Goal: Task Accomplishment & Management: Use online tool/utility

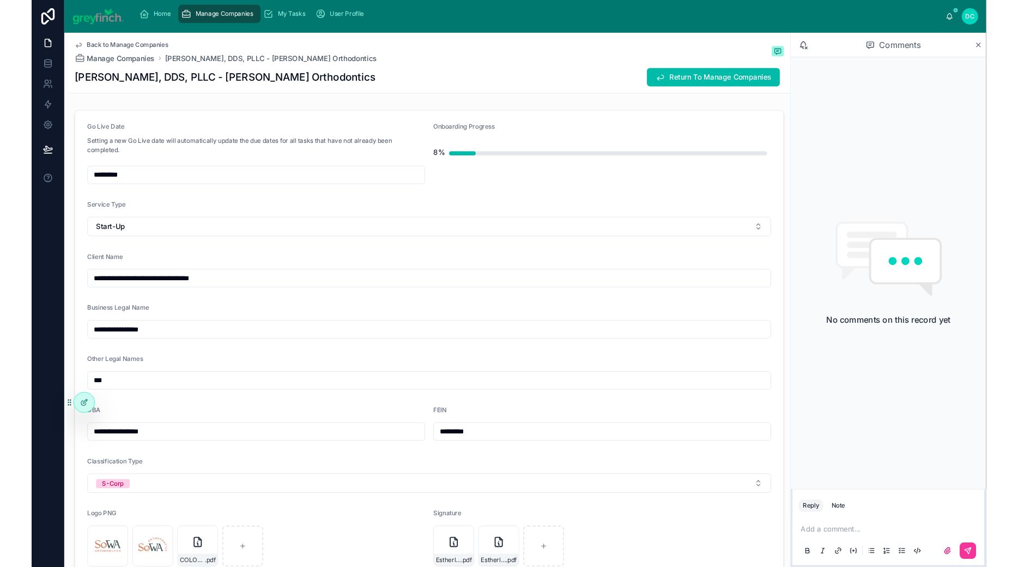
scroll to position [2995, 0]
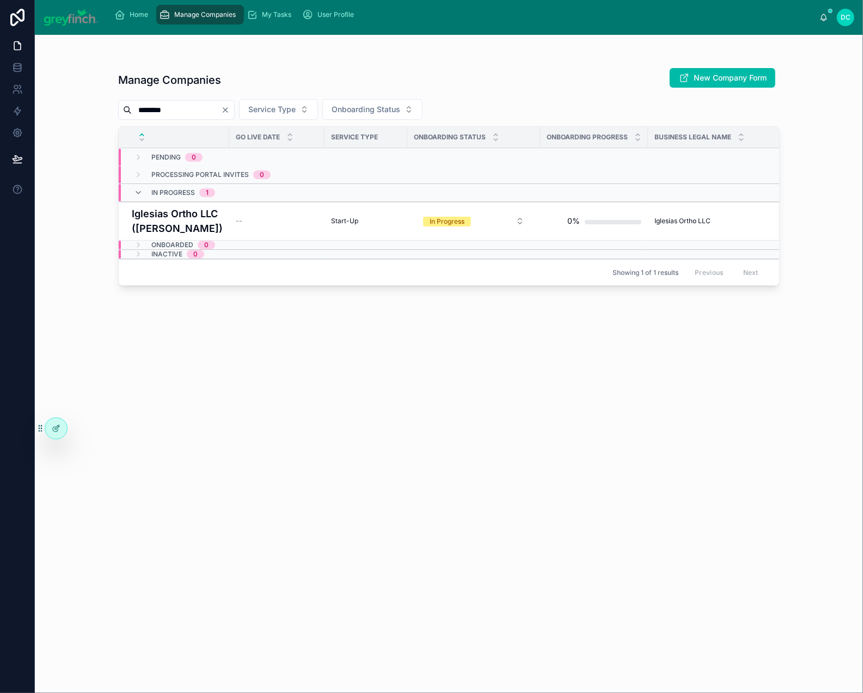
type input "********"
click at [150, 236] on h4 "Iglesias Ortho LLC ([PERSON_NAME])" at bounding box center [177, 220] width 91 height 29
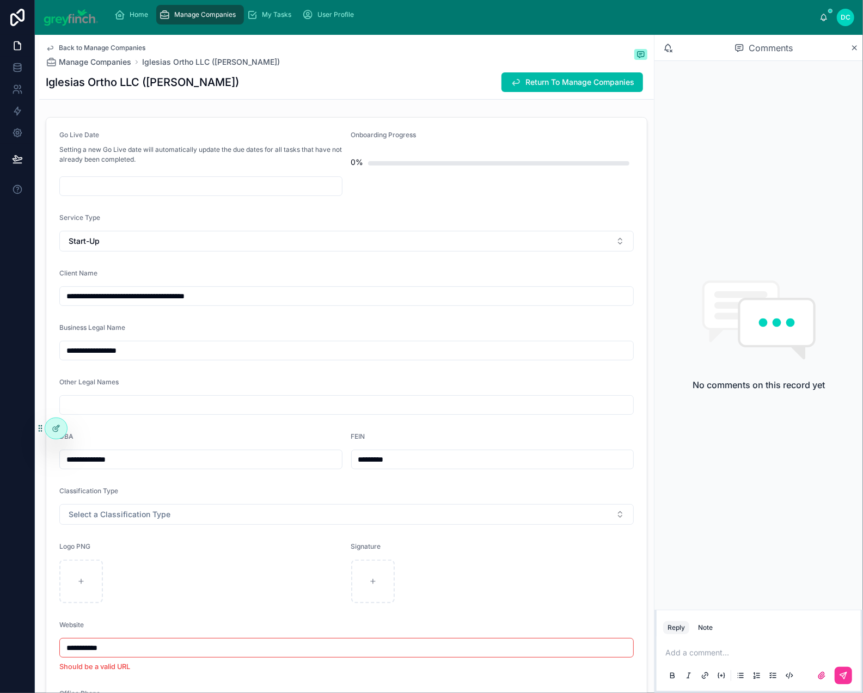
click at [129, 358] on input "**********" at bounding box center [347, 350] width 574 height 15
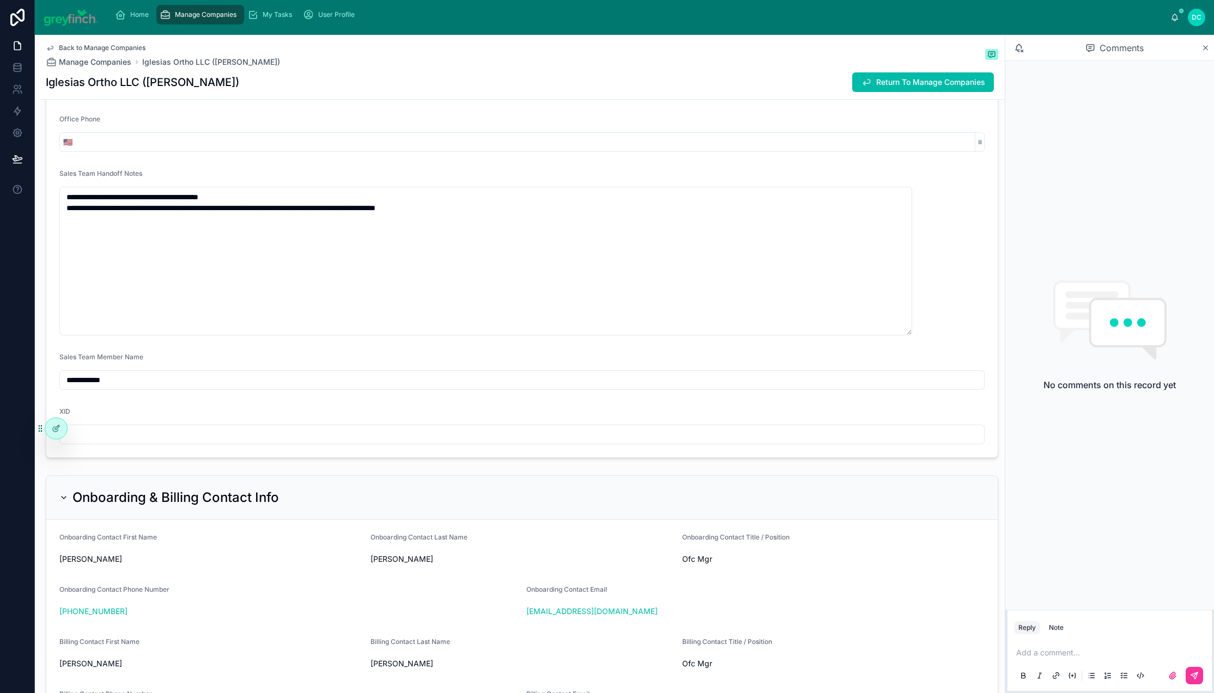
scroll to position [567, 0]
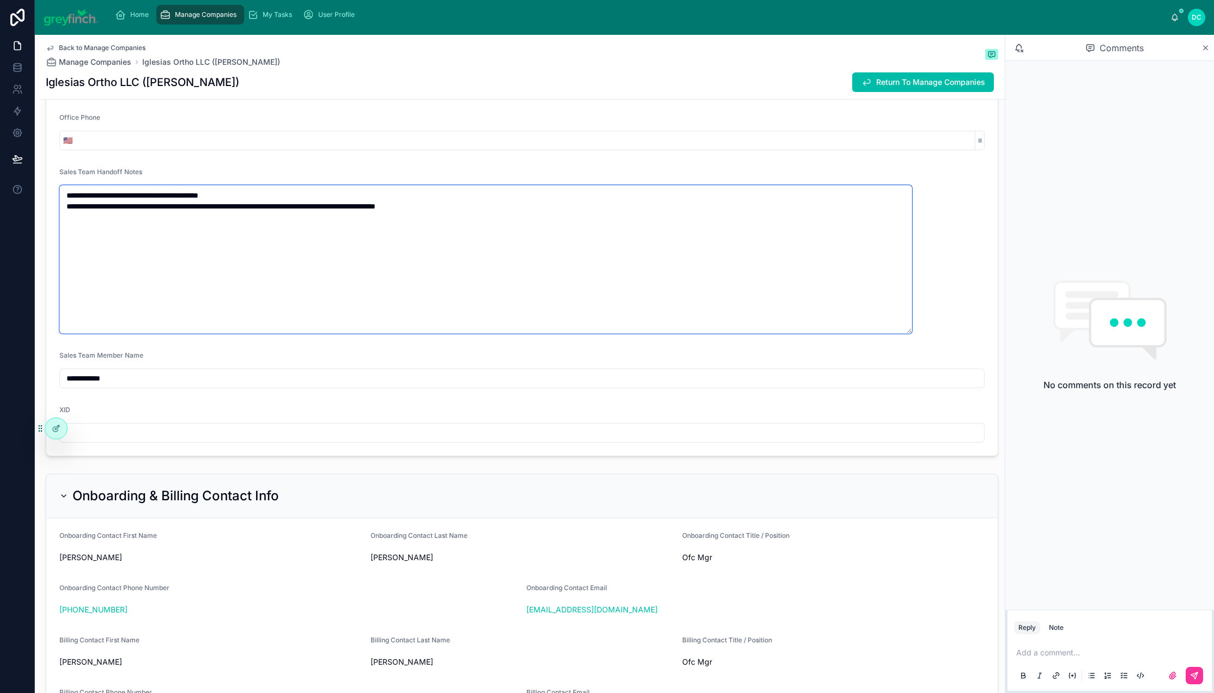
drag, startPoint x: 80, startPoint y: 401, endPoint x: 321, endPoint y: 404, distance: 240.8
click at [321, 334] on textarea "**********" at bounding box center [485, 259] width 853 height 149
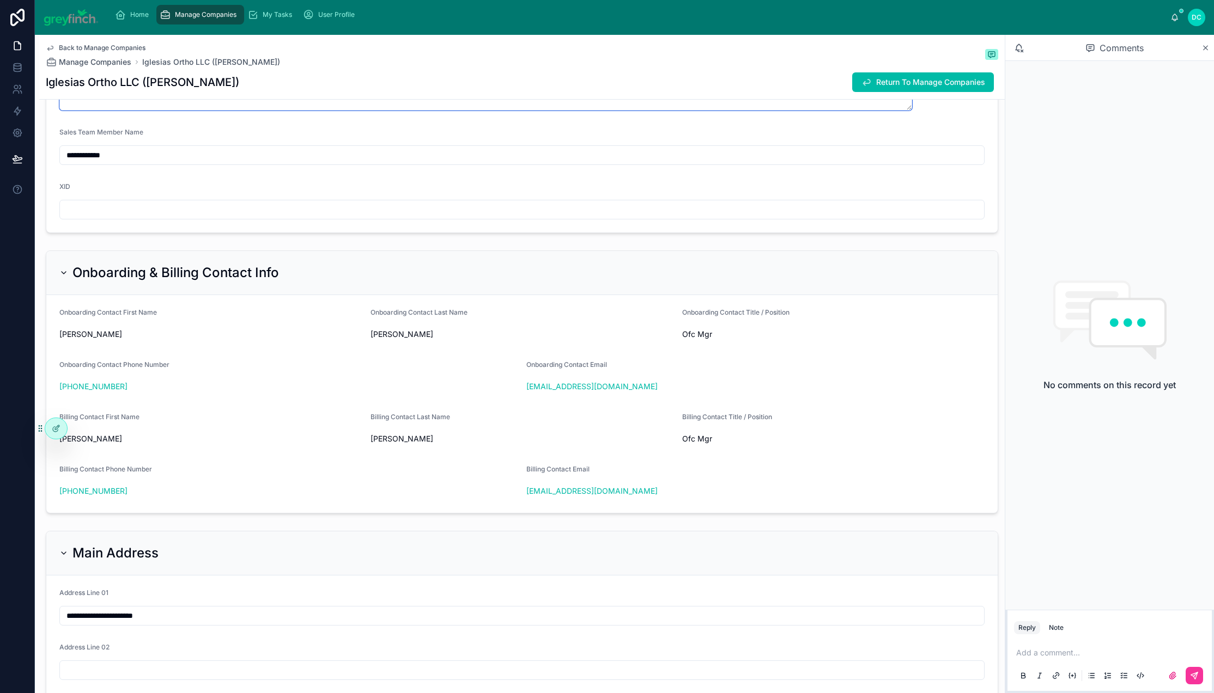
scroll to position [793, 0]
click at [263, 214] on input "text" at bounding box center [522, 206] width 924 height 15
click at [246, 214] on input "*****" at bounding box center [522, 206] width 924 height 15
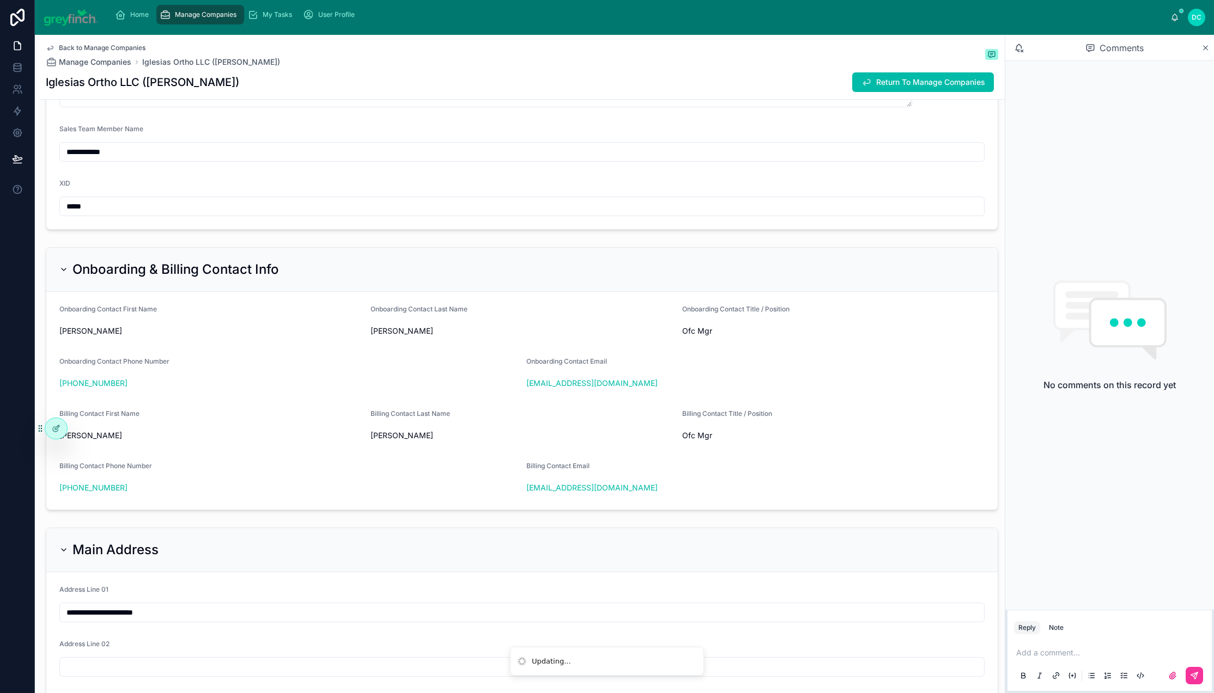
type input "*****"
click at [219, 160] on input "**********" at bounding box center [522, 151] width 924 height 15
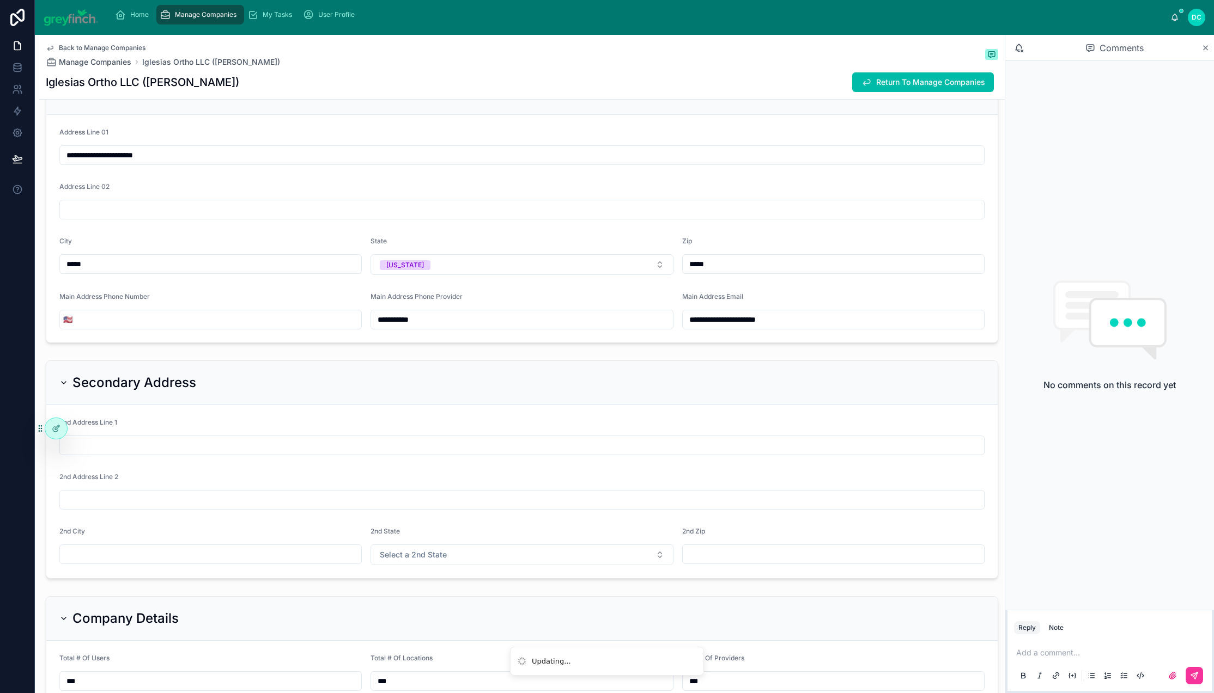
scroll to position [1264, 0]
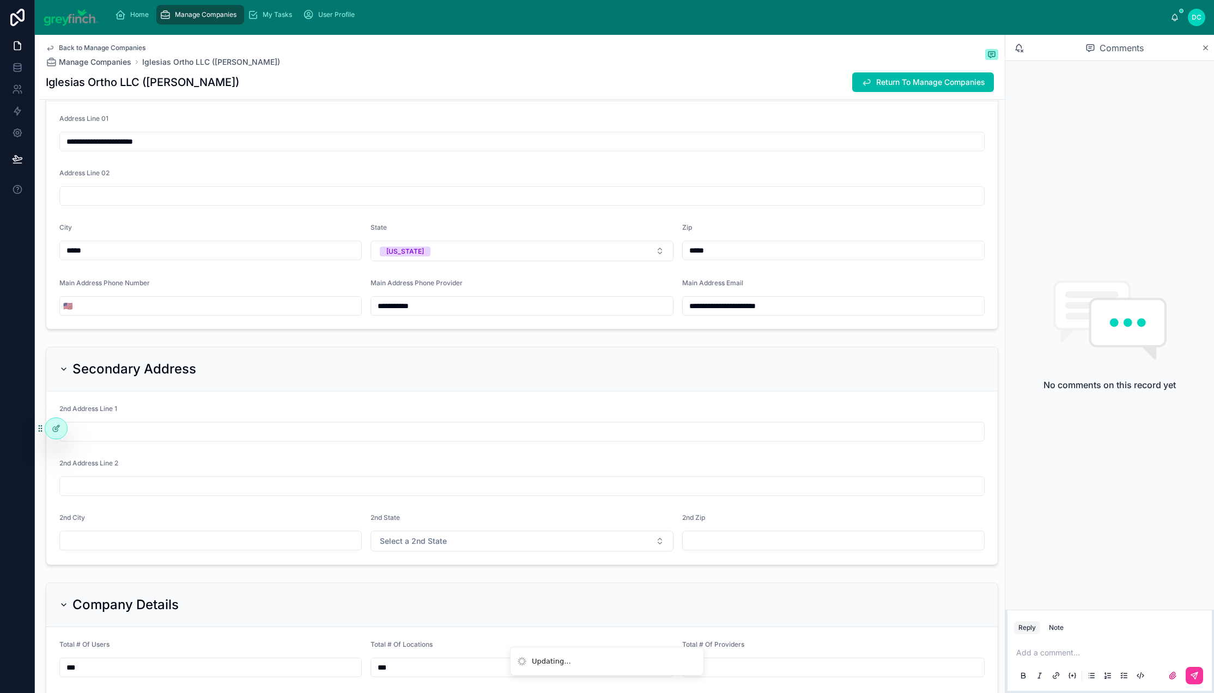
click at [863, 52] on icon at bounding box center [1205, 48] width 8 height 9
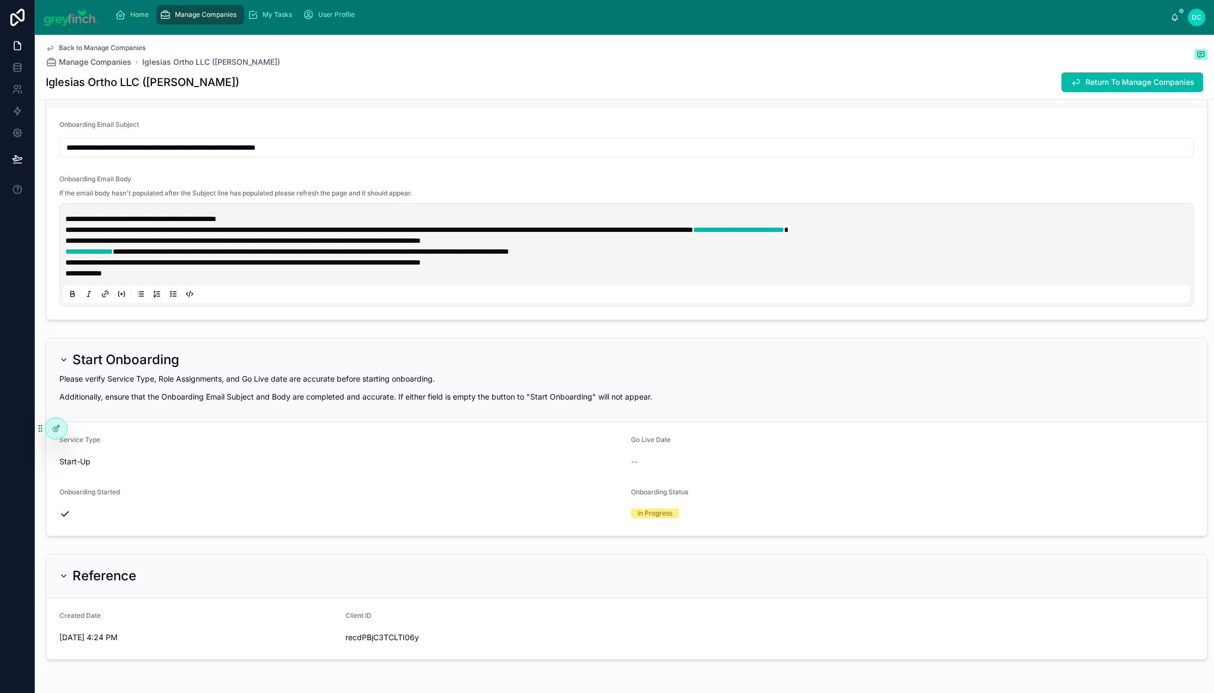
scroll to position [4127, 0]
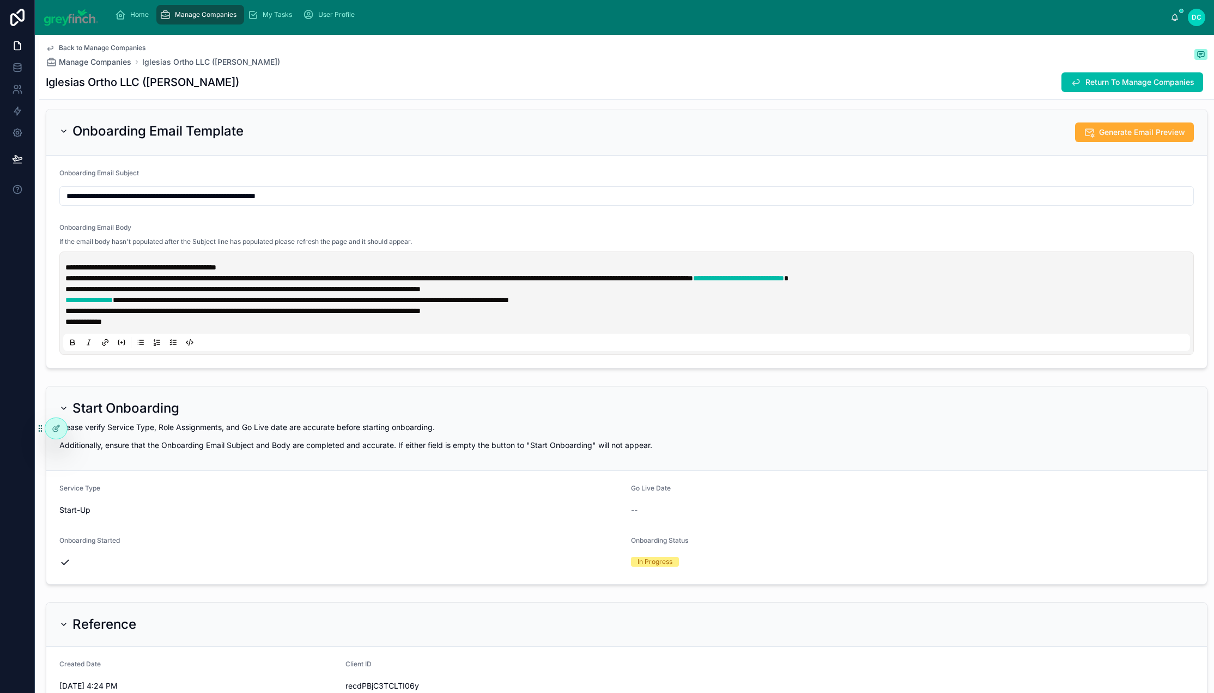
click at [297, 403] on span "[PERSON_NAME]" at bounding box center [265, 397] width 63 height 11
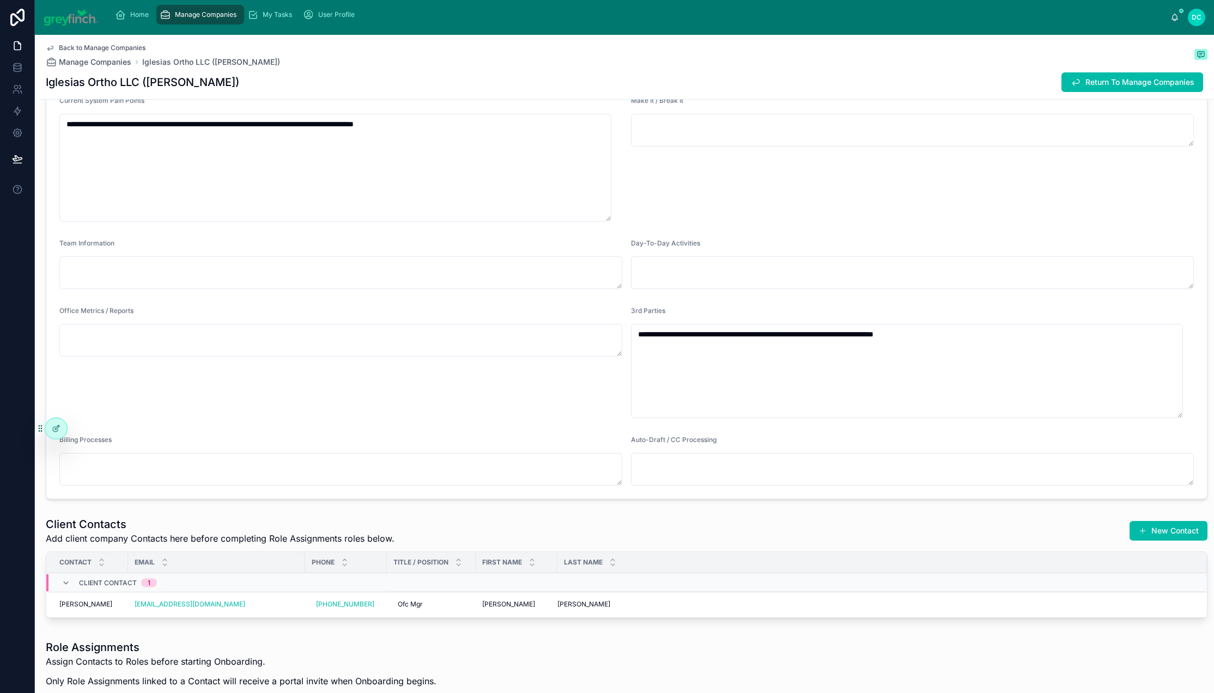
scroll to position [2034, 0]
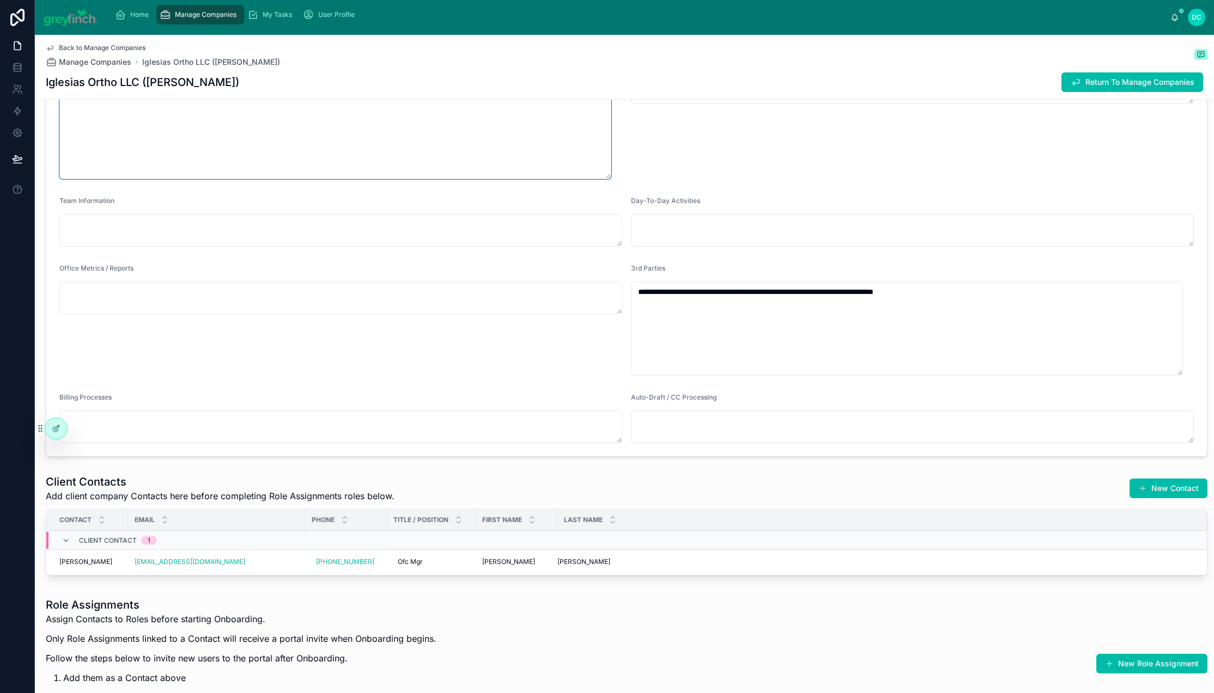
click at [589, 179] on textarea "**********" at bounding box center [335, 125] width 552 height 108
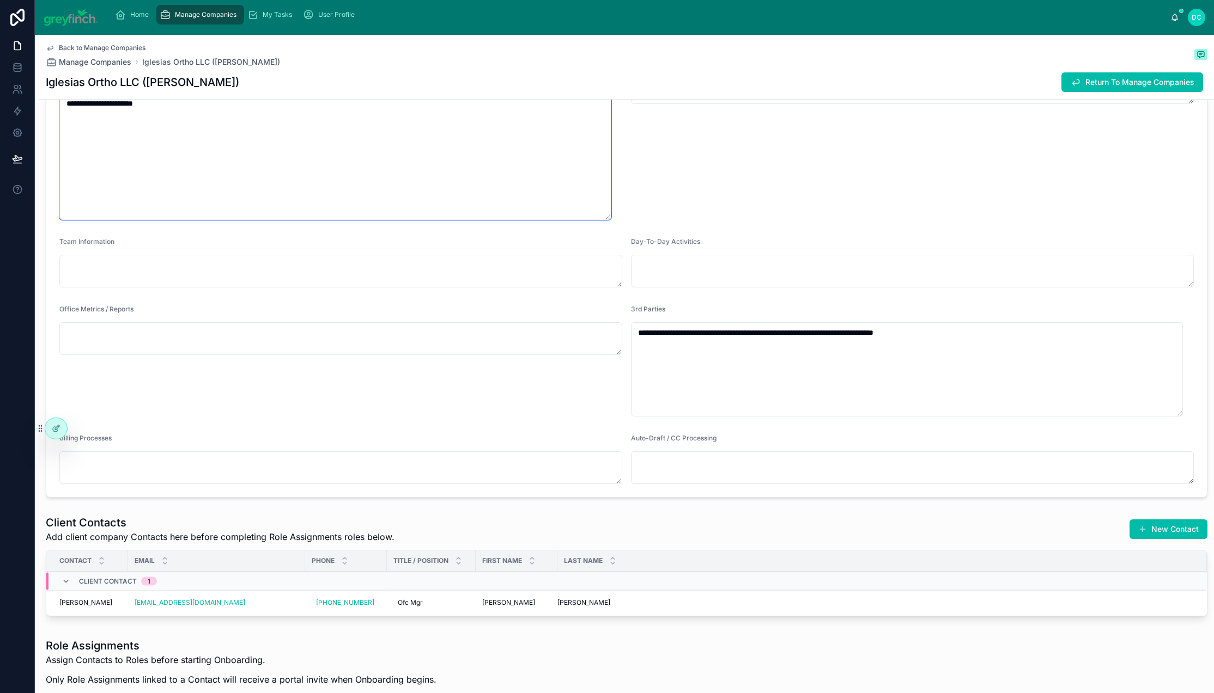
paste textarea "**********"
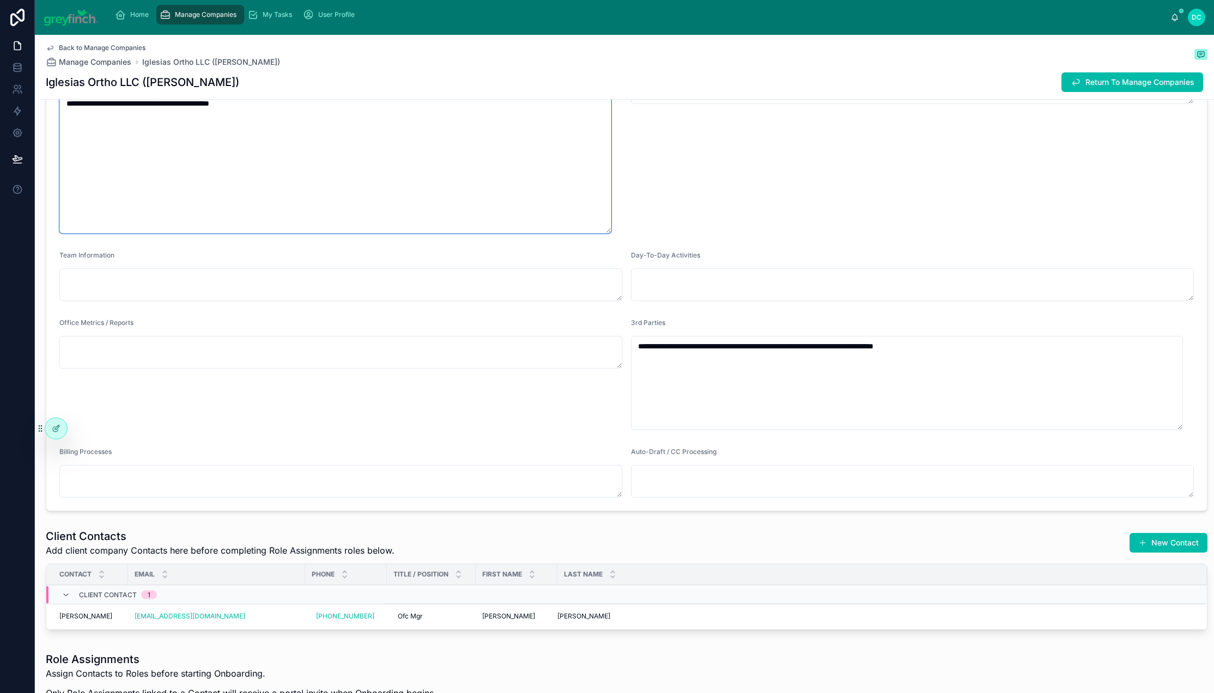
click at [523, 234] on textarea "**********" at bounding box center [335, 152] width 552 height 162
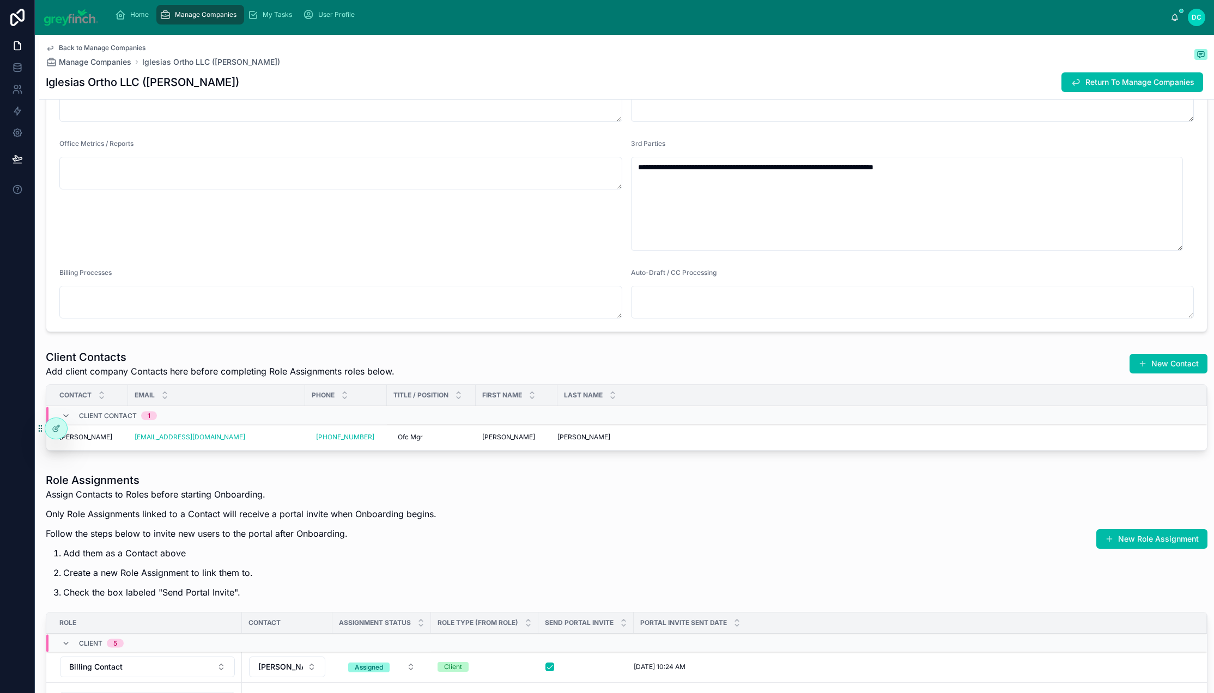
scroll to position [2242, 0]
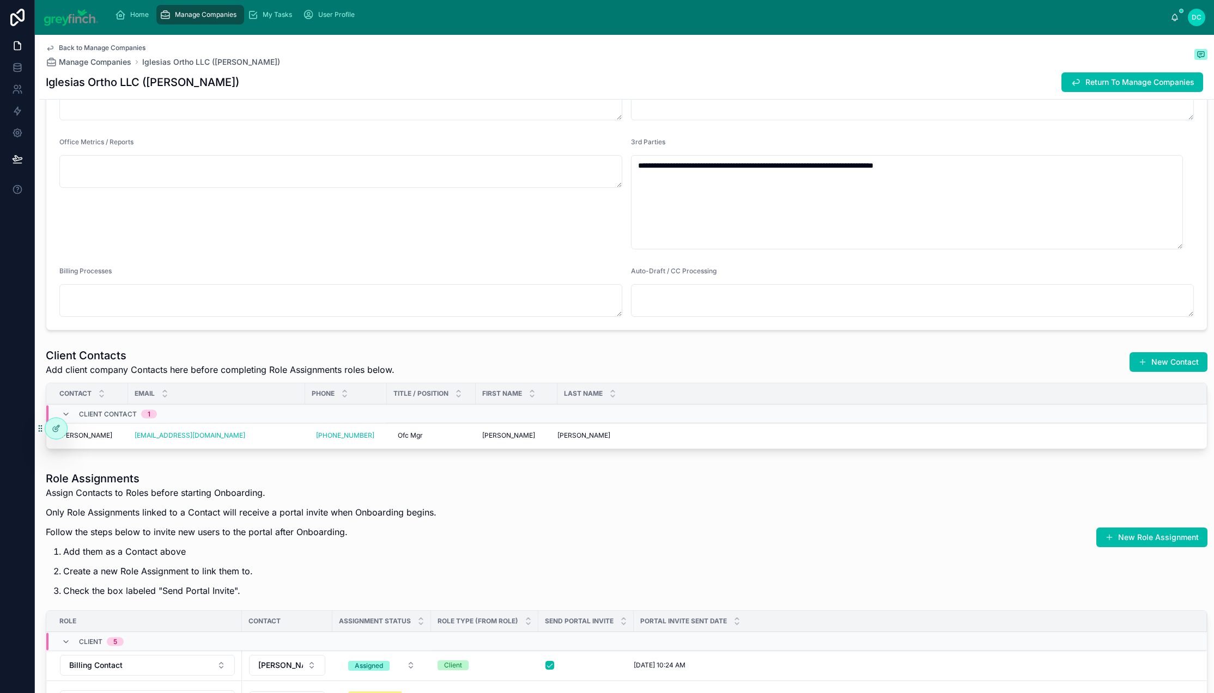
type textarea "**********"
click at [236, 19] on span "Manage Companies" at bounding box center [206, 14] width 62 height 9
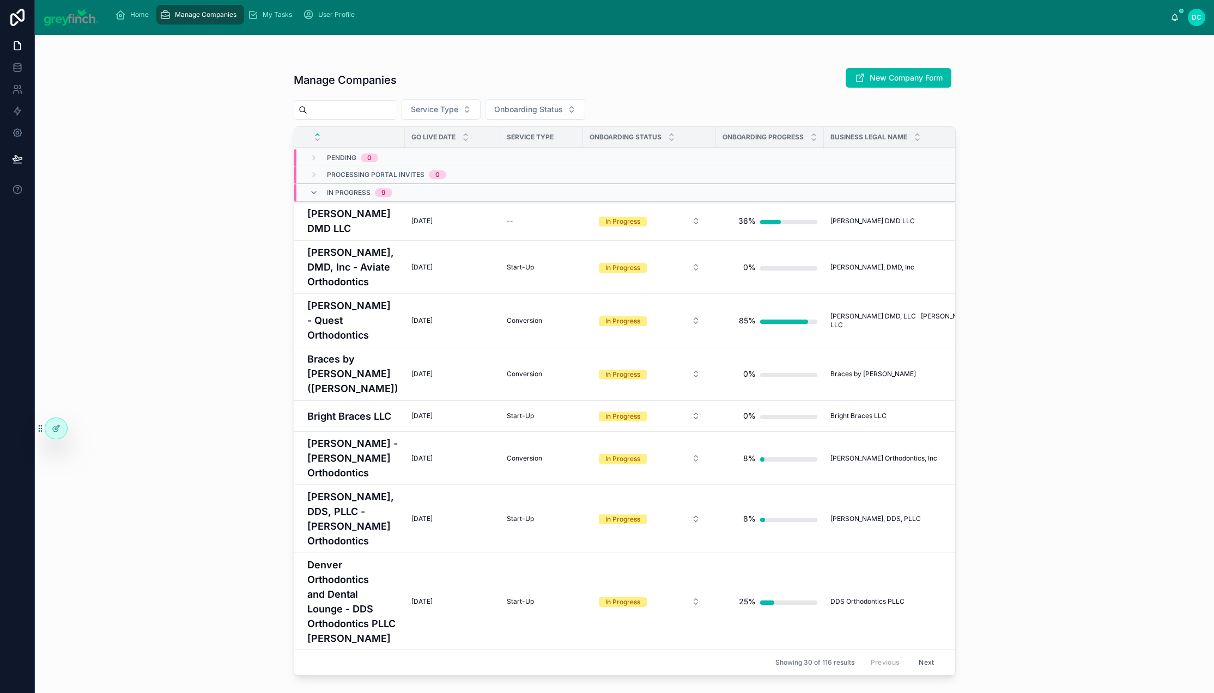
click at [349, 118] on input "text" at bounding box center [351, 109] width 89 height 15
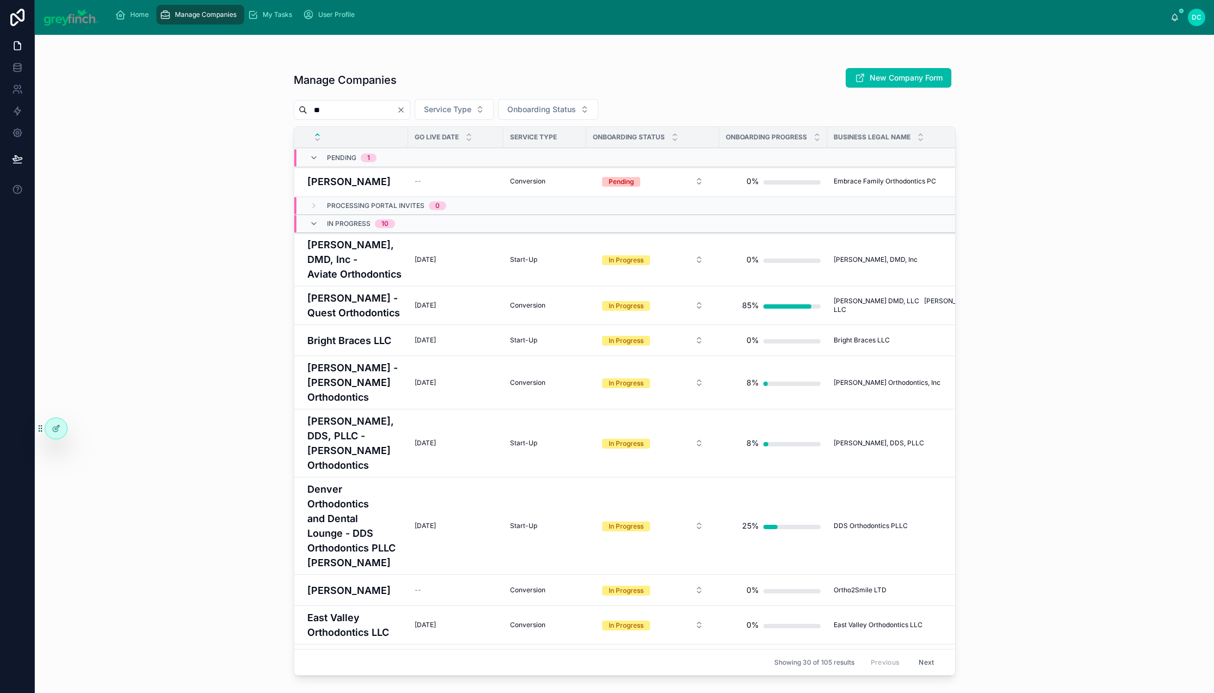
type input "**"
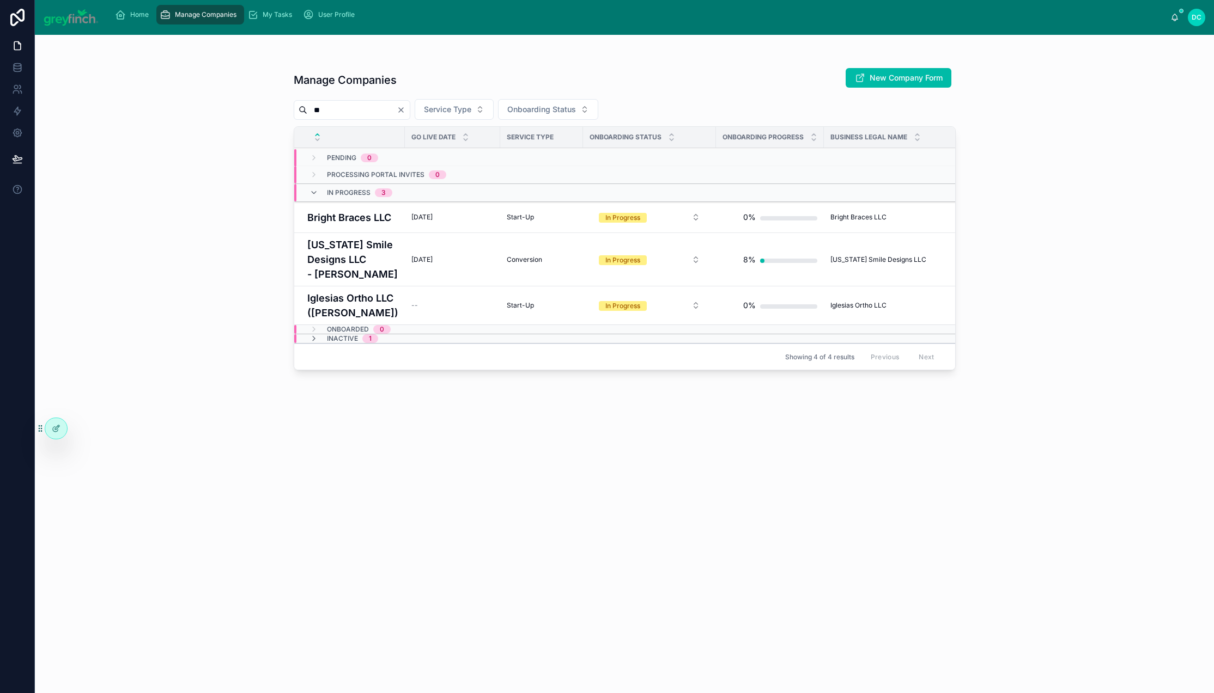
click at [356, 162] on span "Pending" at bounding box center [341, 158] width 29 height 9
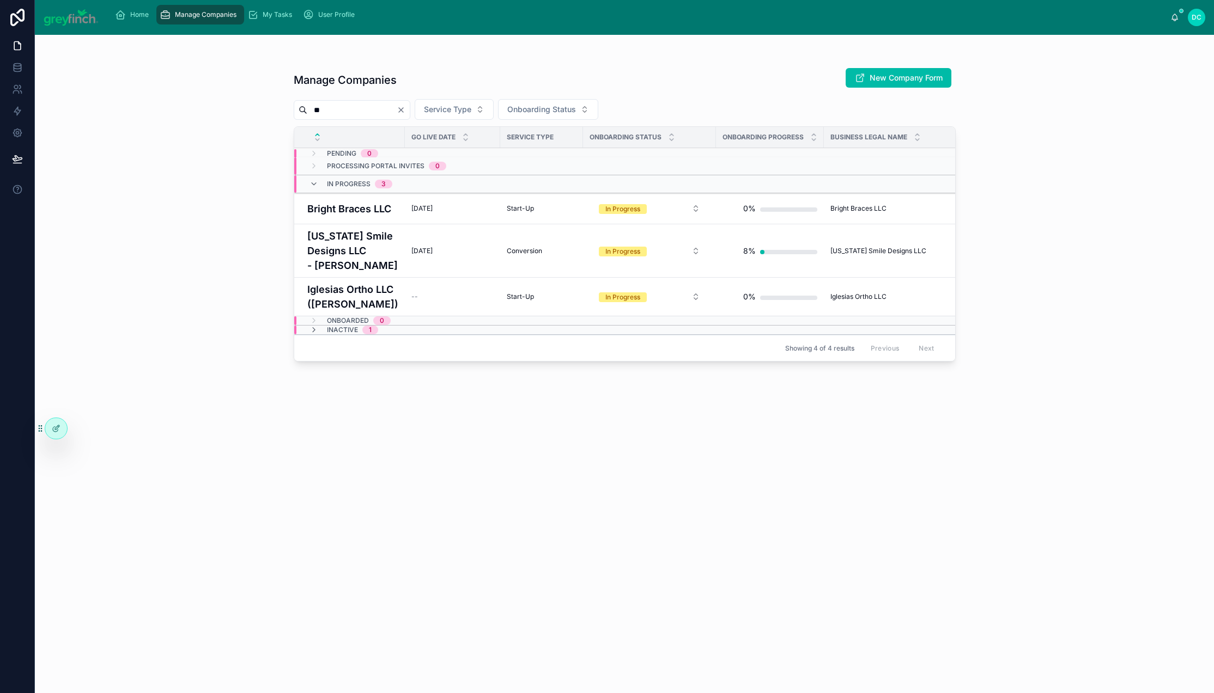
click at [330, 312] on h4 "Iglesias Ortho LLC (Dr Cassandra Iglesias)" at bounding box center [352, 296] width 91 height 29
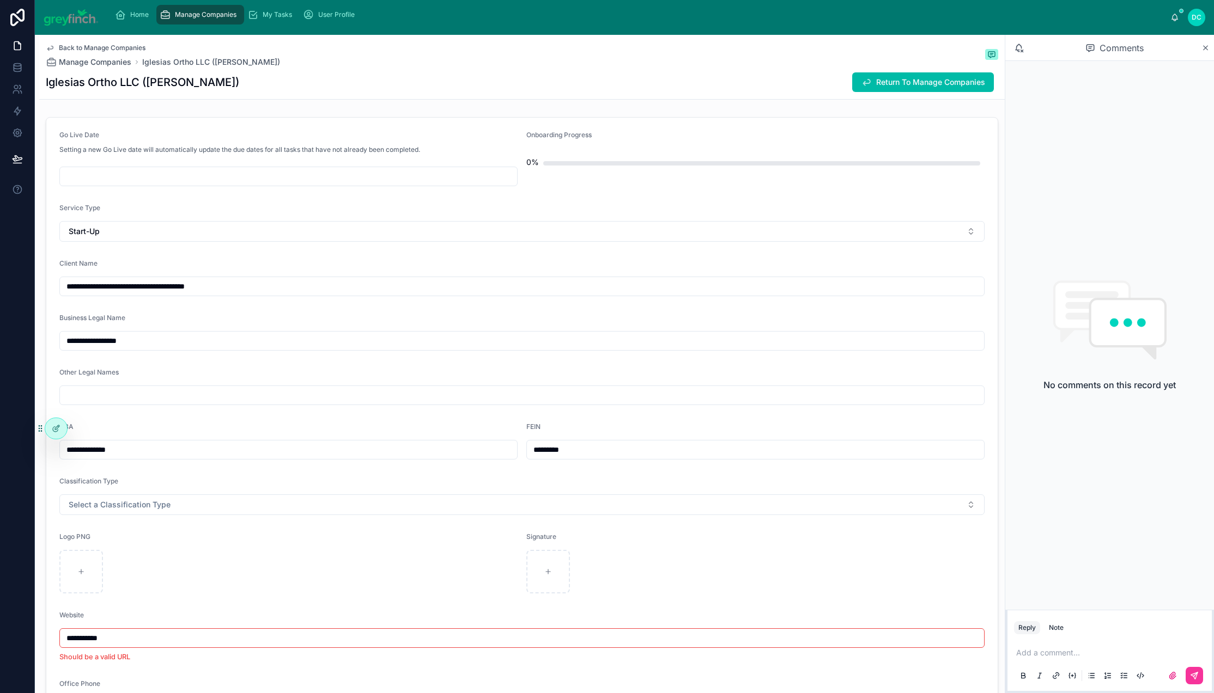
click at [863, 52] on icon at bounding box center [1205, 48] width 8 height 9
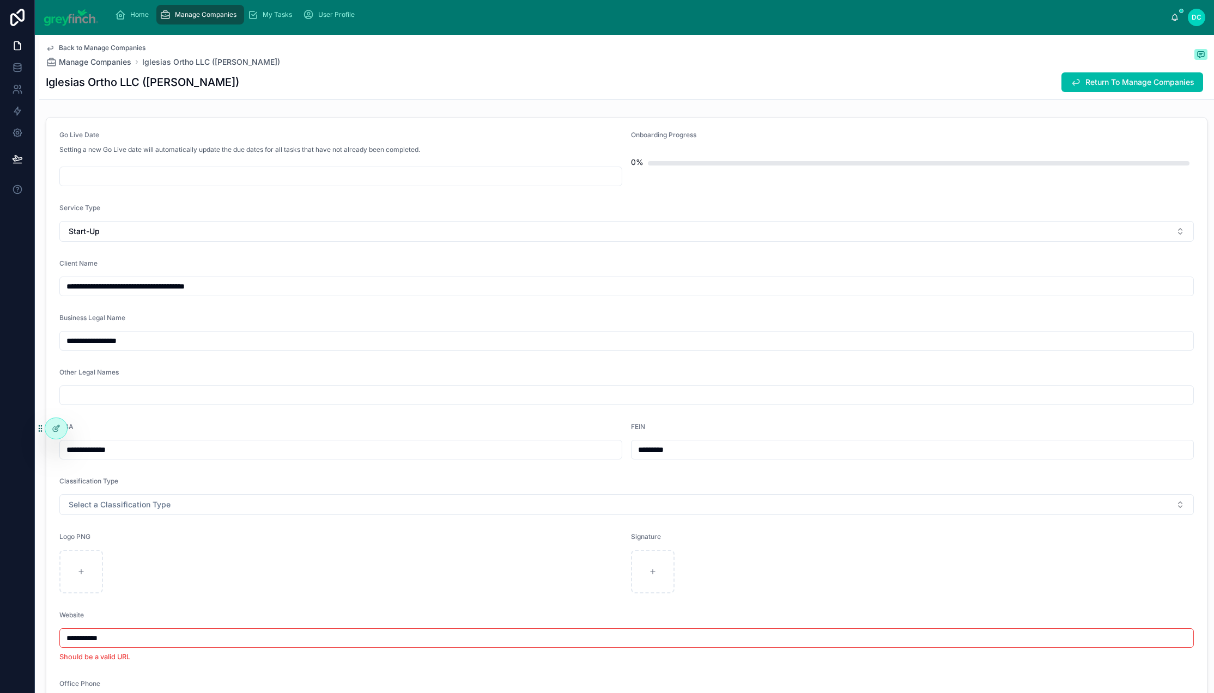
drag, startPoint x: 643, startPoint y: 563, endPoint x: 772, endPoint y: 559, distance: 129.1
click at [772, 458] on input "*********" at bounding box center [912, 449] width 562 height 15
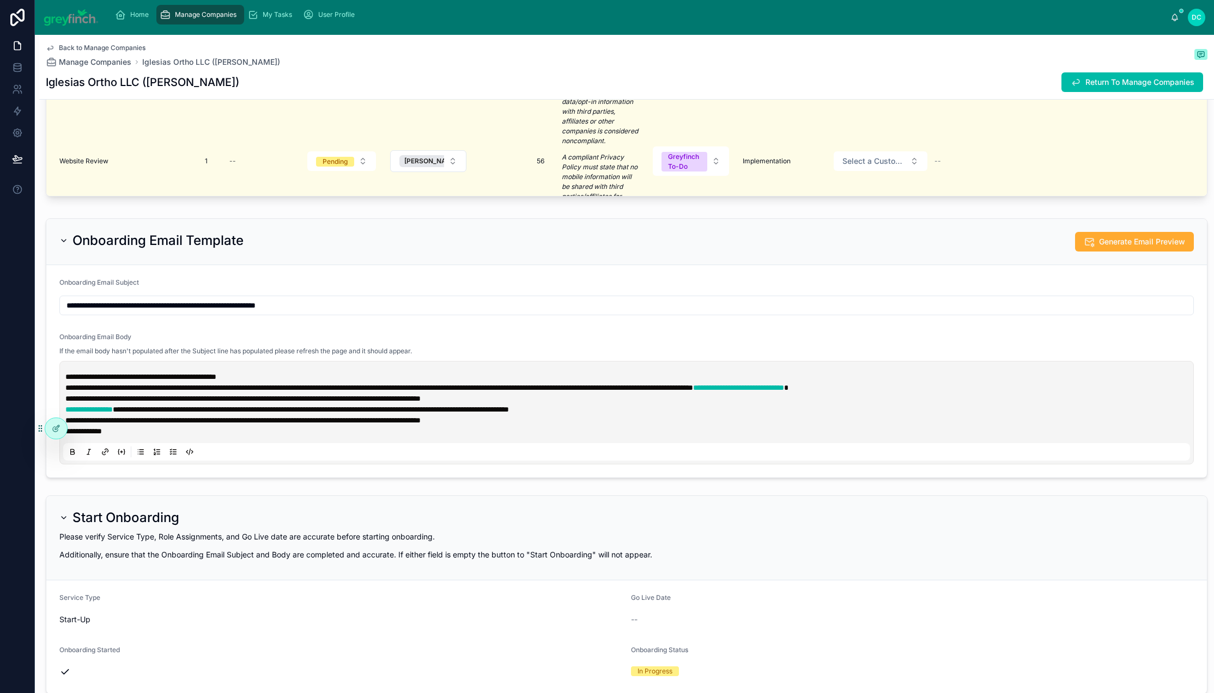
scroll to position [4104, 0]
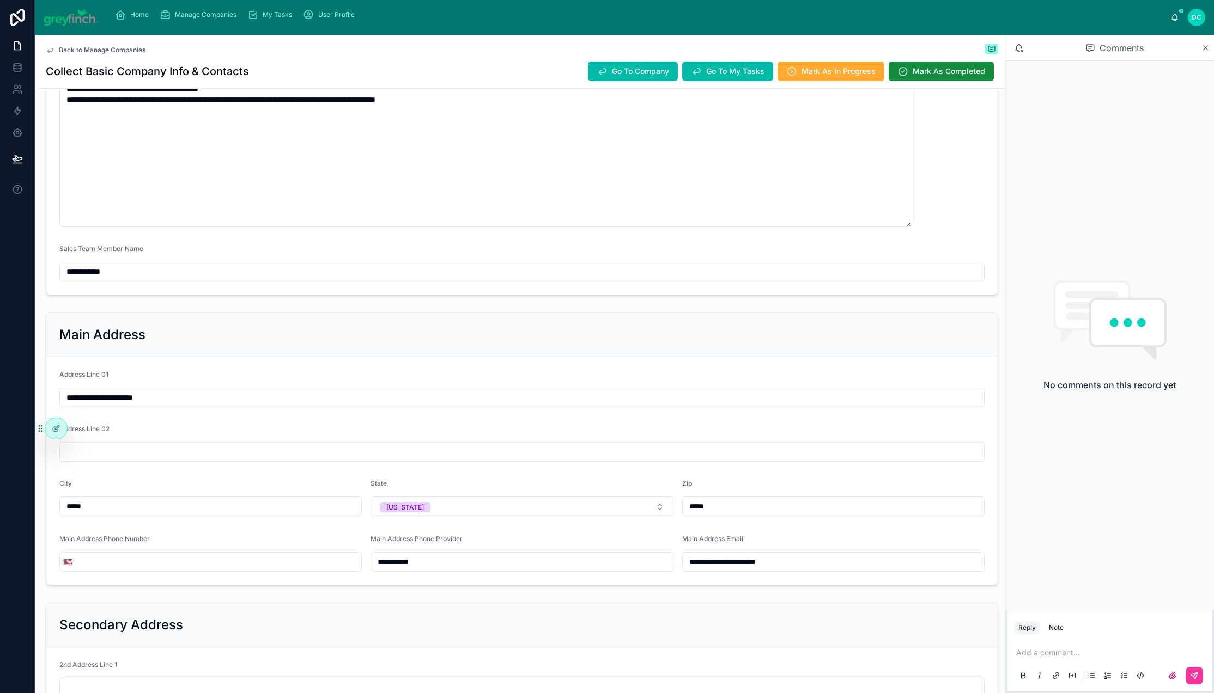
scroll to position [914, 0]
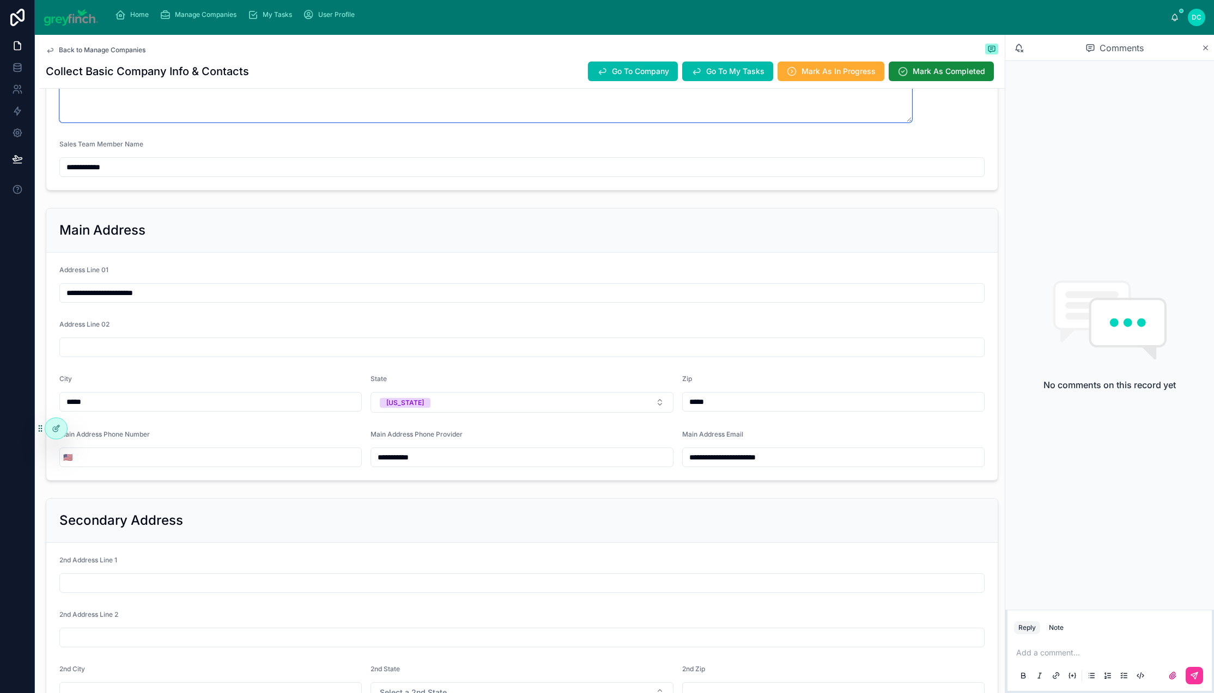
click at [161, 123] on textarea "**********" at bounding box center [485, 48] width 853 height 149
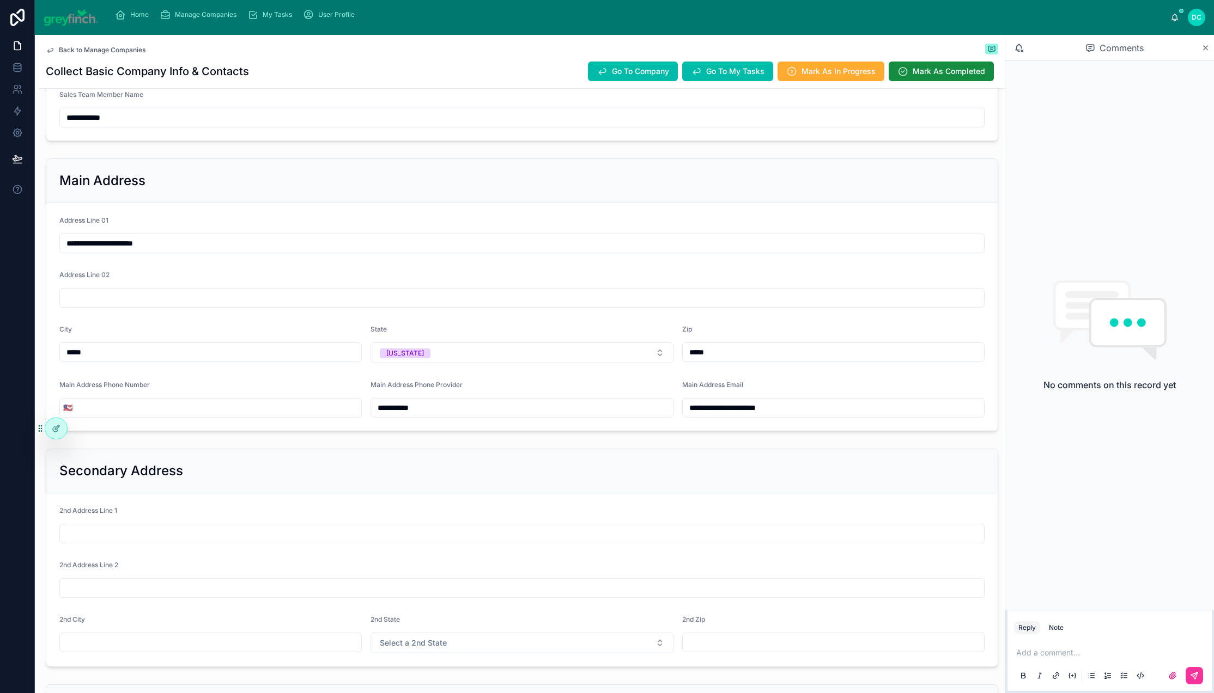
scroll to position [977, 0]
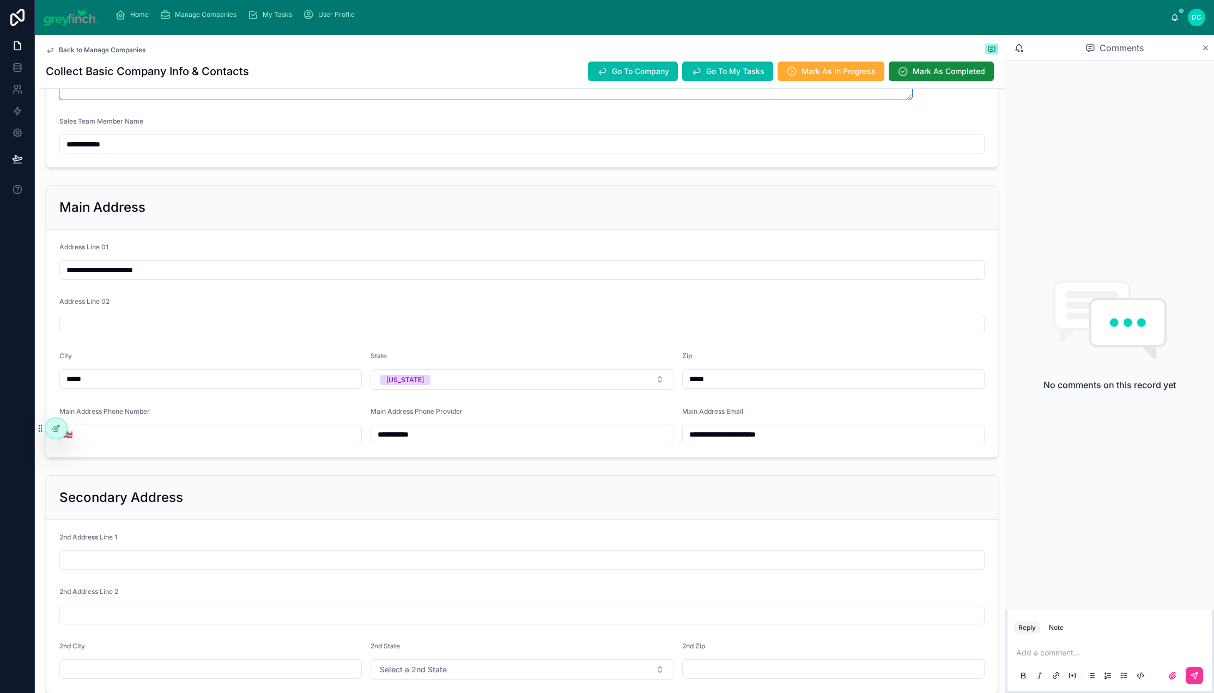
type textarea "**********"
click at [342, 152] on input "**********" at bounding box center [522, 144] width 924 height 15
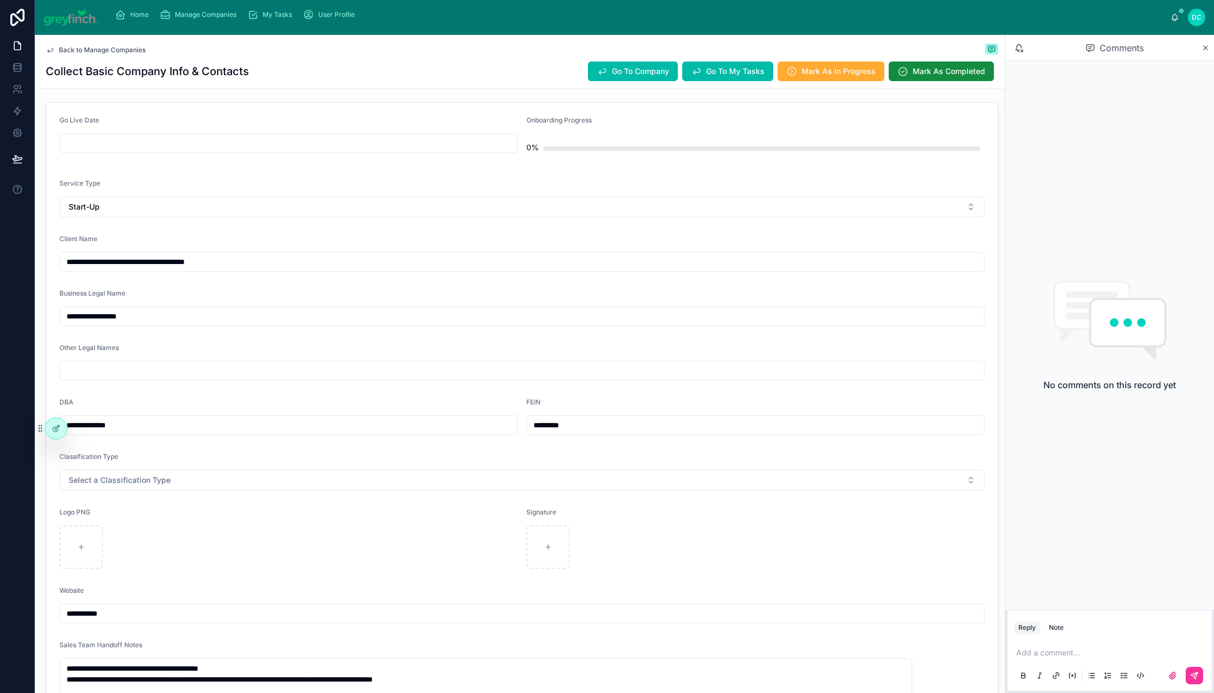
scroll to position [207, 0]
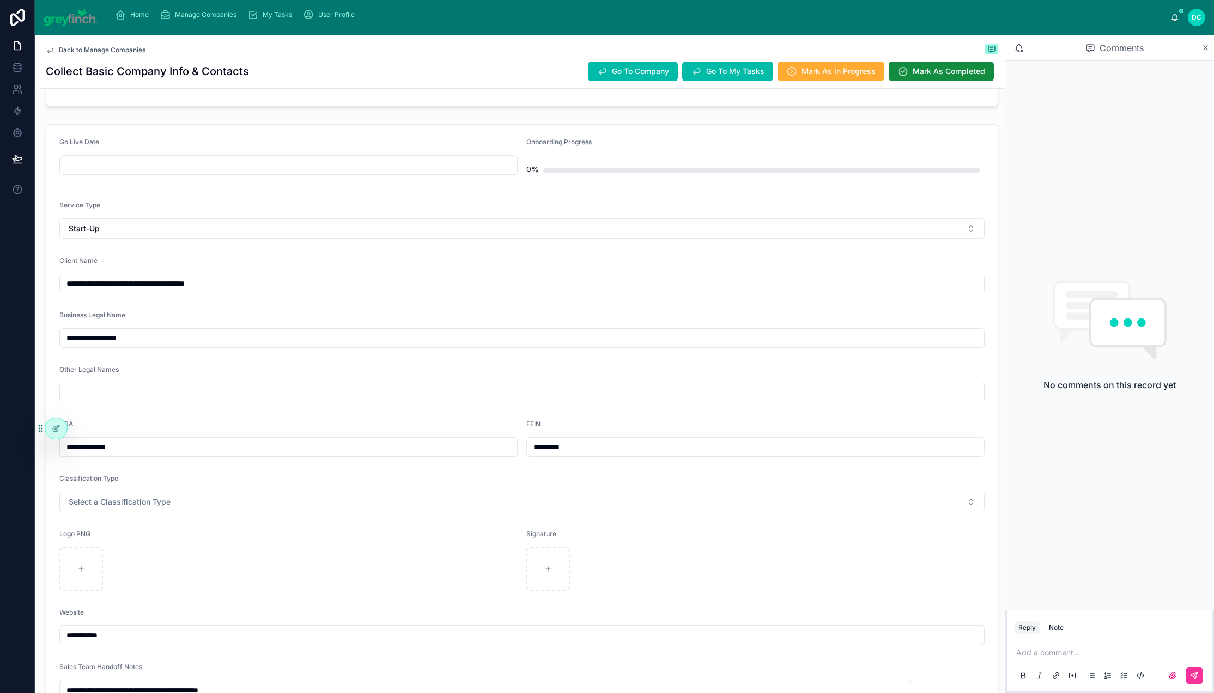
click at [115, 173] on input "text" at bounding box center [288, 164] width 457 height 15
click at [334, 296] on button at bounding box center [325, 287] width 20 height 20
click at [236, 431] on button "17" at bounding box center [227, 422] width 20 height 20
type input "**********"
click at [477, 298] on form "**********" at bounding box center [521, 531] width 951 height 813
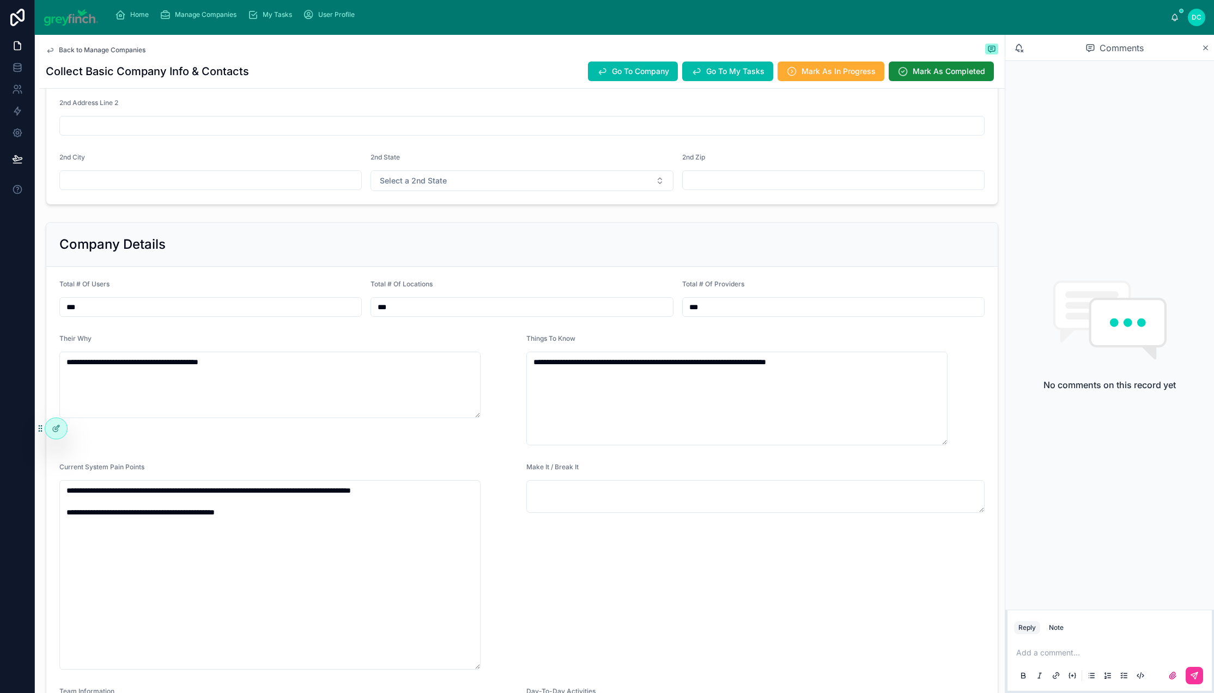
scroll to position [1478, 0]
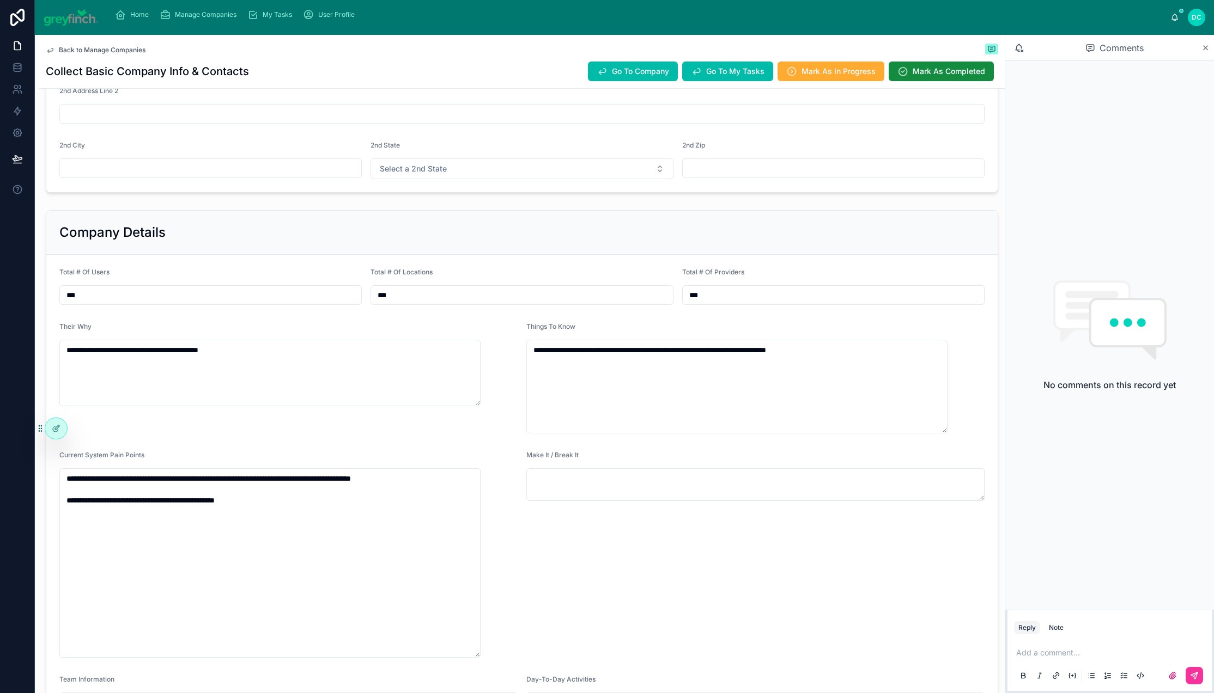
click at [863, 52] on icon at bounding box center [1205, 48] width 8 height 9
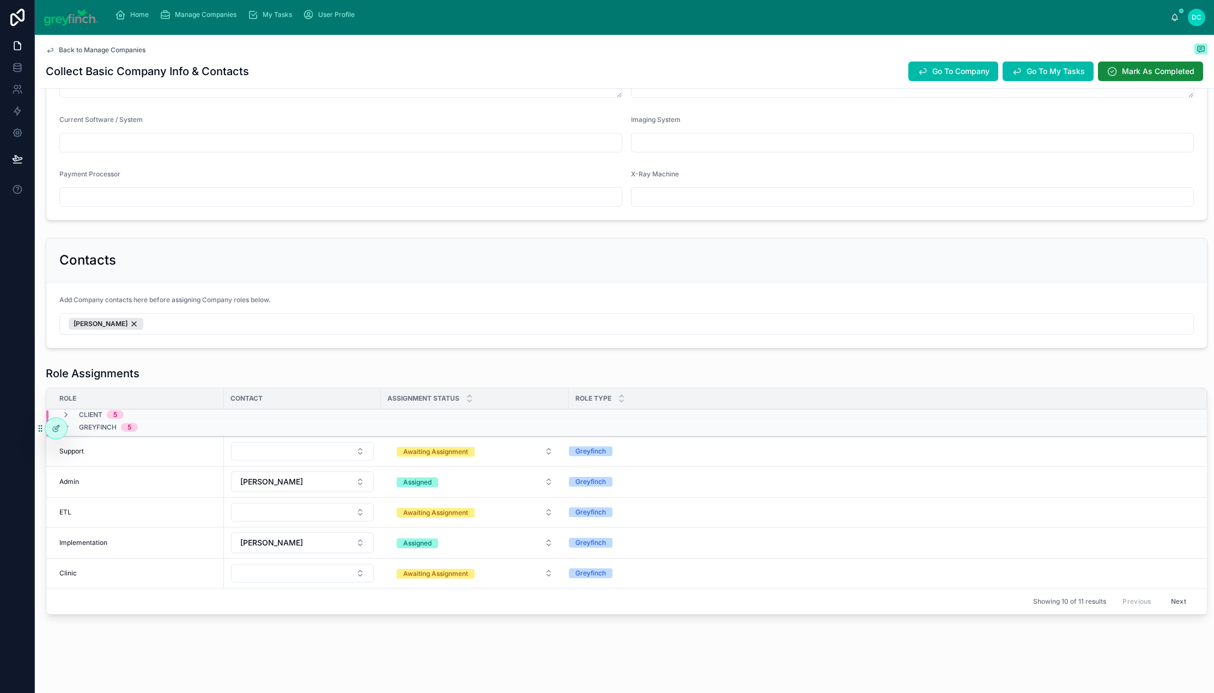
scroll to position [2694, 0]
click at [679, 205] on input "text" at bounding box center [912, 197] width 562 height 15
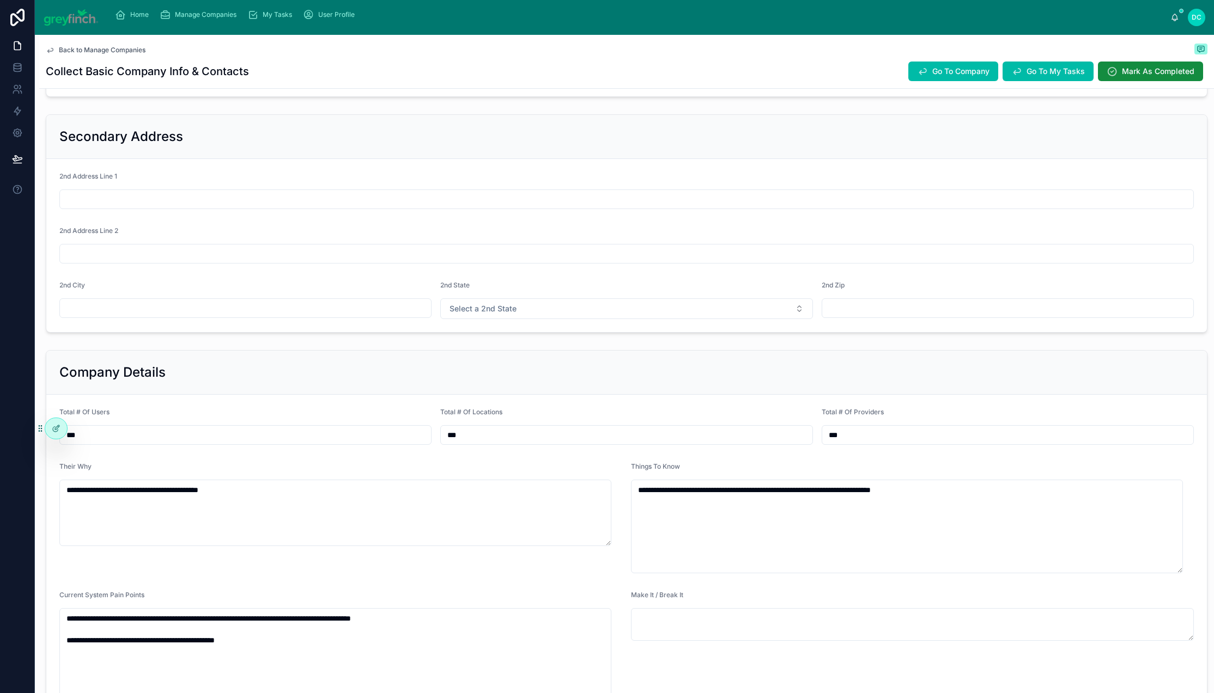
scroll to position [1336, 0]
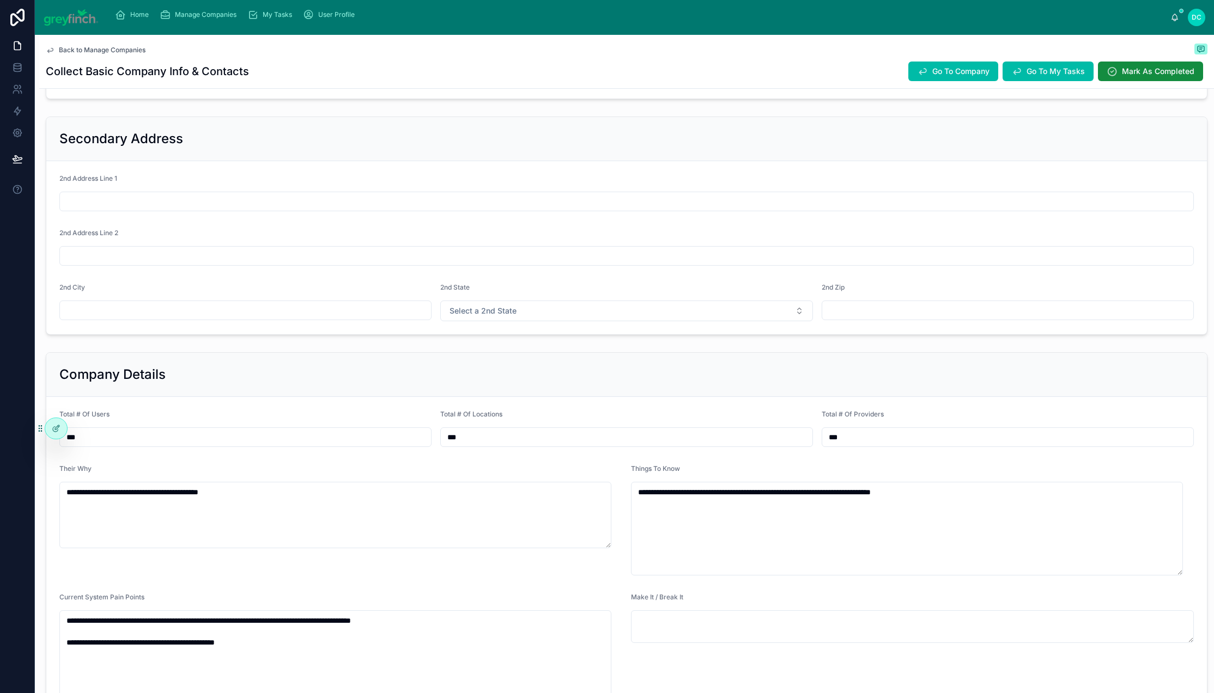
type input "**********"
drag, startPoint x: 540, startPoint y: 379, endPoint x: 475, endPoint y: 381, distance: 65.4
click at [475, 83] on input "**********" at bounding box center [626, 75] width 371 height 15
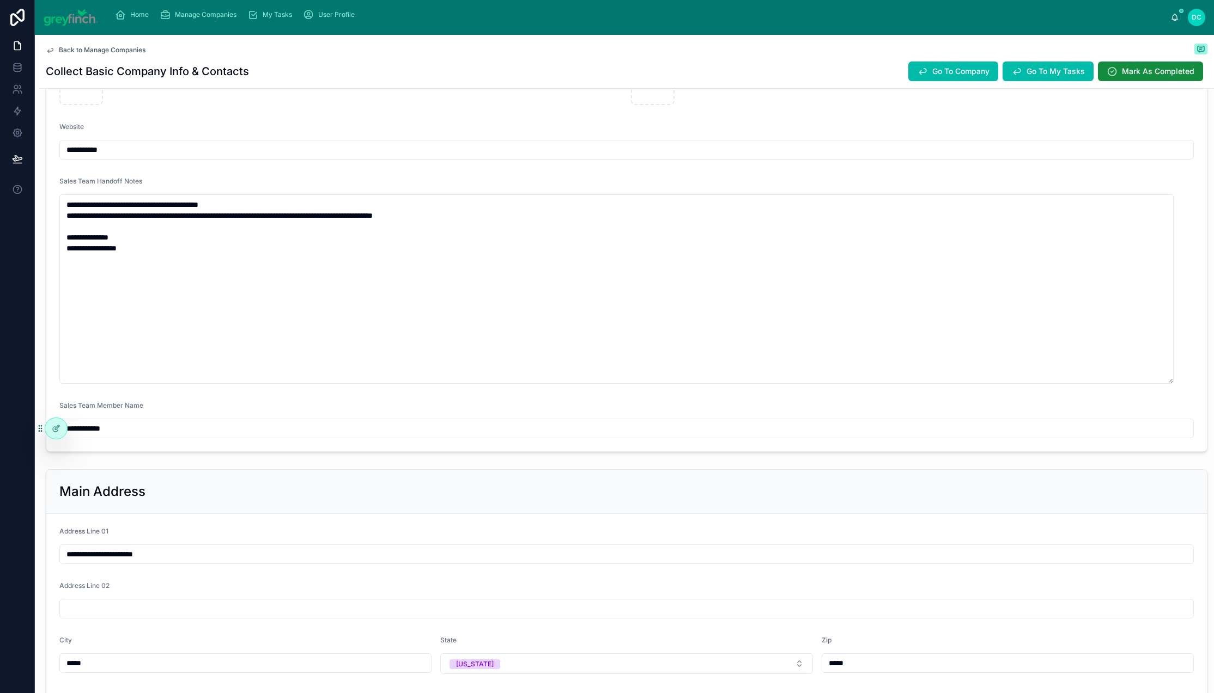
scroll to position [694, 0]
click at [151, 156] on input "**********" at bounding box center [626, 148] width 1133 height 15
type input "**********"
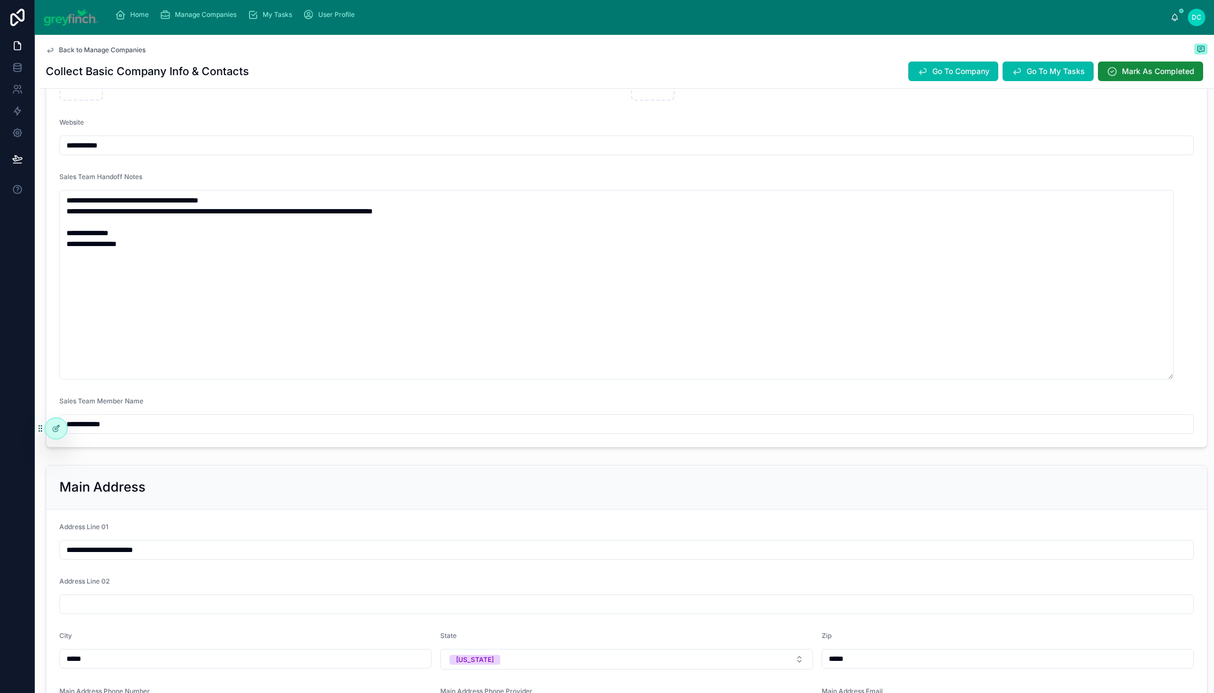
scroll to position [695, 0]
click at [141, 155] on input "**********" at bounding box center [626, 147] width 1133 height 15
type input "**********"
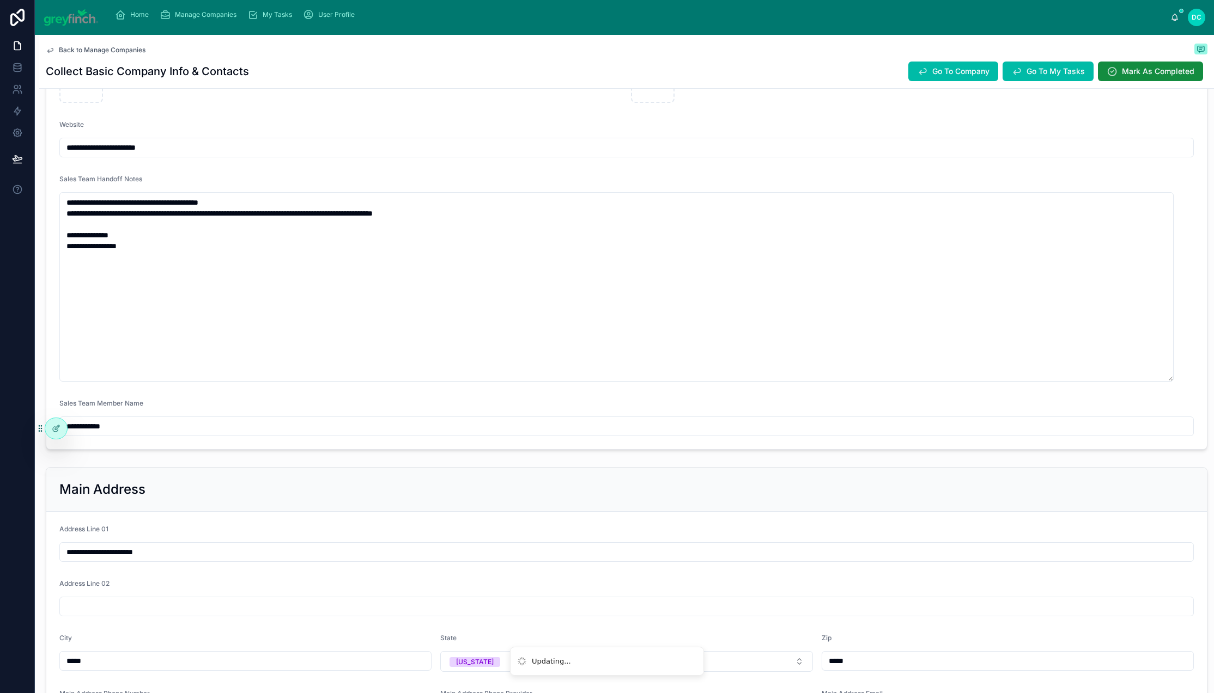
click at [166, 155] on input "**********" at bounding box center [626, 147] width 1133 height 15
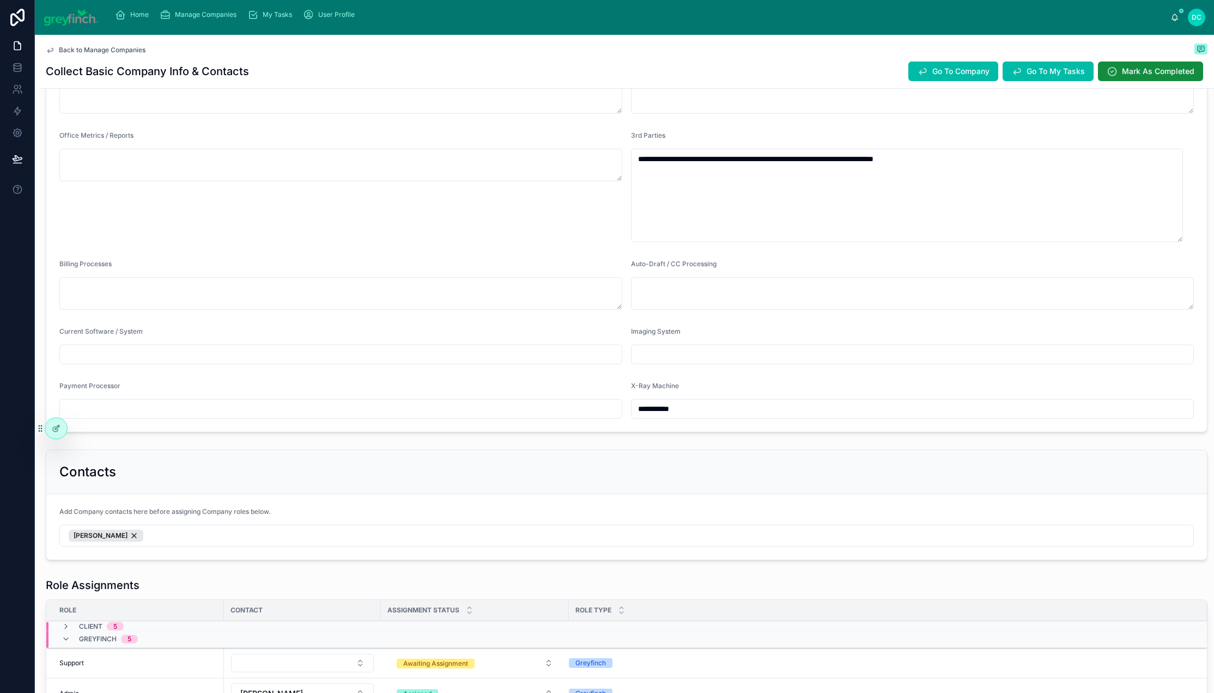
scroll to position [2075, 0]
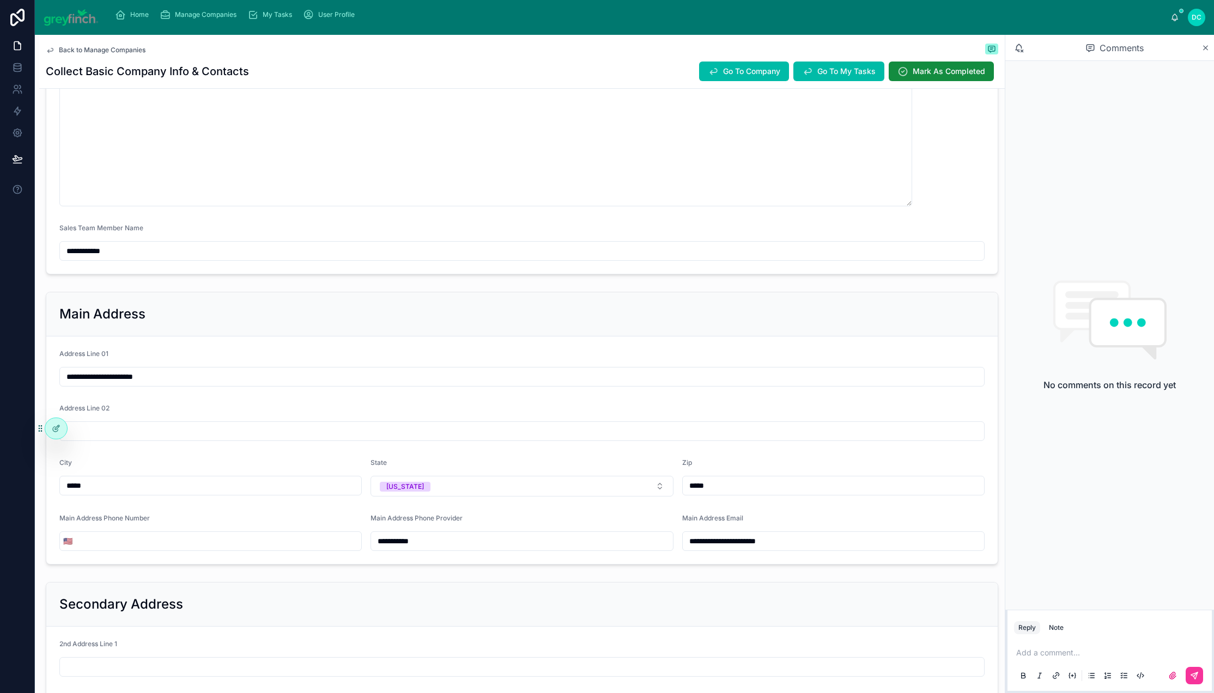
scroll to position [946, 0]
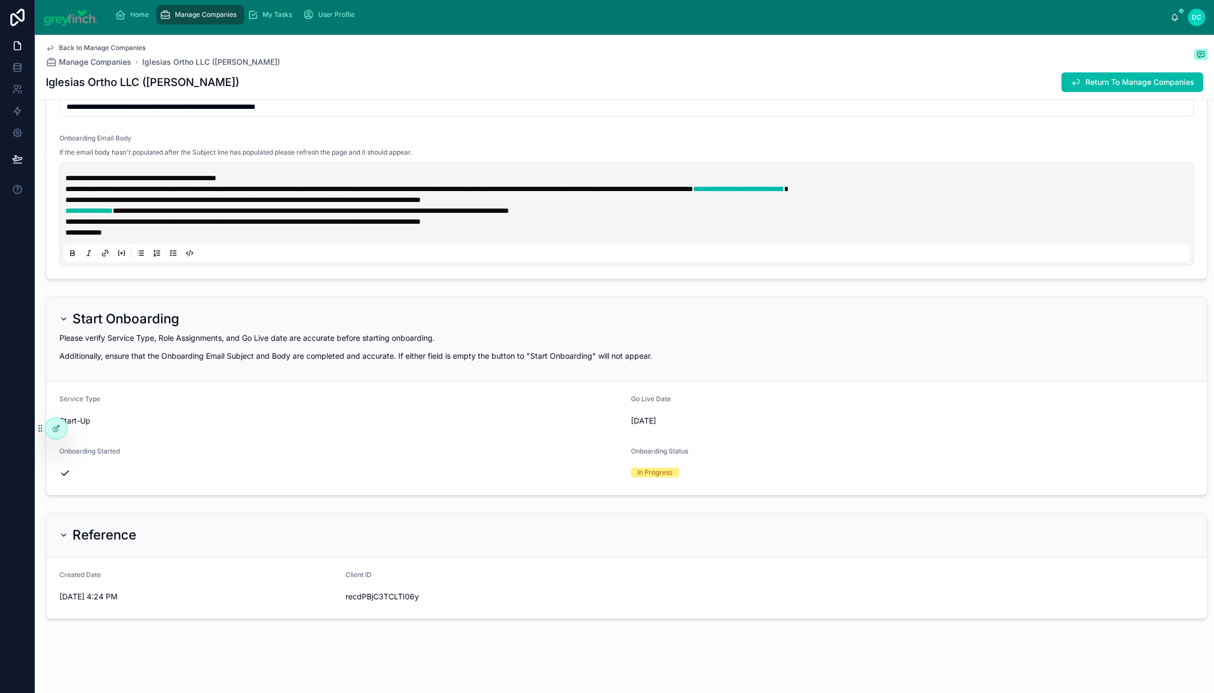
scroll to position [4339, 0]
click at [0, 0] on icon at bounding box center [0, 0] width 0 height 0
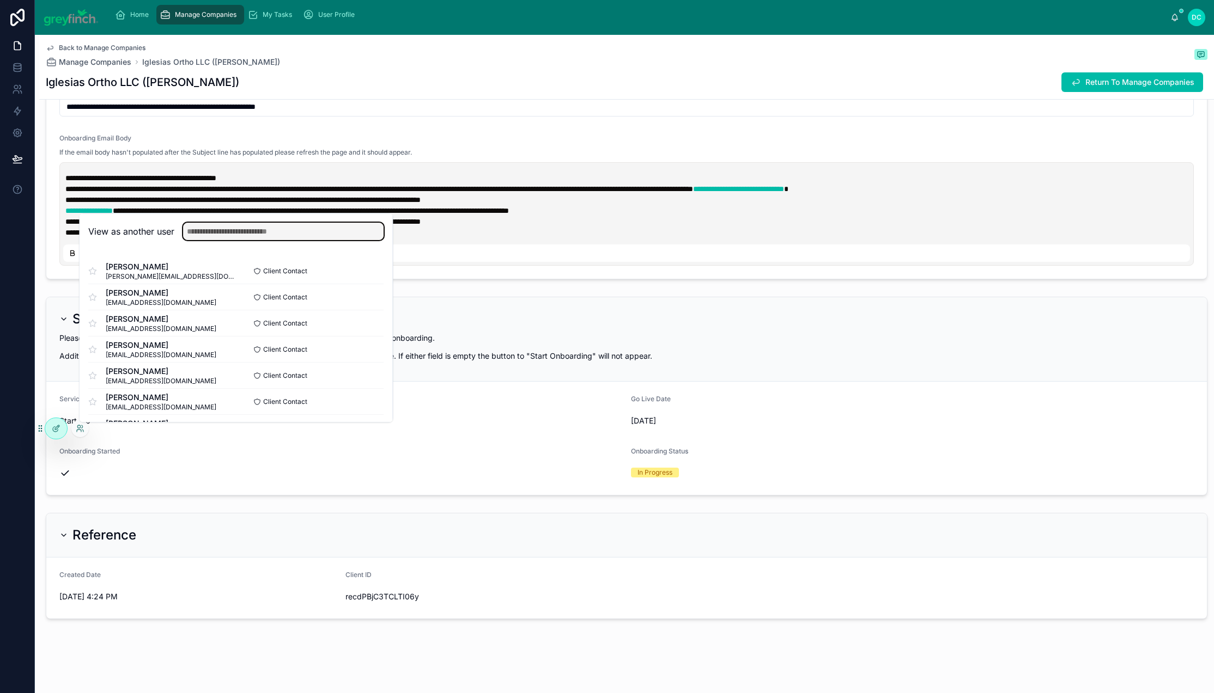
click at [301, 223] on input "text" at bounding box center [283, 231] width 200 height 17
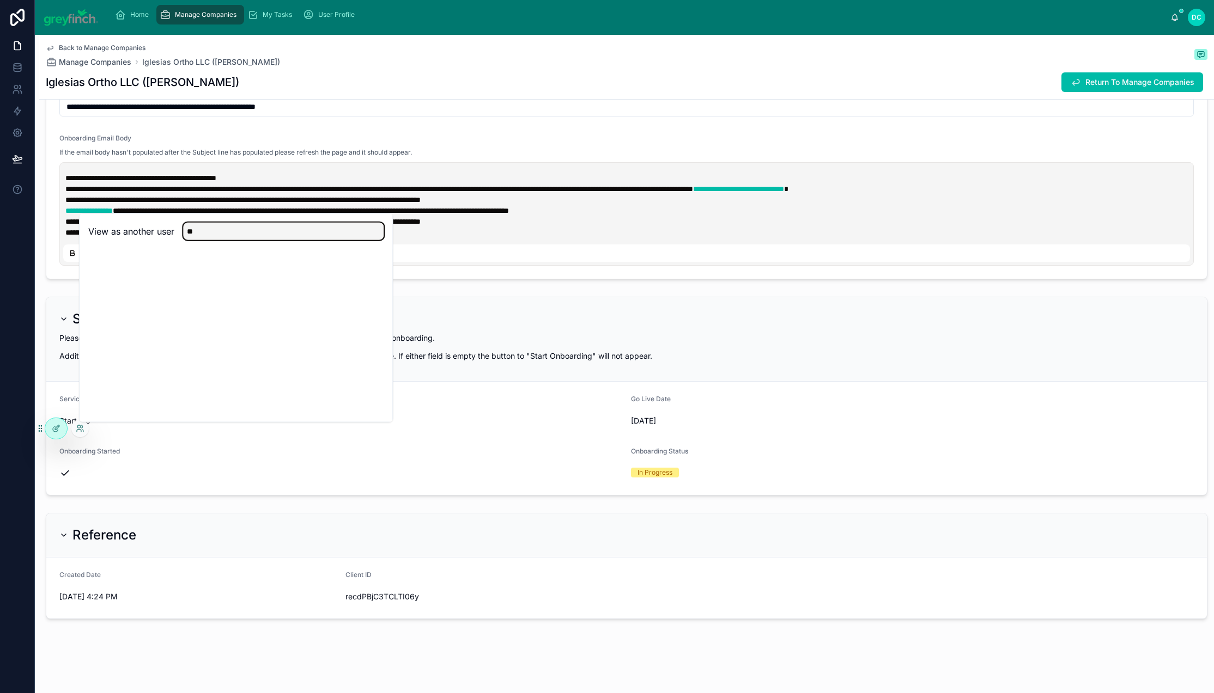
type input "*"
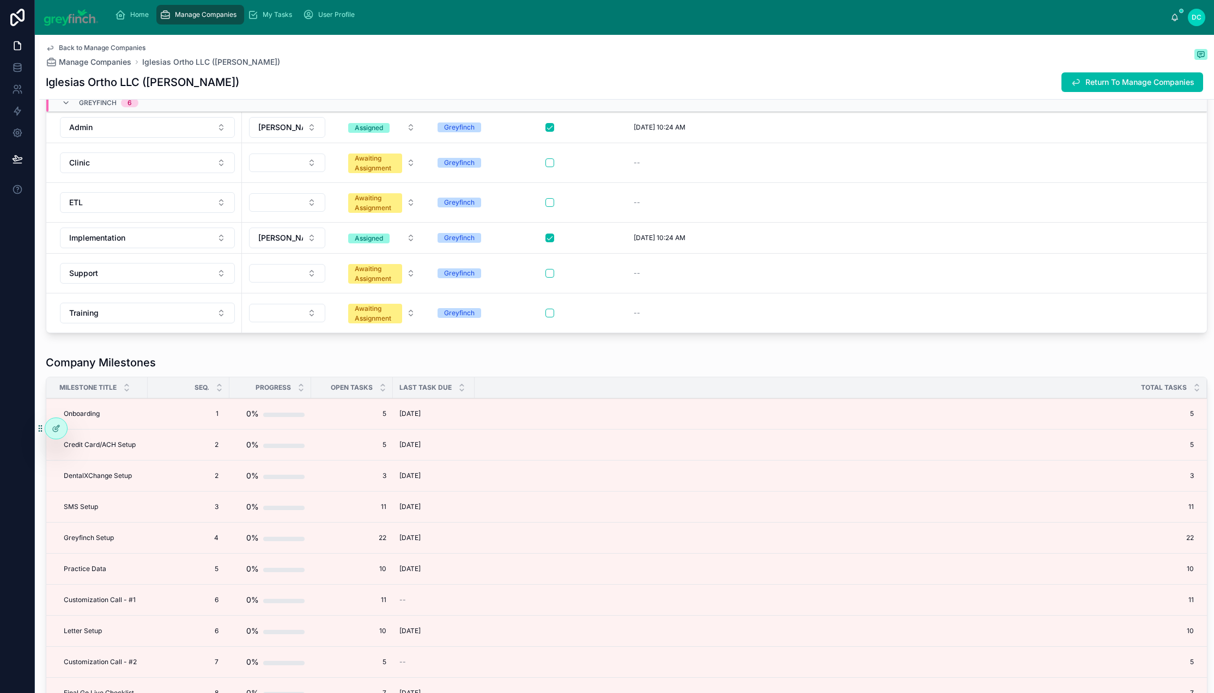
scroll to position [3006, 0]
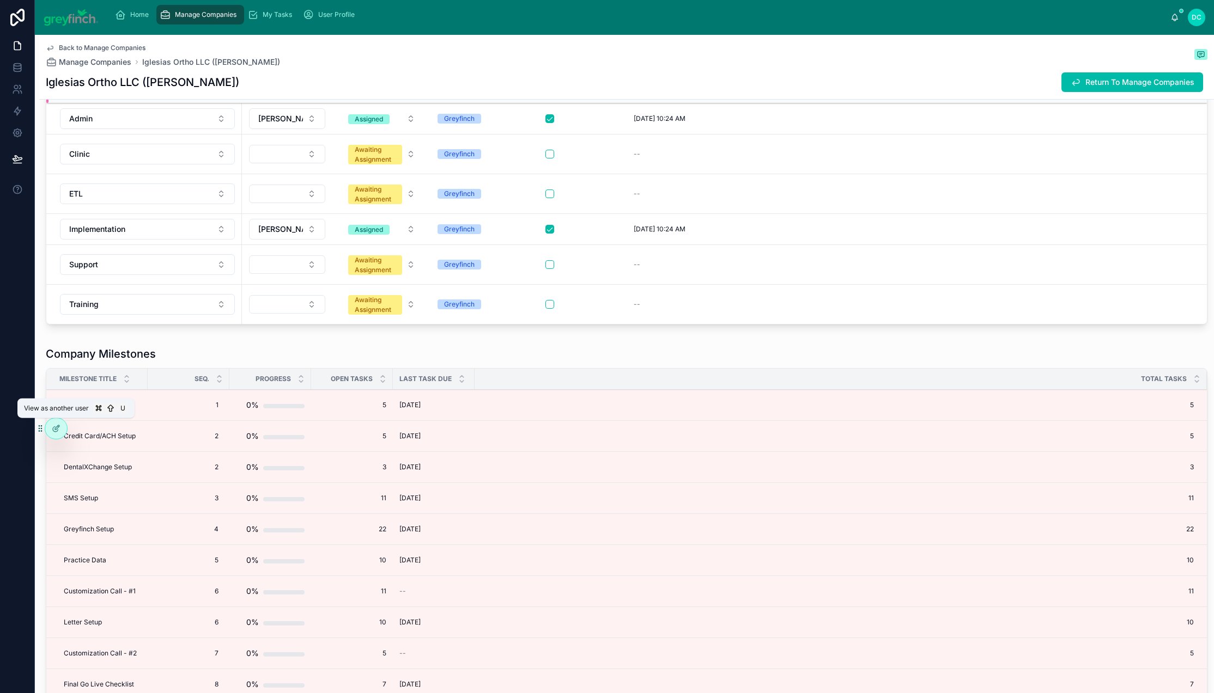
click at [0, 0] on icon at bounding box center [0, 0] width 0 height 0
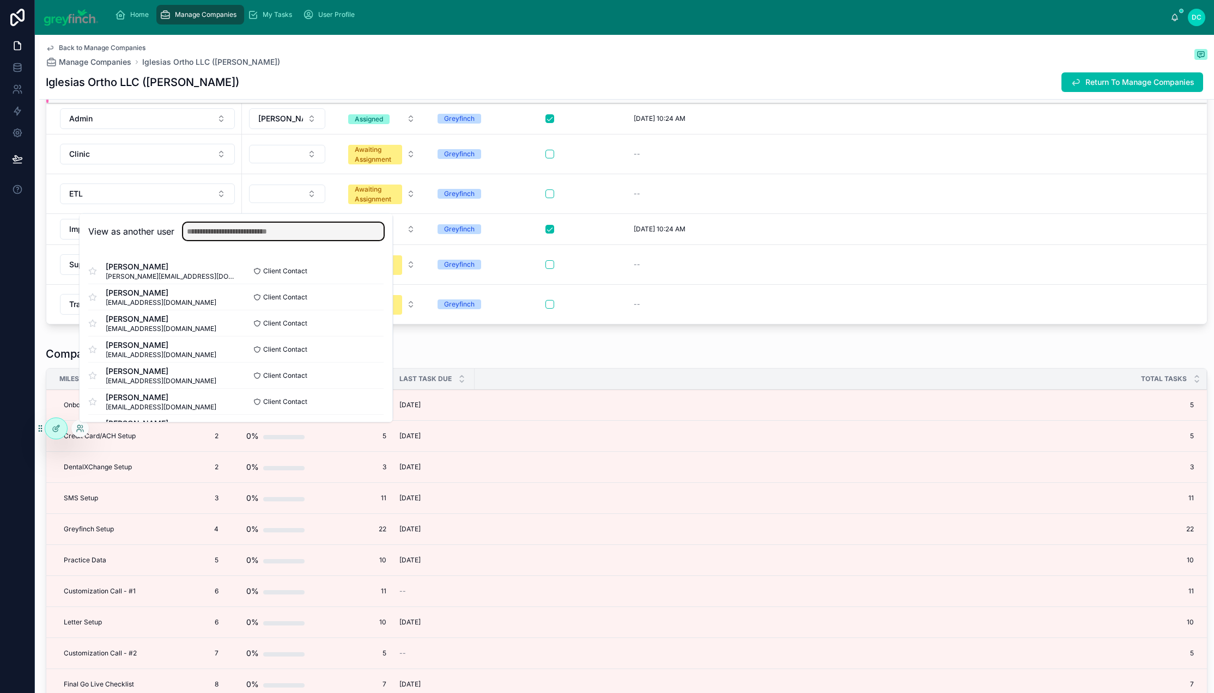
click at [239, 223] on input "text" at bounding box center [283, 231] width 200 height 17
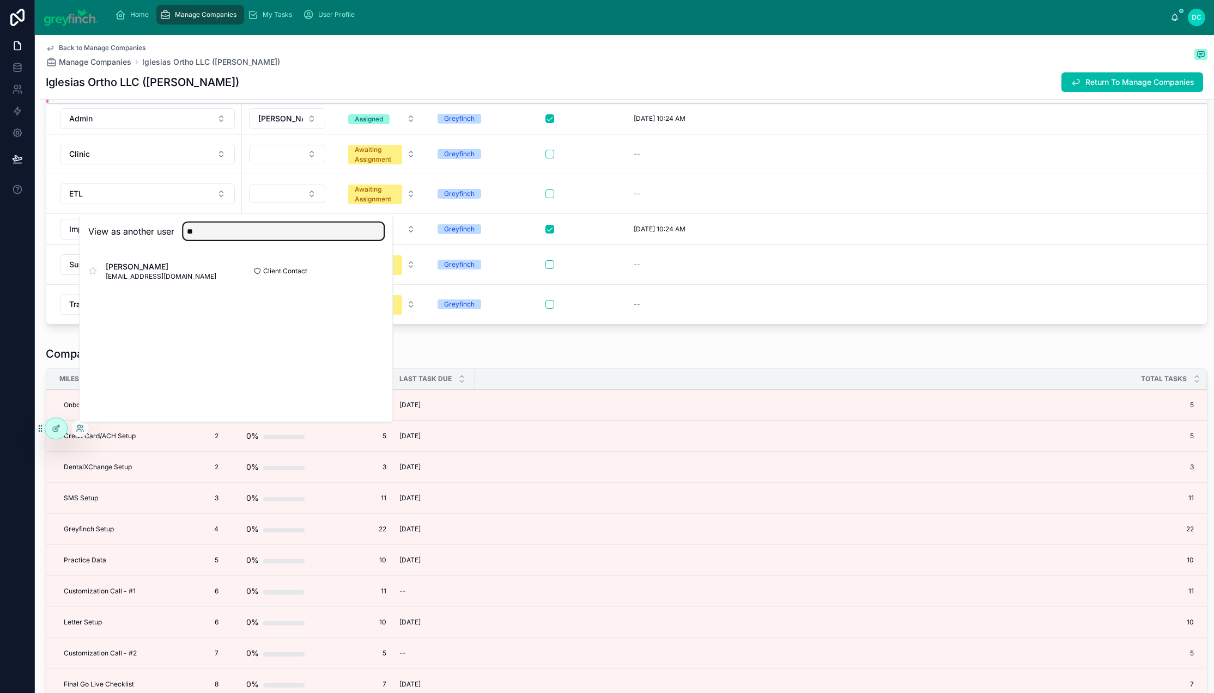
type input "*"
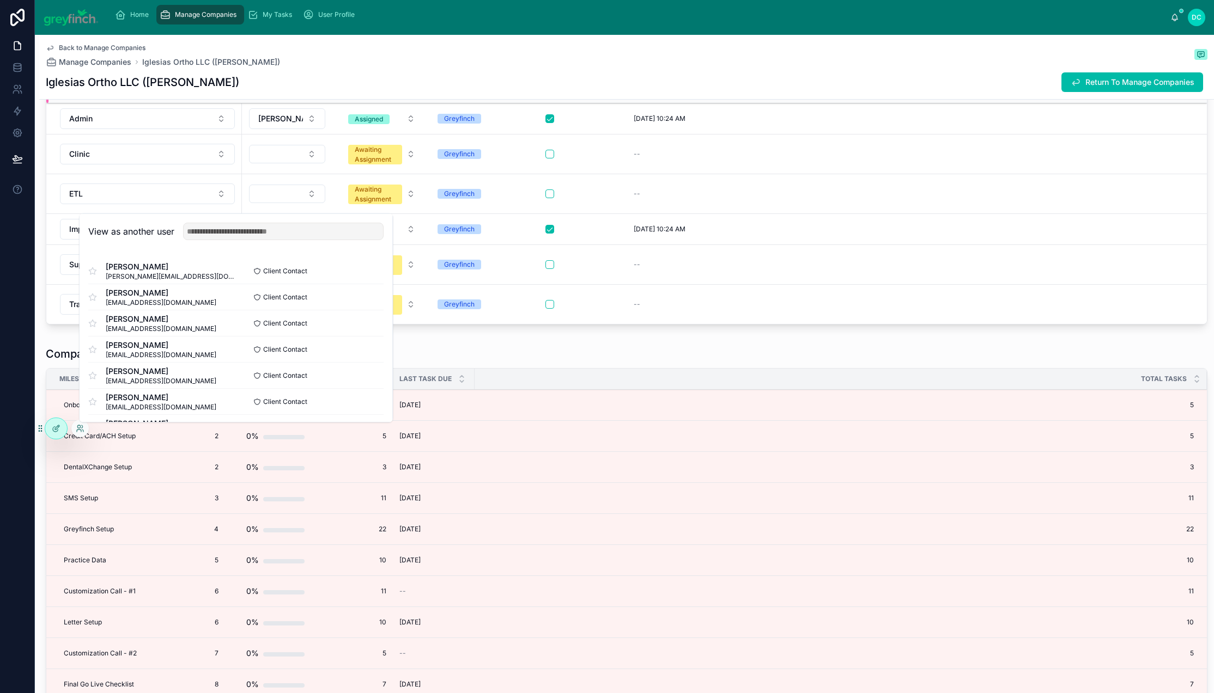
click at [0, 0] on button "Select" at bounding box center [0, 0] width 0 height 0
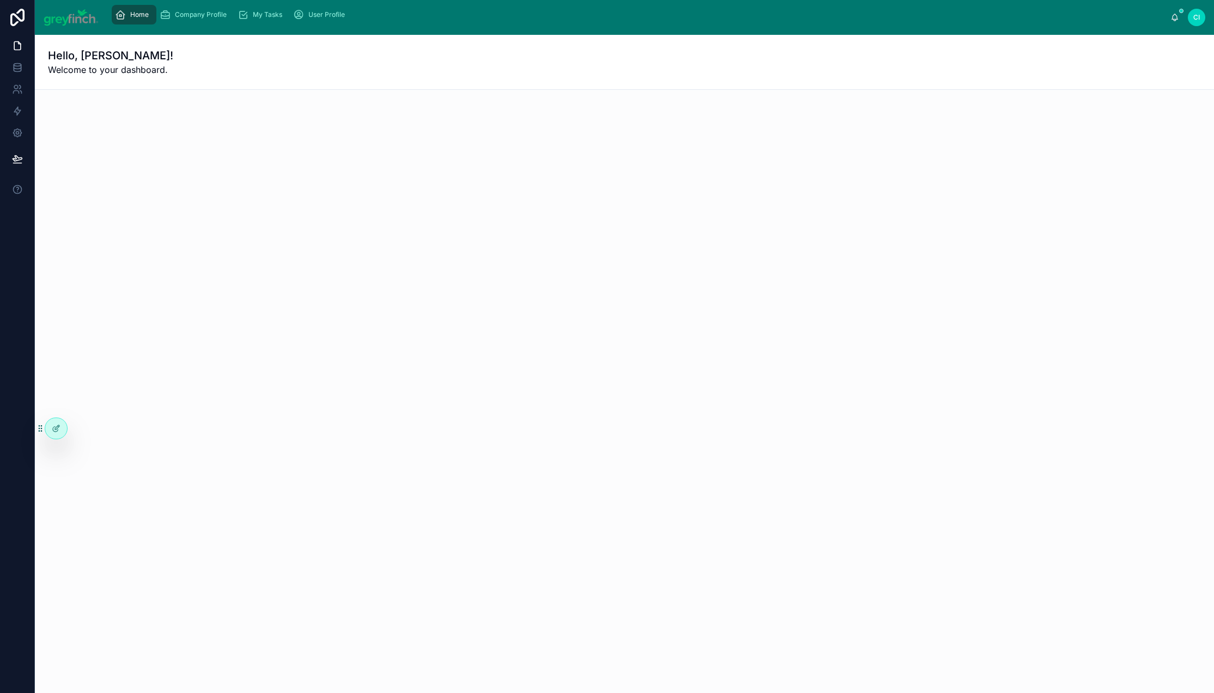
click at [282, 18] on span "My Tasks" at bounding box center [267, 14] width 29 height 9
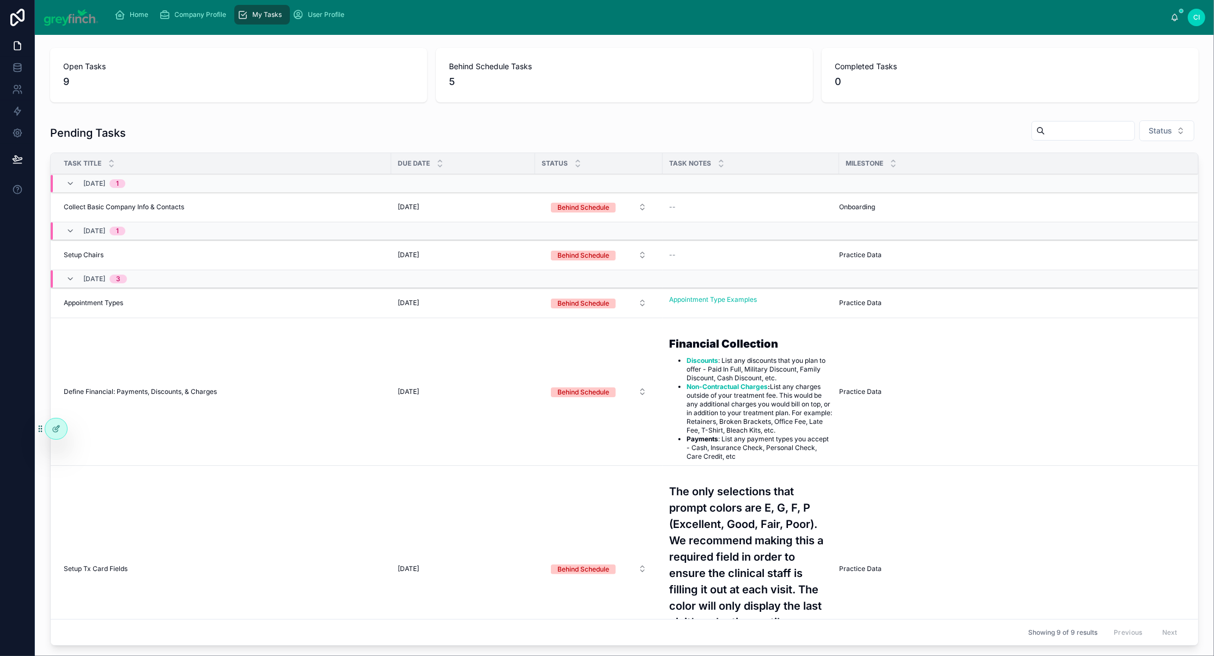
click at [650, 217] on button "Behind Schedule" at bounding box center [598, 207] width 113 height 20
click at [587, 385] on div "Completed" at bounding box center [591, 376] width 151 height 16
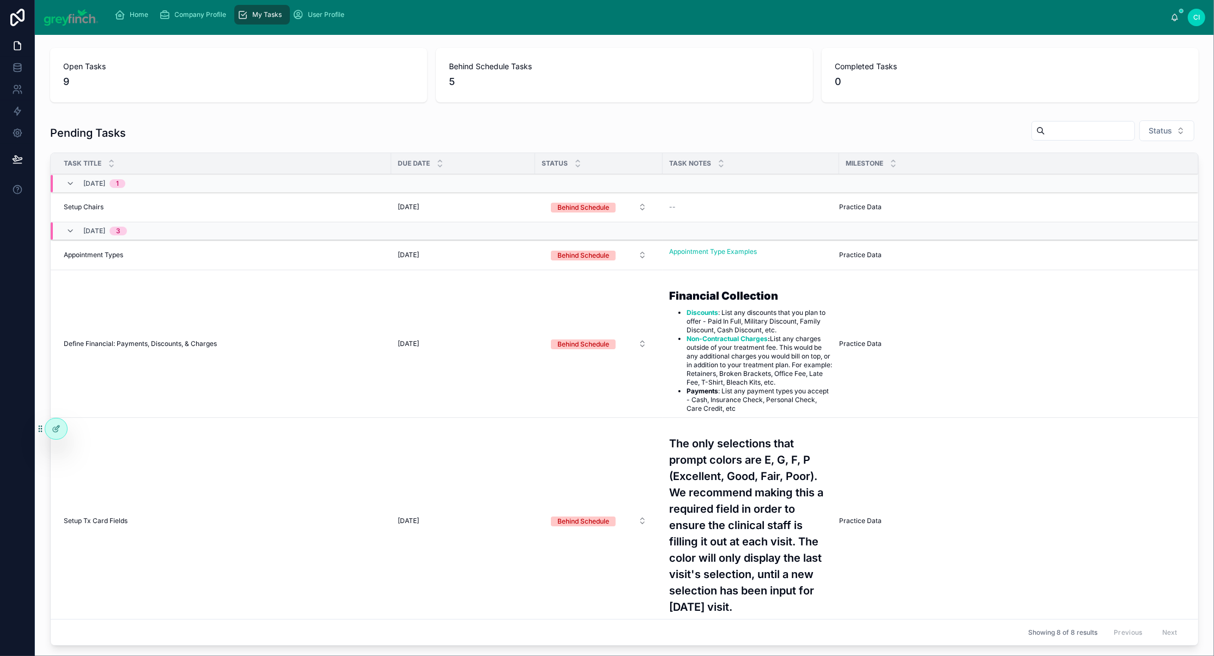
click at [650, 217] on button "Behind Schedule" at bounding box center [598, 207] width 113 height 20
click at [607, 385] on div "Completed" at bounding box center [591, 376] width 151 height 16
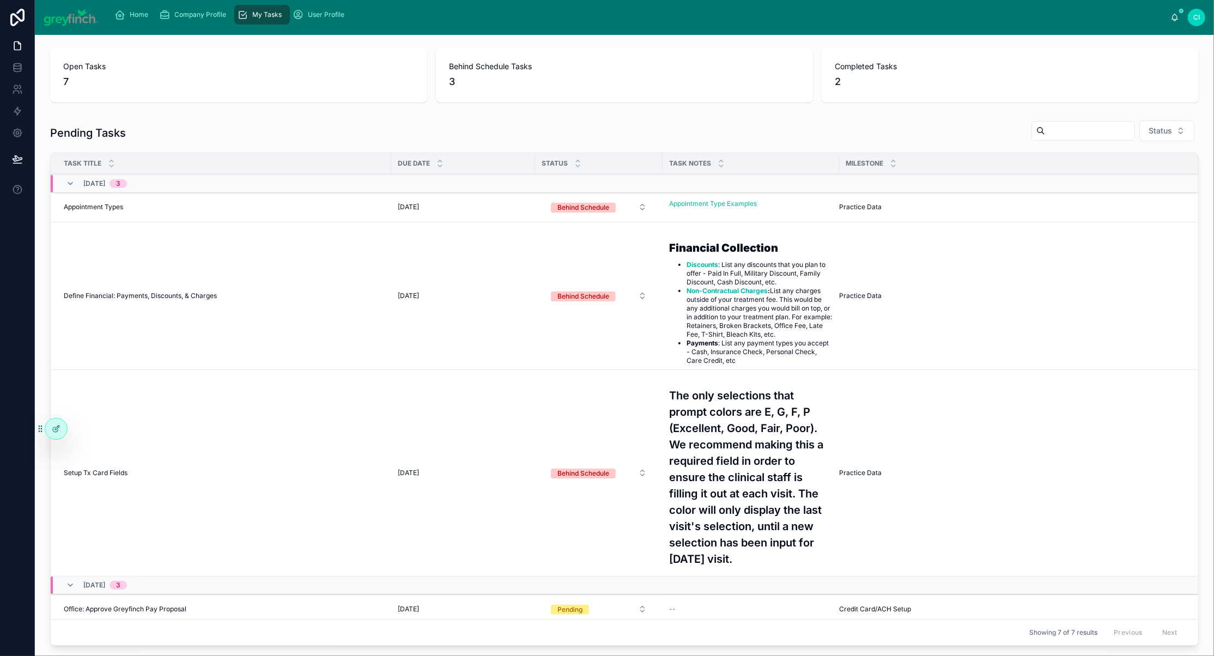
click at [123, 211] on span "Appointment Types" at bounding box center [93, 207] width 59 height 9
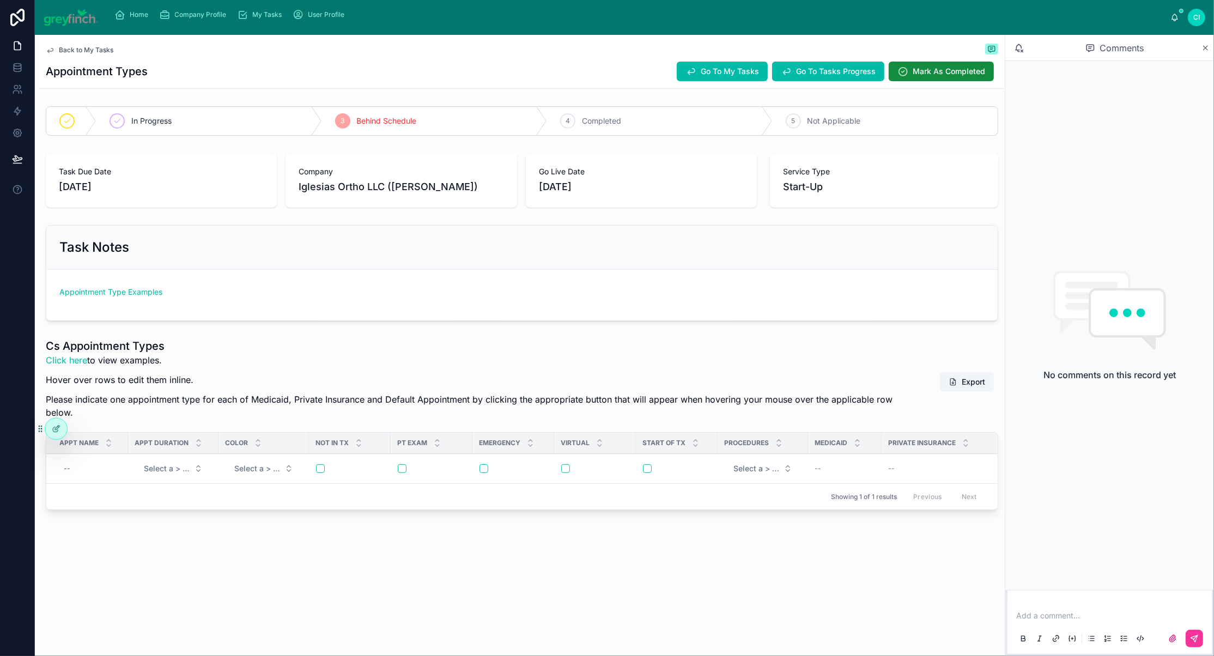
scroll to position [63, 0]
click at [151, 296] on link "Appointment Type Examples" at bounding box center [110, 291] width 103 height 9
click at [103, 477] on div "--" at bounding box center [90, 468] width 62 height 17
click at [116, 477] on div "--" at bounding box center [90, 468] width 62 height 17
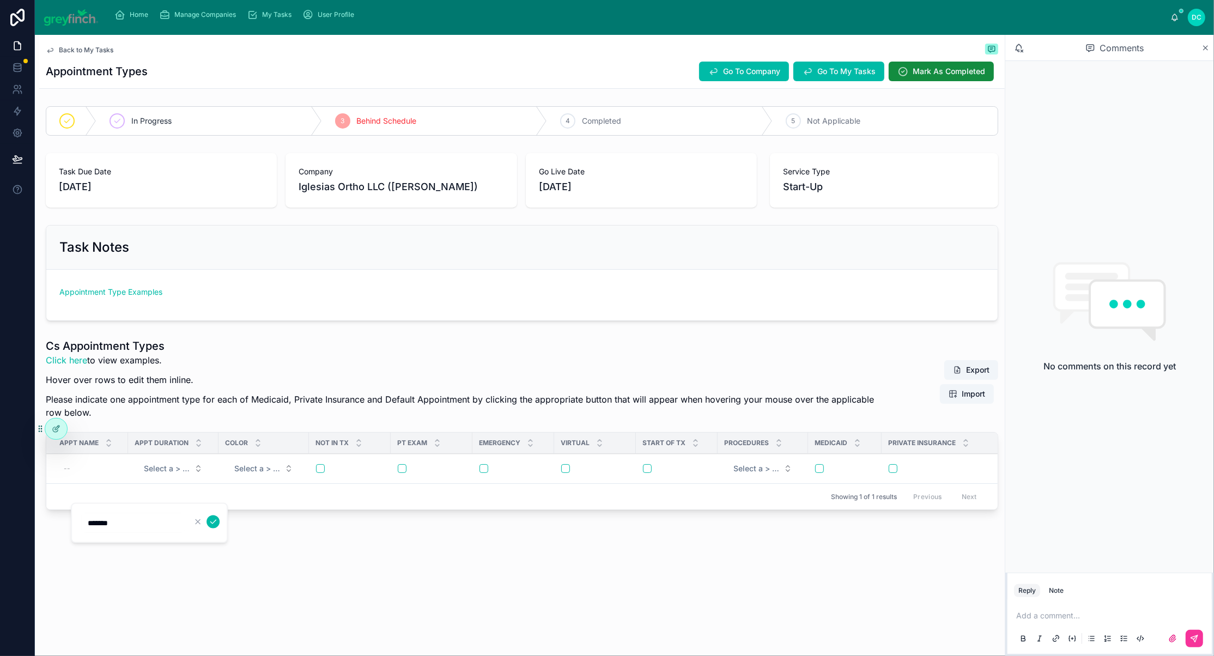
type input "*******"
click at [217, 526] on icon "submit" at bounding box center [213, 522] width 9 height 9
click at [211, 478] on button "Select a > Appt Duration" at bounding box center [173, 469] width 76 height 20
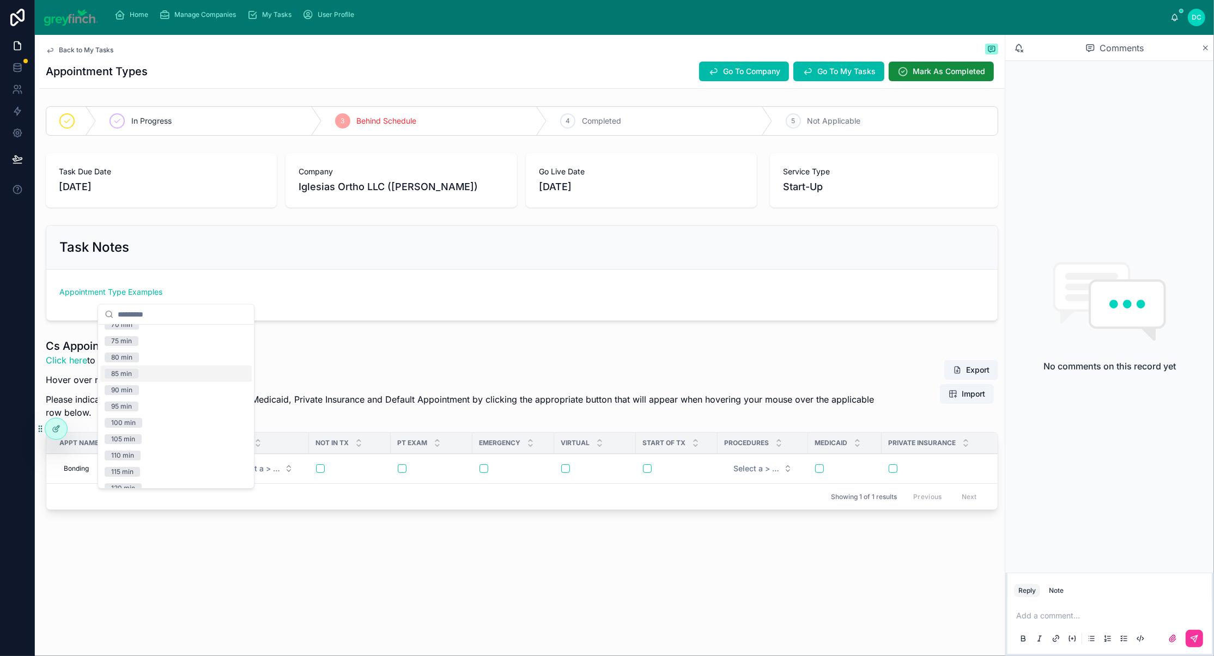
scroll to position [223, 0]
click at [129, 394] on div "90 min" at bounding box center [121, 390] width 21 height 10
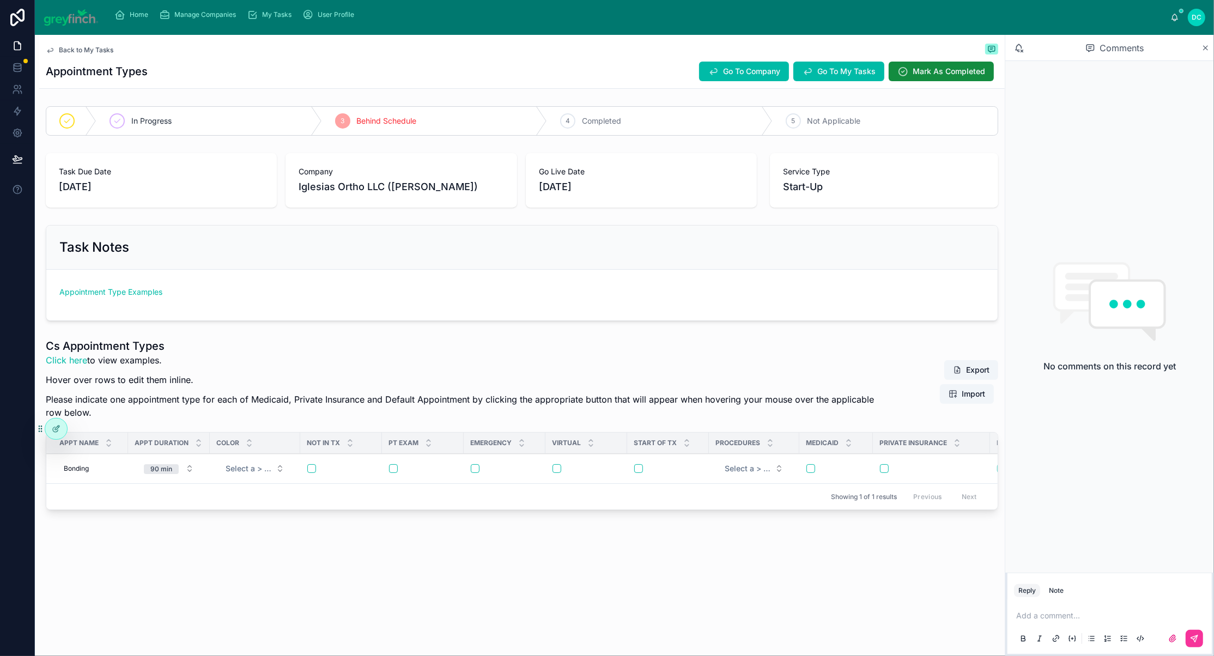
click at [293, 478] on button "Select a > Color" at bounding box center [255, 469] width 76 height 20
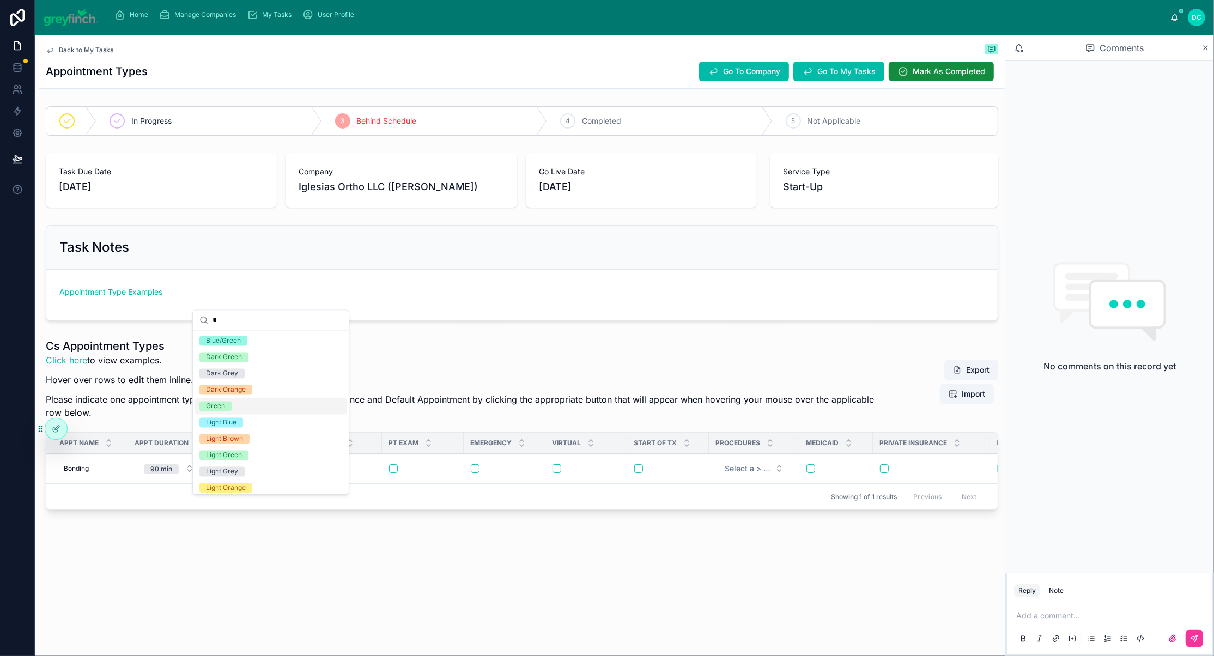
type input "*"
click at [232, 411] on span "Green" at bounding box center [215, 406] width 32 height 10
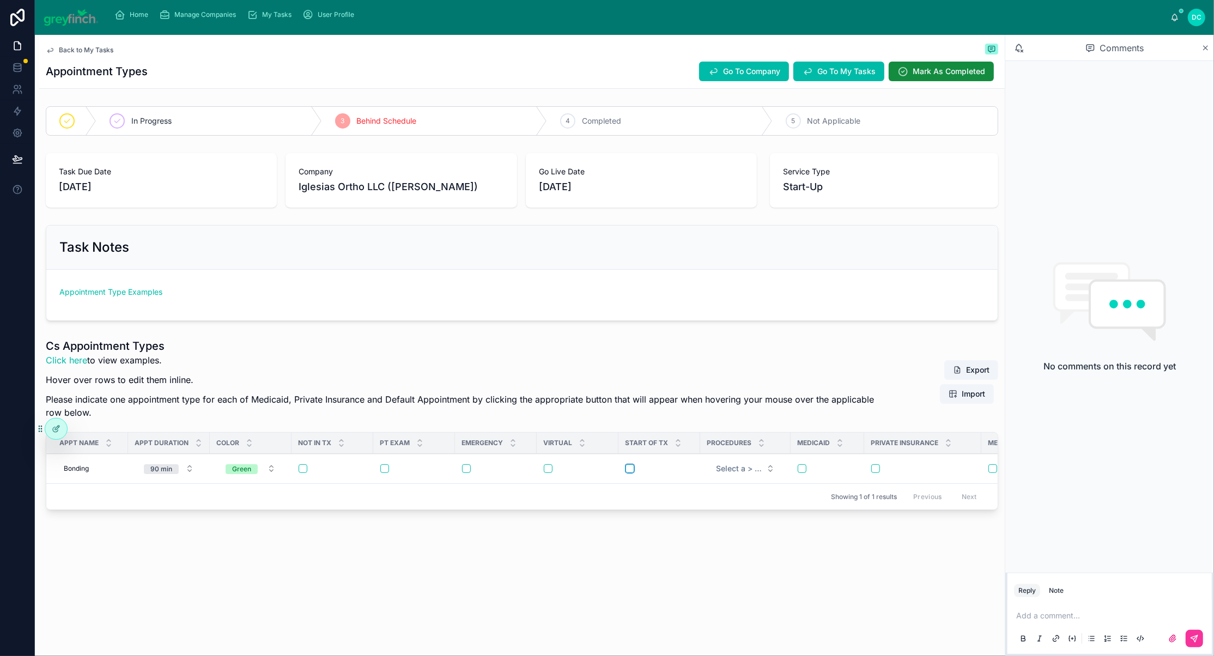
click at [634, 473] on button "button" at bounding box center [629, 468] width 9 height 9
click at [762, 474] on span "Select a > Procedures" at bounding box center [739, 468] width 46 height 11
click at [783, 478] on button "Select a > Procedures" at bounding box center [745, 469] width 76 height 20
click at [733, 613] on div "Images" at bounding box center [721, 609] width 22 height 10
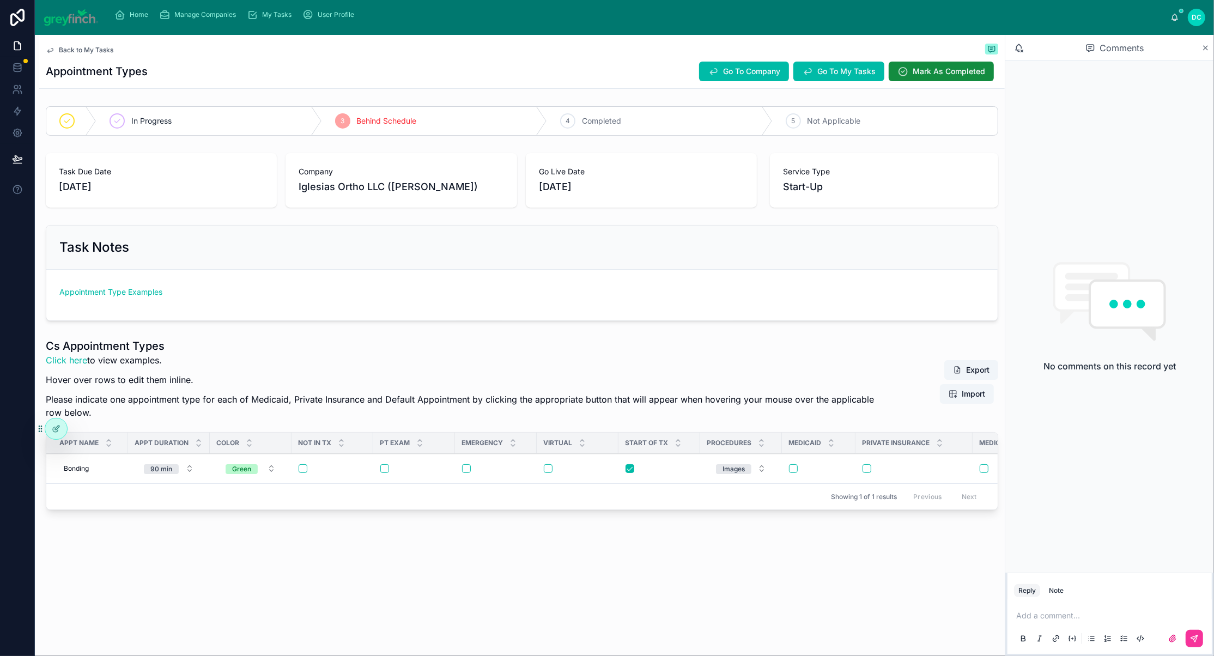
click at [0, 0] on span "Add New Row" at bounding box center [0, 0] width 0 height 0
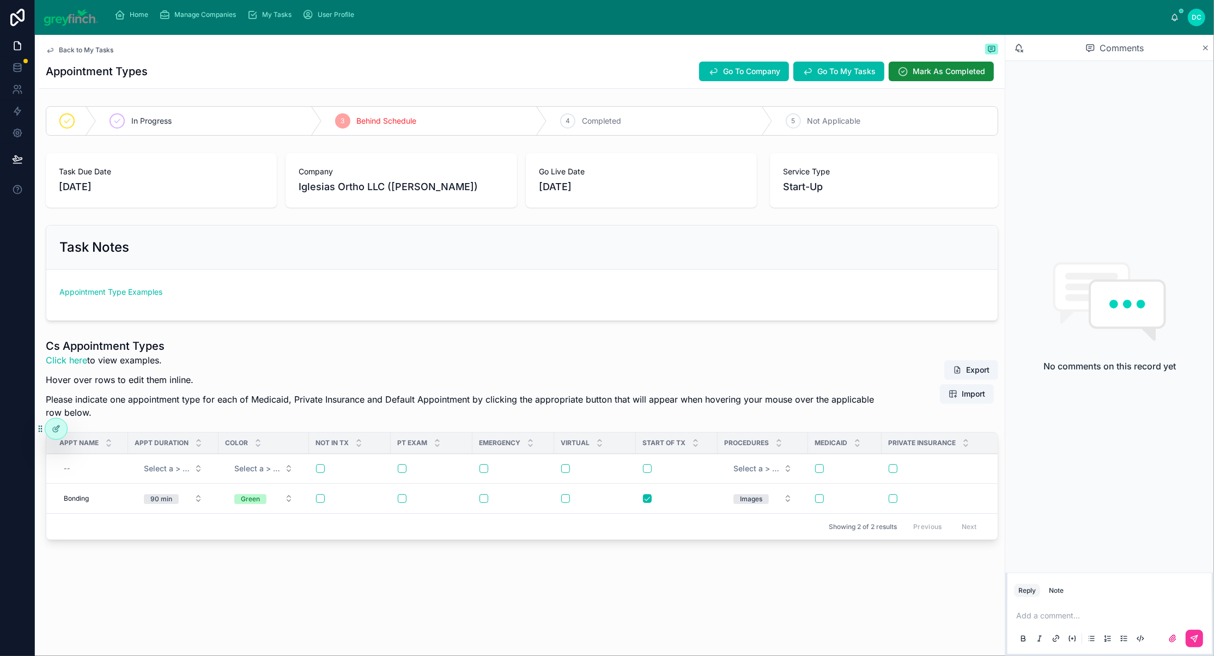
click at [88, 477] on div "--" at bounding box center [90, 468] width 62 height 17
click at [253, 419] on p "Please indicate one appointment type for each of Medicaid, Private Insurance an…" at bounding box center [462, 406] width 833 height 26
click at [96, 477] on div "--" at bounding box center [90, 468] width 62 height 17
type input "**********"
click at [217, 513] on icon "submit" at bounding box center [213, 510] width 9 height 9
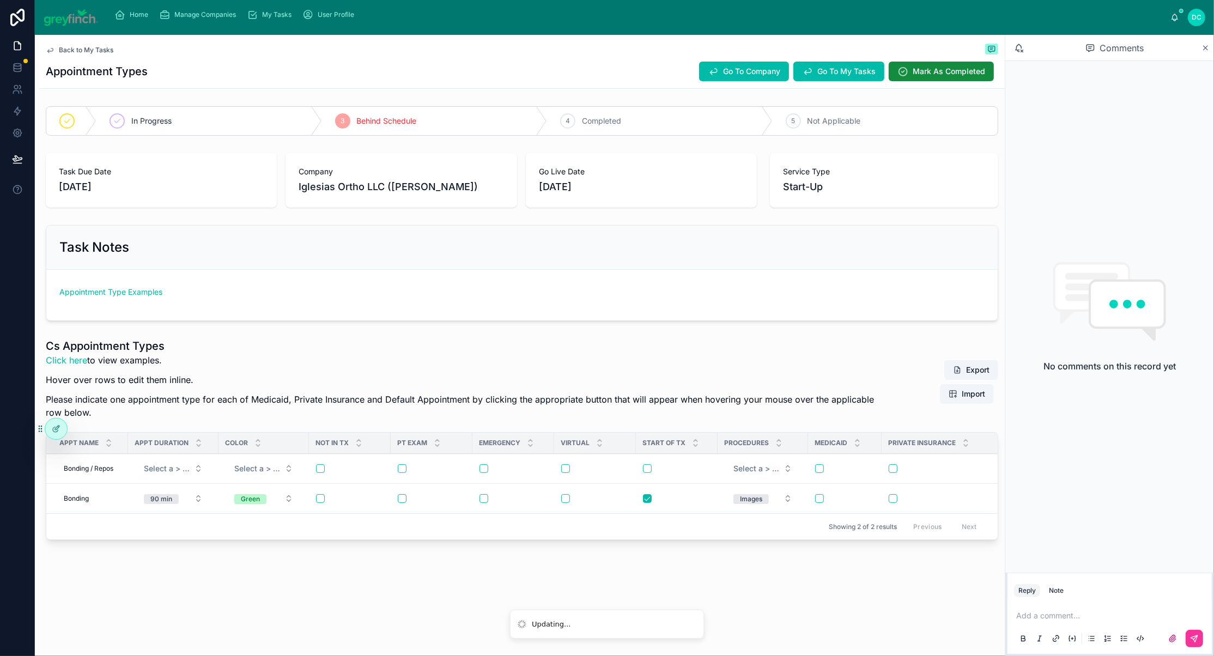
click at [190, 474] on span "Select a > Appt Duration" at bounding box center [167, 468] width 46 height 11
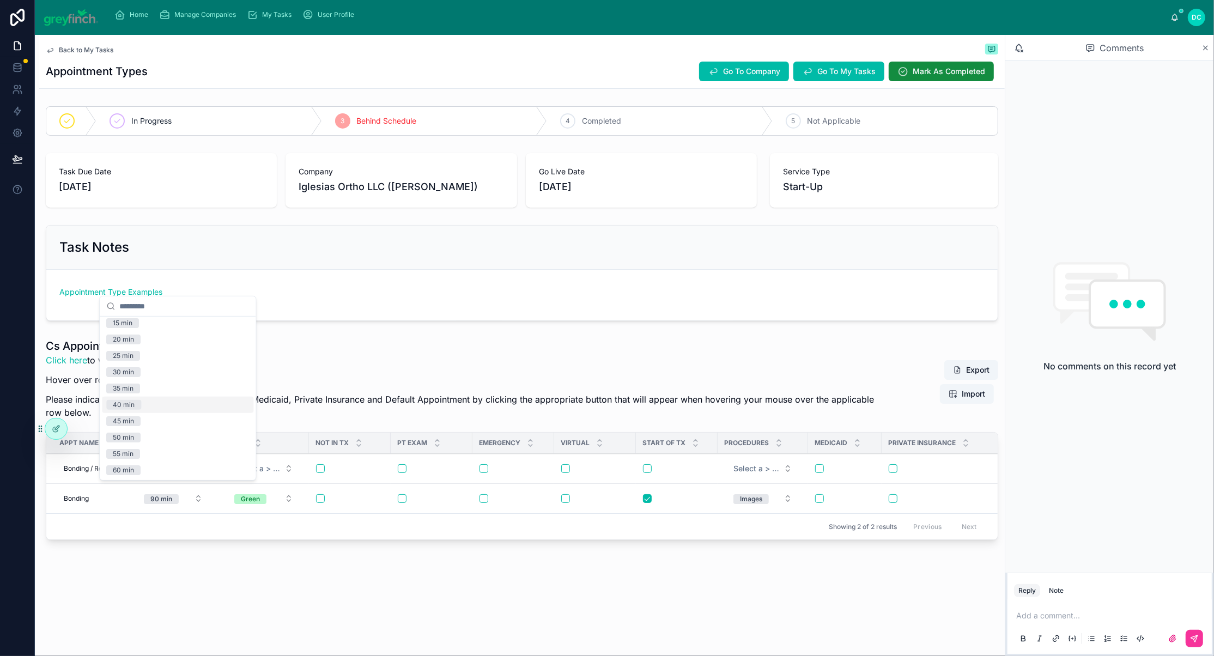
scroll to position [38, 0]
click at [196, 444] on div "50 min" at bounding box center [177, 436] width 151 height 16
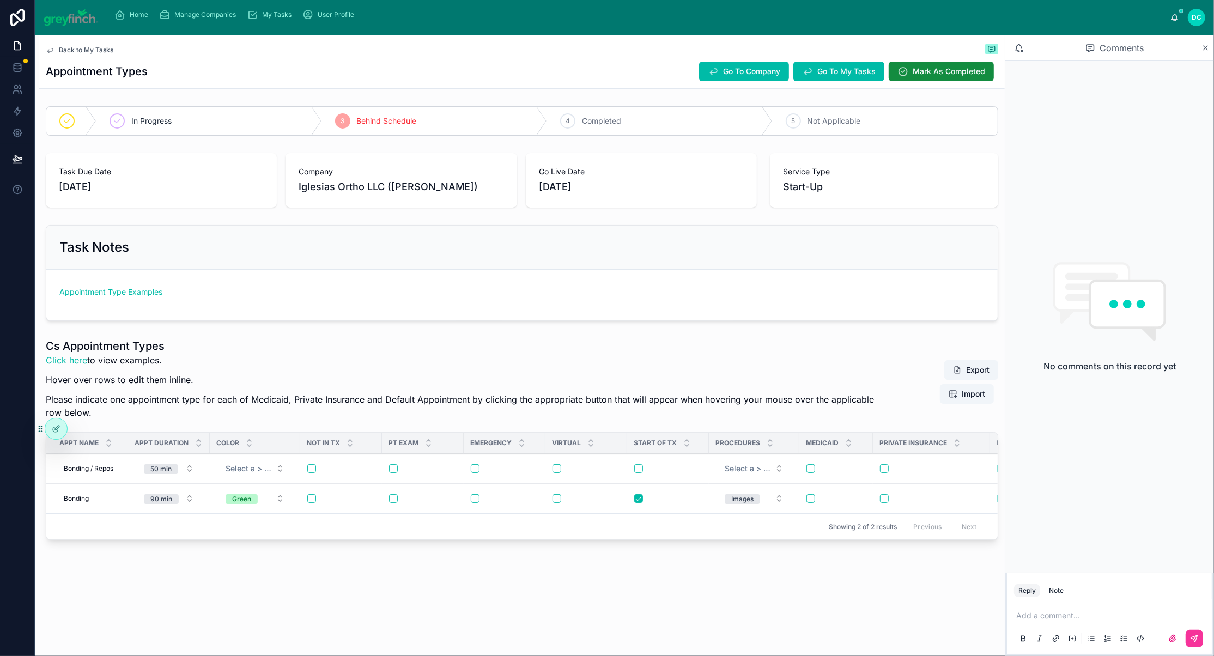
click at [271, 474] on span "Select a > Color" at bounding box center [249, 468] width 46 height 11
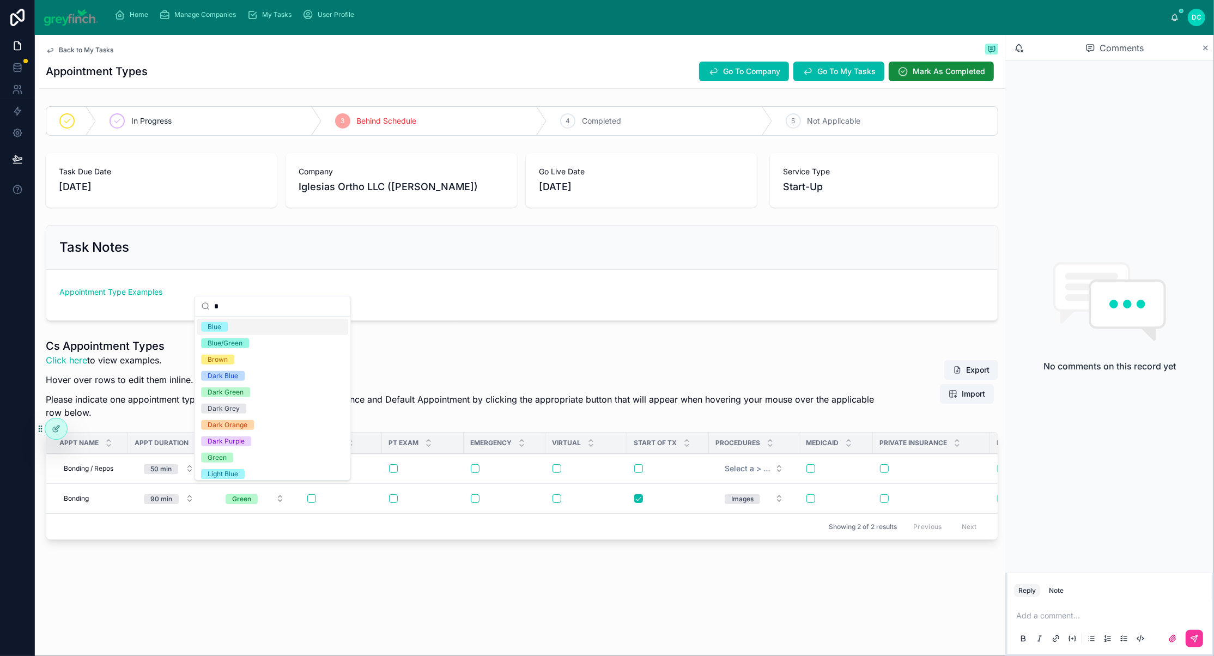
type input "**"
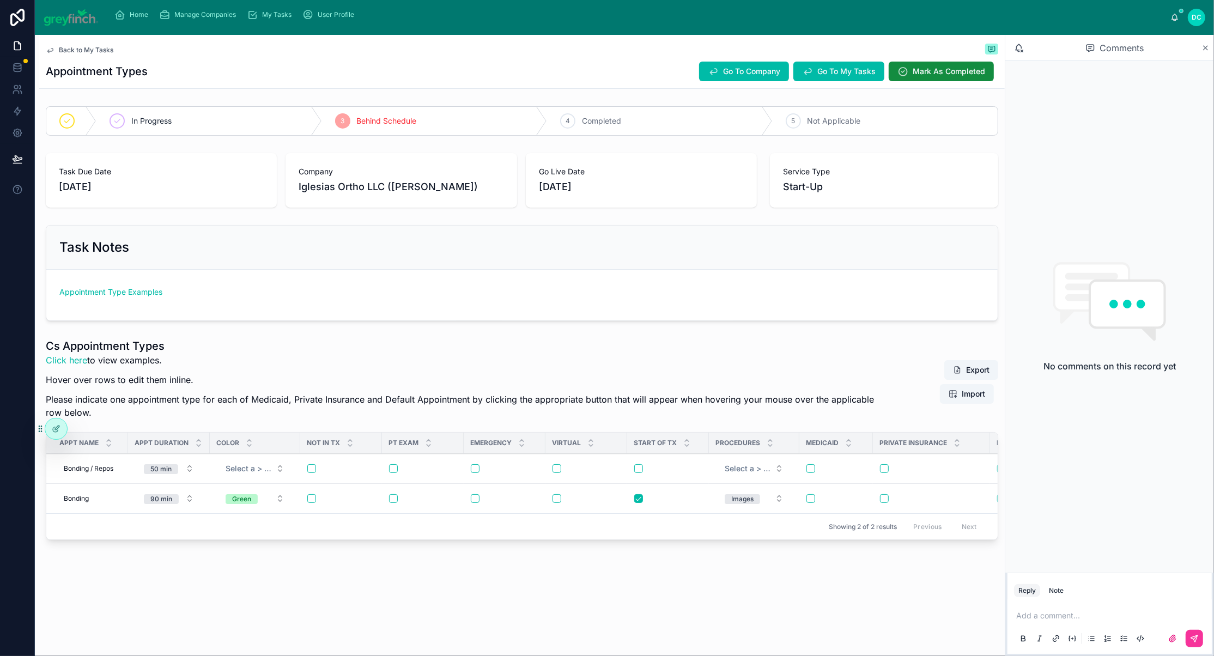
click at [293, 478] on button "Select a > Color" at bounding box center [255, 469] width 76 height 20
type input "***"
click at [251, 567] on span "Light Purple" at bounding box center [226, 562] width 50 height 10
click at [284, 488] on button "Light Purple" at bounding box center [251, 473] width 68 height 29
type input "****"
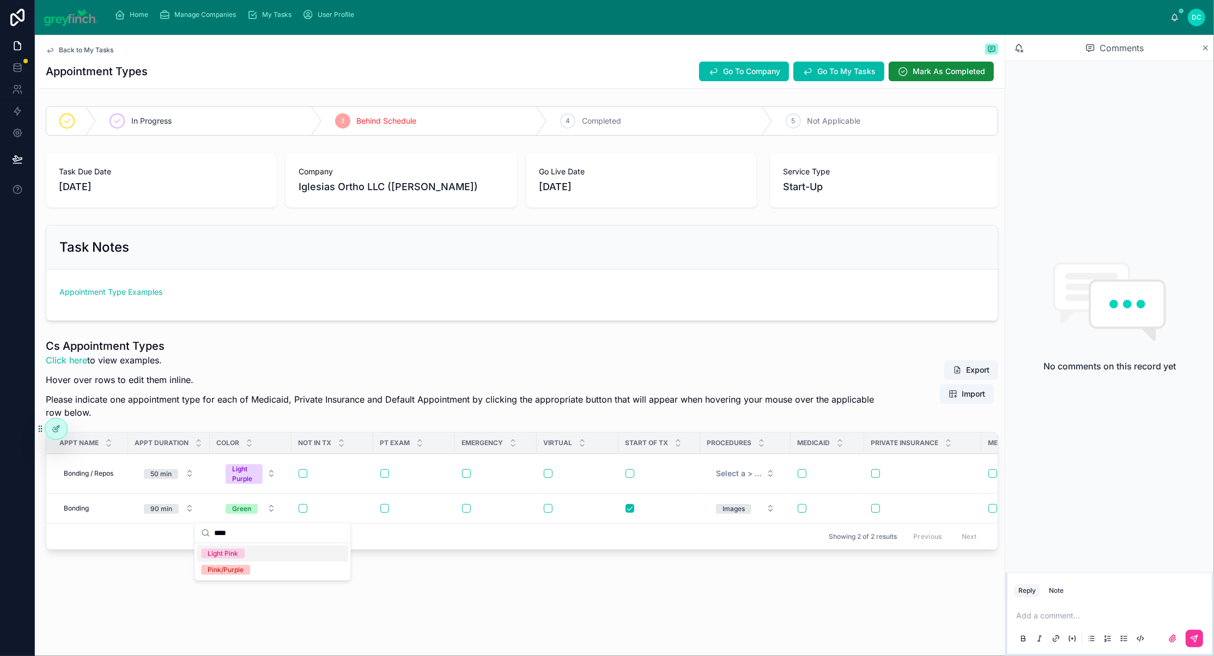
click at [245, 558] on span "Light Pink" at bounding box center [223, 554] width 44 height 10
click at [284, 488] on button "Light Pink" at bounding box center [251, 473] width 68 height 29
type input "****"
click at [243, 575] on div "Pink/Purple" at bounding box center [226, 570] width 36 height 10
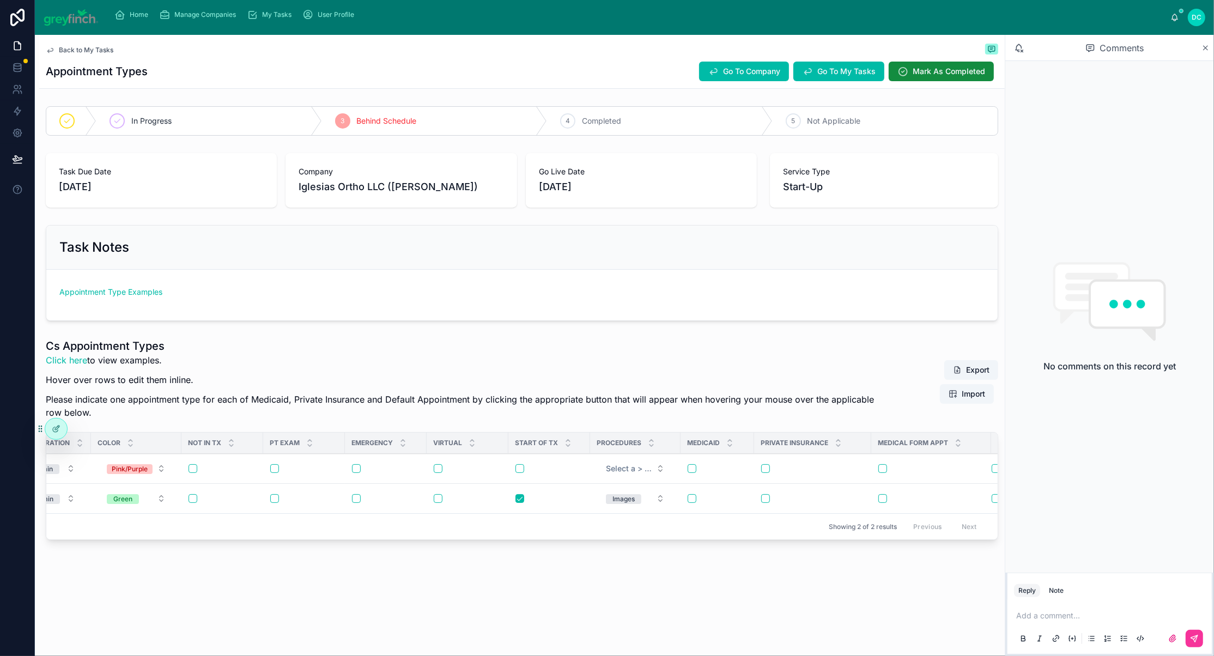
scroll to position [0, 0]
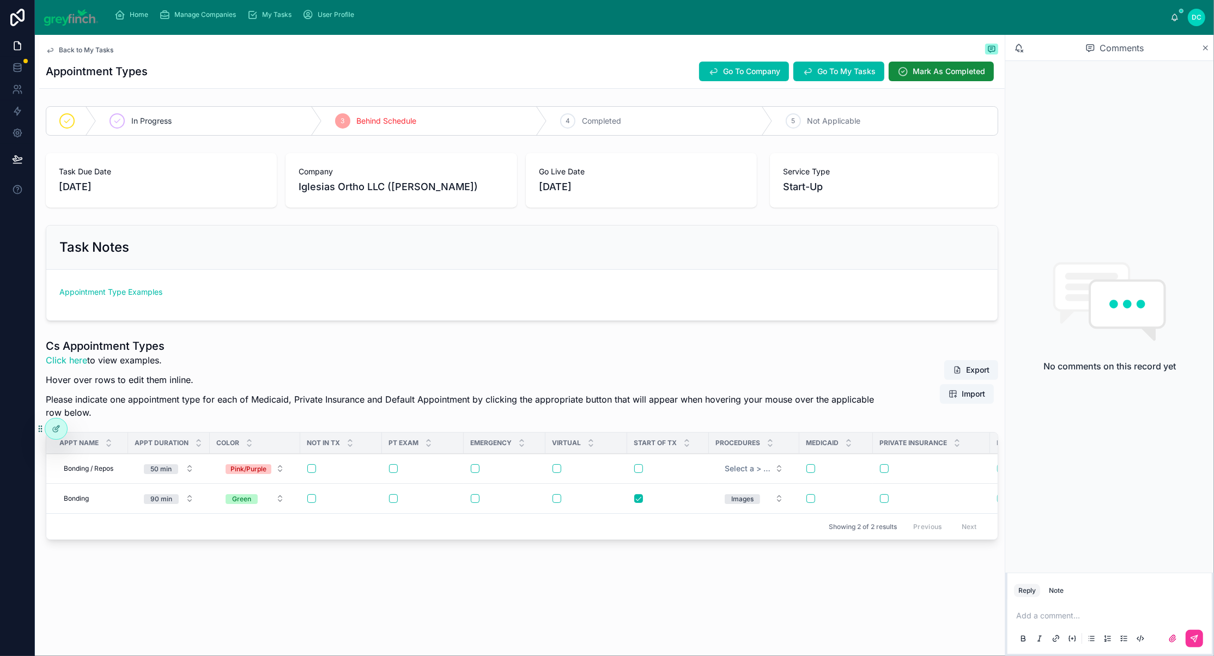
click at [0, 0] on span "Add New Row" at bounding box center [0, 0] width 0 height 0
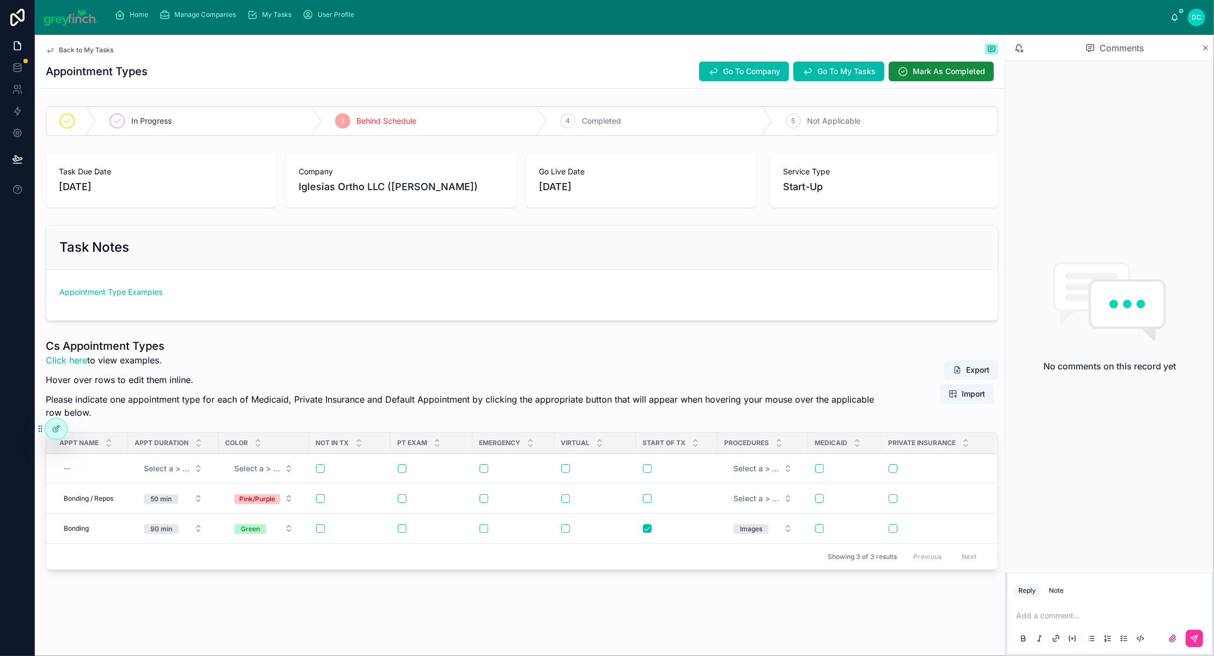
click at [107, 477] on div "--" at bounding box center [90, 468] width 62 height 17
type input "*******"
click at [217, 514] on icon "submit" at bounding box center [213, 510] width 9 height 9
click at [211, 478] on button "Select a > Appt Duration" at bounding box center [173, 469] width 76 height 20
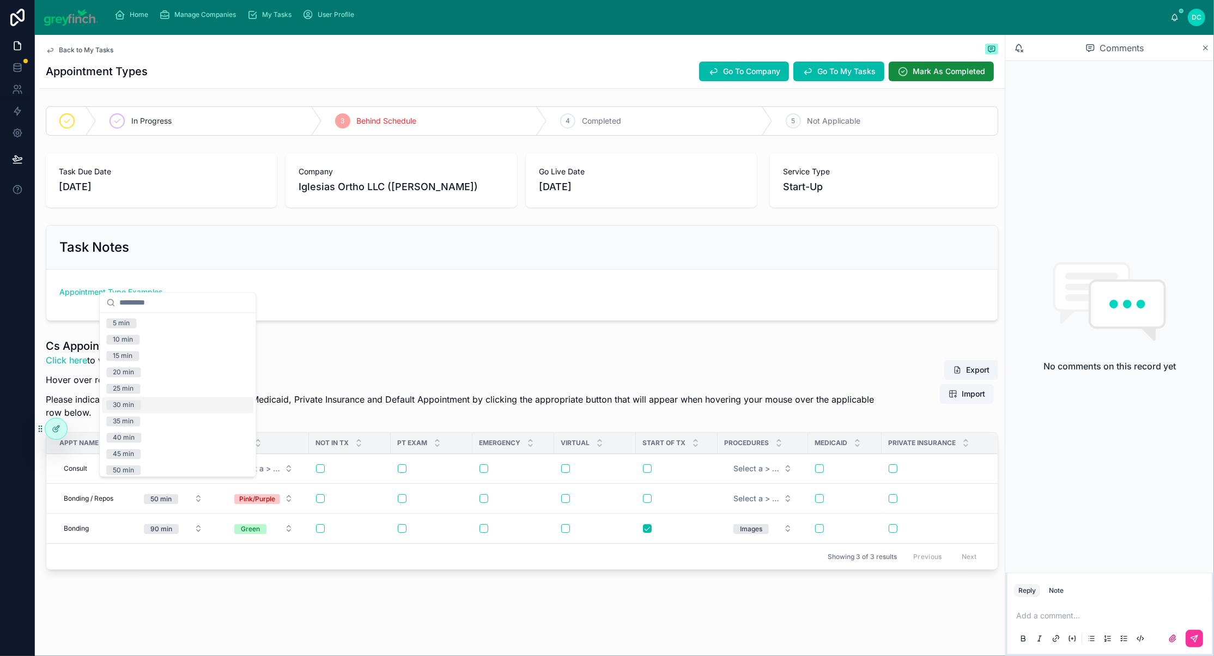
click at [174, 413] on div "30 min" at bounding box center [177, 405] width 151 height 16
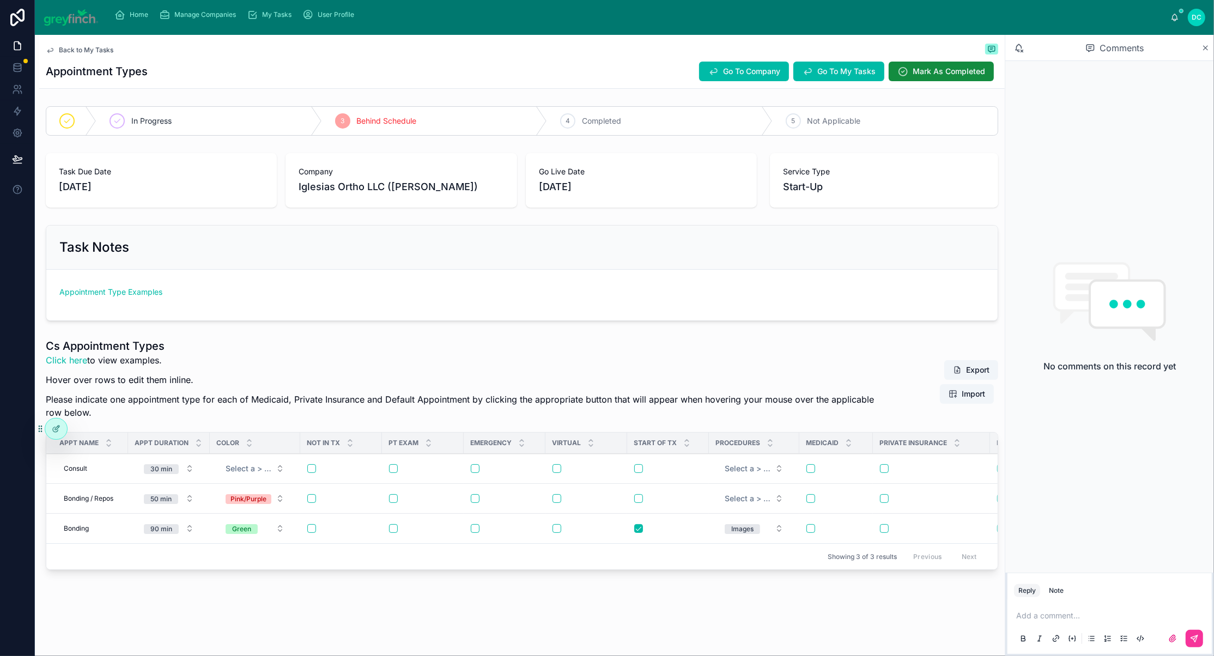
click at [293, 478] on button "Select a > Color" at bounding box center [255, 469] width 76 height 20
type input "*"
click at [242, 370] on div "Blue" at bounding box center [272, 364] width 151 height 16
click at [398, 473] on button "button" at bounding box center [393, 468] width 9 height 9
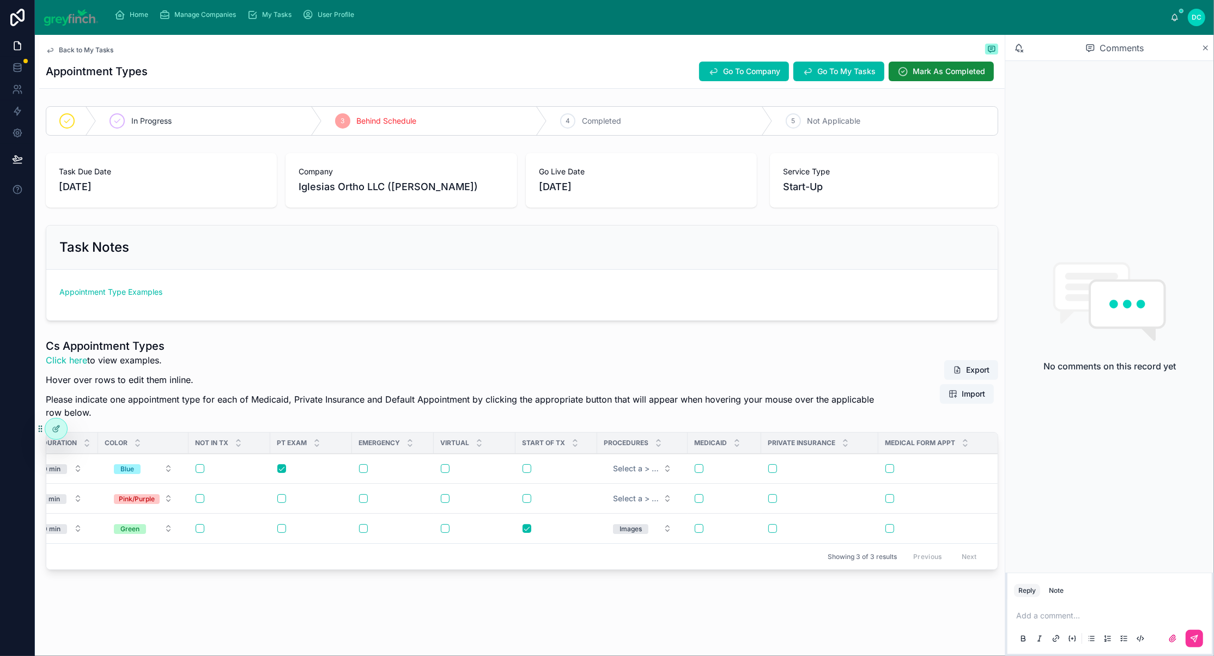
scroll to position [0, 112]
click at [0, 0] on div "Add New Row Delete This Row Check Medicaid Check Private Insurance Check Defaul…" at bounding box center [0, 0] width 0 height 0
click at [658, 474] on span "Select a > Procedures" at bounding box center [635, 468] width 46 height 11
click at [680, 478] on button "Select a > Procedures" at bounding box center [642, 469] width 76 height 20
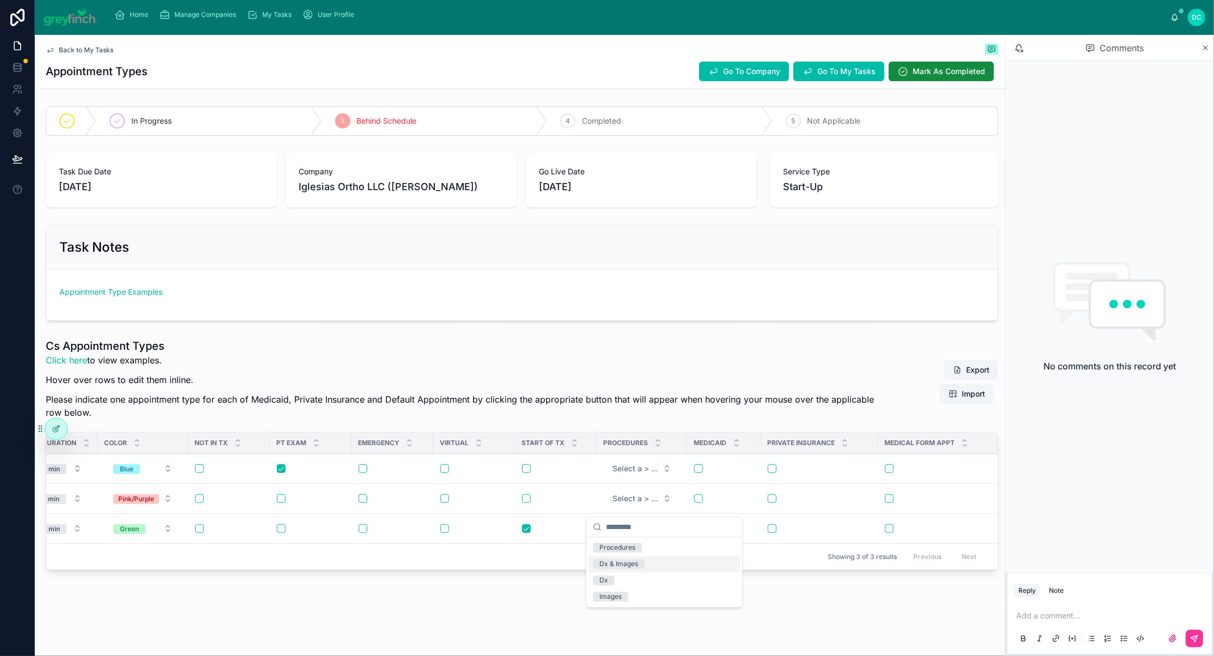
click at [638, 569] on div "Dx & Images" at bounding box center [618, 564] width 39 height 10
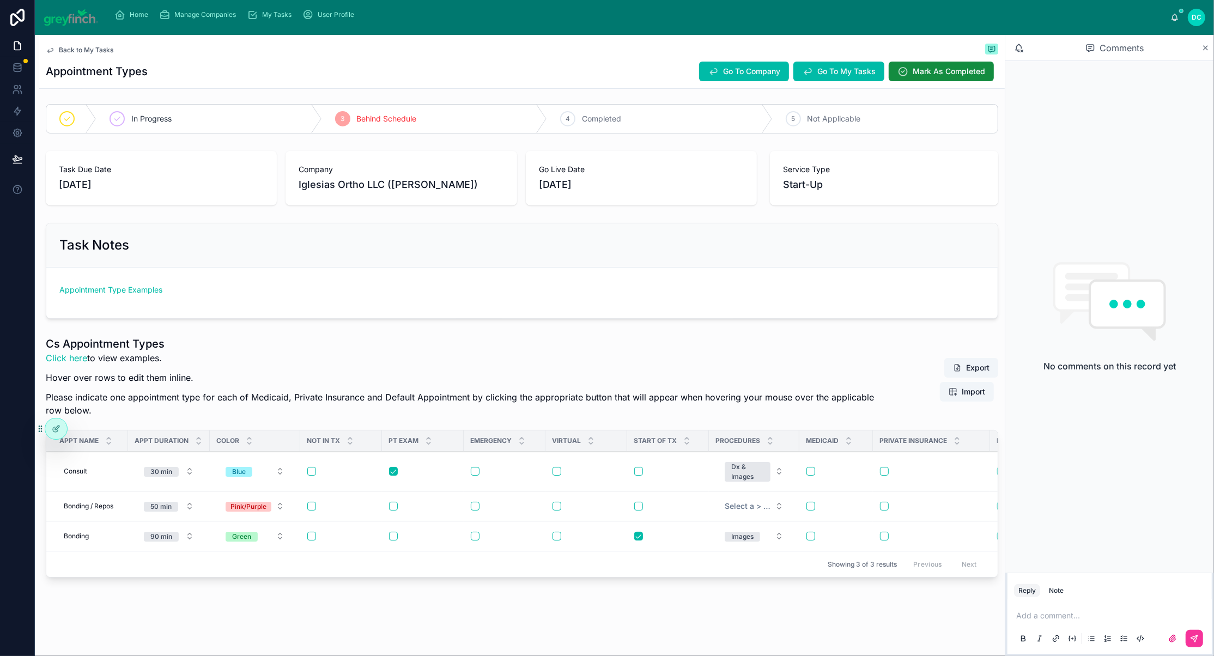
scroll to position [148, 0]
click at [0, 0] on span "Add New Row" at bounding box center [0, 0] width 0 height 0
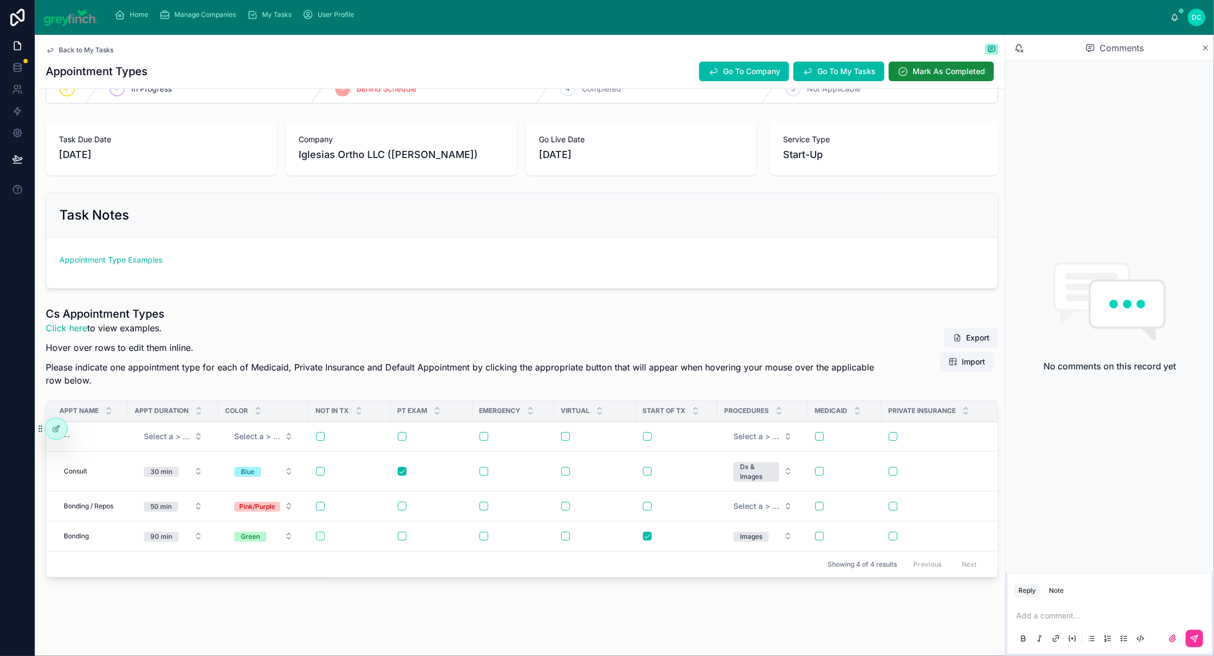
click at [106, 434] on div "--" at bounding box center [90, 436] width 62 height 17
type input "*********"
click at [217, 447] on icon "submit" at bounding box center [213, 446] width 9 height 9
click at [211, 433] on button "Select a > Appt Duration" at bounding box center [173, 437] width 76 height 20
click at [170, 568] on div "30 min" at bounding box center [177, 559] width 151 height 16
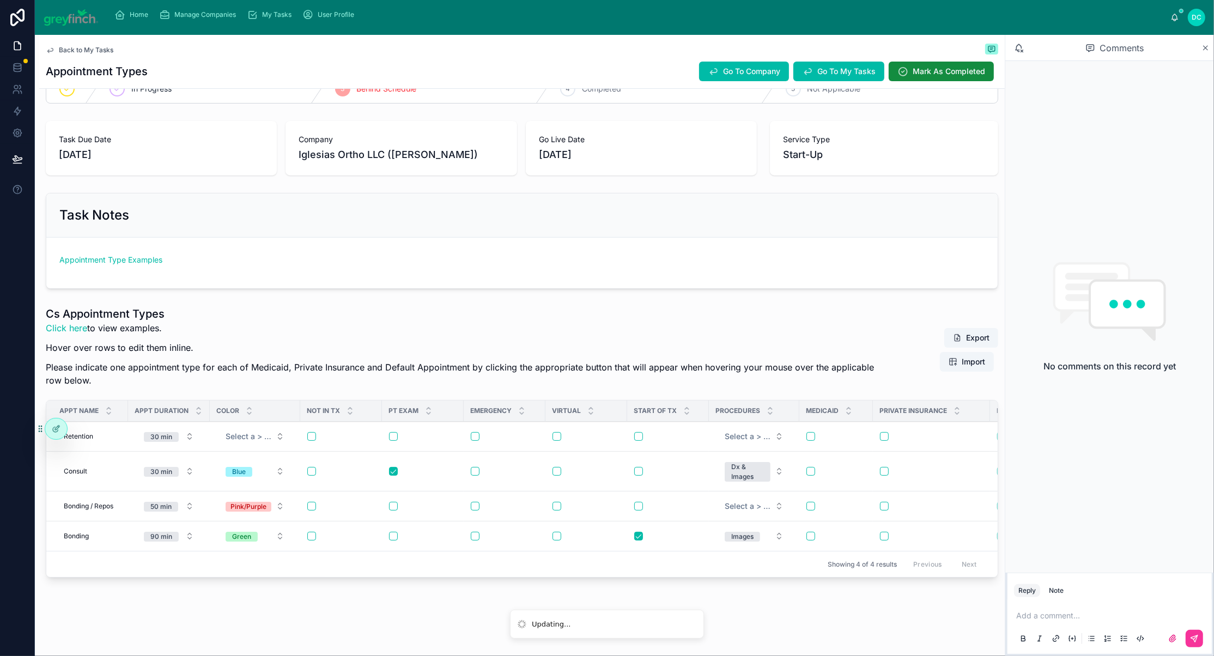
click at [271, 439] on span "Select a > Color" at bounding box center [249, 436] width 46 height 11
type input "**"
click at [245, 505] on div "Light Purple" at bounding box center [226, 500] width 37 height 10
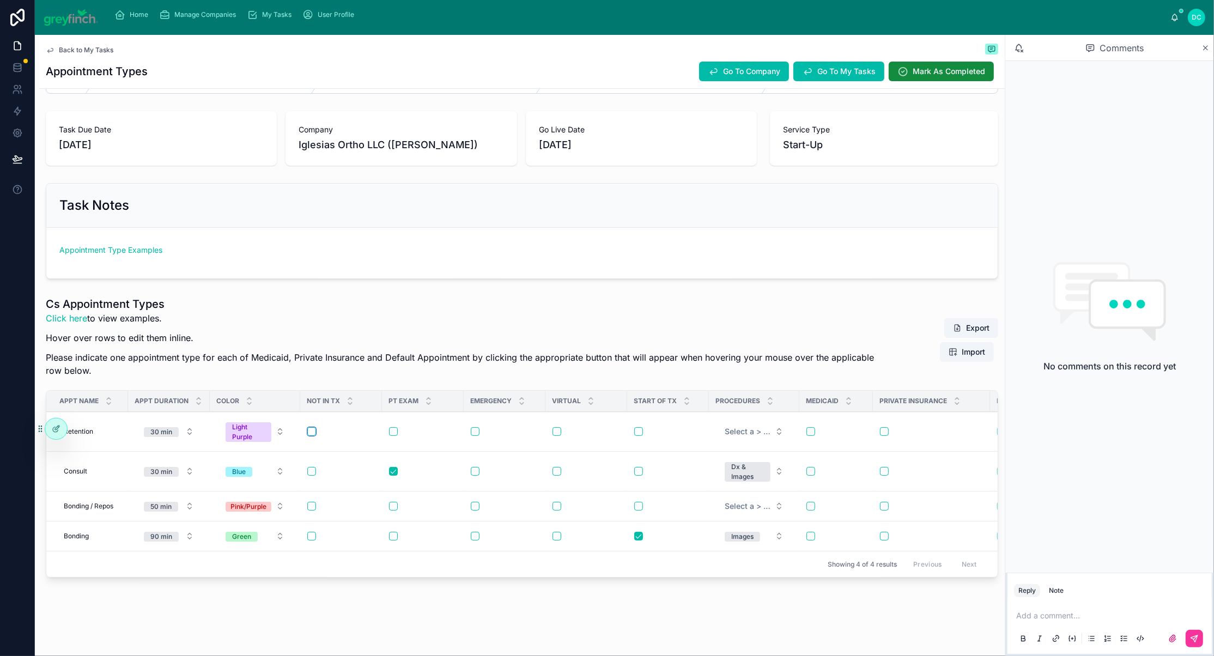
click at [316, 436] on button "button" at bounding box center [311, 431] width 9 height 9
click at [0, 0] on span "Add New Row" at bounding box center [0, 0] width 0 height 0
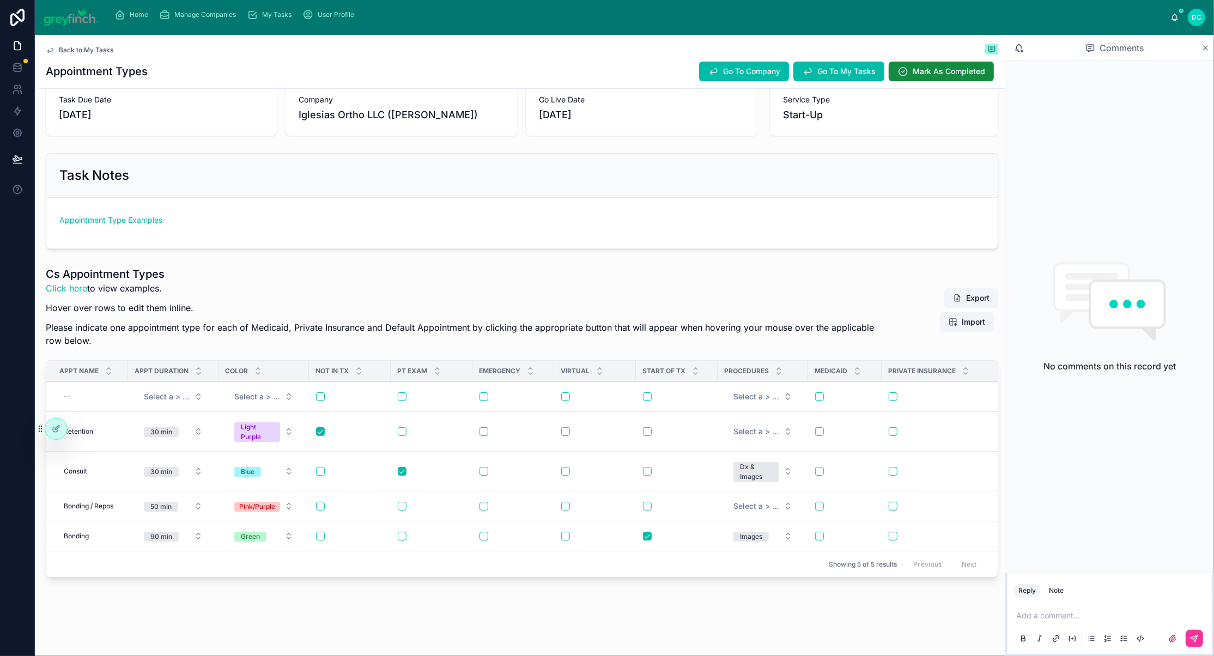
click at [101, 405] on div "--" at bounding box center [90, 396] width 62 height 17
click at [70, 401] on div "--" at bounding box center [67, 396] width 7 height 9
type input "****"
click at [114, 405] on div "--" at bounding box center [90, 396] width 62 height 17
click at [217, 450] on icon "submit" at bounding box center [213, 446] width 9 height 9
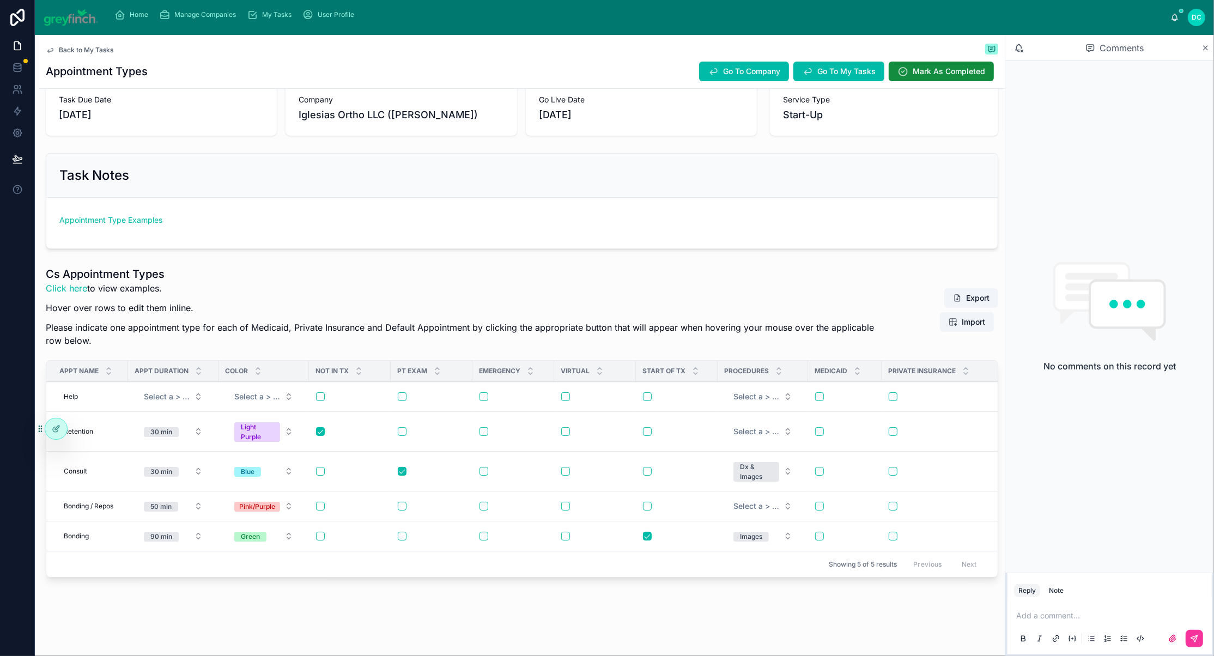
click at [514, 412] on td at bounding box center [513, 397] width 82 height 30
click at [488, 401] on button "button" at bounding box center [483, 396] width 9 height 9
click at [280, 402] on span "Select a > Color" at bounding box center [257, 396] width 46 height 11
type input "*"
click at [234, 515] on span "Yellow" at bounding box center [217, 511] width 33 height 10
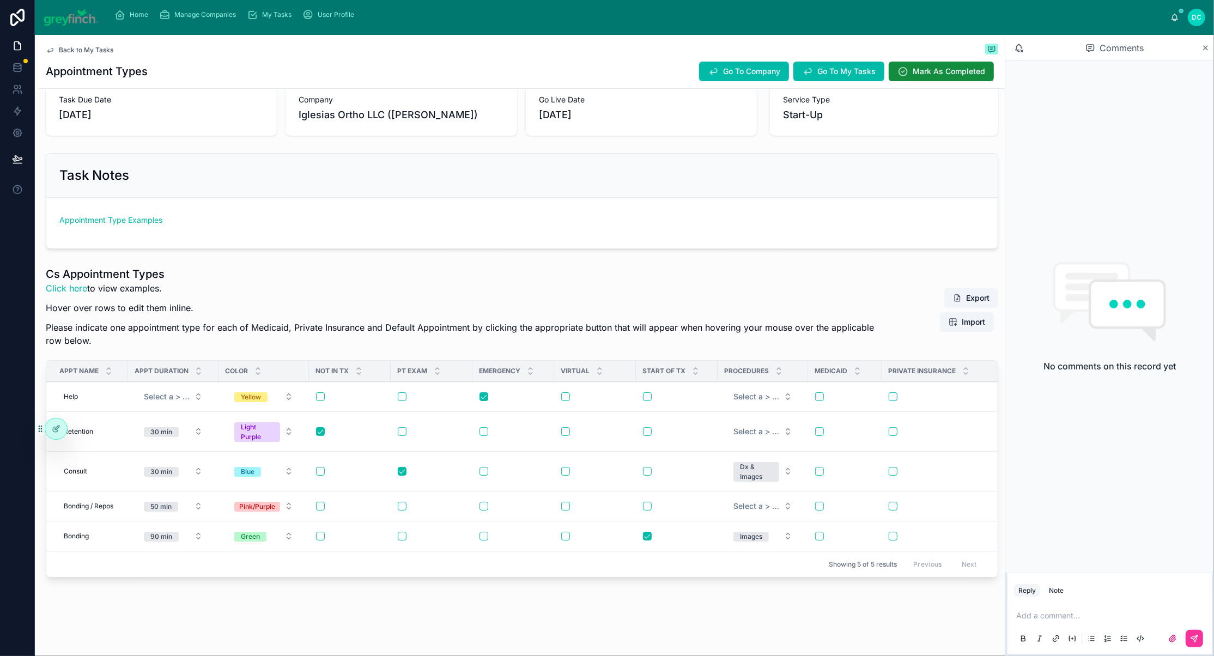
click at [190, 402] on span "Select a > Appt Duration" at bounding box center [167, 396] width 46 height 11
click at [134, 564] on div "30 min" at bounding box center [123, 560] width 21 height 10
click at [0, 0] on span "Add New Row" at bounding box center [0, 0] width 0 height 0
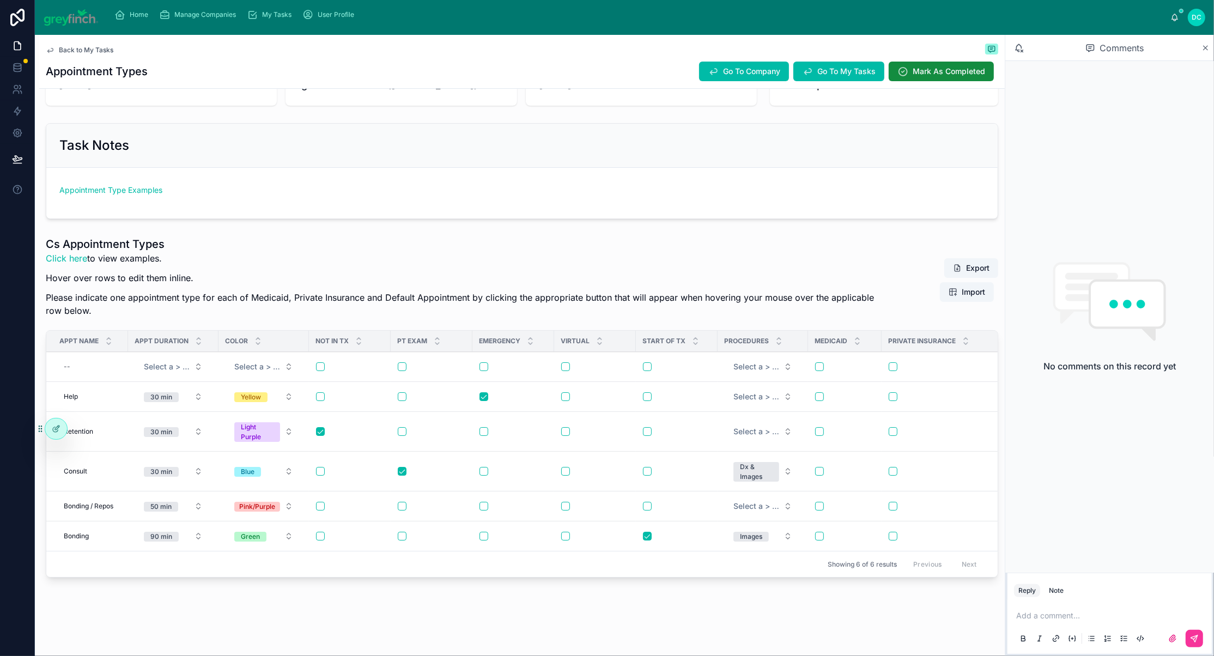
click at [95, 358] on div "--" at bounding box center [90, 366] width 62 height 17
click at [162, 185] on link "Appointment Type Examples" at bounding box center [110, 189] width 103 height 9
click at [97, 375] on div "--" at bounding box center [90, 366] width 62 height 17
type input "**********"
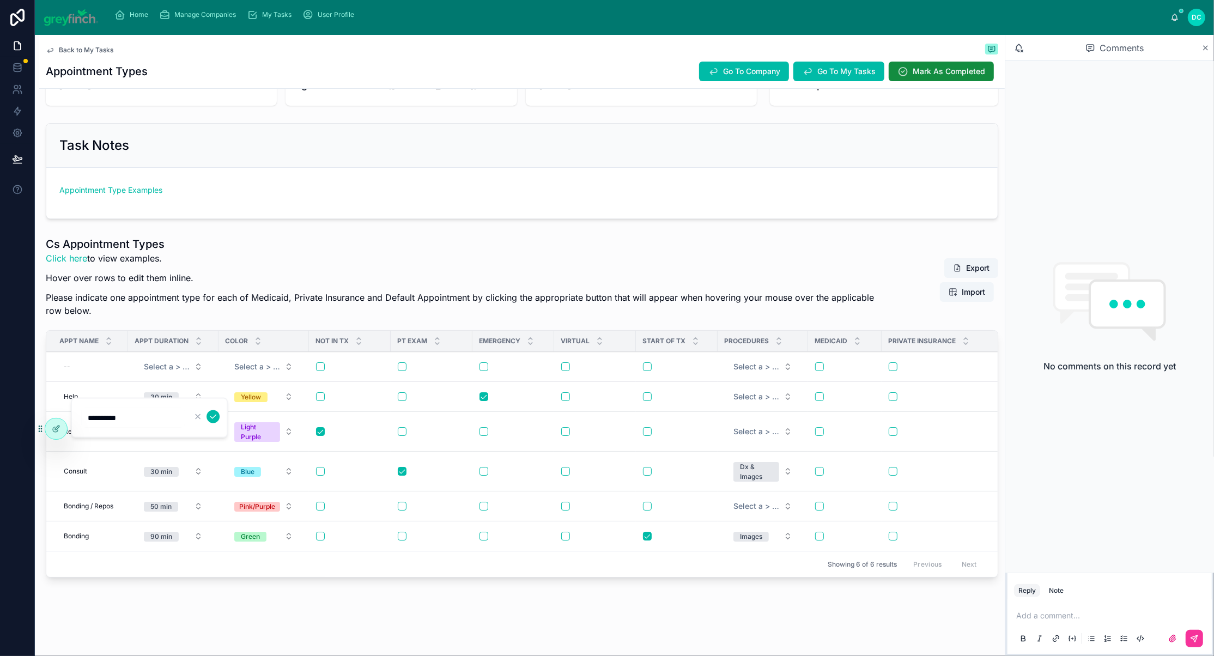
click at [220, 420] on button "submit" at bounding box center [212, 416] width 13 height 13
click at [190, 372] on span "Select a > Appt Duration" at bounding box center [167, 366] width 46 height 11
click at [211, 376] on button "Select a > Appt Duration" at bounding box center [173, 367] width 76 height 20
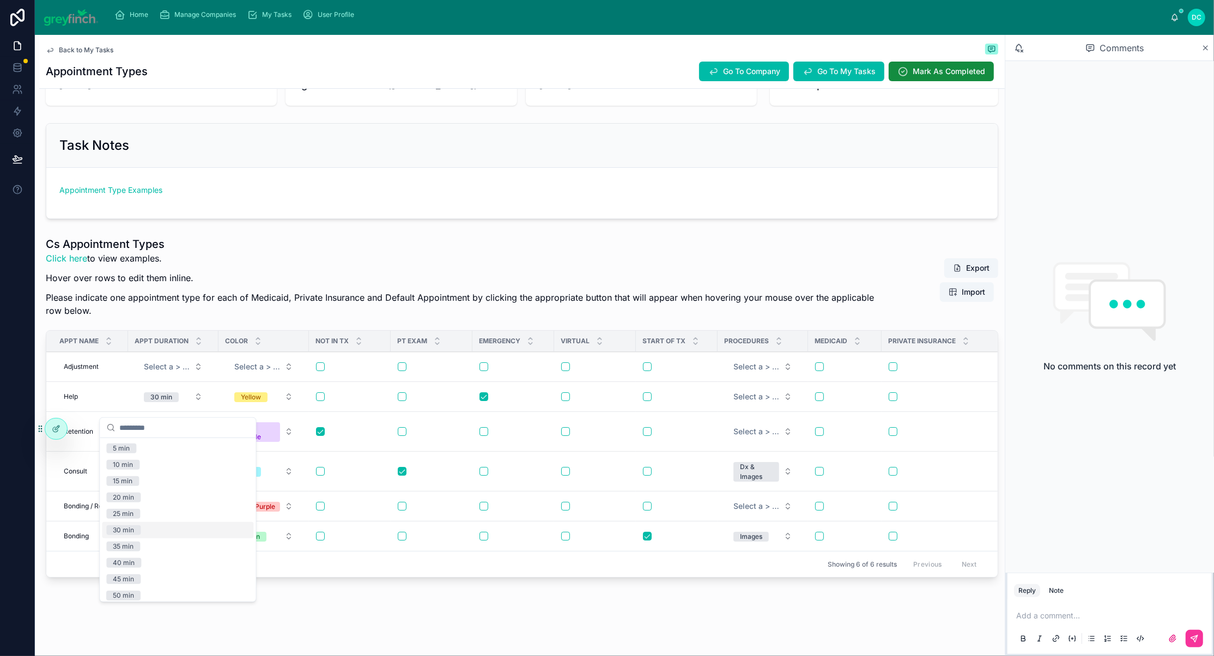
click at [126, 535] on div "30 min" at bounding box center [123, 530] width 21 height 10
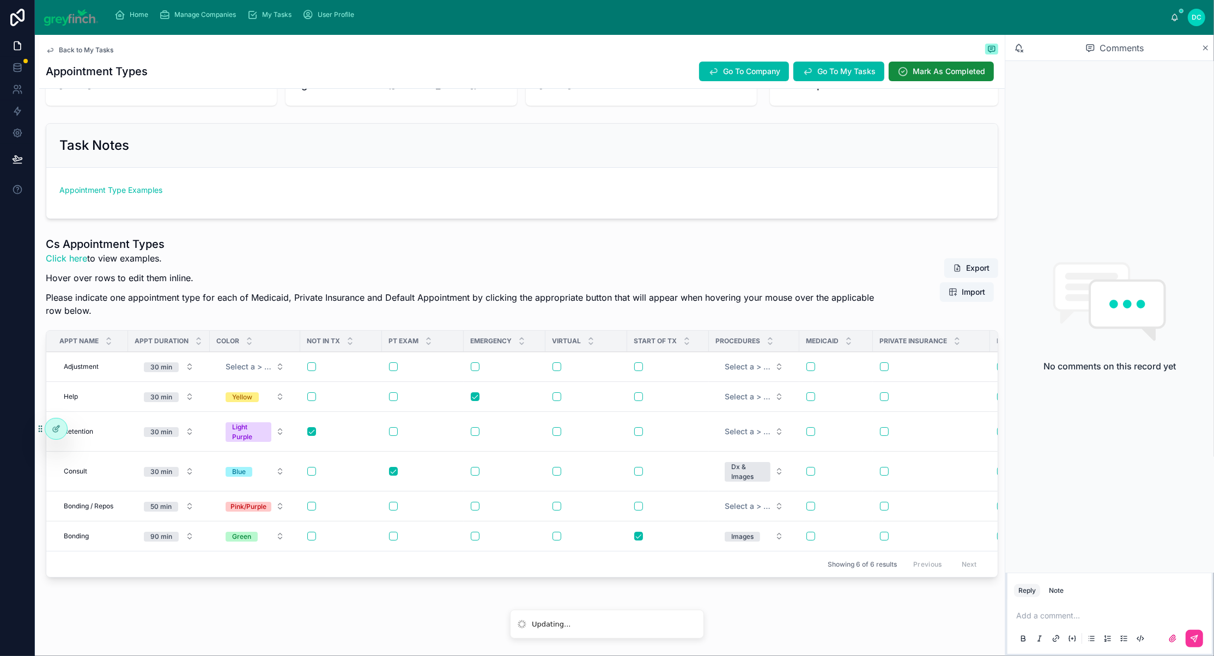
scroll to position [239, 0]
click at [293, 357] on button "Select a > Color" at bounding box center [255, 367] width 76 height 20
type input "**"
click at [293, 291] on p "Please indicate one appointment type for each of Medicaid, Private Insurance an…" at bounding box center [462, 304] width 833 height 26
click at [271, 361] on span "Select a > Color" at bounding box center [249, 366] width 46 height 11
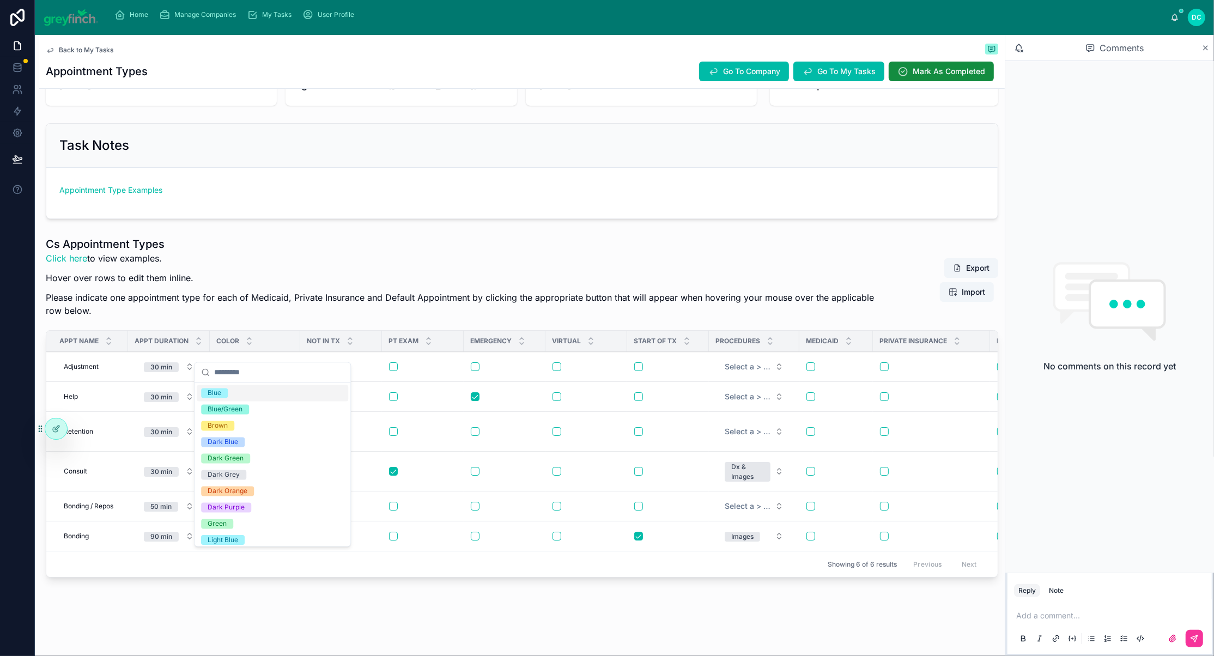
click at [335, 271] on p "Hover over rows to edit them inline." at bounding box center [462, 277] width 833 height 13
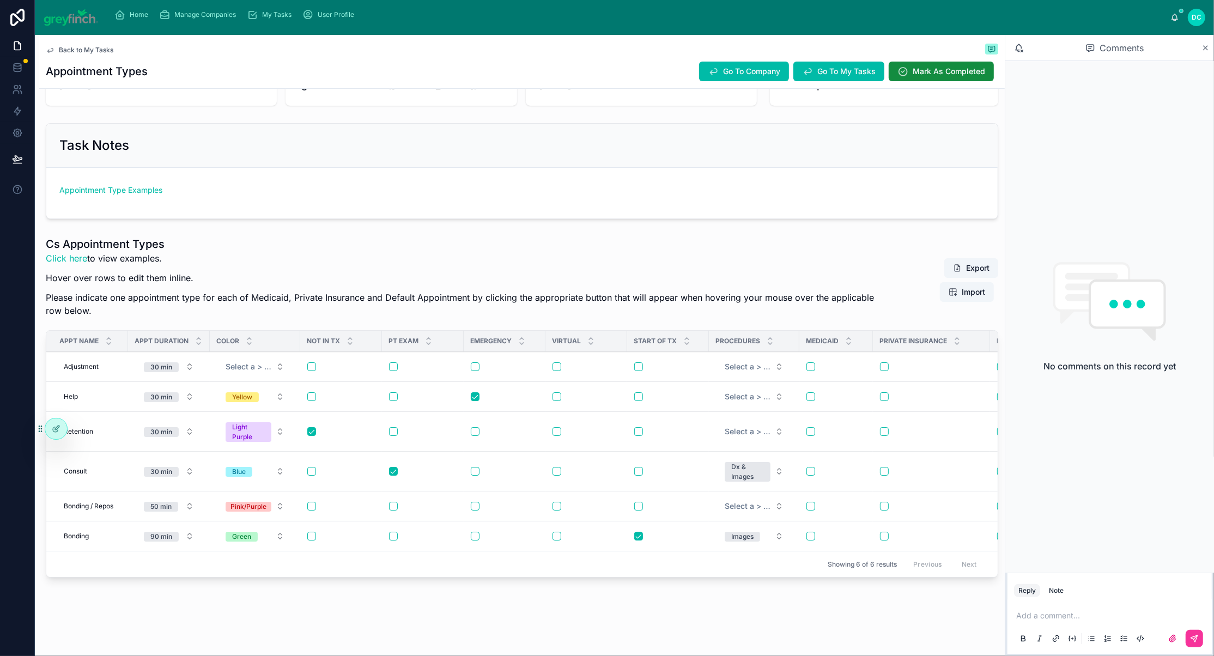
click at [293, 357] on button "Select a > Color" at bounding box center [255, 367] width 76 height 20
type input "*"
click at [228, 398] on span "Blue" at bounding box center [214, 393] width 27 height 10
click at [293, 481] on button "Blue" at bounding box center [255, 471] width 76 height 20
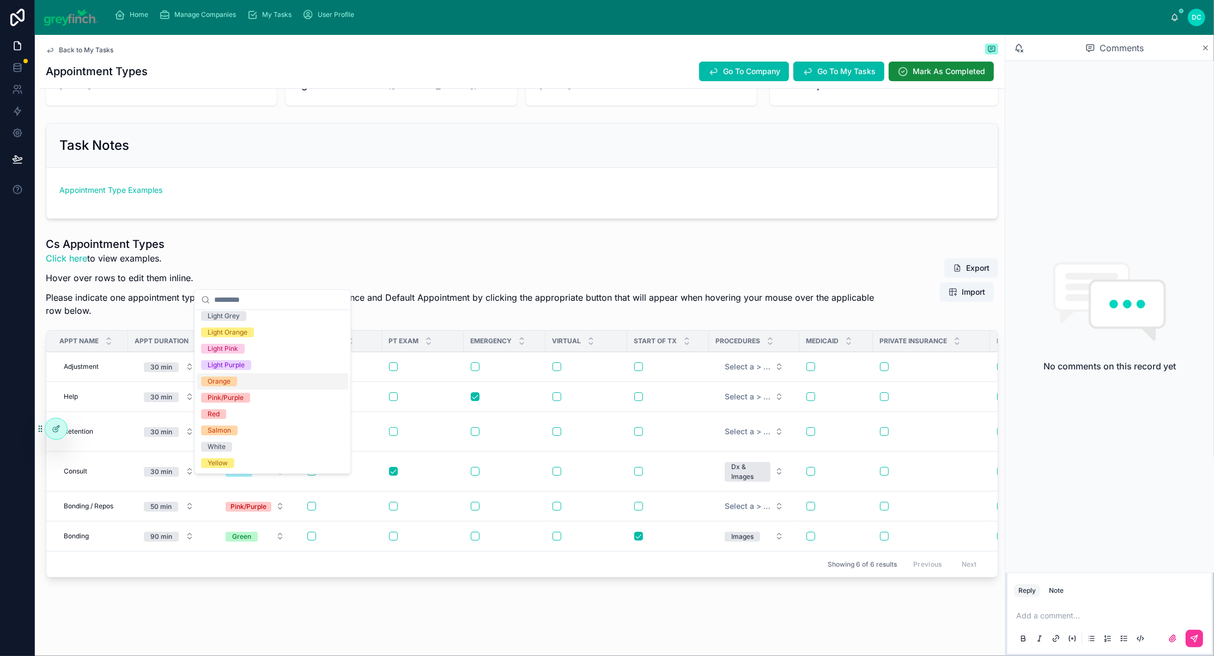
scroll to position [224, 0]
click at [243, 305] on div "Light Green" at bounding box center [226, 300] width 36 height 10
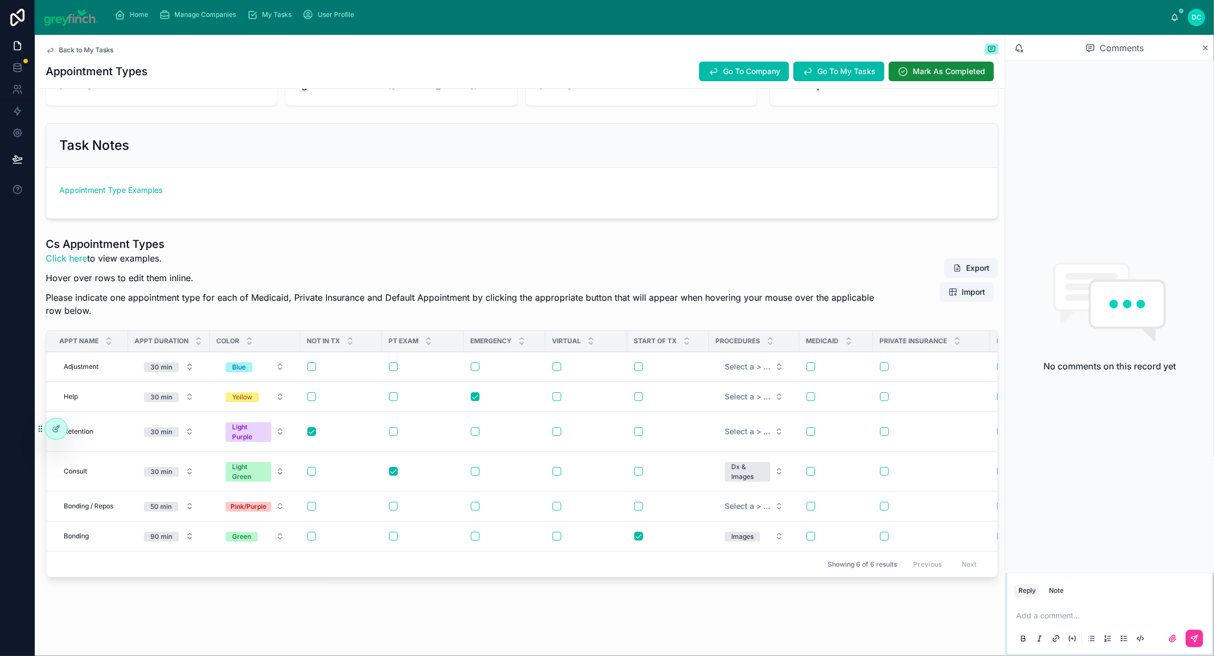
scroll to position [199, 0]
click at [133, 185] on link "Appointment Type Examples" at bounding box center [110, 189] width 103 height 9
click at [0, 0] on span "Add New Row" at bounding box center [0, 0] width 0 height 0
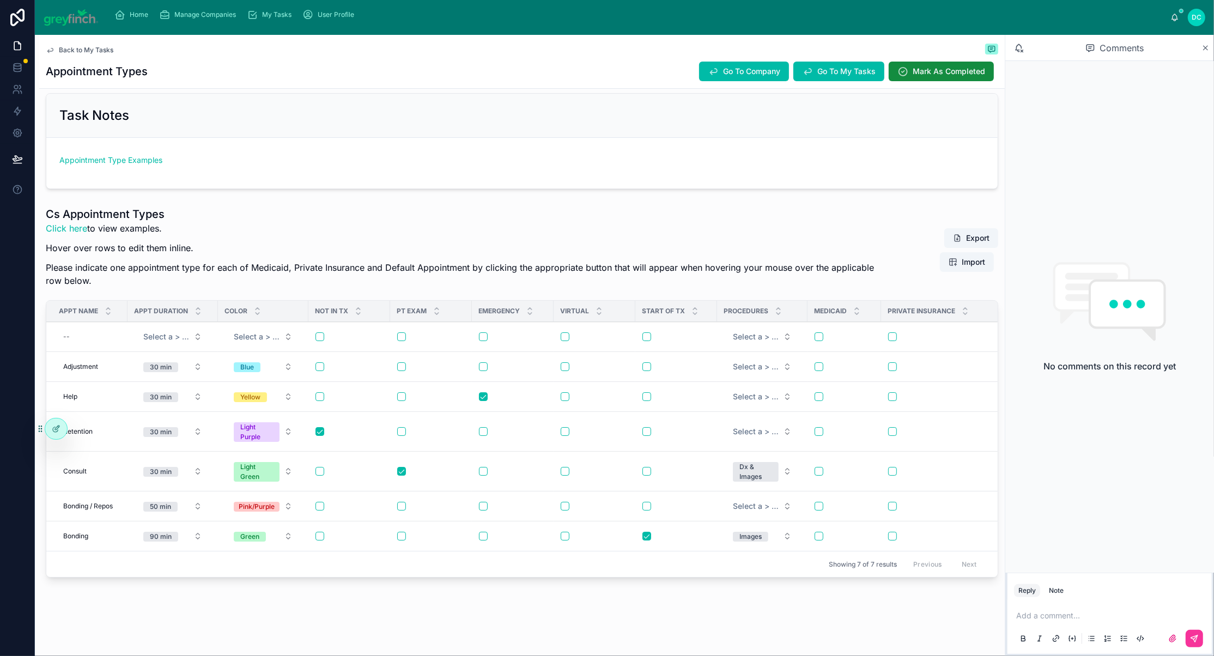
click at [88, 345] on div "--" at bounding box center [90, 336] width 62 height 17
drag, startPoint x: 107, startPoint y: 361, endPoint x: 205, endPoint y: 360, distance: 97.5
click at [184, 360] on input "**********" at bounding box center [133, 357] width 104 height 15
type input "***"
click at [217, 358] on icon "submit" at bounding box center [212, 356] width 9 height 9
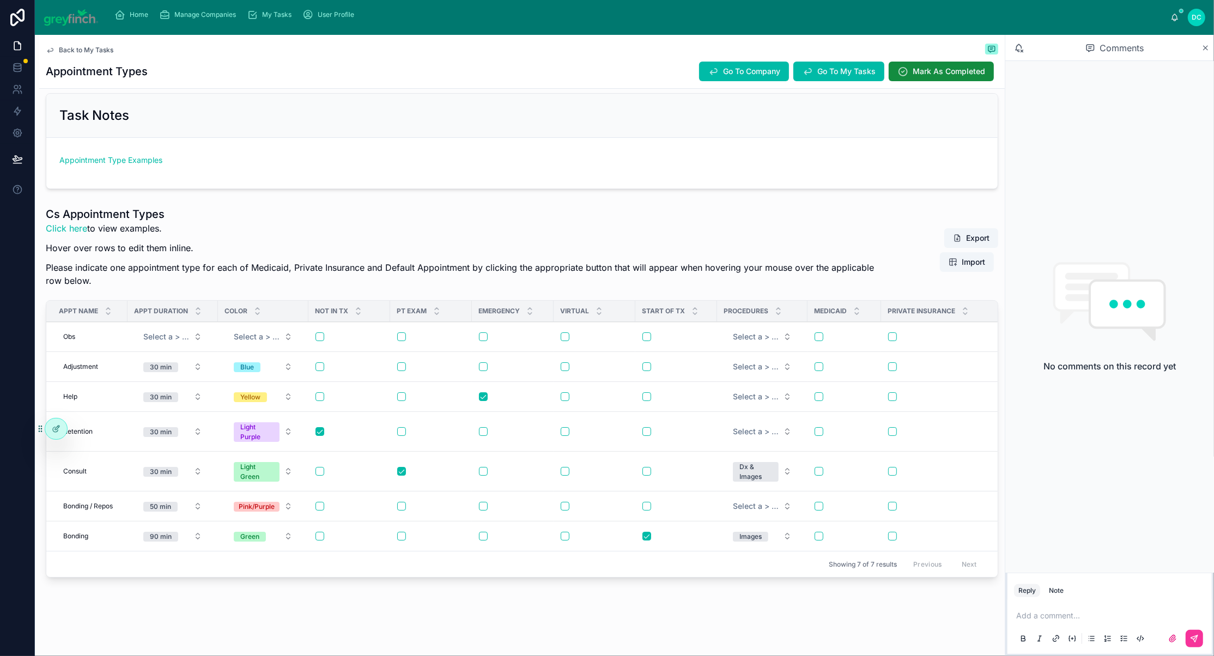
click at [189, 342] on span "Select a > Appt Duration" at bounding box center [166, 336] width 46 height 11
click at [211, 342] on button "Select a > Appt Duration" at bounding box center [173, 337] width 76 height 20
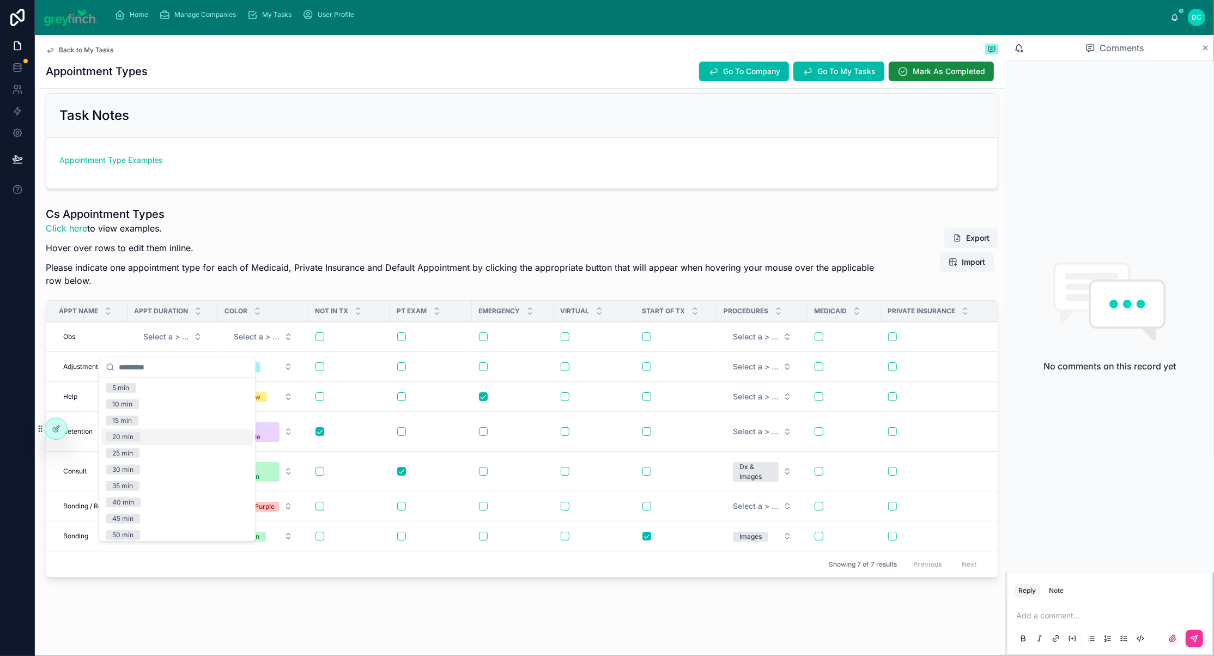
click at [133, 442] on div "20 min" at bounding box center [122, 437] width 21 height 10
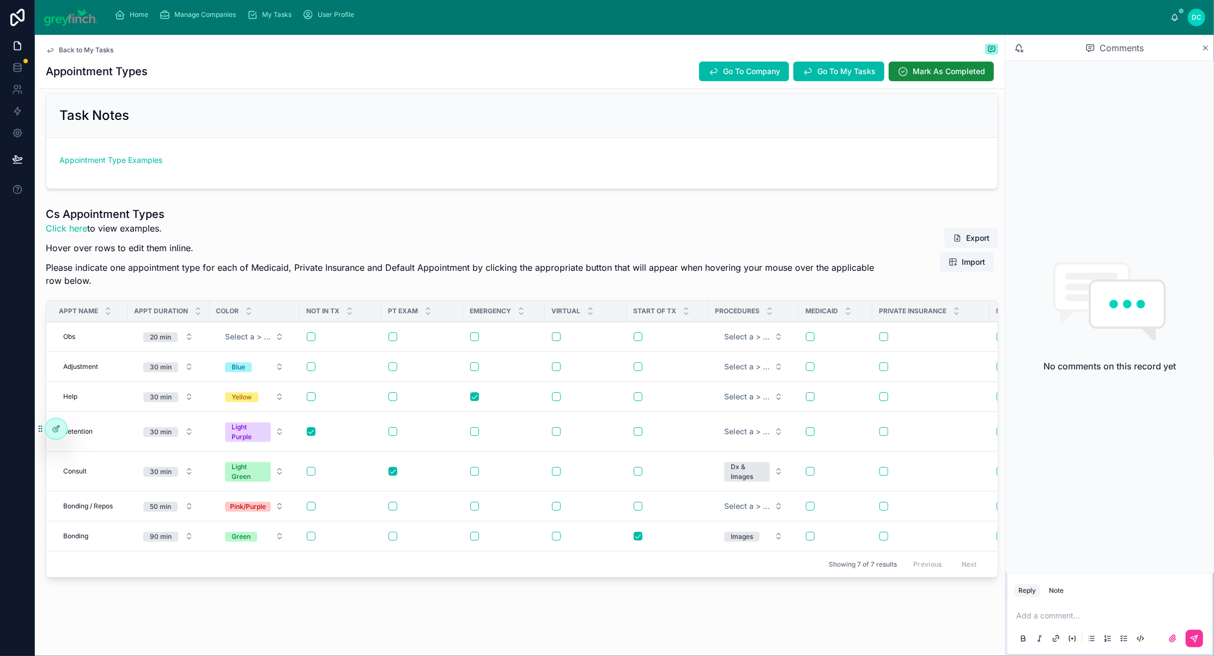
click at [271, 342] on span "Select a > Color" at bounding box center [248, 336] width 46 height 11
type input "**"
click at [247, 415] on div "Light Orange" at bounding box center [227, 410] width 40 height 10
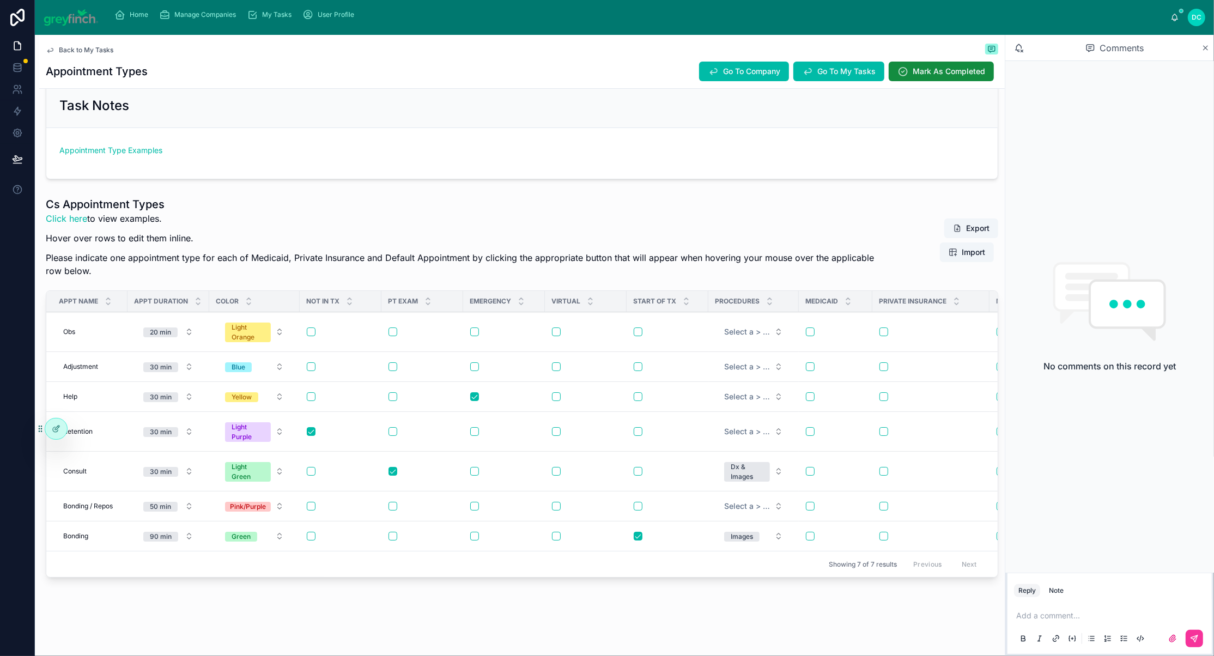
click at [770, 337] on span "Select a > Procedures" at bounding box center [747, 331] width 46 height 11
click at [735, 415] on div "Dx & Images" at bounding box center [730, 410] width 39 height 10
click at [0, 0] on span "Add New Row" at bounding box center [0, 0] width 0 height 0
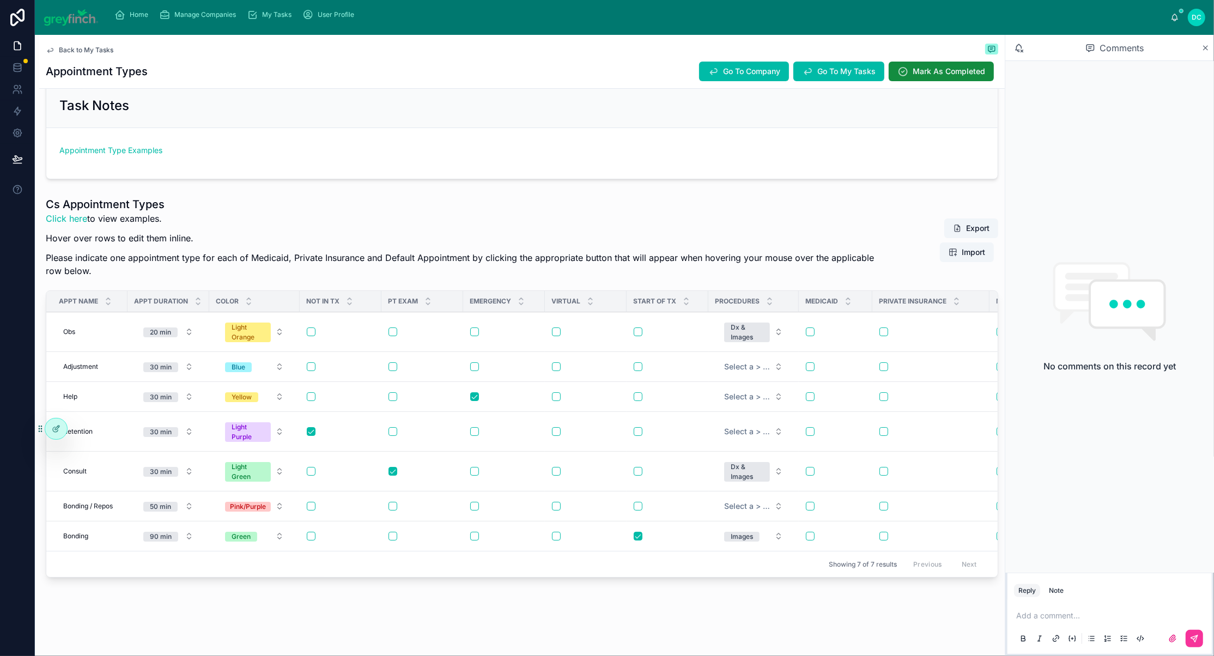
click at [0, 0] on span "Add New Row" at bounding box center [0, 0] width 0 height 0
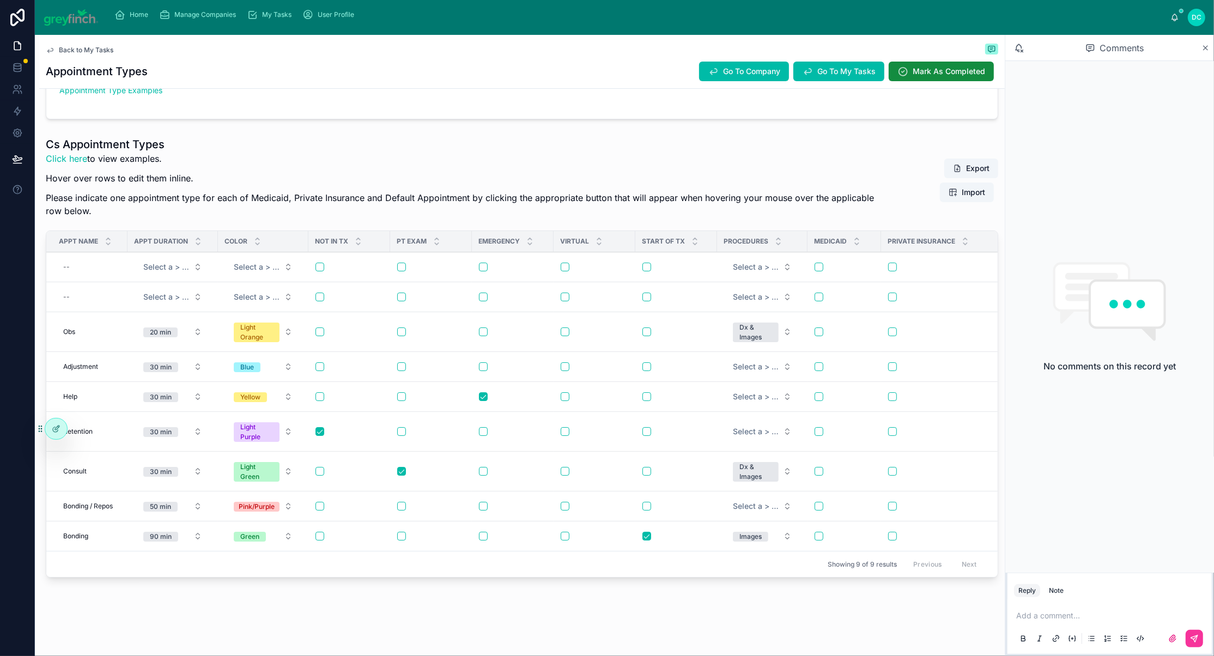
click at [118, 306] on div "--" at bounding box center [90, 296] width 62 height 17
type input "******"
click at [215, 334] on icon "submit" at bounding box center [212, 333] width 5 height 4
click at [279, 302] on span "Select a > Color" at bounding box center [257, 296] width 46 height 11
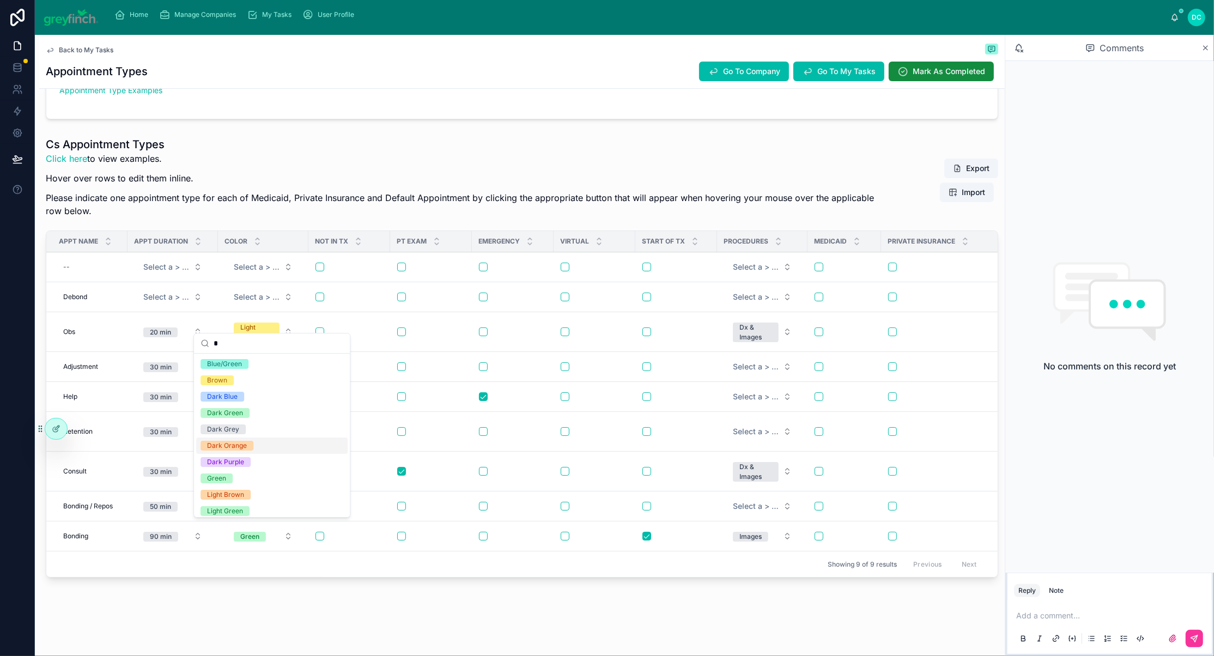
type input "**"
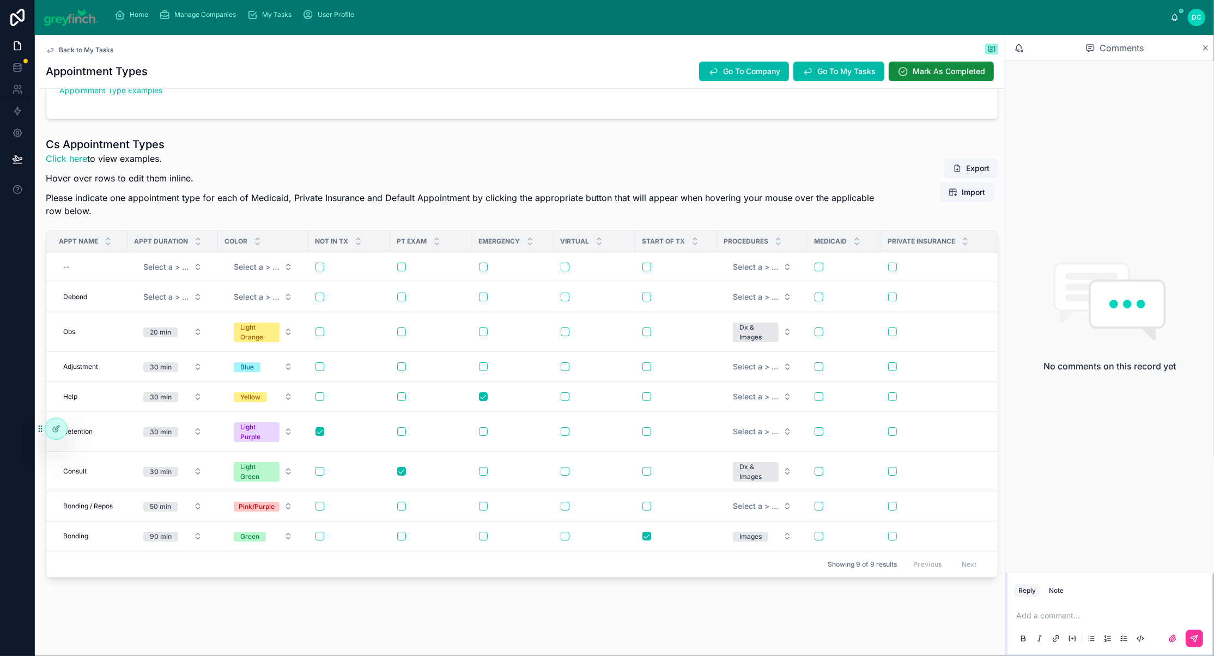
click at [211, 441] on button "30 min" at bounding box center [173, 432] width 76 height 20
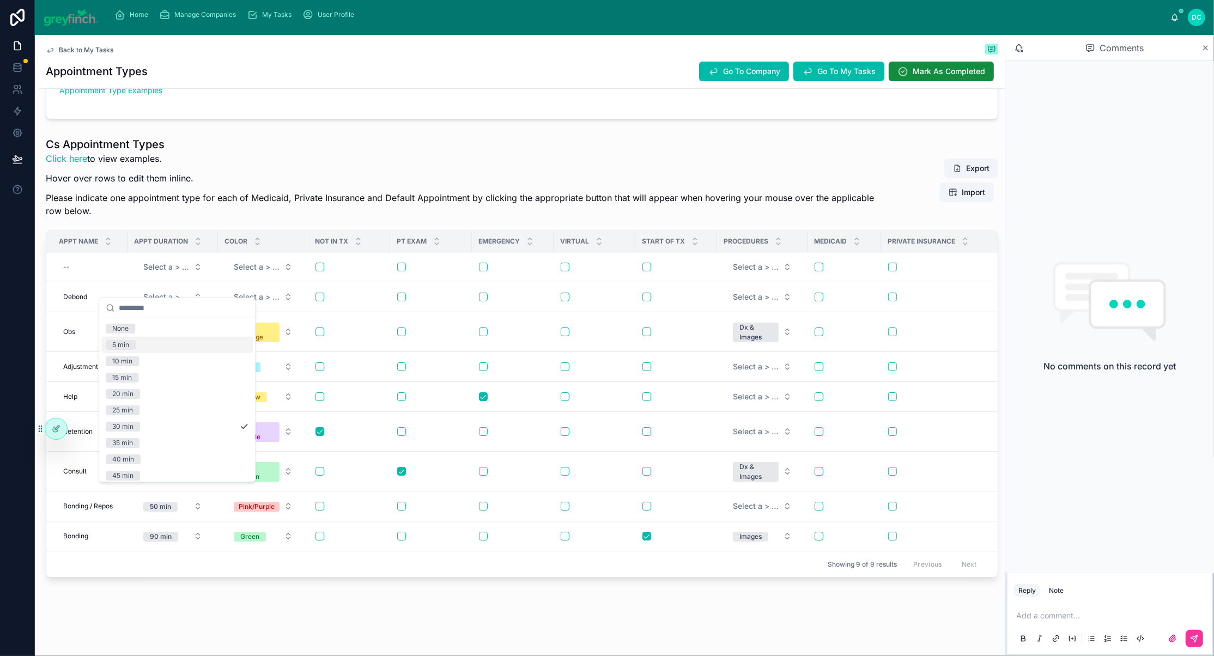
click at [301, 307] on button "Select a > Color" at bounding box center [263, 297] width 76 height 20
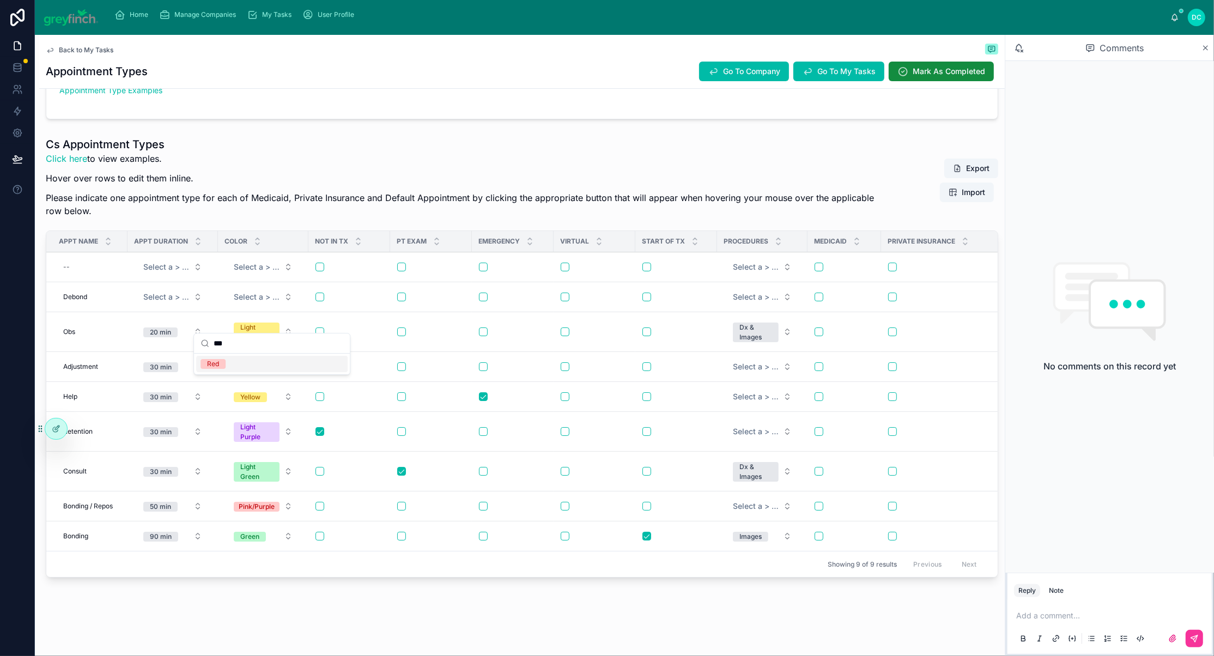
type input "***"
click at [219, 369] on div "Red" at bounding box center [213, 364] width 12 height 10
click at [189, 302] on span "Select a > Appt Duration" at bounding box center [166, 296] width 46 height 11
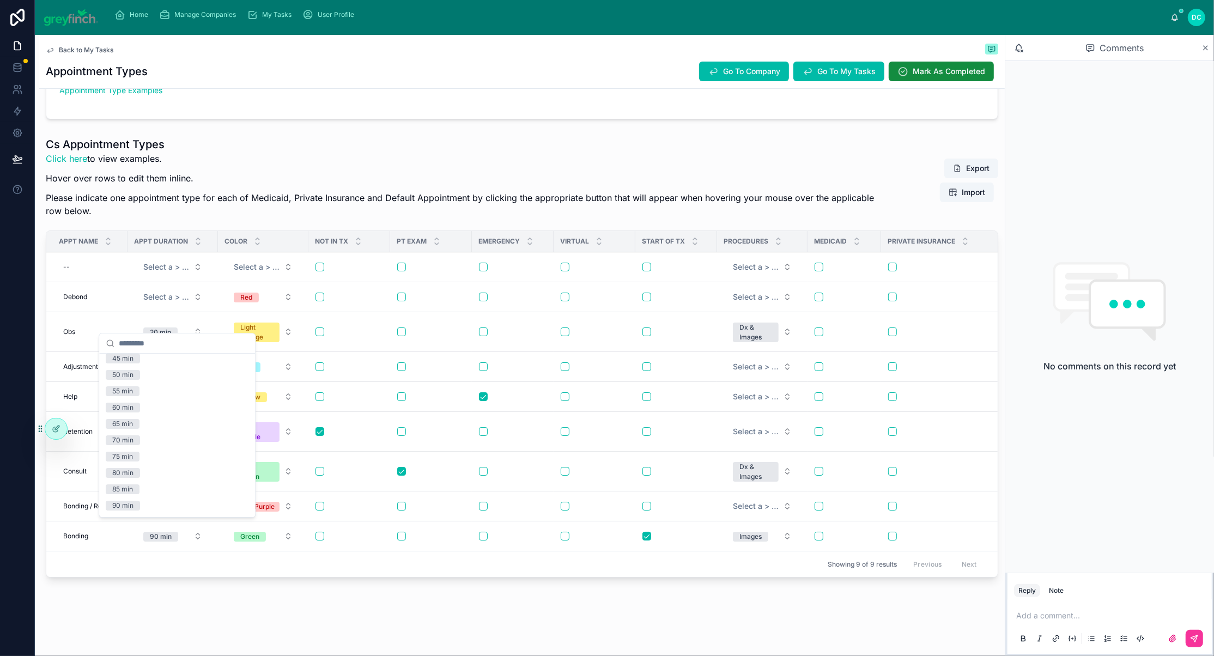
scroll to position [190, 0]
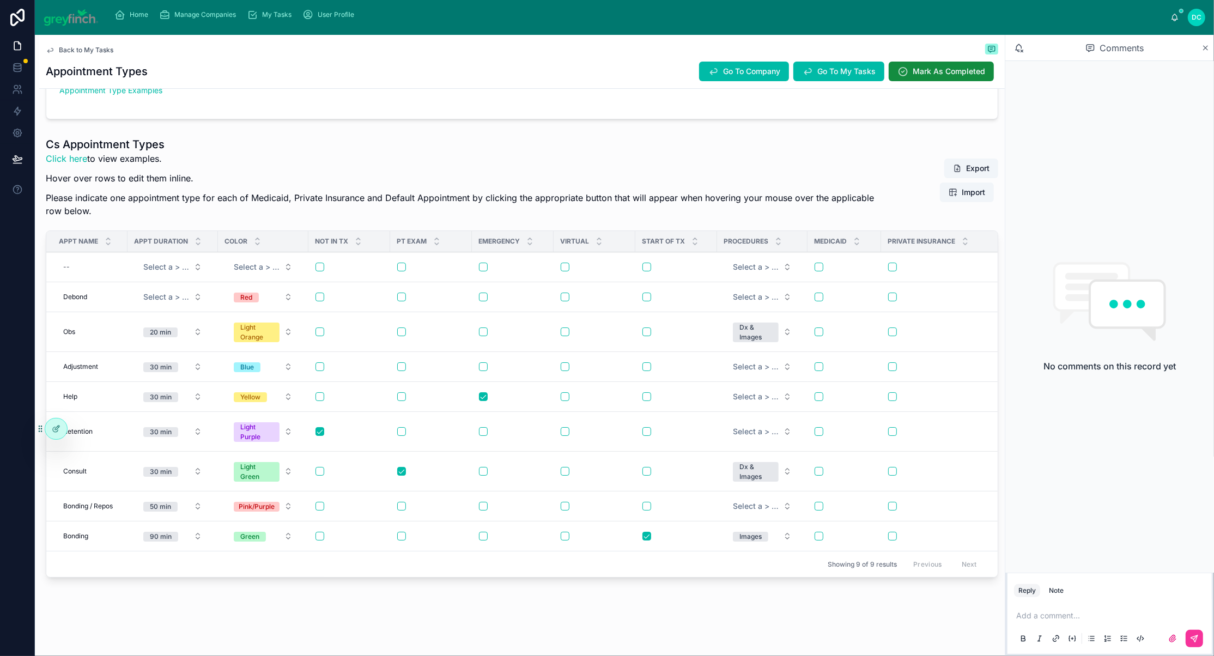
click at [211, 307] on button "Select a > Appt Duration" at bounding box center [173, 297] width 76 height 20
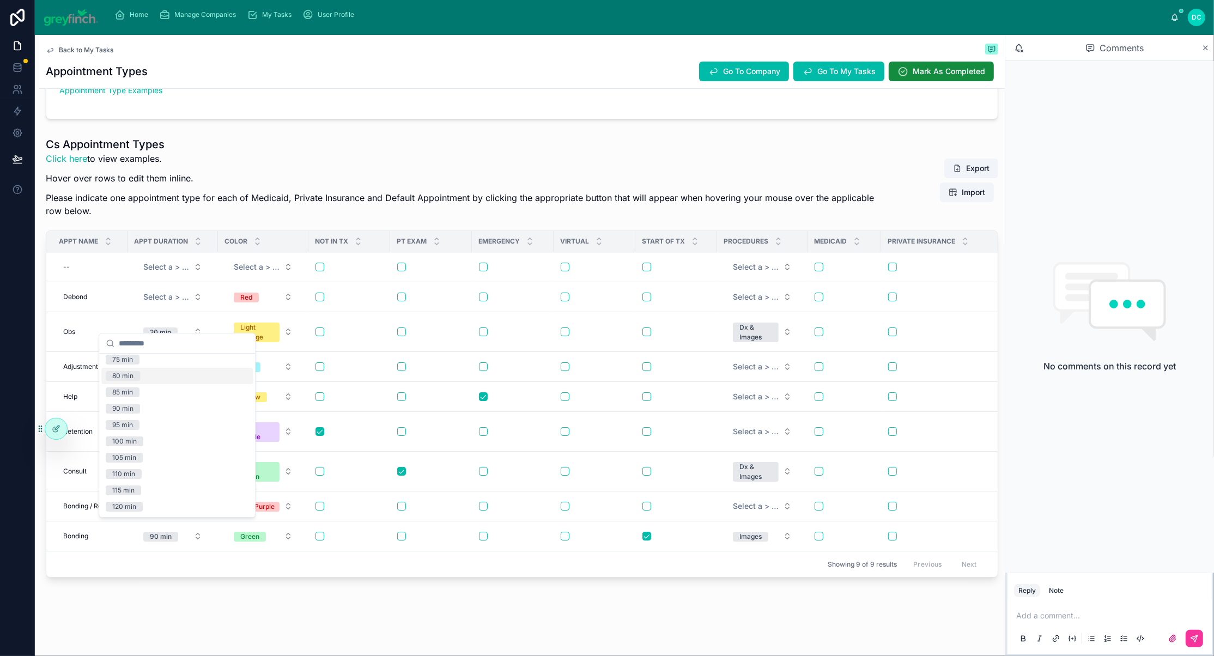
scroll to position [255, 0]
click at [133, 413] on div "90 min" at bounding box center [122, 409] width 21 height 10
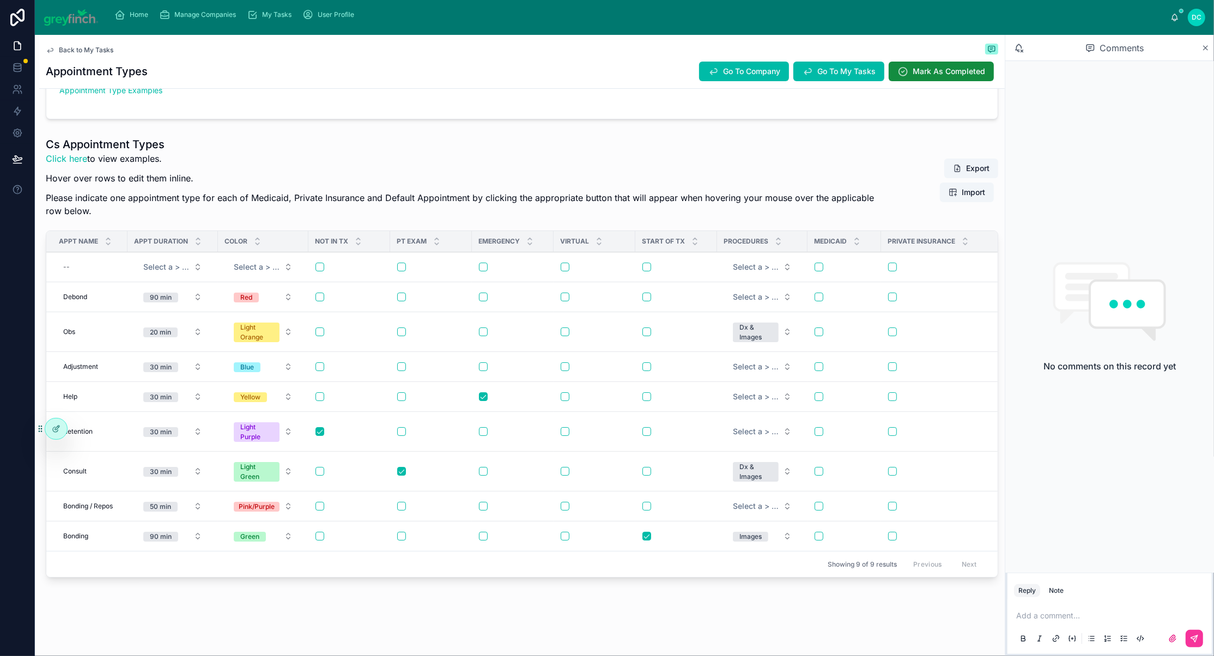
click at [0, 0] on div "Add New Row Delete This Row Check Medicaid Check Private Insurance Check Defaul…" at bounding box center [0, 0] width 0 height 0
click at [800, 307] on button "Select a > Procedures" at bounding box center [762, 297] width 76 height 20
click at [740, 424] on span "Images" at bounding box center [722, 419] width 35 height 10
click at [162, 95] on link "Appointment Type Examples" at bounding box center [110, 90] width 103 height 9
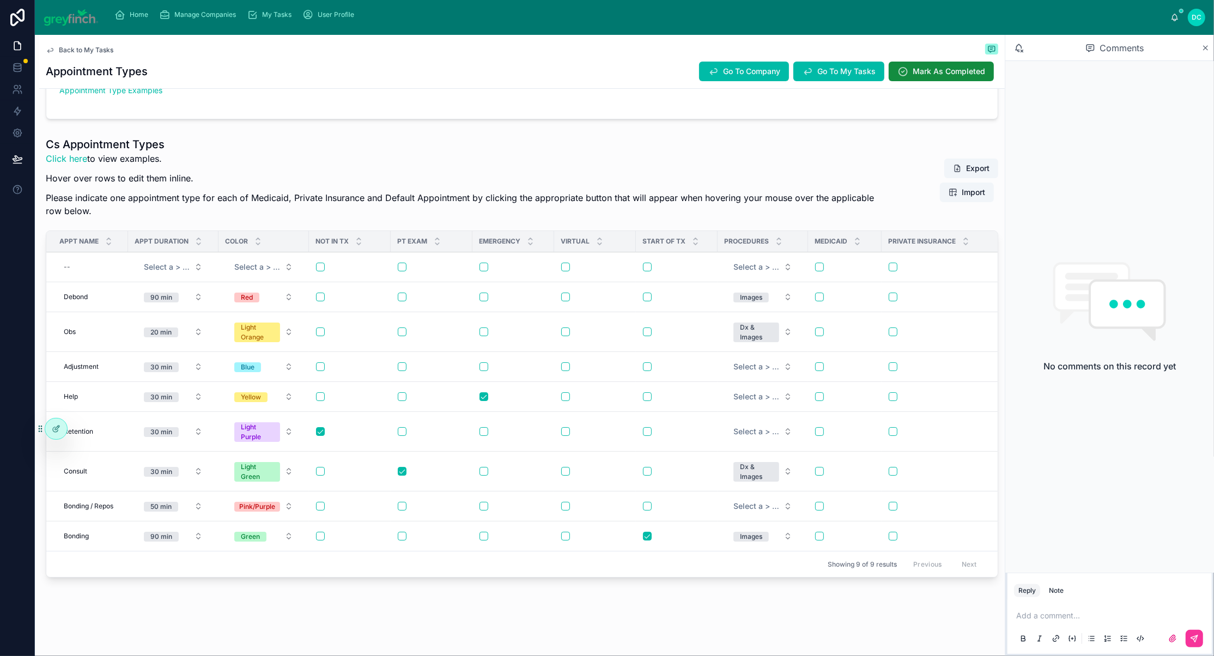
scroll to position [322, 0]
click at [70, 263] on div "--" at bounding box center [67, 267] width 7 height 9
type input "**********"
click at [216, 274] on icon "submit" at bounding box center [212, 272] width 5 height 4
click at [211, 265] on button "Select a > Appt Duration" at bounding box center [173, 267] width 76 height 20
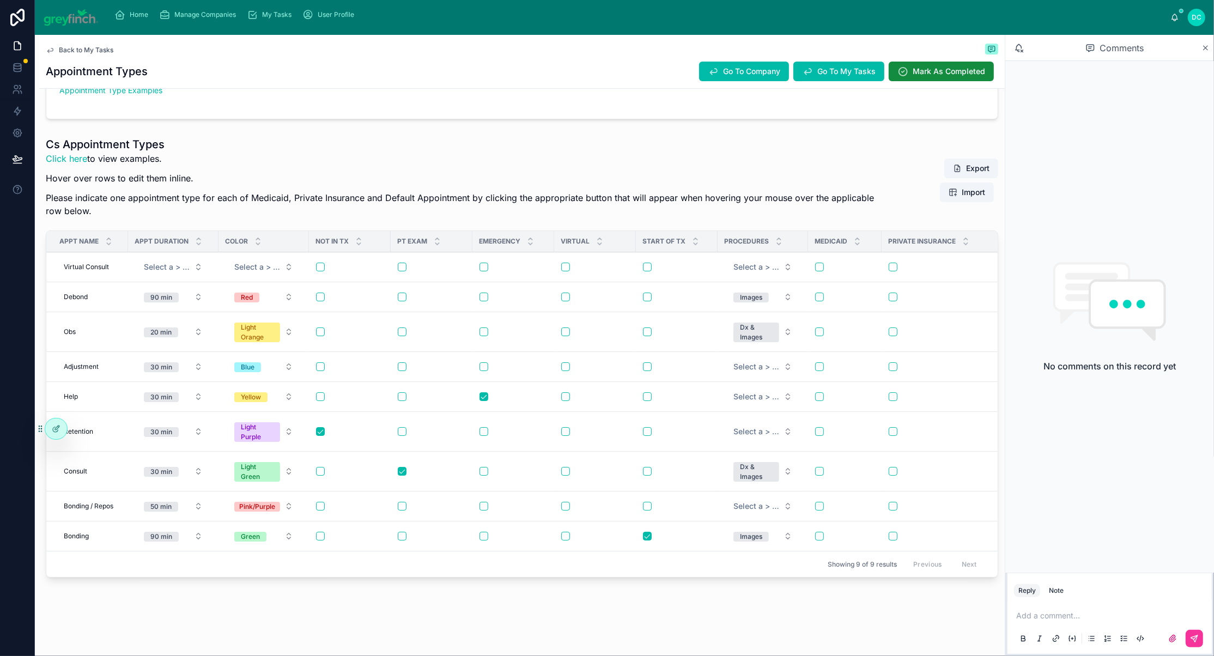
click at [166, 376] on button "30 min" at bounding box center [173, 367] width 76 height 20
click at [190, 261] on span "Select a > Appt Duration" at bounding box center [167, 266] width 46 height 11
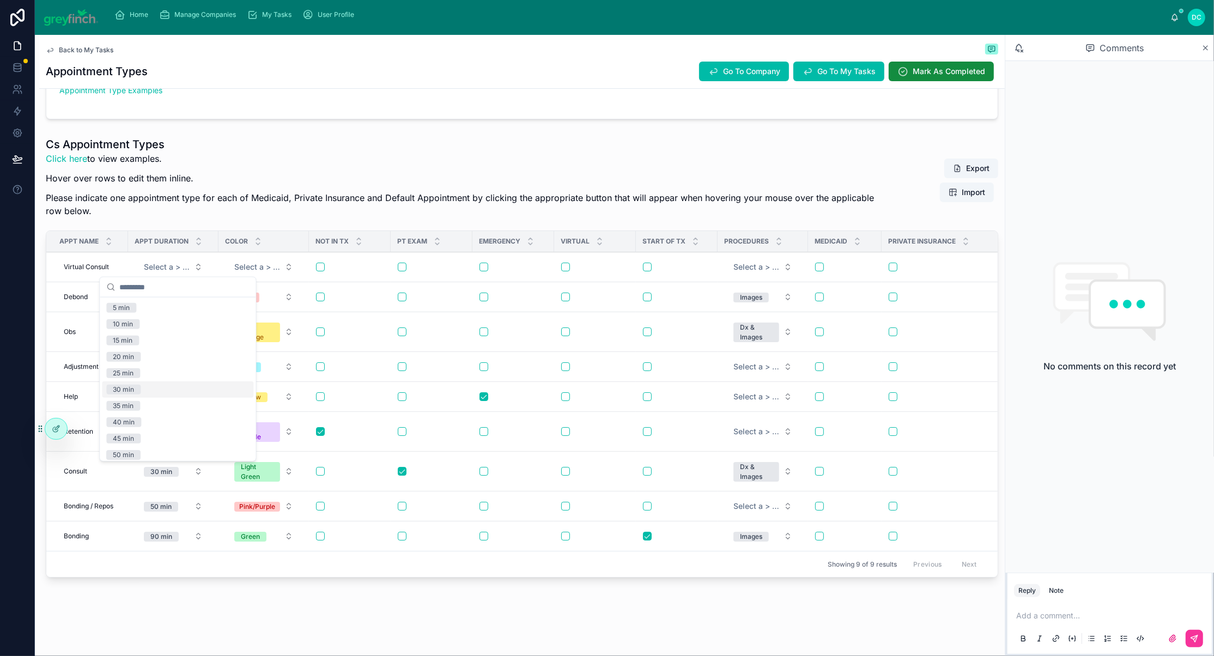
click at [128, 394] on div "30 min" at bounding box center [123, 390] width 21 height 10
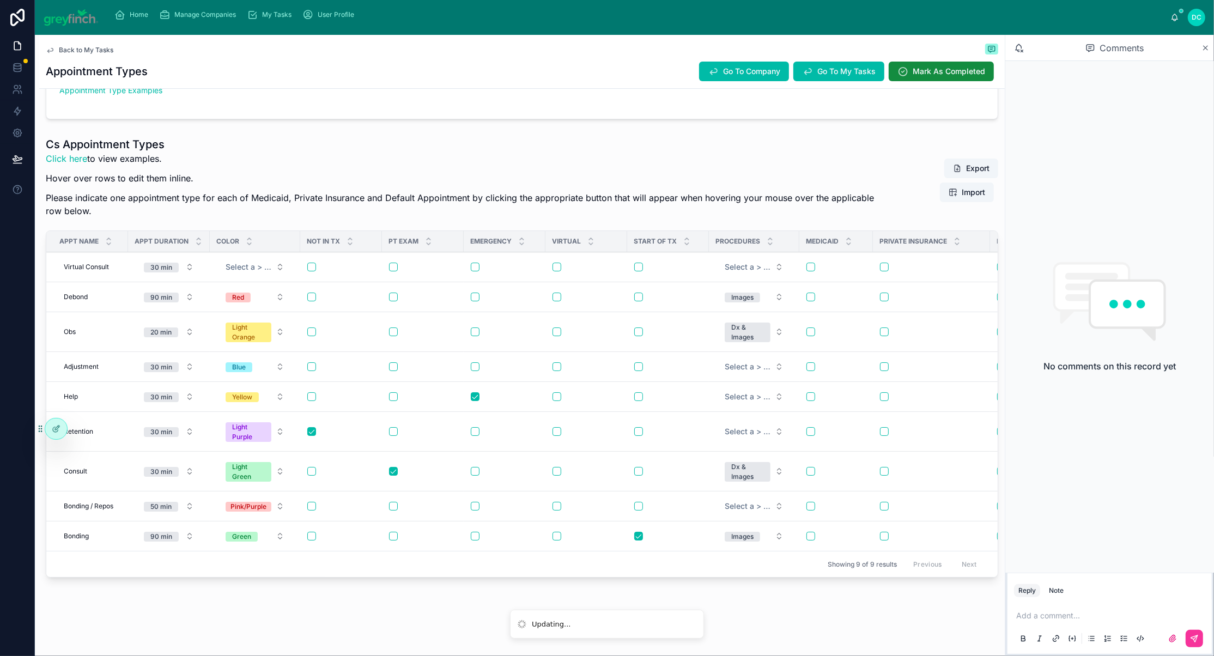
click at [271, 270] on span "Select a > Color" at bounding box center [249, 266] width 46 height 11
click at [293, 257] on button "Select a > Color" at bounding box center [255, 267] width 76 height 20
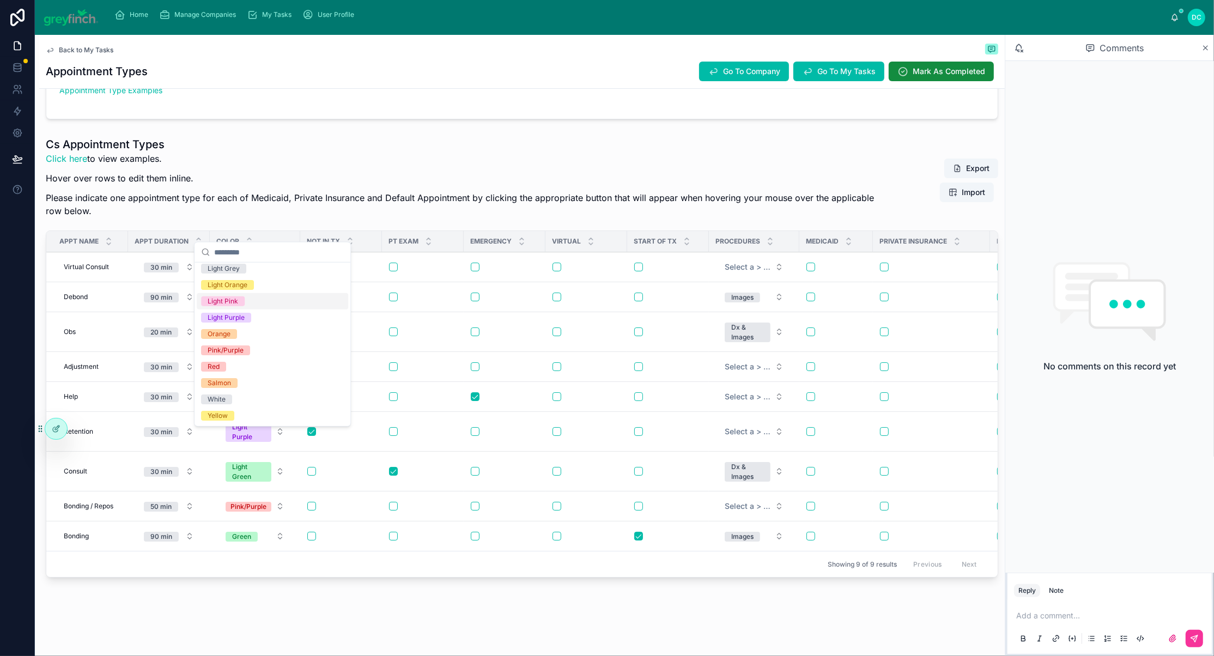
scroll to position [291, 0]
click at [231, 378] on div "Salmon" at bounding box center [219, 383] width 23 height 10
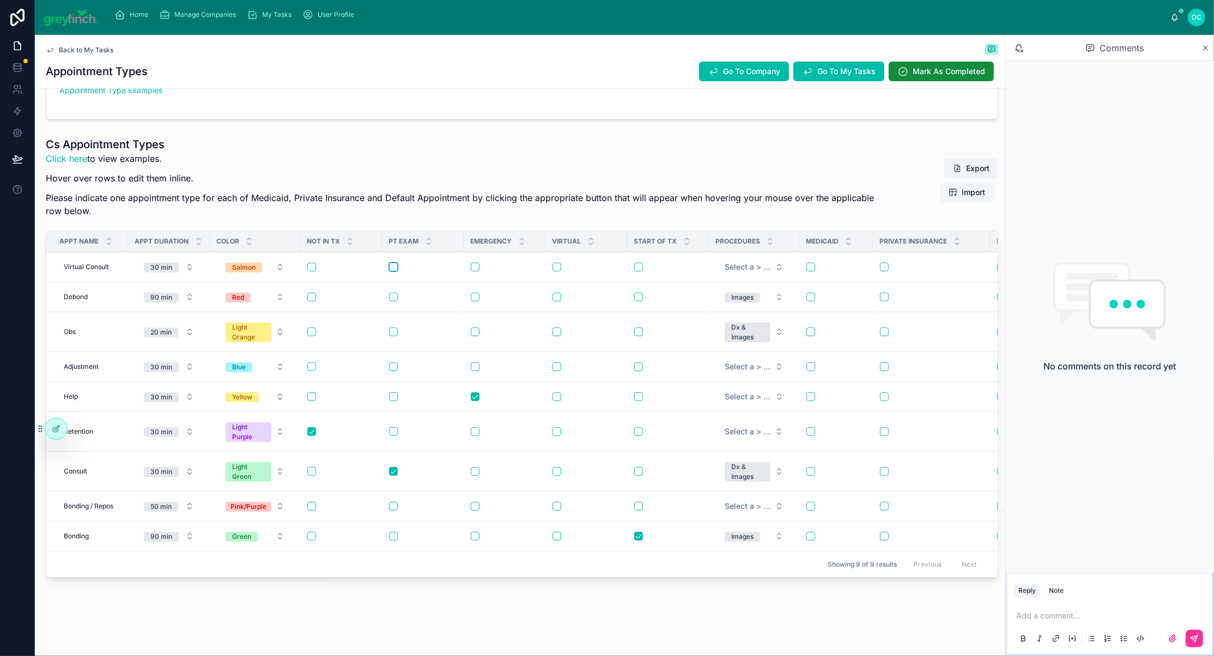
click at [398, 263] on button "button" at bounding box center [393, 267] width 9 height 9
click at [0, 0] on div "Add New Row Delete This Row Check Medicaid Check Private Insurance Check Defaul…" at bounding box center [0, 0] width 0 height 0
click at [561, 263] on button "button" at bounding box center [556, 267] width 9 height 9
click at [792, 257] on button "Select a > Procedures" at bounding box center [754, 267] width 76 height 20
click at [741, 294] on div "Dx & Images" at bounding box center [731, 289] width 39 height 10
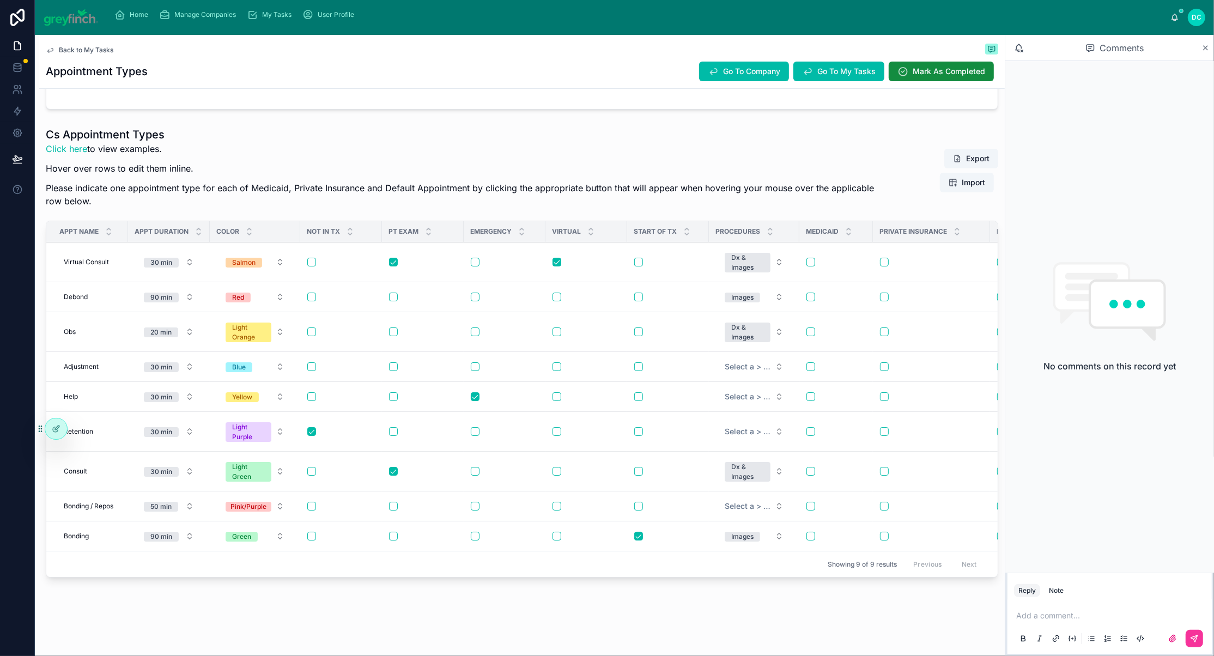
scroll to position [388, 0]
click at [0, 0] on span "Add New Row" at bounding box center [0, 0] width 0 height 0
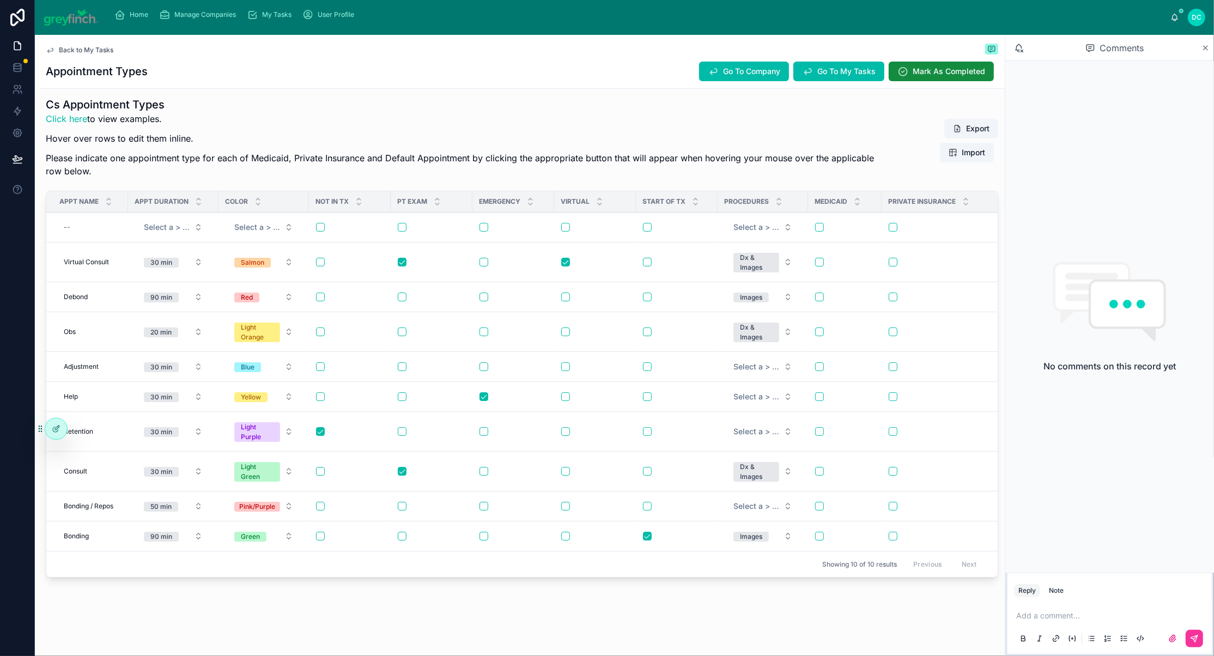
click at [93, 218] on div "--" at bounding box center [90, 226] width 62 height 17
type input "**********"
click at [217, 209] on icon "submit" at bounding box center [213, 206] width 9 height 9
click at [211, 217] on button "Select a > Appt Duration" at bounding box center [173, 227] width 76 height 20
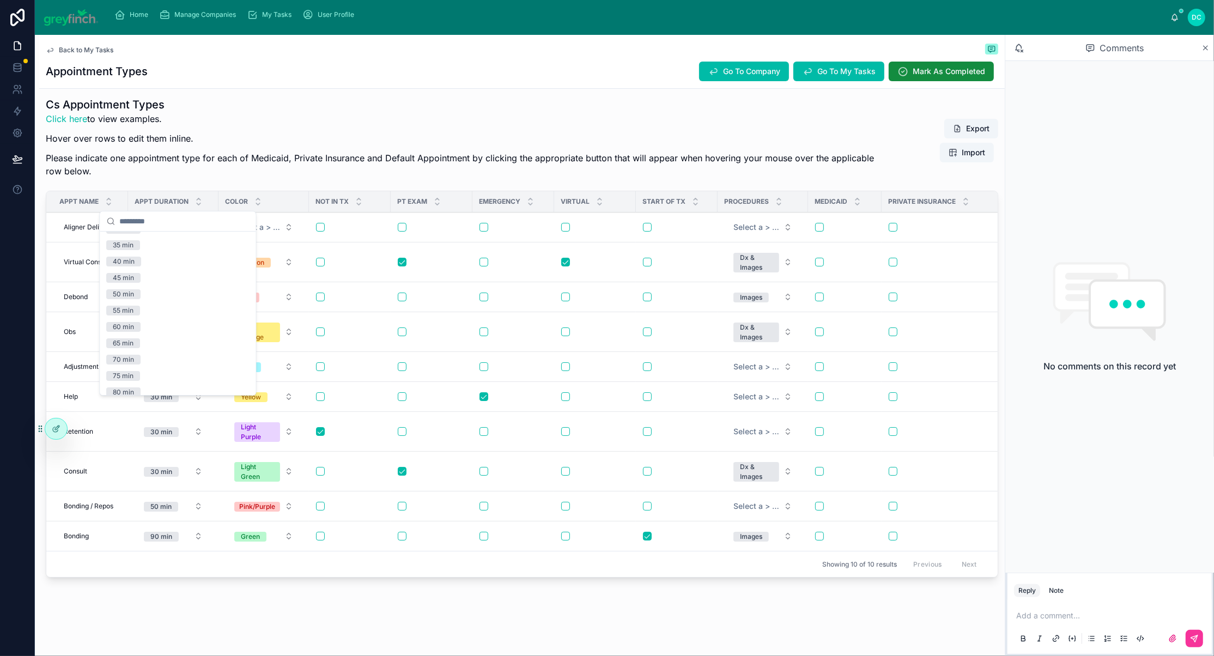
scroll to position [101, 0]
click at [127, 293] on div "50 min" at bounding box center [123, 288] width 21 height 10
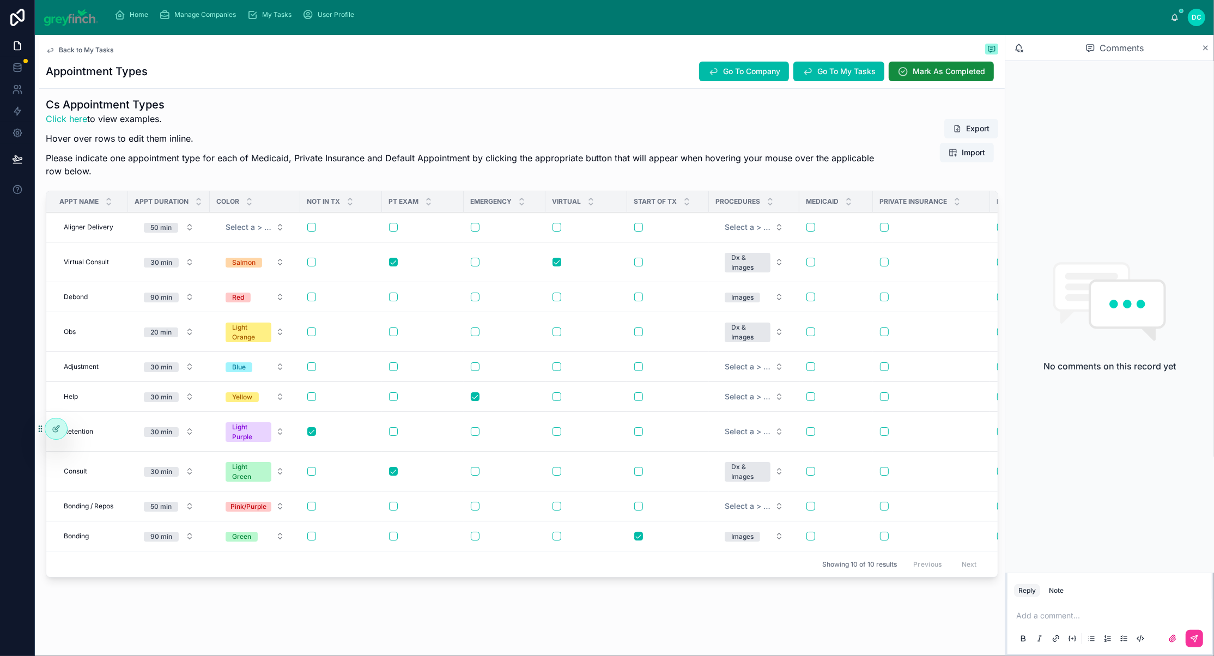
click at [271, 222] on span "Select a > Color" at bounding box center [249, 227] width 46 height 11
click at [100, 223] on span "Aligner Delivery" at bounding box center [89, 227] width 50 height 9
click at [115, 208] on input "**********" at bounding box center [133, 205] width 104 height 15
type input "********"
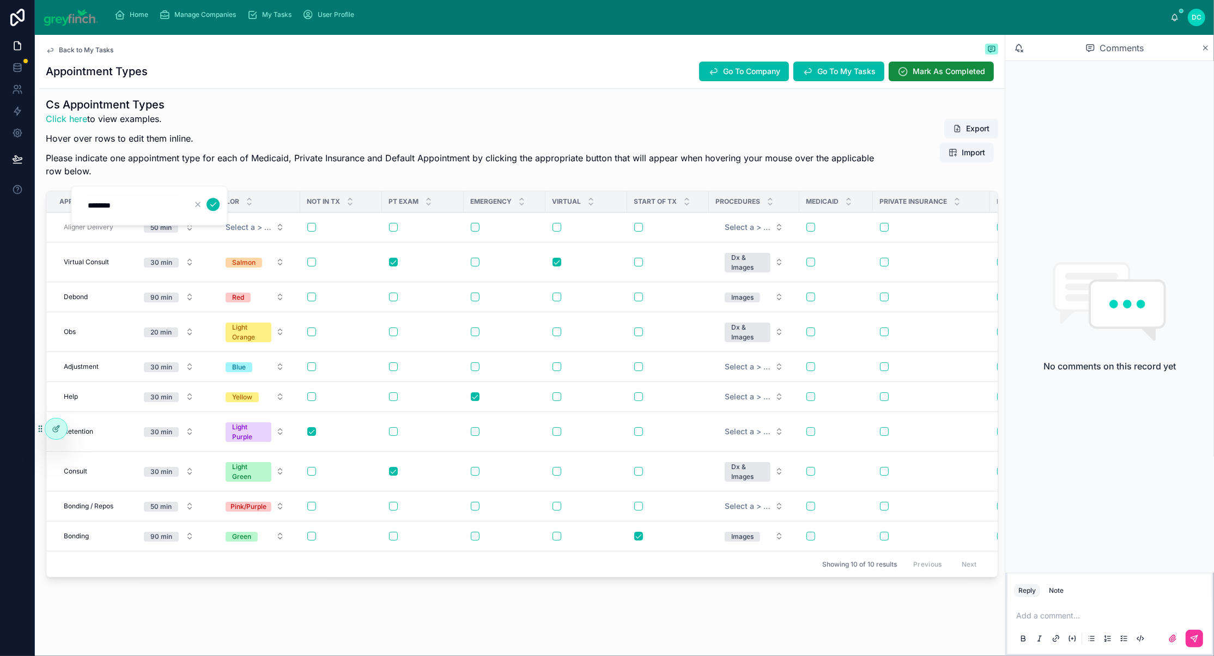
click at [217, 209] on icon "submit" at bounding box center [213, 204] width 9 height 9
click at [293, 217] on button "Select a > Color" at bounding box center [255, 227] width 76 height 20
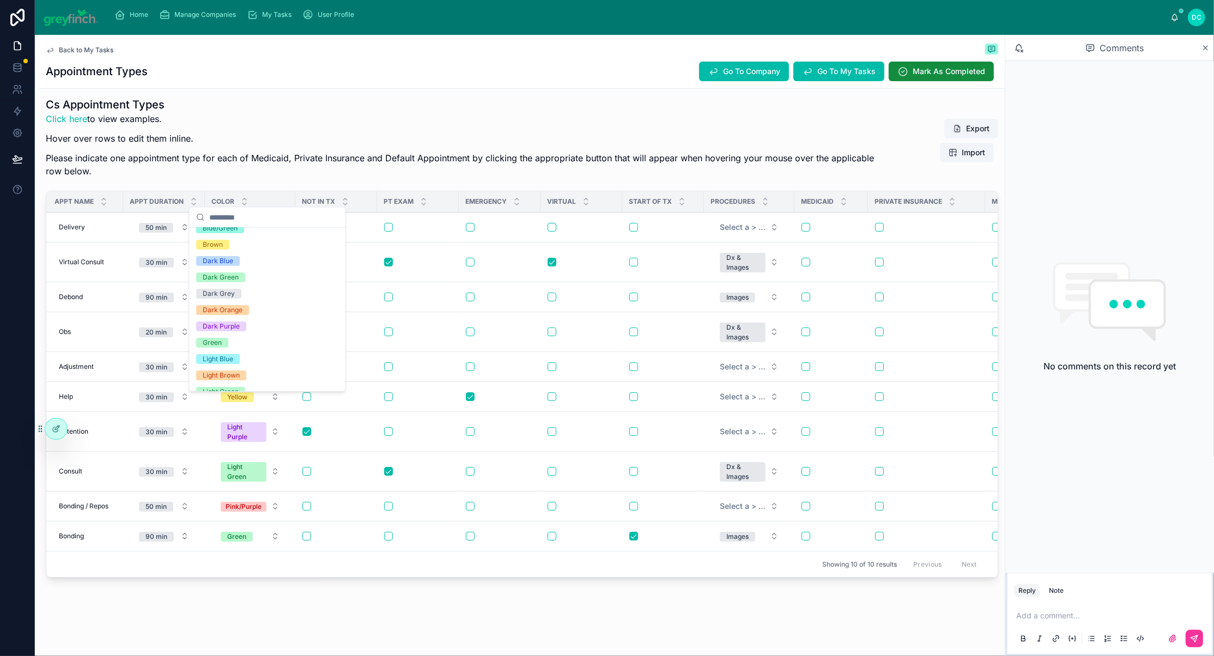
scroll to position [0, 0]
click at [244, 259] on span "Blue/Green" at bounding box center [220, 254] width 48 height 10
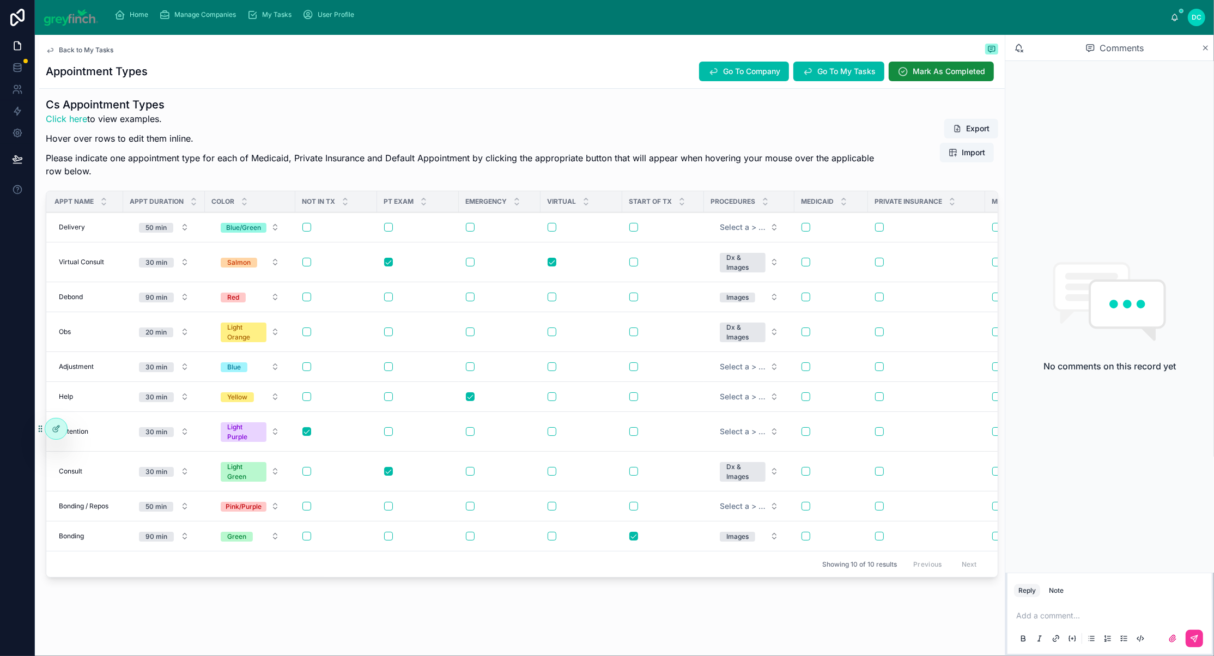
scroll to position [0, 5]
click at [288, 217] on button "Blue/Green" at bounding box center [250, 227] width 76 height 20
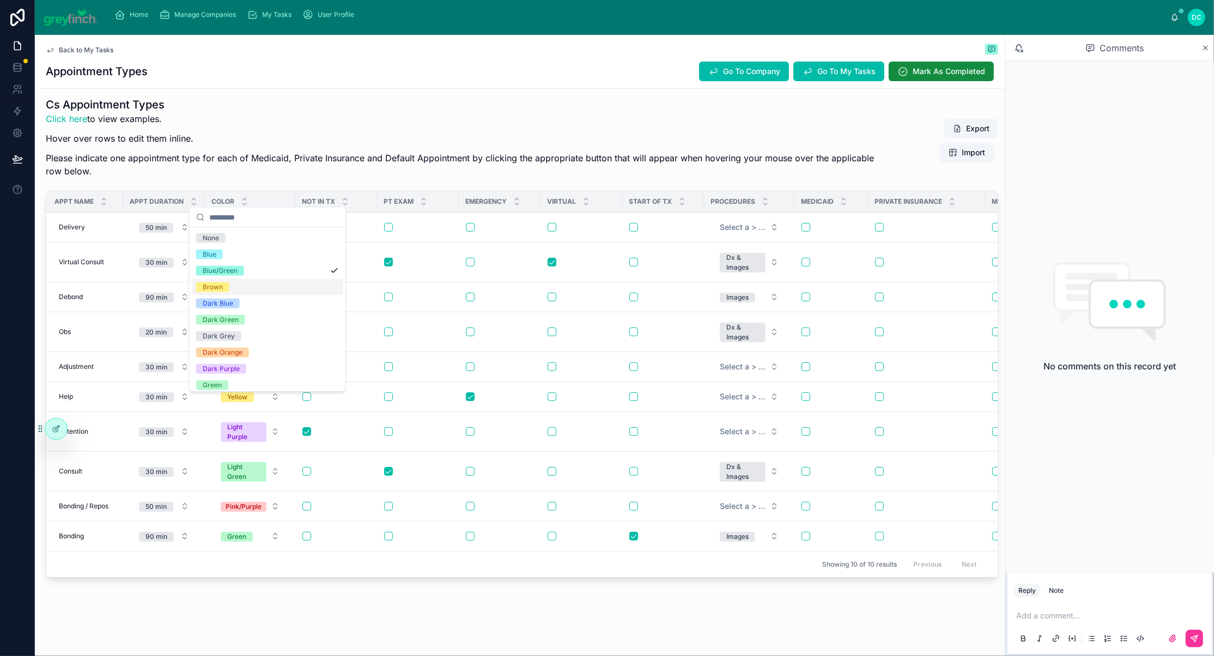
click at [273, 295] on div "Brown" at bounding box center [267, 287] width 151 height 16
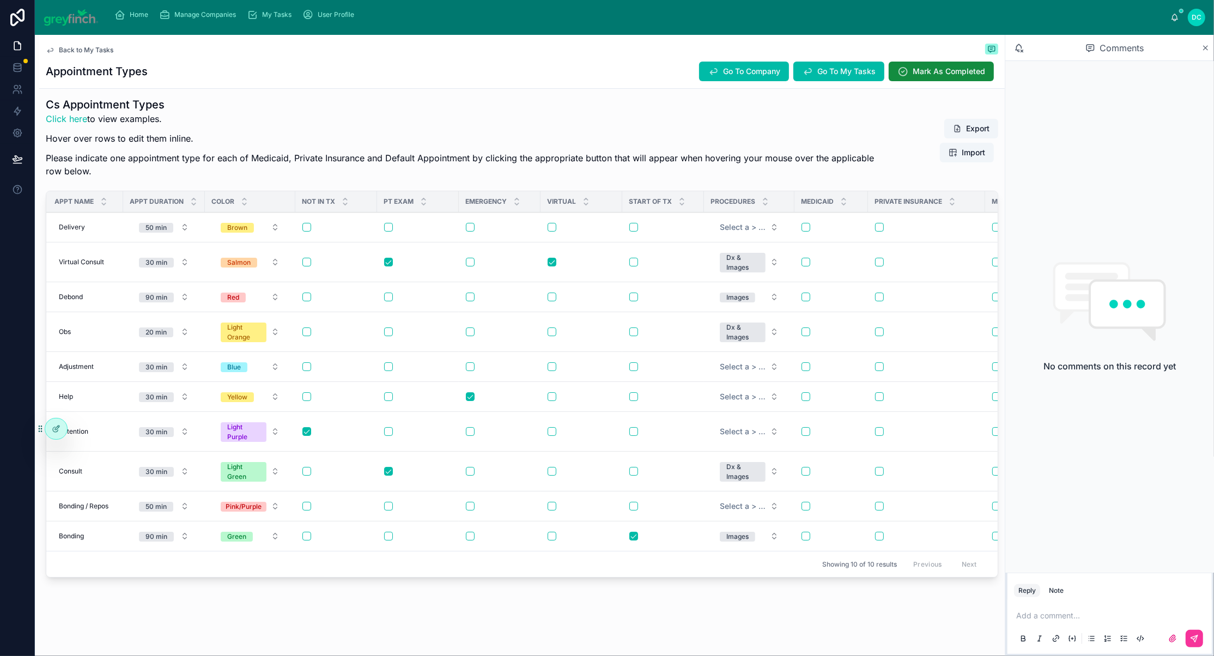
click at [288, 217] on button "Brown" at bounding box center [250, 227] width 76 height 20
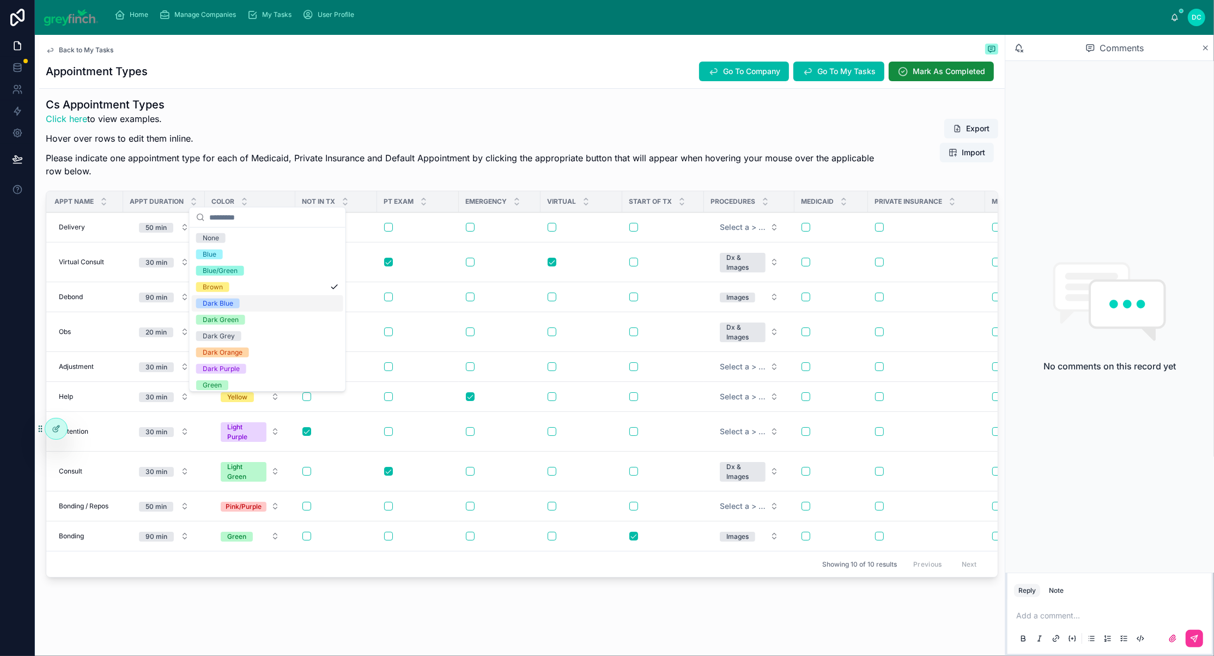
click at [256, 312] on div "Dark Blue" at bounding box center [267, 303] width 151 height 16
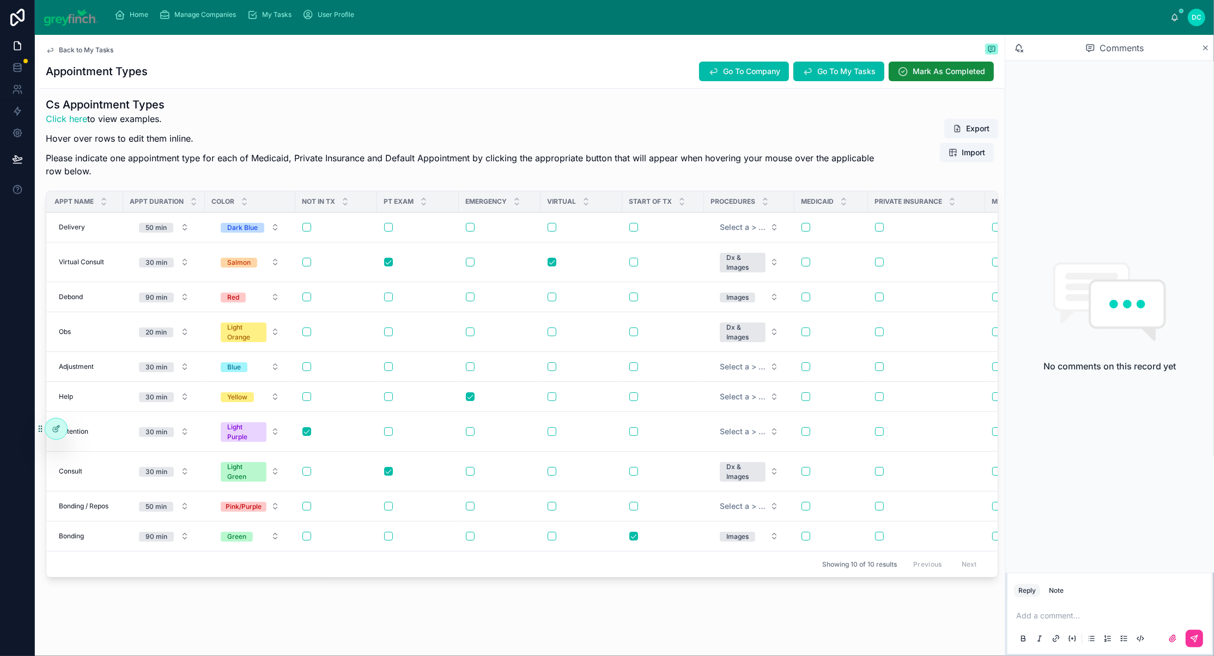
click at [0, 0] on span "Add New Row" at bounding box center [0, 0] width 0 height 0
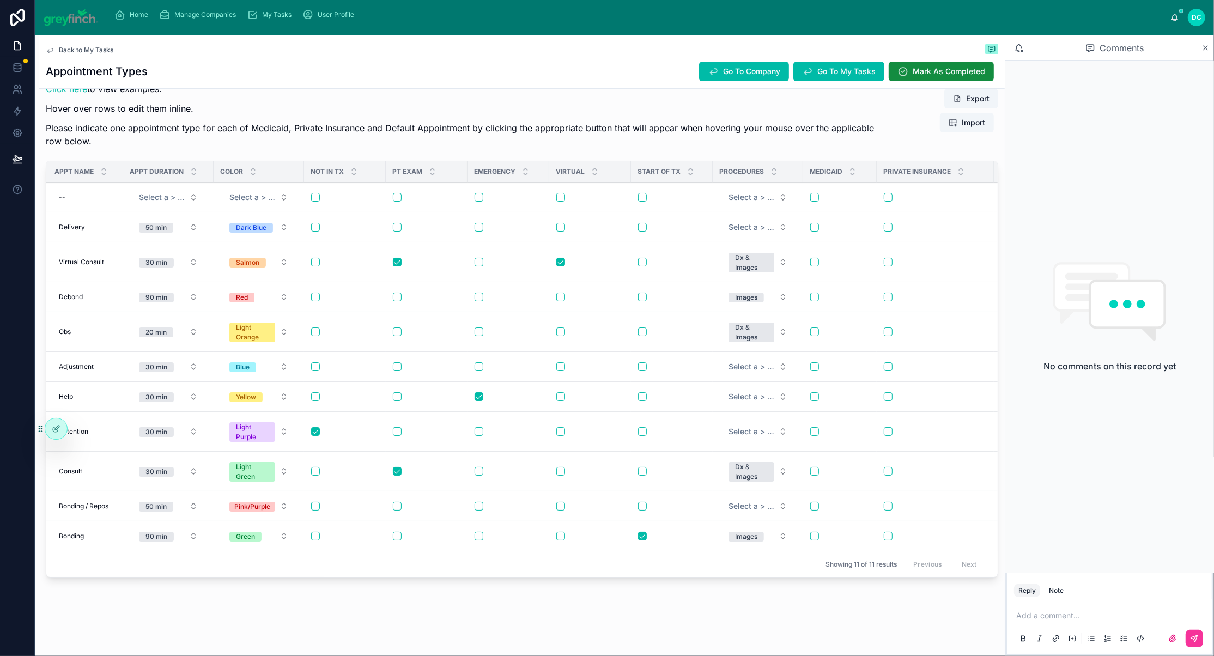
click at [89, 190] on div "--" at bounding box center [85, 196] width 62 height 17
type input "*****"
click at [212, 207] on icon "submit" at bounding box center [208, 206] width 9 height 9
click at [647, 194] on button "button" at bounding box center [642, 197] width 9 height 9
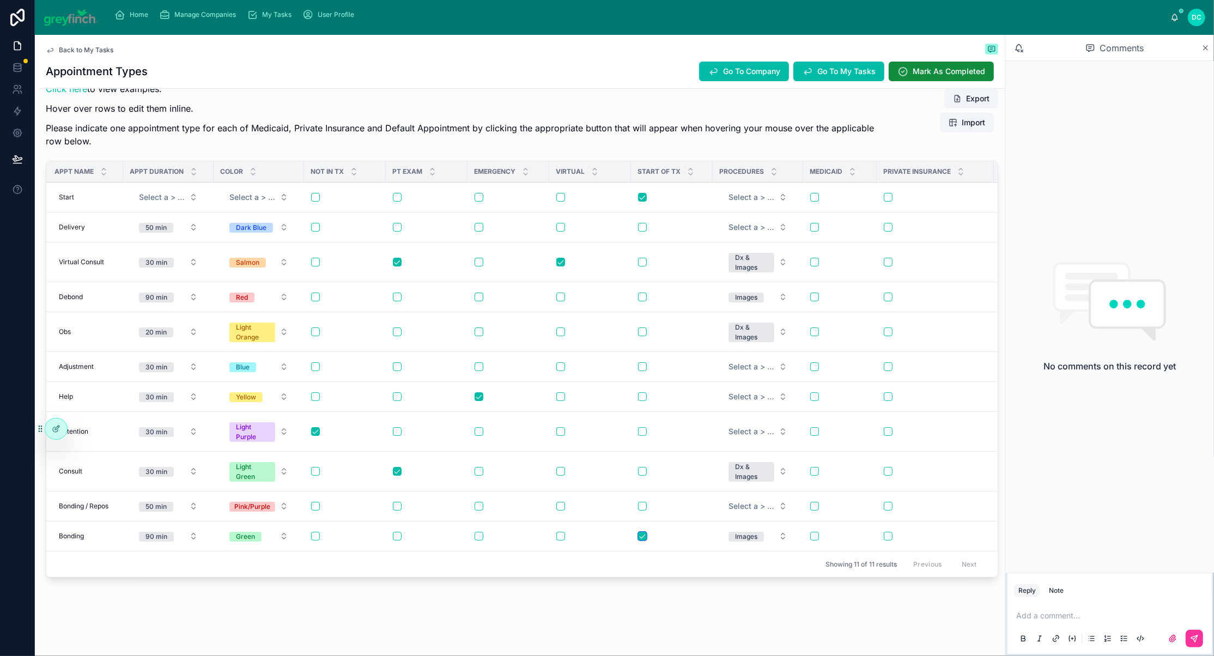
click at [647, 540] on button "button" at bounding box center [642, 536] width 9 height 9
click at [206, 190] on button "Select a > Appt Duration" at bounding box center [168, 197] width 76 height 20
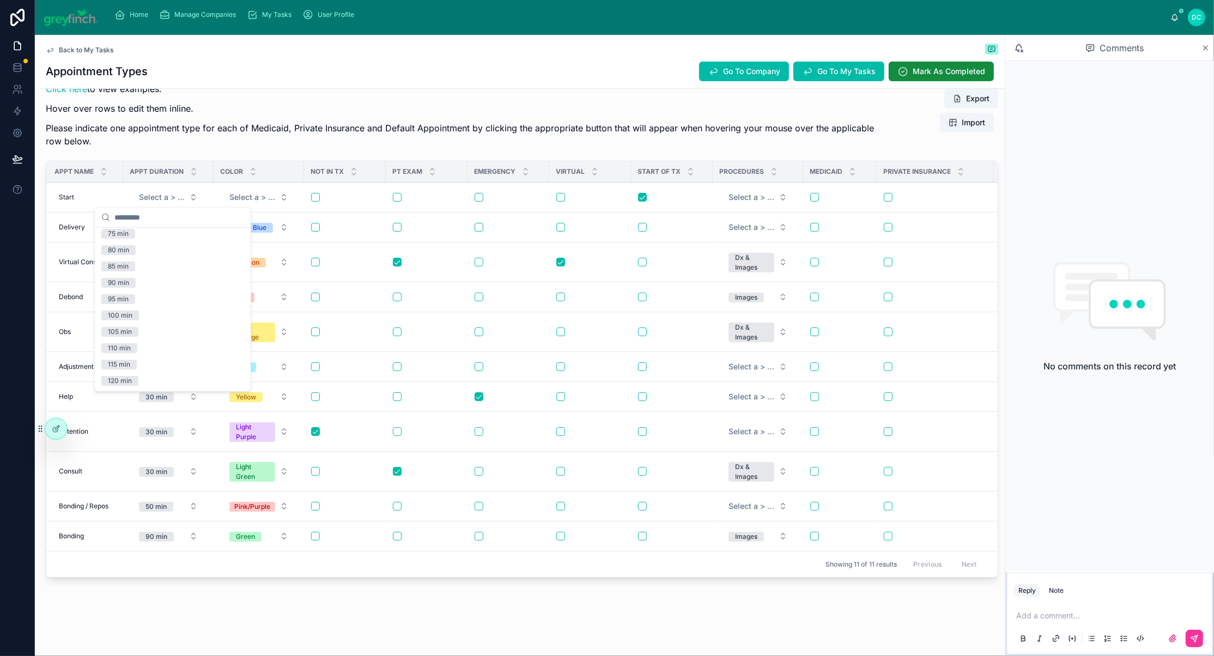
scroll to position [258, 0]
click at [129, 288] on div "90 min" at bounding box center [118, 283] width 21 height 10
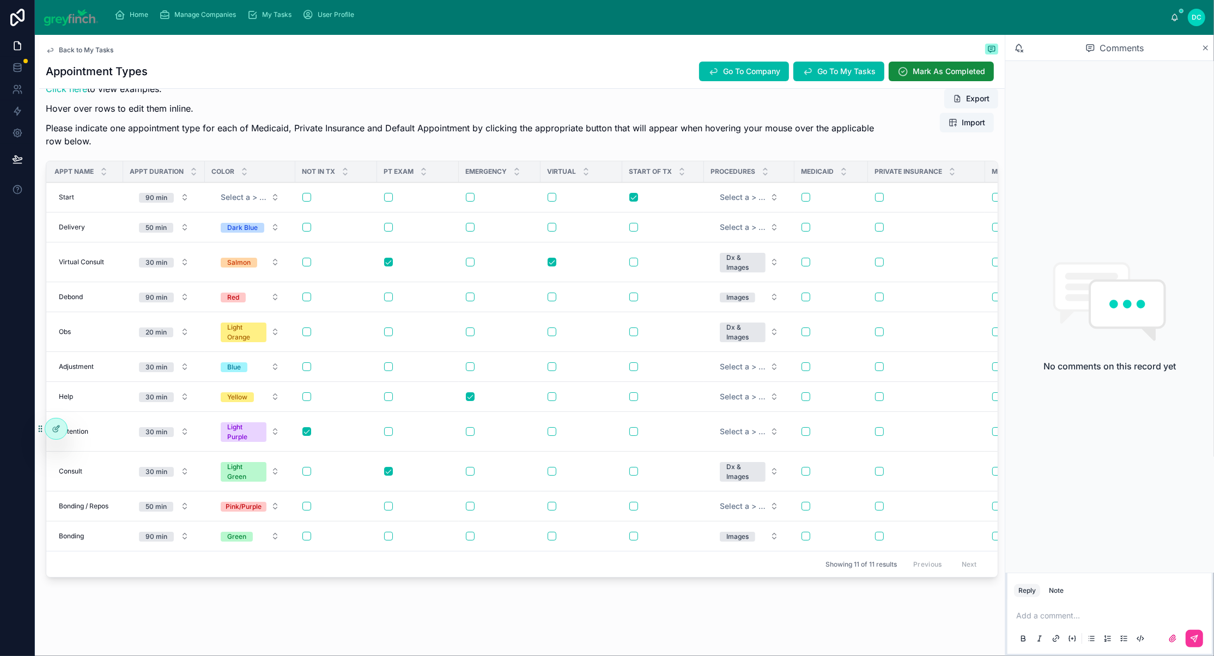
click at [787, 206] on button "Select a > Procedures" at bounding box center [749, 197] width 76 height 20
click at [736, 297] on span "Images" at bounding box center [718, 293] width 35 height 10
click at [290, 198] on button "Select a > Color" at bounding box center [252, 197] width 76 height 20
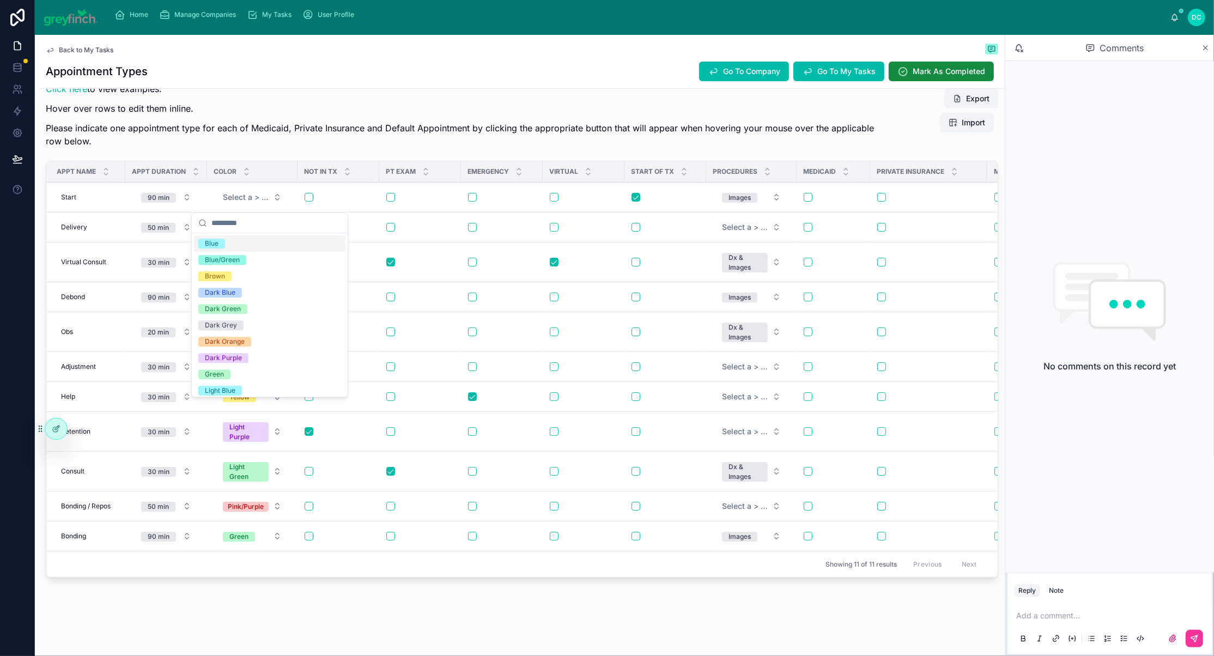
click at [405, 121] on p "Please indicate one appointment type for each of Medicaid, Private Insurance an…" at bounding box center [462, 134] width 833 height 26
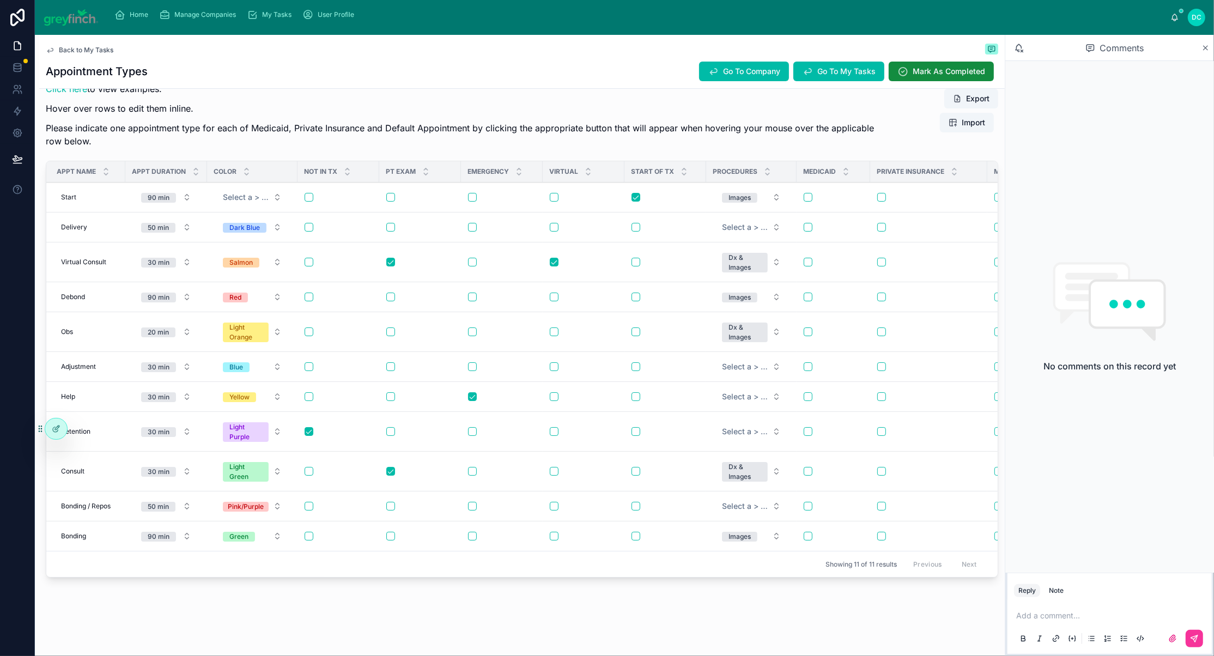
scroll to position [90, 3]
click at [640, 540] on button "button" at bounding box center [635, 536] width 9 height 9
click at [290, 546] on button "Green" at bounding box center [252, 536] width 76 height 20
type input "***"
click at [266, 483] on div "Dark Green" at bounding box center [269, 474] width 151 height 16
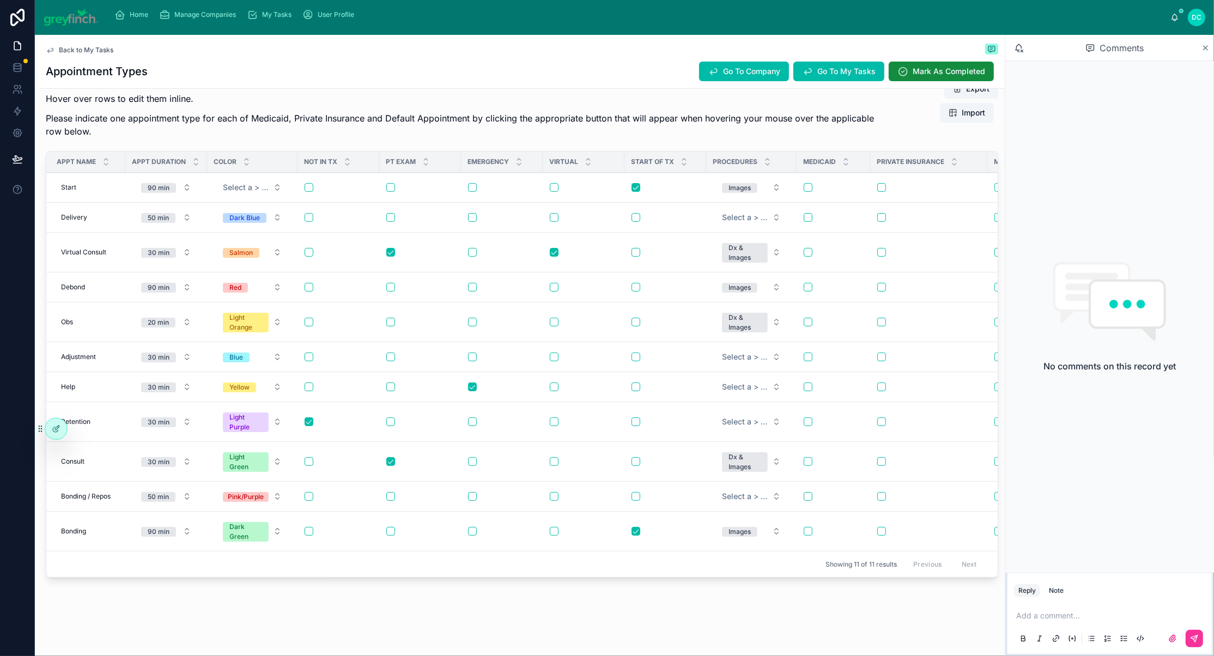
click at [86, 535] on span "Bonding" at bounding box center [73, 531] width 25 height 9
click at [88, 594] on input "*******" at bounding box center [130, 589] width 104 height 15
type input "**********"
click at [215, 593] on icon "submit" at bounding box center [210, 589] width 9 height 9
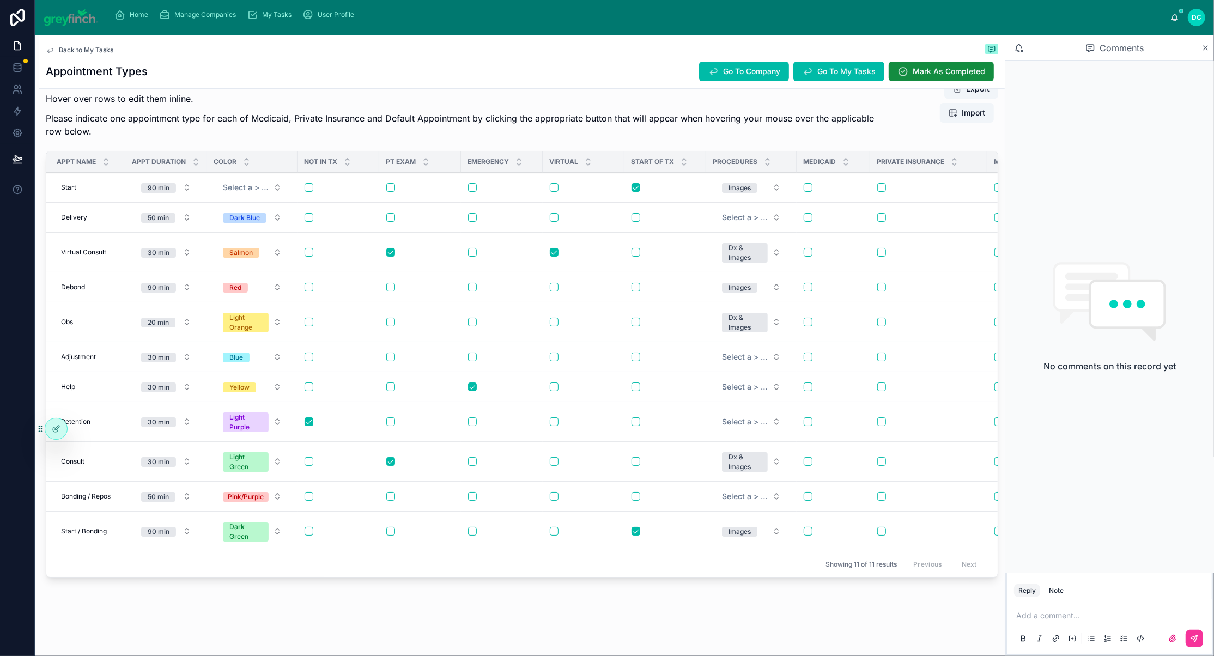
click at [0, 0] on span "Delete This Row" at bounding box center [0, 0] width 0 height 0
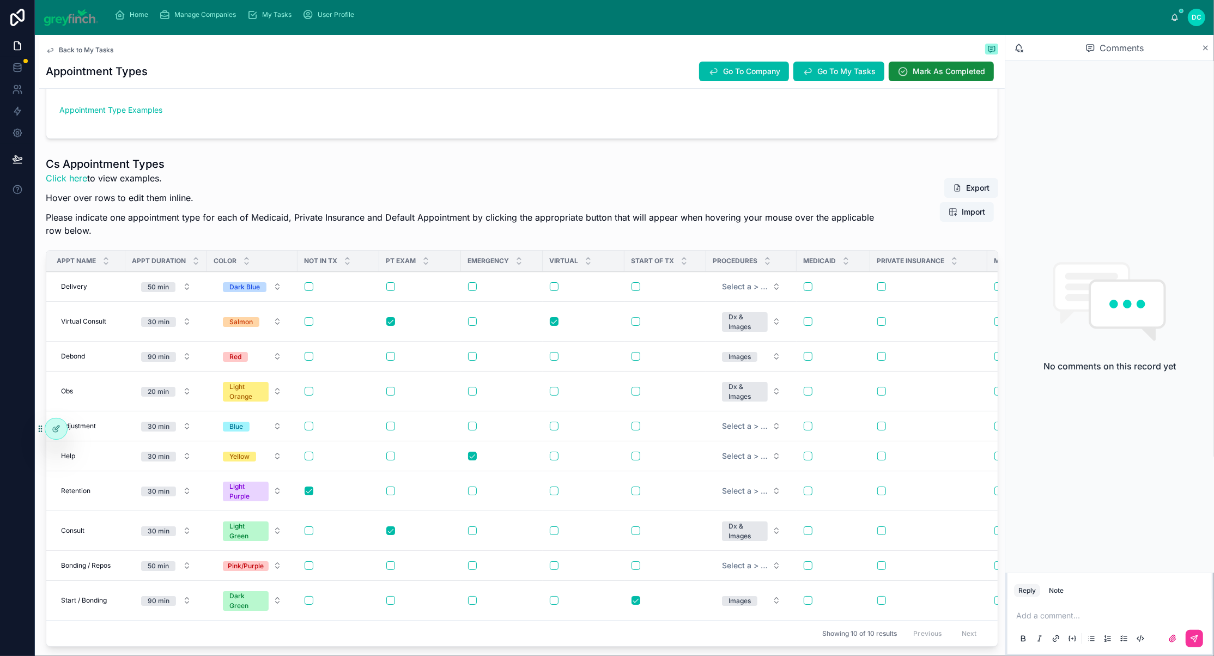
scroll to position [0, 0]
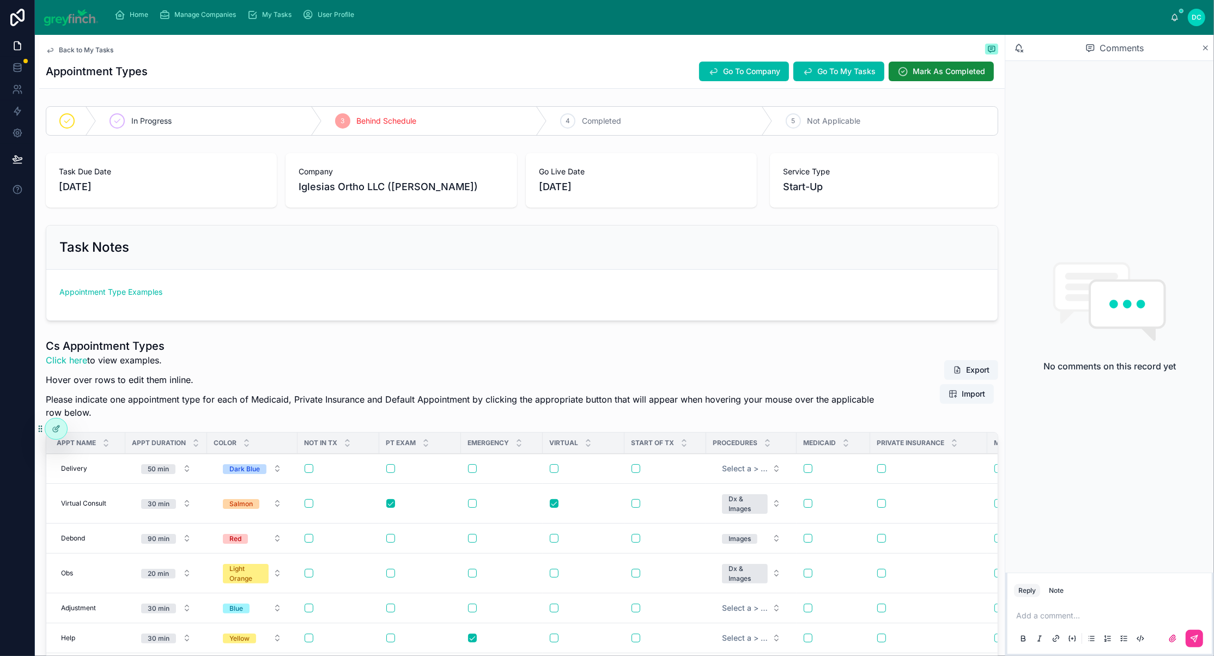
click at [125, 296] on link "Appointment Type Examples" at bounding box center [110, 291] width 103 height 9
click at [115, 296] on link "Appointment Type Examples" at bounding box center [110, 291] width 103 height 9
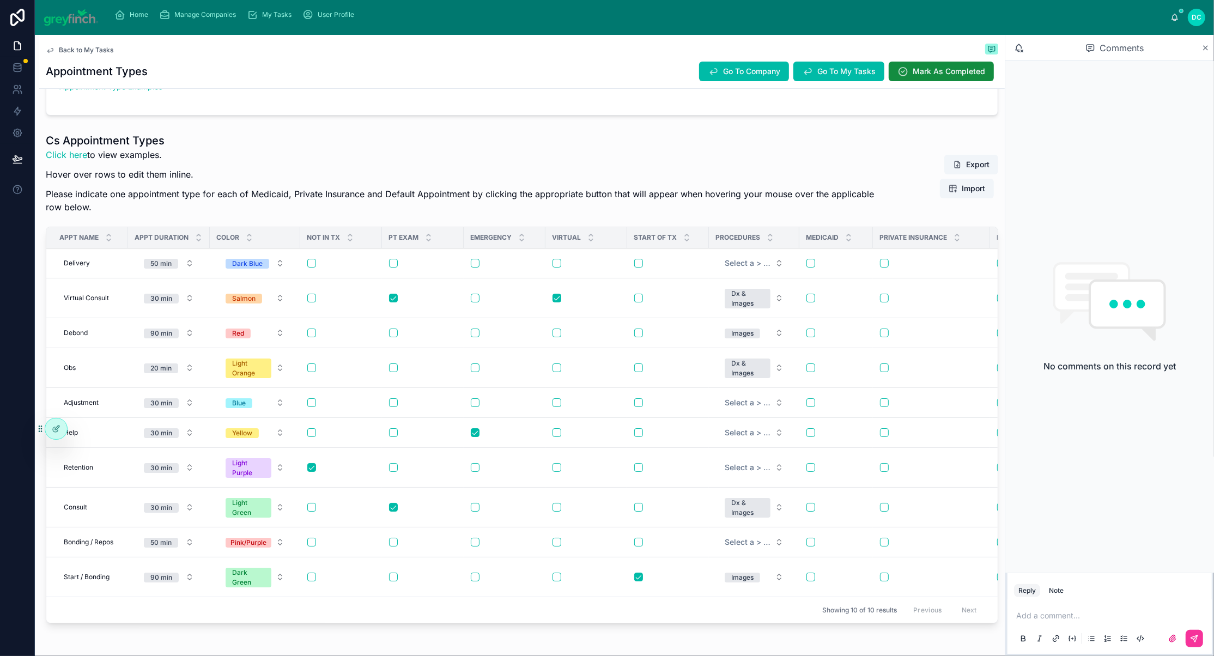
scroll to position [206, 0]
click at [0, 0] on span "Add New Row" at bounding box center [0, 0] width 0 height 0
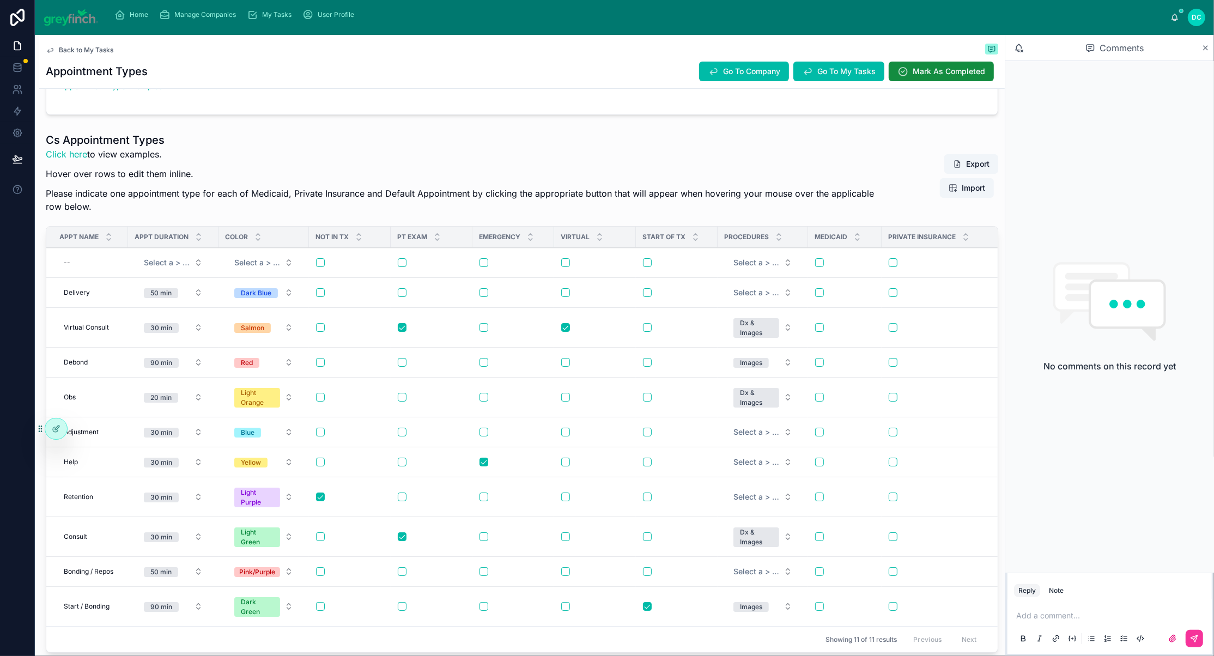
click at [89, 271] on div "--" at bounding box center [90, 262] width 62 height 17
type input "****"
click at [216, 390] on icon "submit" at bounding box center [212, 388] width 5 height 4
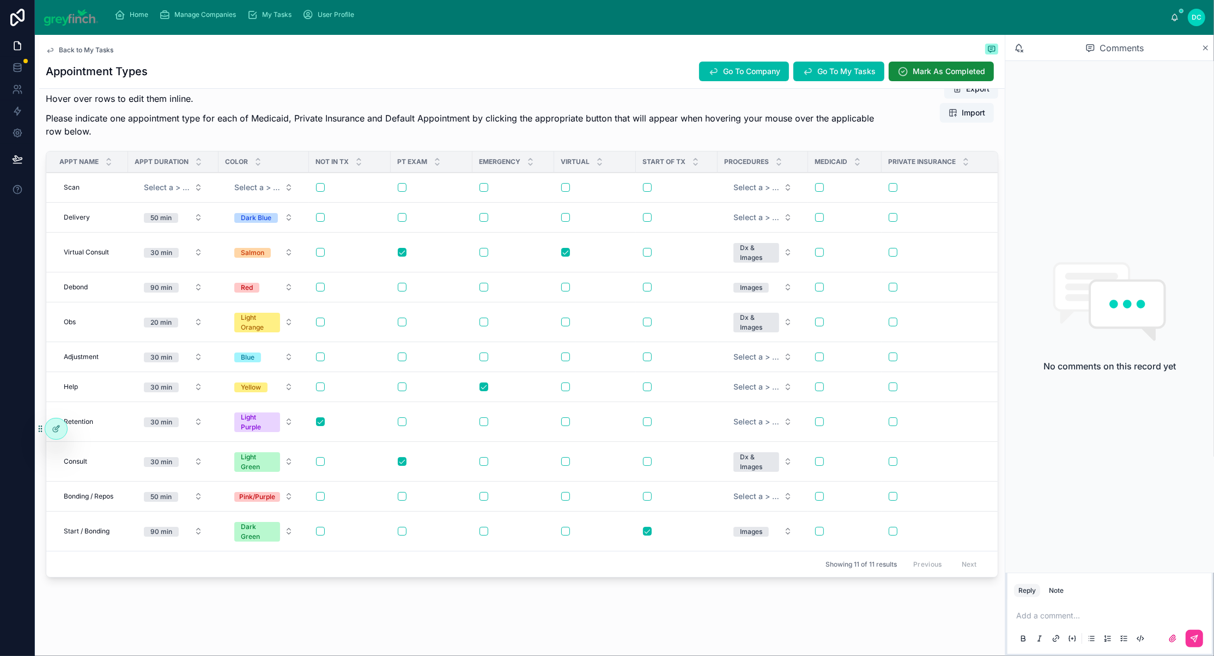
scroll to position [375, 0]
click at [211, 197] on button "Select a > Appt Duration" at bounding box center [173, 188] width 76 height 20
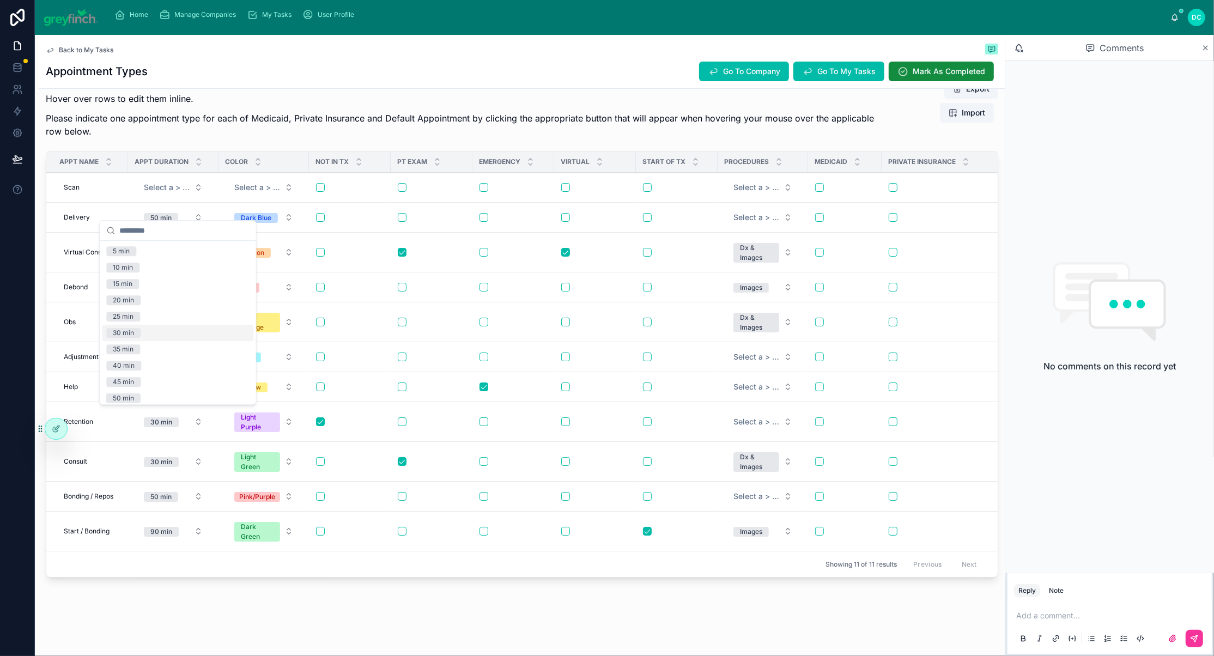
click at [152, 341] on div "30 min" at bounding box center [177, 333] width 151 height 16
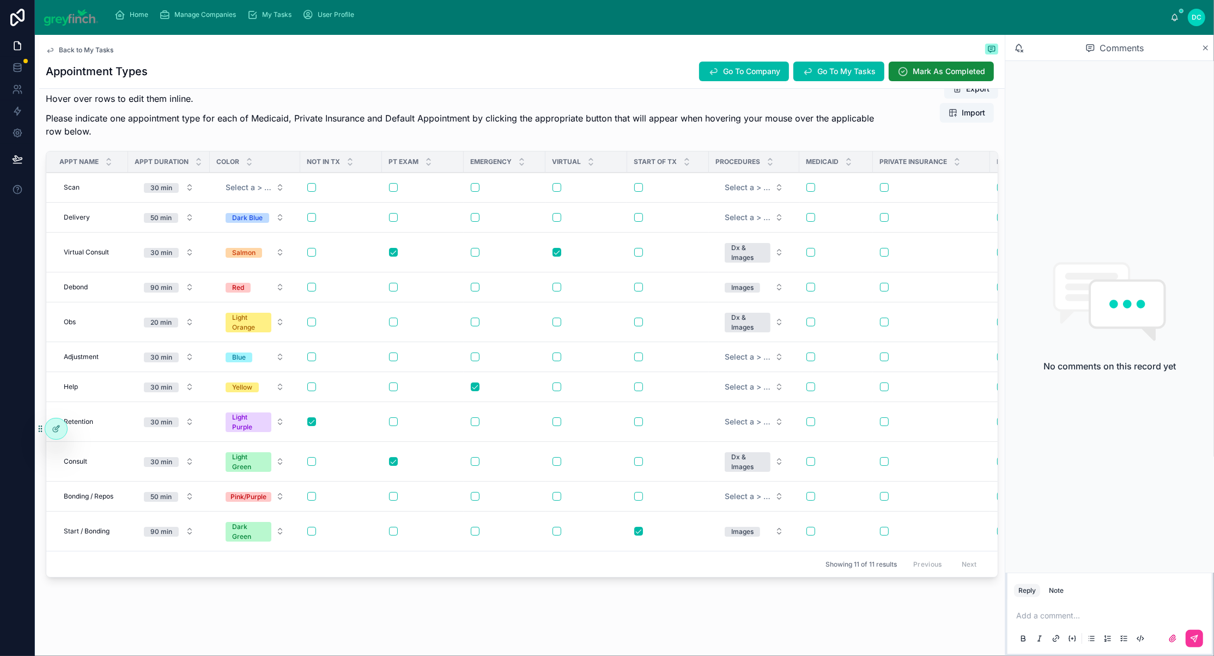
click at [271, 193] on span "Select a > Color" at bounding box center [249, 187] width 46 height 11
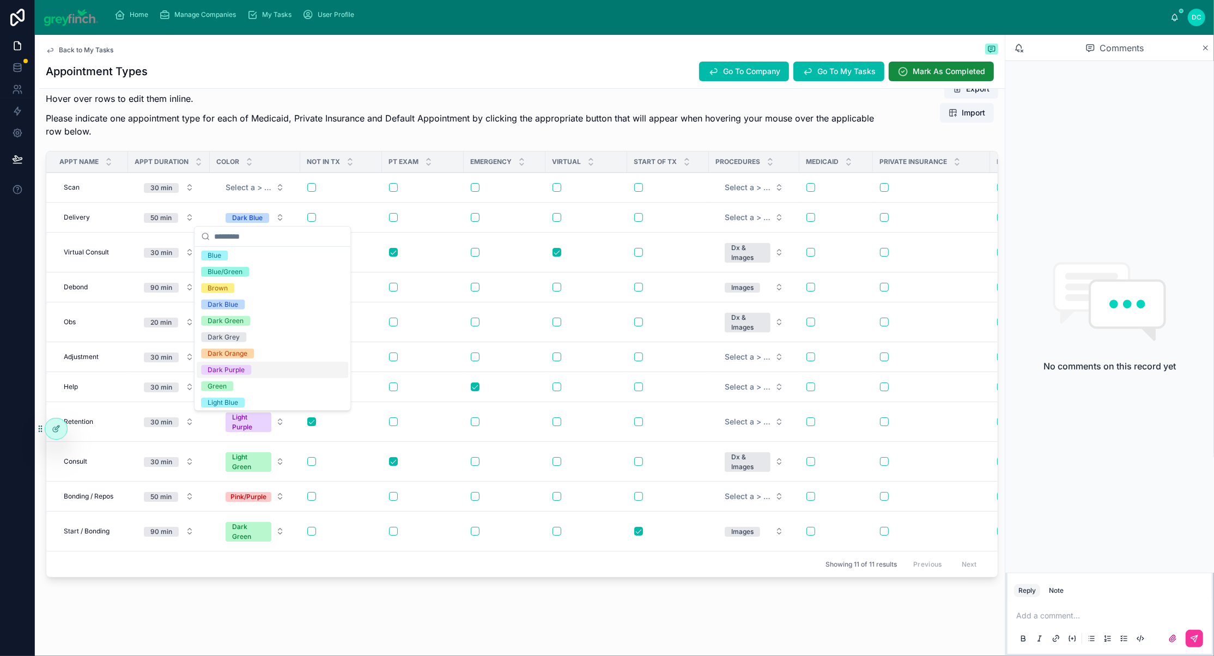
scroll to position [0, 0]
click at [249, 278] on span "Blue/Green" at bounding box center [225, 274] width 48 height 10
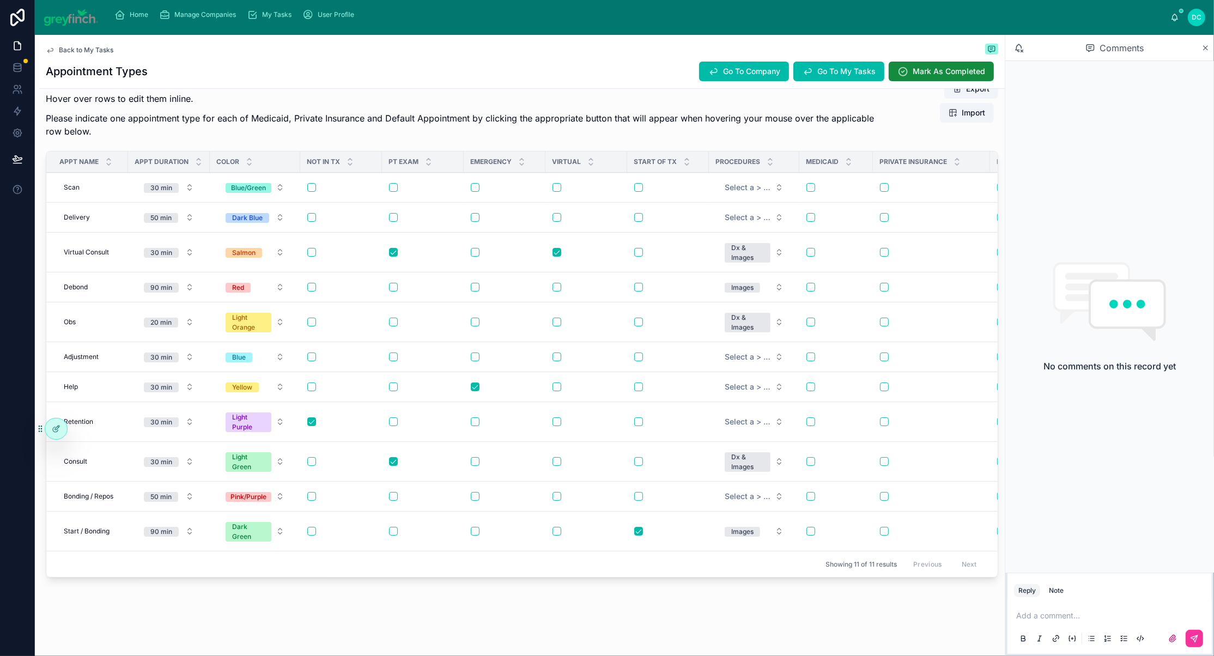
click at [0, 0] on div "Add New Row Delete This Row Check Medicaid Check Private Insurance Check Defaul…" at bounding box center [0, 0] width 0 height 0
click at [770, 193] on span "Select a > Procedures" at bounding box center [748, 187] width 46 height 11
click at [734, 311] on div "Images" at bounding box center [723, 306] width 22 height 10
click at [108, 54] on span "Back to My Tasks" at bounding box center [86, 50] width 54 height 9
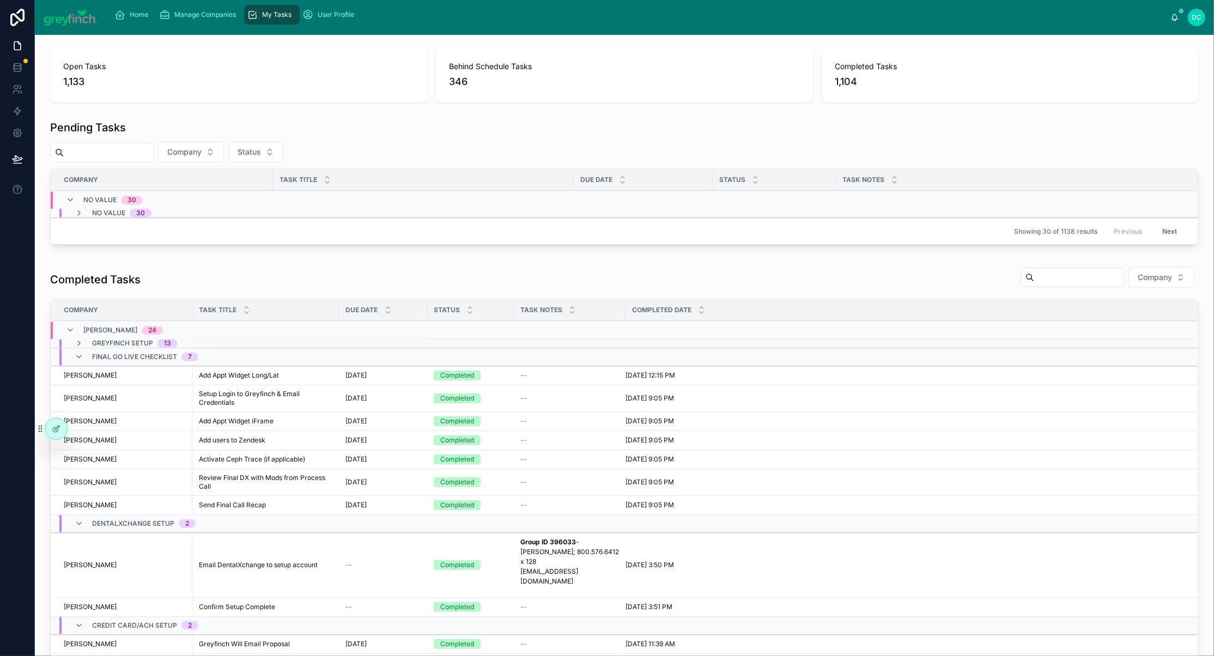
click at [0, 0] on icon at bounding box center [0, 0] width 0 height 0
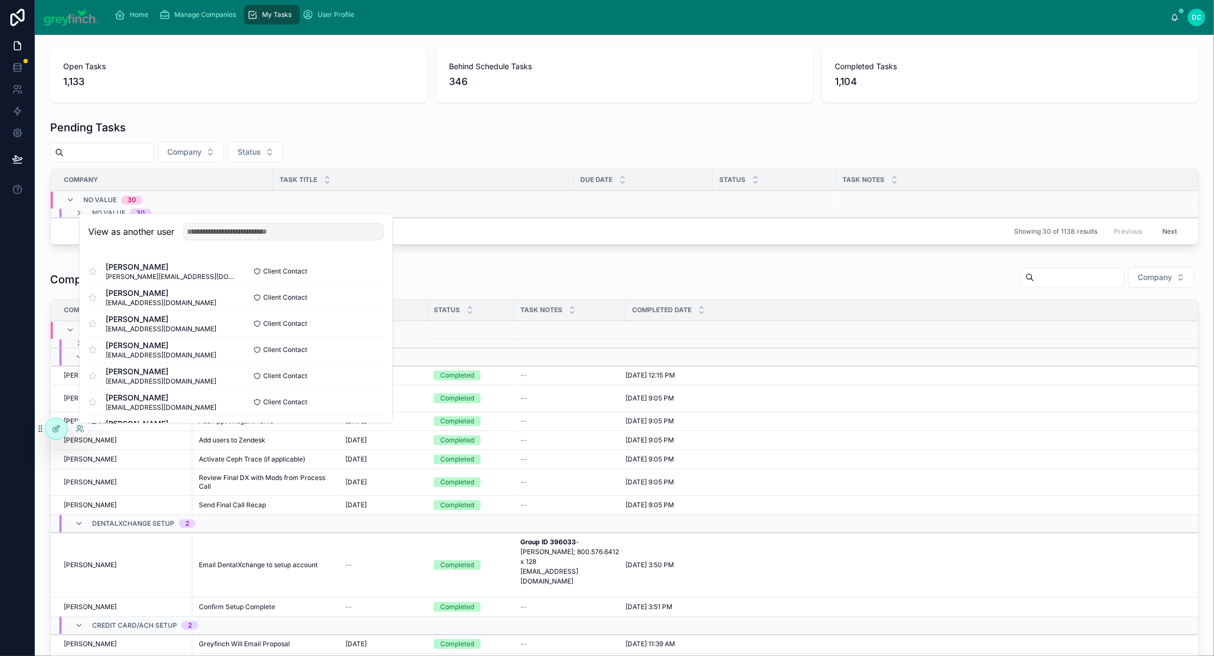
click at [0, 0] on button "Select" at bounding box center [0, 0] width 0 height 0
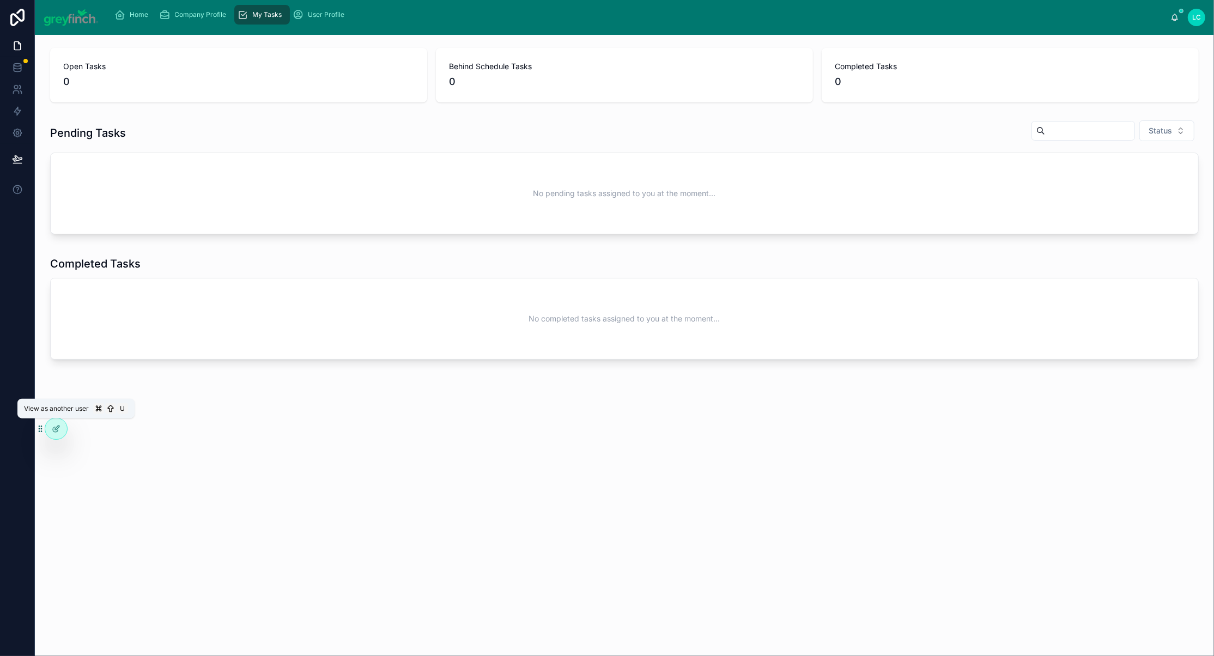
click at [0, 0] on icon at bounding box center [0, 0] width 0 height 0
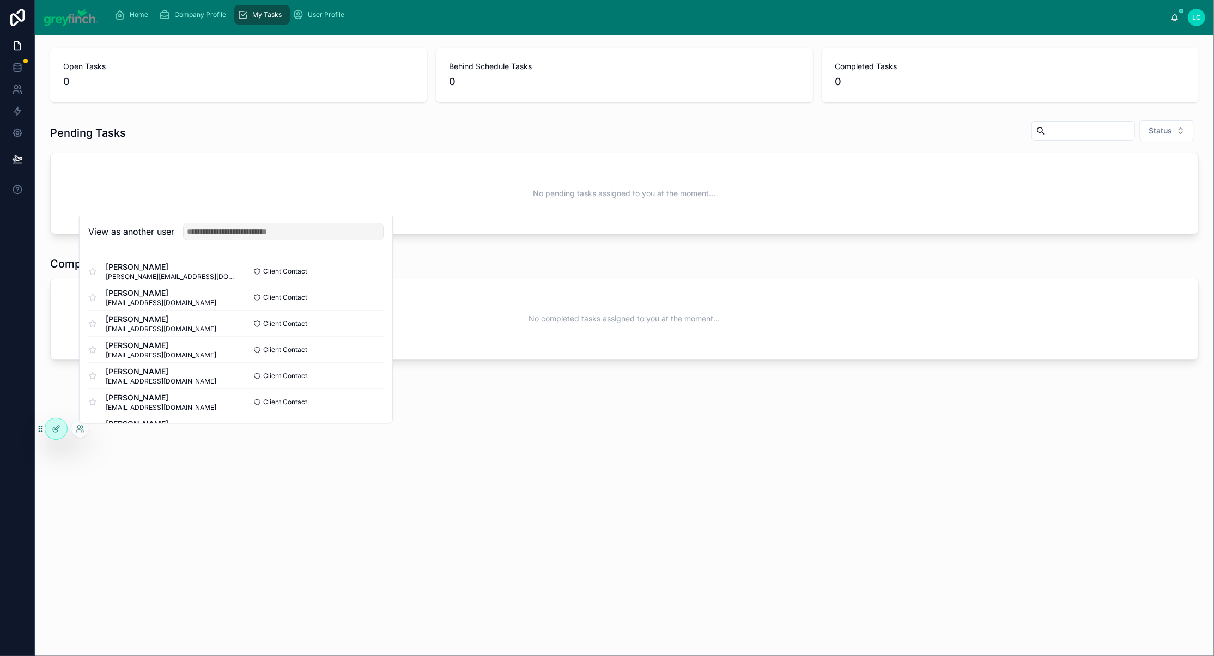
click at [0, 0] on button "Select" at bounding box center [0, 0] width 0 height 0
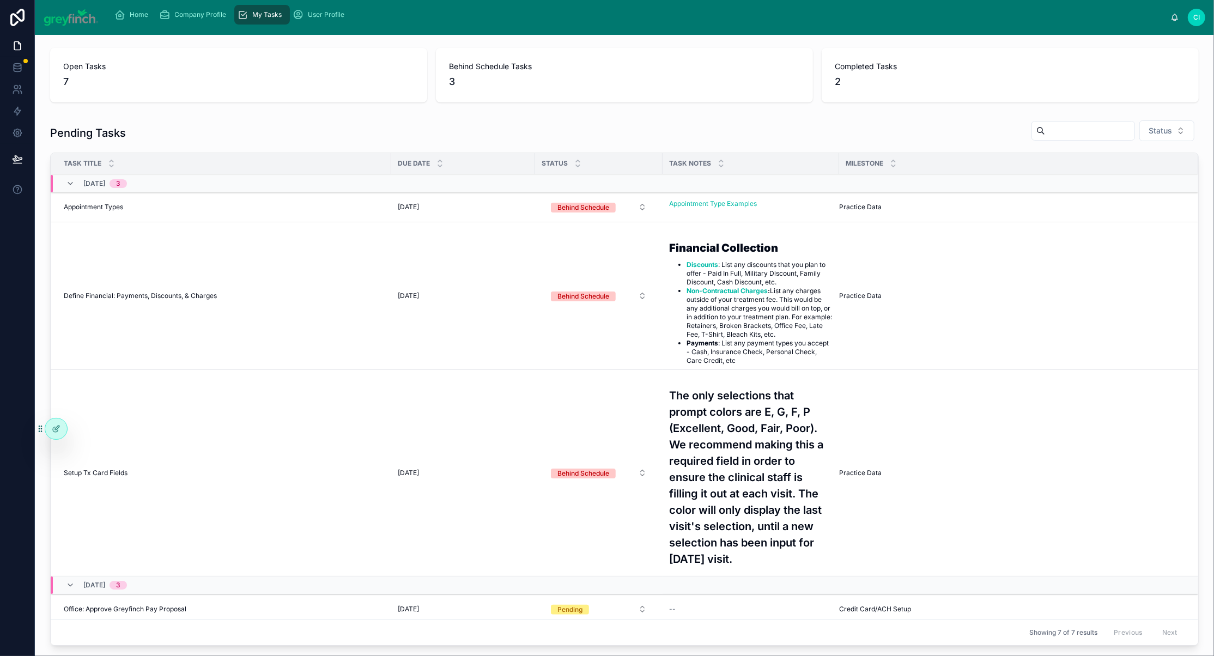
click at [644, 217] on button "Behind Schedule" at bounding box center [598, 207] width 113 height 20
click at [562, 349] on div "In Progress" at bounding box center [544, 344] width 35 height 10
click at [175, 300] on span "Define Financial: Payments, Discounts, & Charges" at bounding box center [140, 295] width 153 height 9
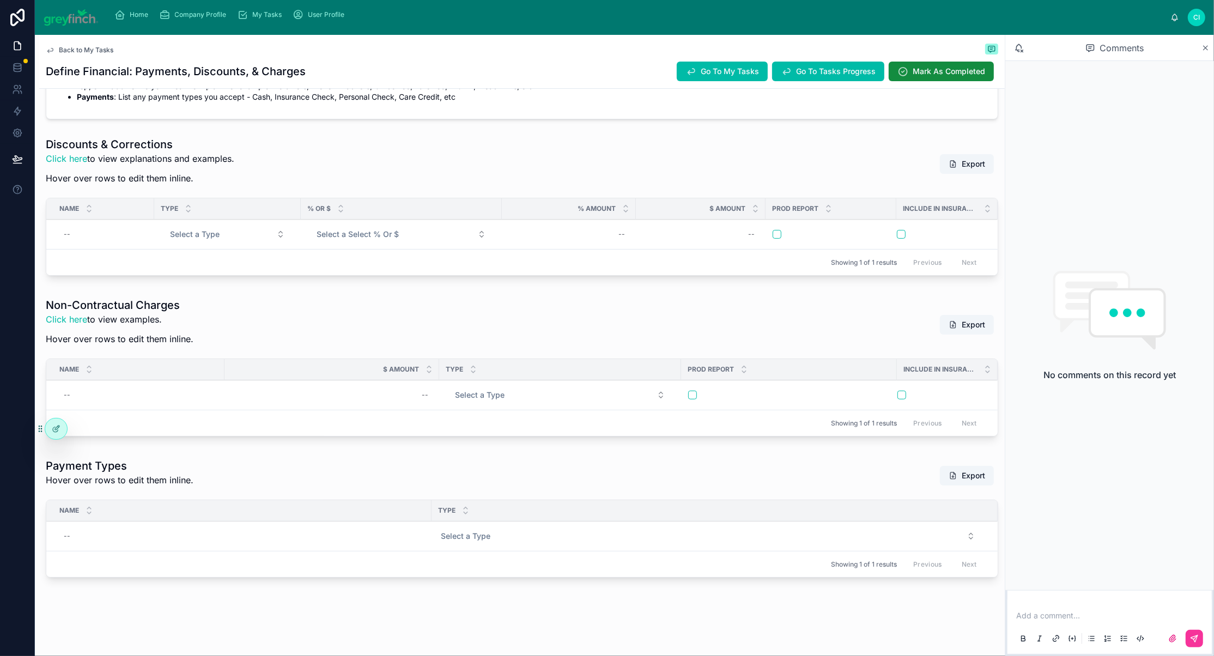
scroll to position [307, 0]
click at [120, 243] on div "--" at bounding box center [103, 234] width 88 height 17
type input "*"
click at [109, 243] on div "--" at bounding box center [103, 234] width 88 height 17
type input "***"
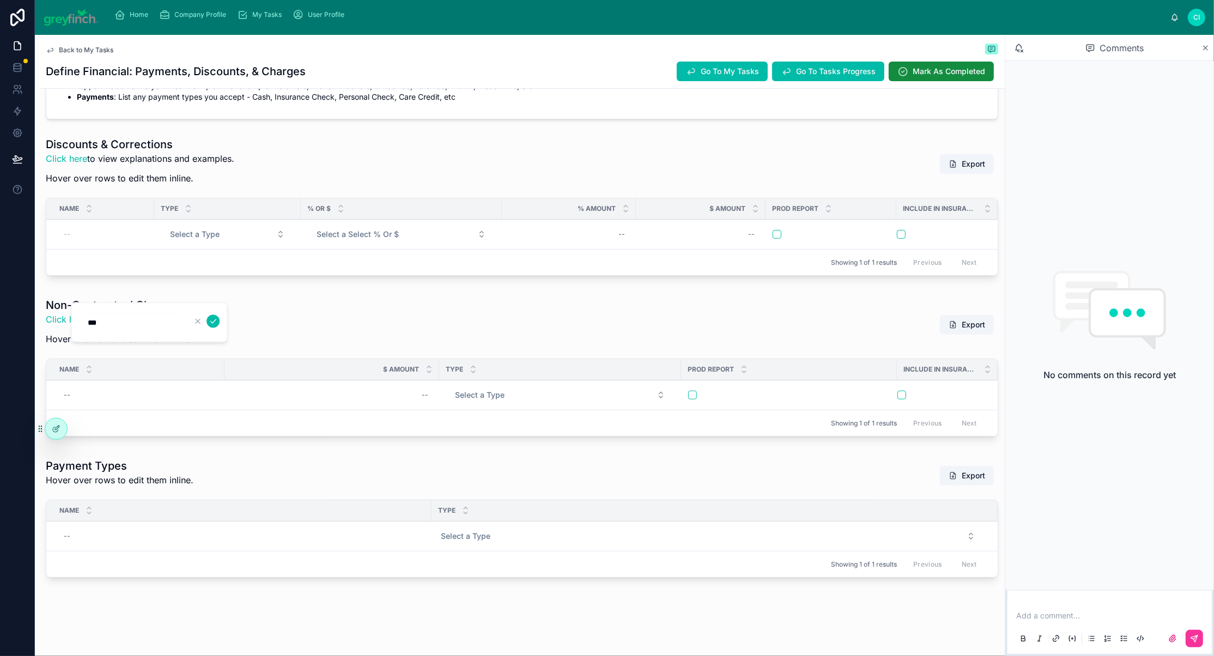
click at [217, 326] on icon "submit" at bounding box center [213, 321] width 9 height 9
click at [115, 243] on div "PIF PIF" at bounding box center [103, 234] width 88 height 17
type input "**********"
click at [135, 243] on div "PIF PIF" at bounding box center [103, 234] width 88 height 17
click at [216, 323] on icon "submit" at bounding box center [212, 321] width 5 height 4
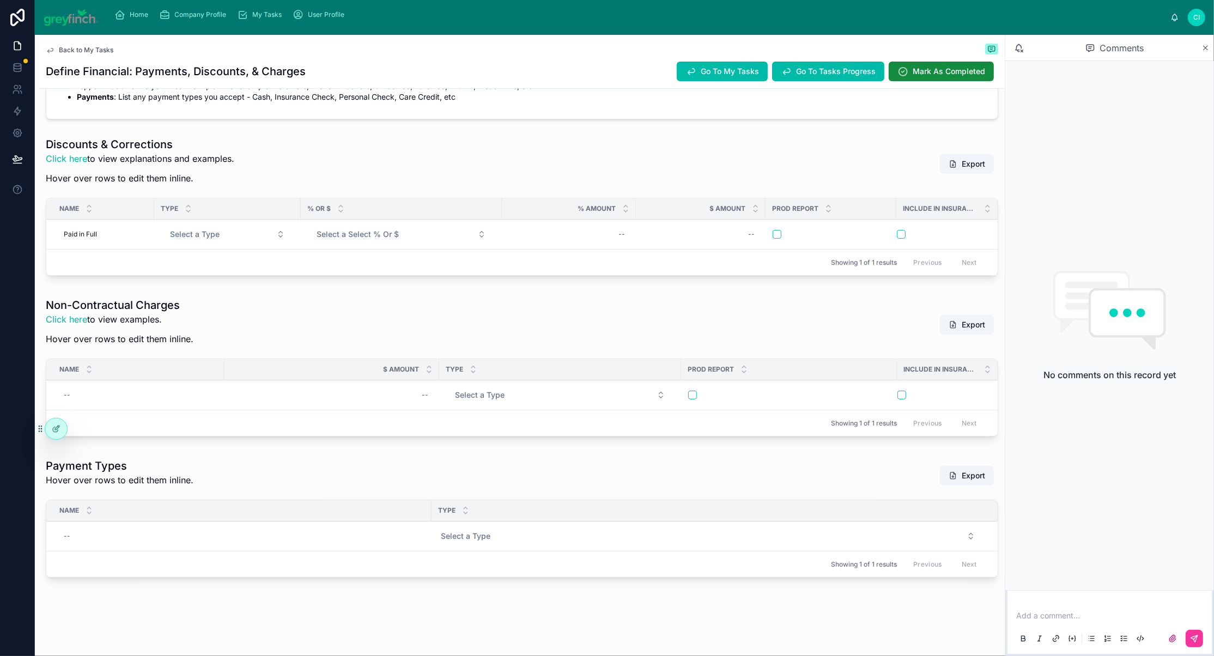
click at [249, 244] on button "Select a Type" at bounding box center [227, 234] width 132 height 20
click at [285, 244] on button "Select a Type" at bounding box center [227, 234] width 132 height 20
click at [276, 244] on button "Select a Type" at bounding box center [227, 234] width 132 height 20
click at [202, 358] on div "Discount - Contract" at bounding box center [184, 353] width 61 height 10
click at [0, 0] on button "Add New Row" at bounding box center [0, 0] width 0 height 0
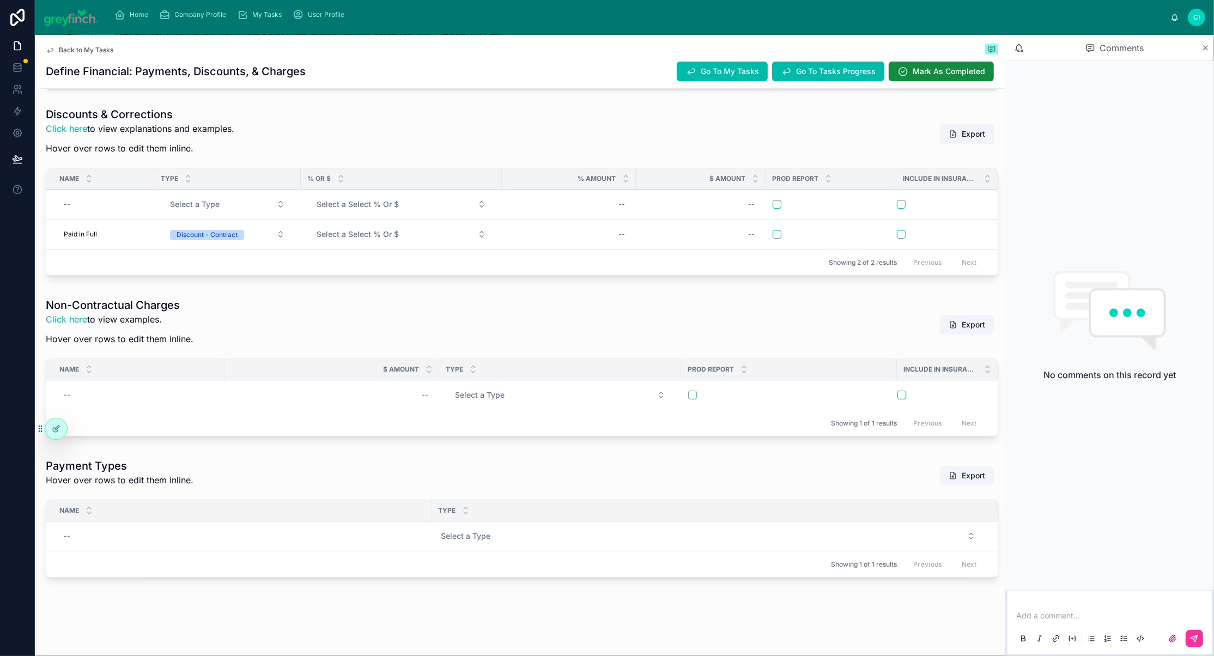
click at [109, 213] on div "--" at bounding box center [103, 204] width 88 height 17
type input "**********"
click at [217, 322] on icon "submit" at bounding box center [213, 321] width 9 height 9
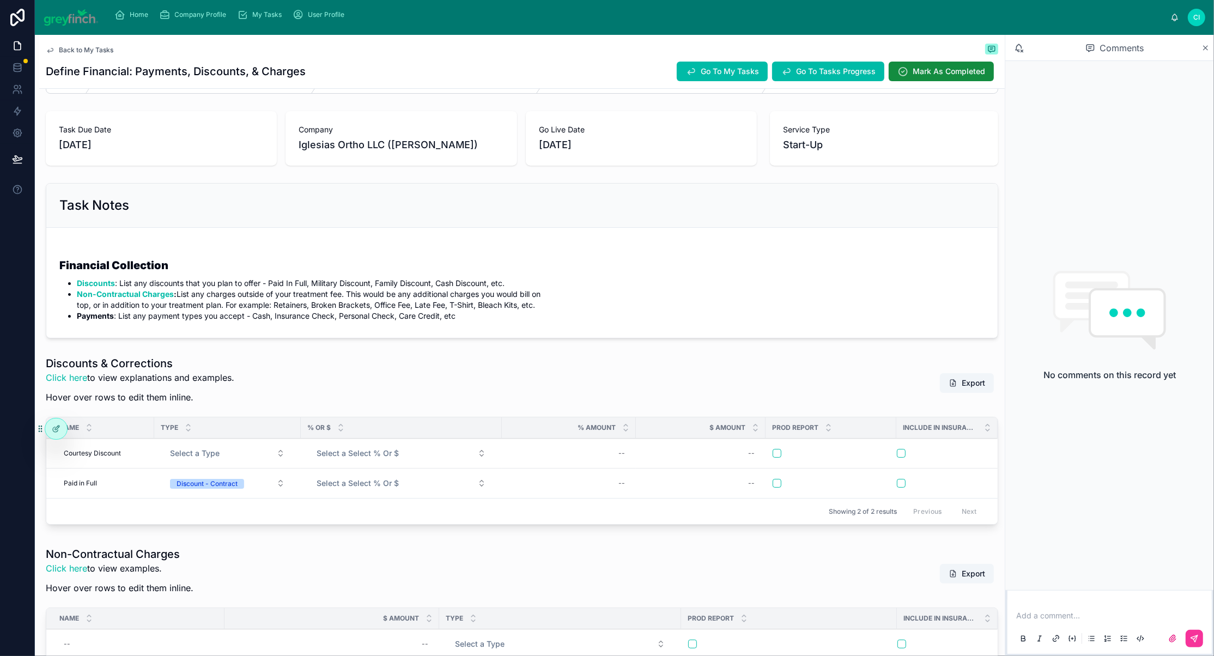
scroll to position [44, 0]
click at [115, 285] on link "Discounts" at bounding box center [96, 280] width 38 height 9
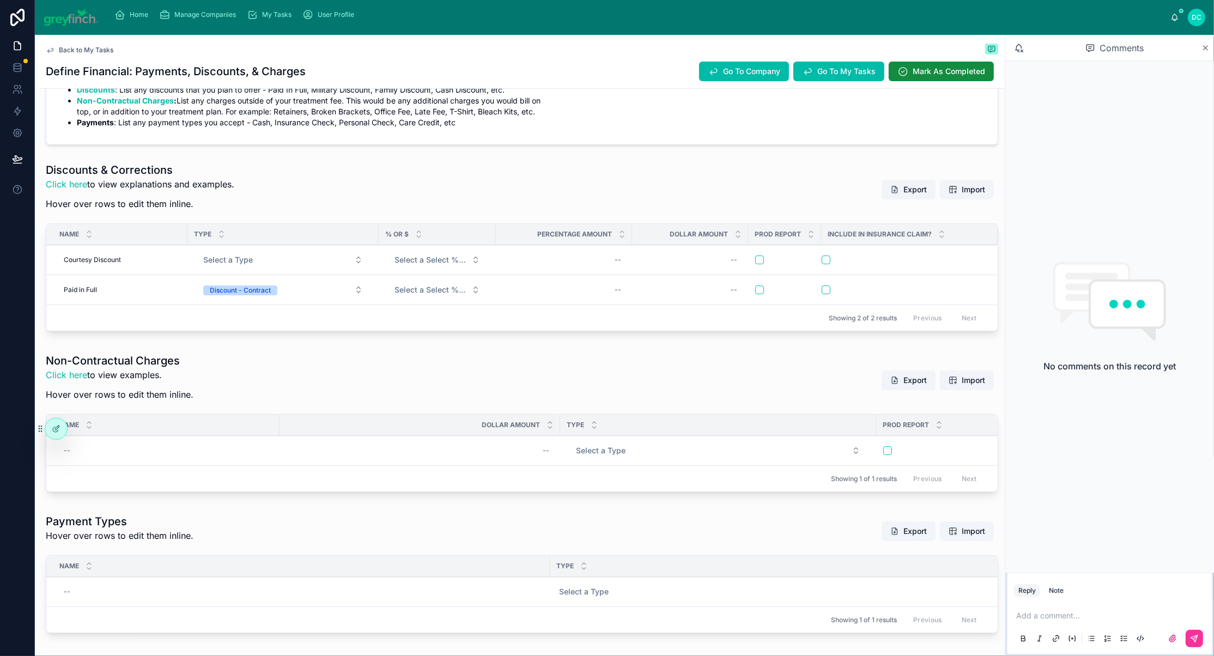
scroll to position [251, 0]
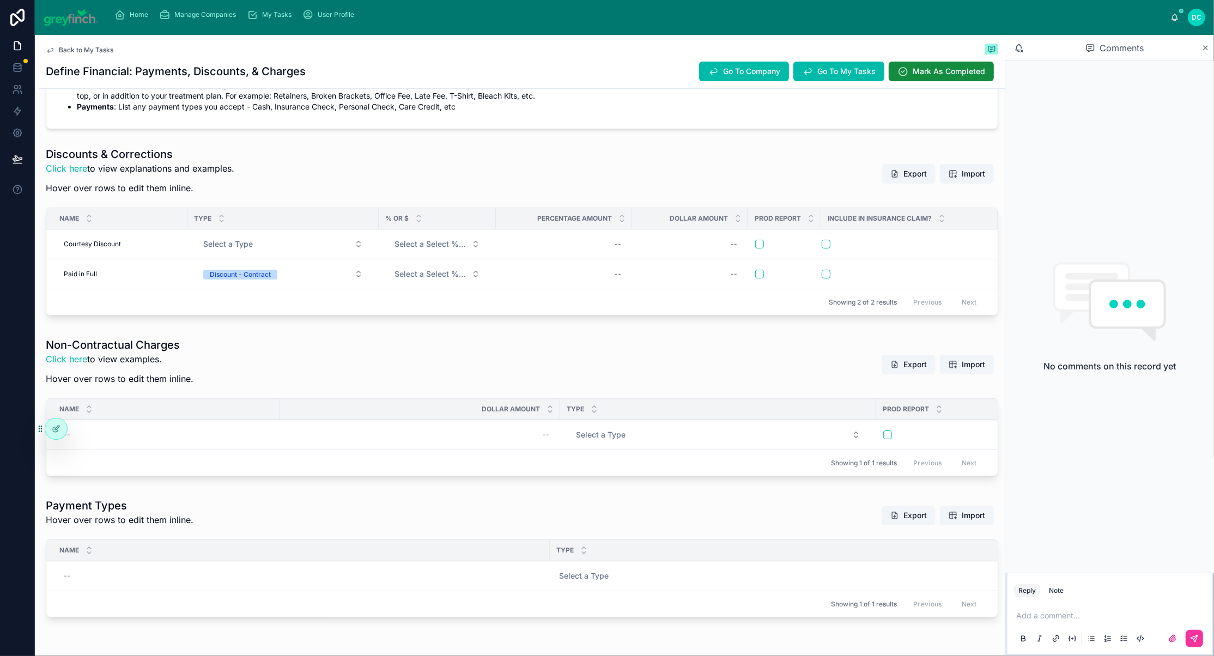
click at [466, 279] on span "Select a Select % Or $" at bounding box center [430, 274] width 72 height 11
click at [401, 452] on div "%" at bounding box center [428, 445] width 151 height 16
click at [580, 283] on div "--" at bounding box center [563, 273] width 123 height 17
type input "*****"
drag, startPoint x: 543, startPoint y: 395, endPoint x: 564, endPoint y: 396, distance: 20.7
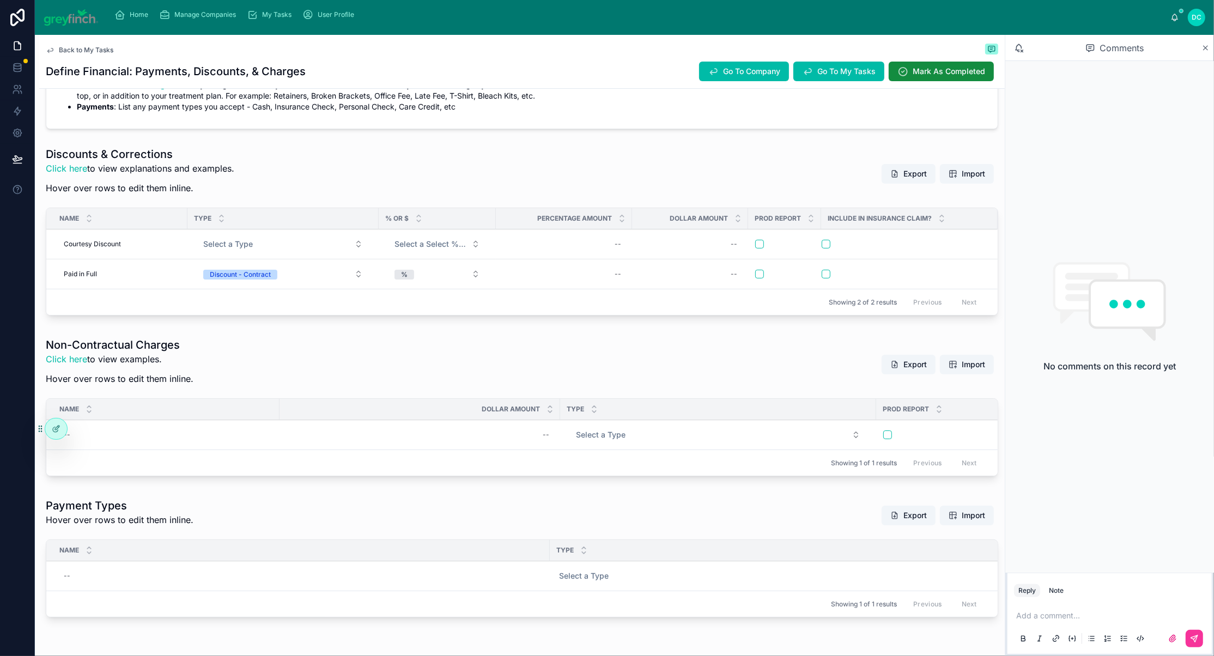
click at [543, 283] on div "--" at bounding box center [563, 273] width 123 height 17
click at [760, 412] on icon "submit" at bounding box center [755, 413] width 9 height 9
click at [621, 278] on span "10.0%" at bounding box center [564, 274] width 114 height 9
click at [625, 399] on div "*****" at bounding box center [590, 414] width 157 height 40
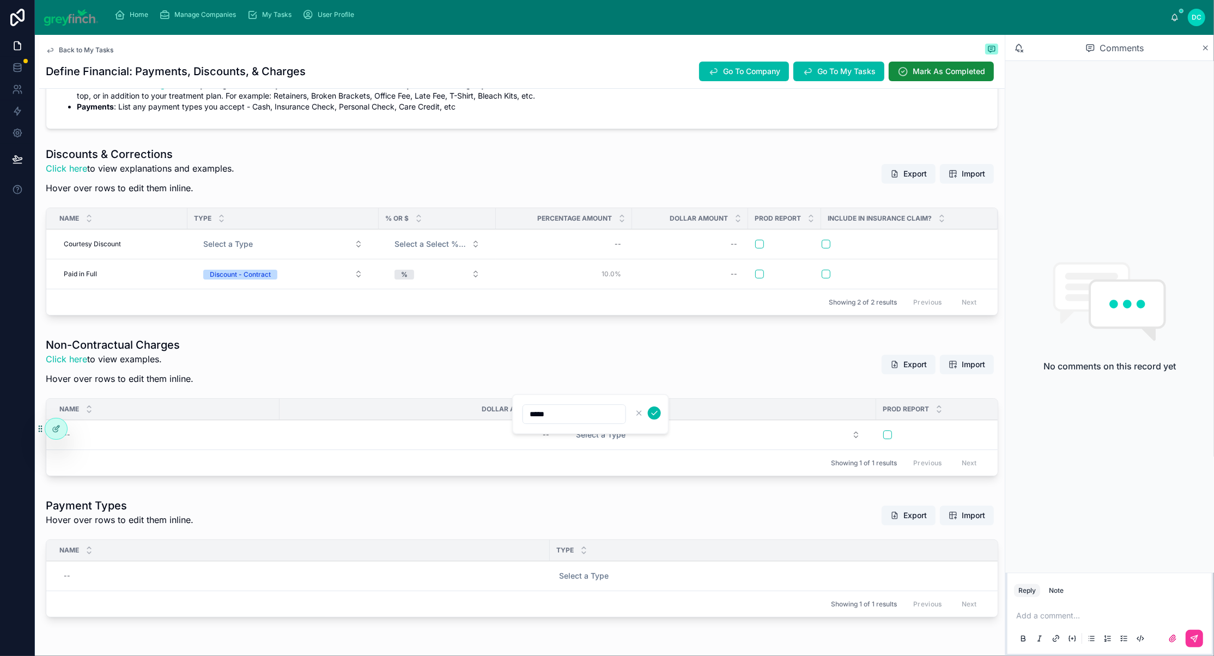
click at [574, 417] on input "*****" at bounding box center [574, 413] width 102 height 15
click at [659, 417] on icon "submit" at bounding box center [654, 413] width 9 height 9
click at [600, 283] on div "--" at bounding box center [563, 273] width 123 height 17
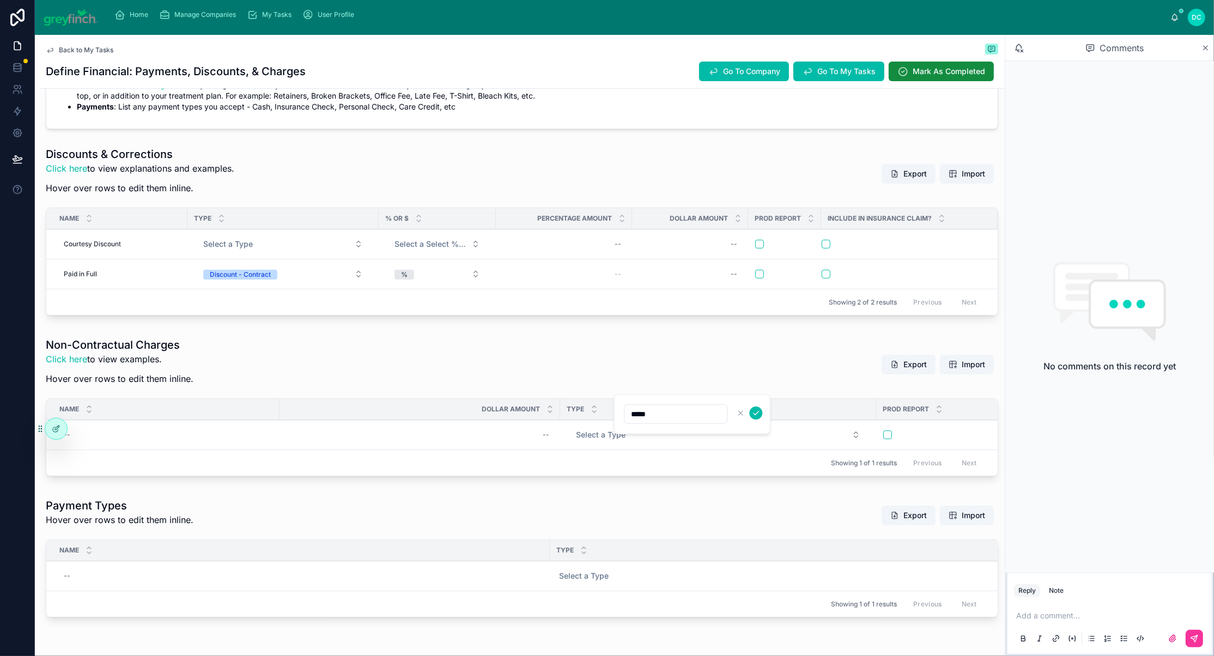
type input "*****"
click at [760, 417] on icon "submit" at bounding box center [755, 413] width 9 height 9
click at [764, 278] on button "button" at bounding box center [759, 274] width 9 height 9
click at [0, 0] on span "Add New Row" at bounding box center [0, 0] width 0 height 0
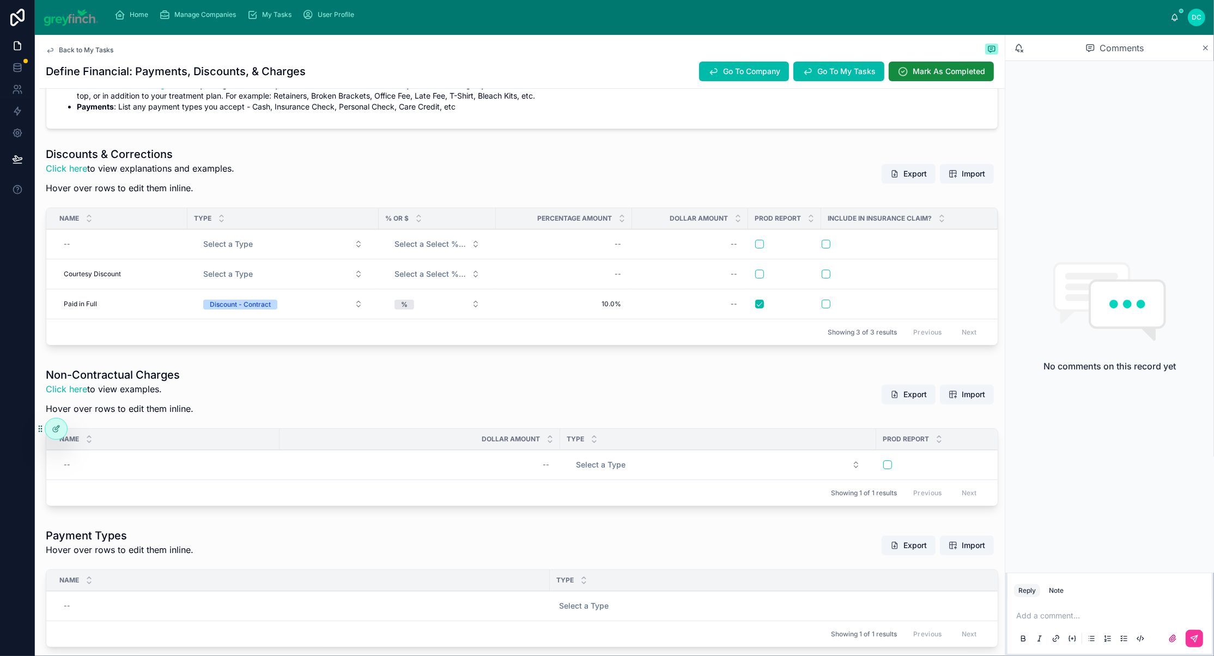
click at [132, 253] on div "--" at bounding box center [119, 243] width 121 height 17
type input "**********"
click at [112, 253] on div "--" at bounding box center [119, 243] width 121 height 17
click at [217, 376] on icon "submit" at bounding box center [213, 376] width 9 height 9
click at [253, 249] on span "Select a Type" at bounding box center [228, 244] width 50 height 11
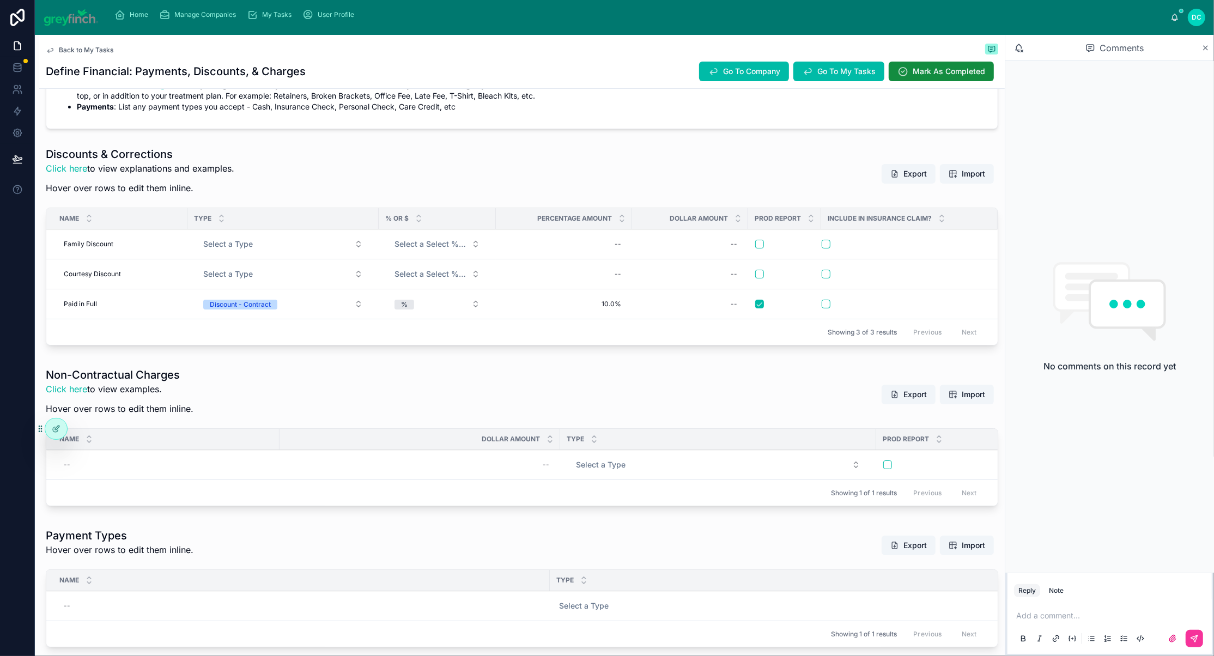
click at [448, 249] on span "Select a Select % Or $" at bounding box center [430, 244] width 72 height 11
click at [372, 314] on button "Discount - Contract" at bounding box center [282, 304] width 177 height 20
click at [453, 249] on span "Select a Select % Or $" at bounding box center [430, 244] width 72 height 11
click at [416, 433] on div "$" at bounding box center [428, 424] width 151 height 16
click at [558, 253] on div "--" at bounding box center [563, 243] width 123 height 17
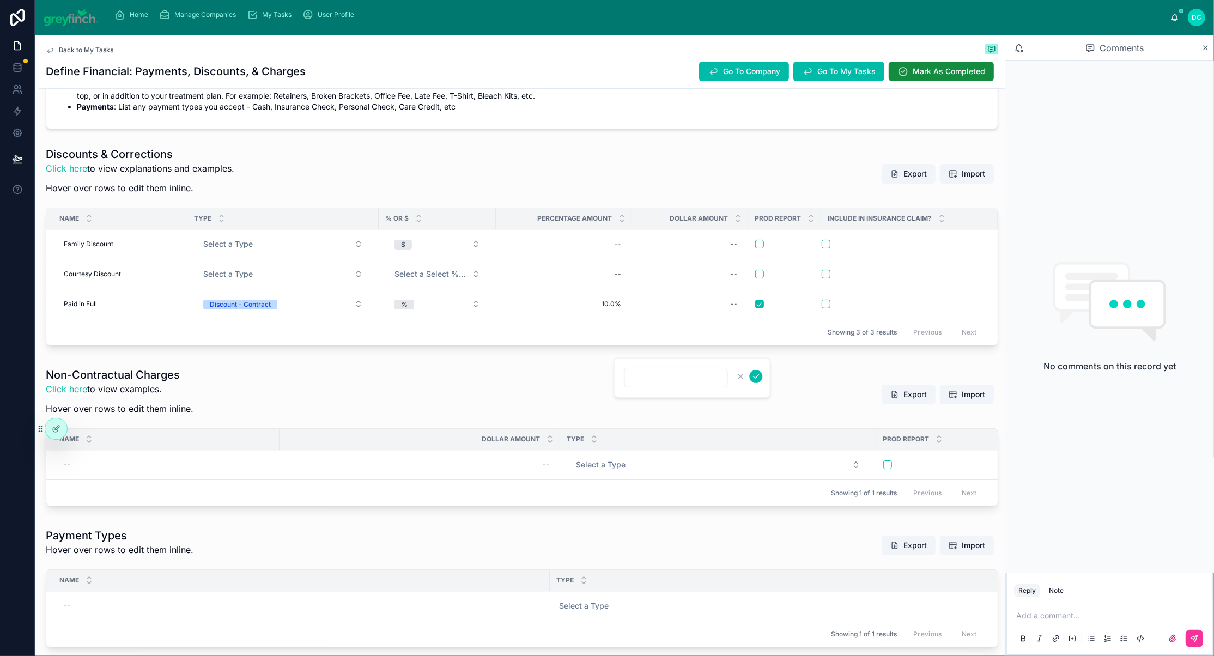
type input "****"
click at [549, 253] on div "--" at bounding box center [563, 243] width 123 height 17
click at [745, 380] on icon "button" at bounding box center [740, 376] width 9 height 9
click at [707, 253] on div "--" at bounding box center [689, 243] width 103 height 17
type input "*******"
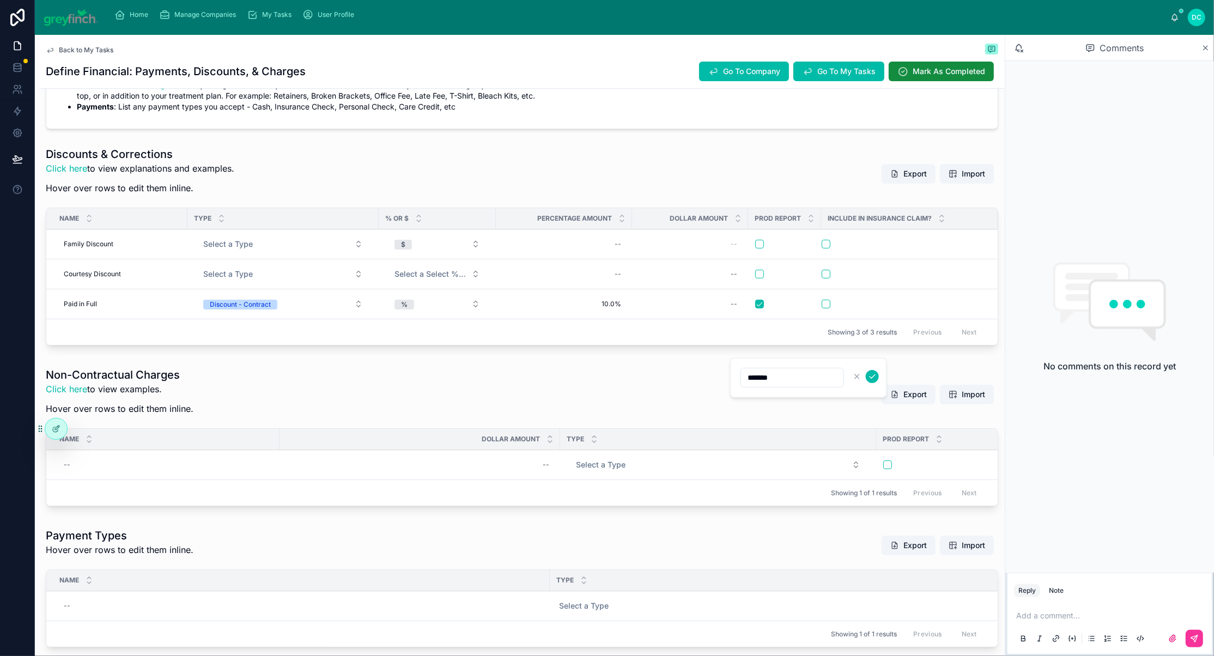
click at [876, 377] on icon "submit" at bounding box center [872, 376] width 9 height 9
click at [608, 253] on div "--" at bounding box center [563, 243] width 123 height 17
click at [760, 380] on icon "submit" at bounding box center [755, 376] width 9 height 9
click at [0, 0] on div "Add New Row Delete This Row" at bounding box center [0, 0] width 0 height 0
click at [764, 248] on button "button" at bounding box center [759, 244] width 9 height 9
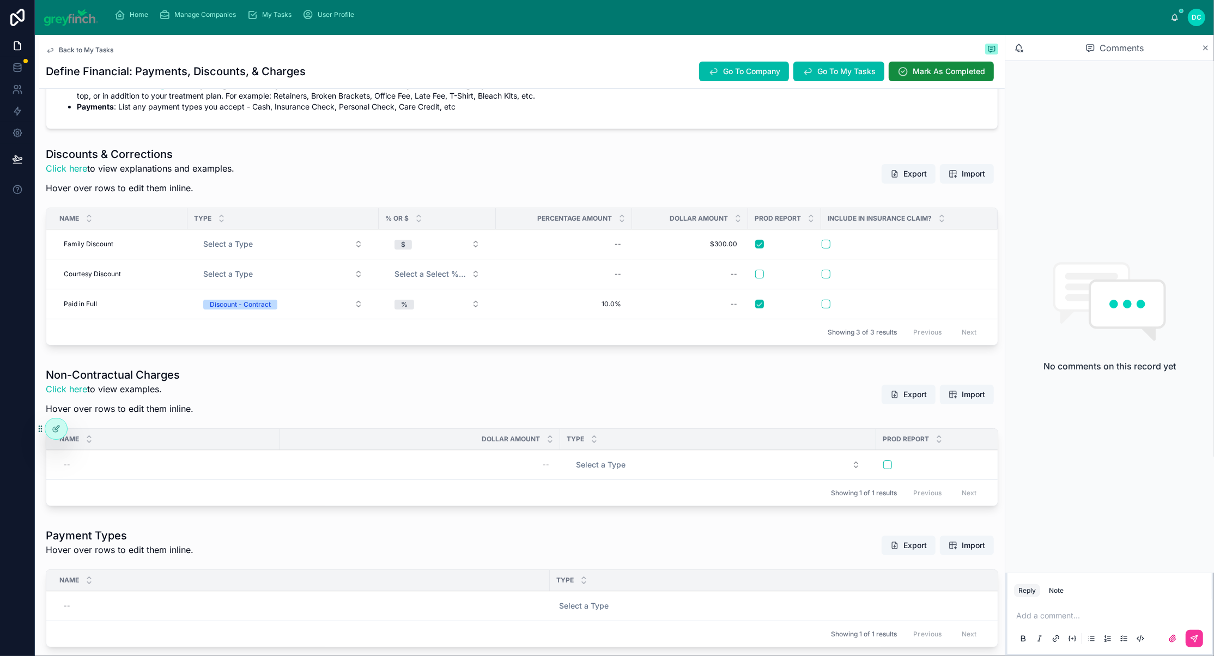
click at [0, 0] on span "Add New Row" at bounding box center [0, 0] width 0 height 0
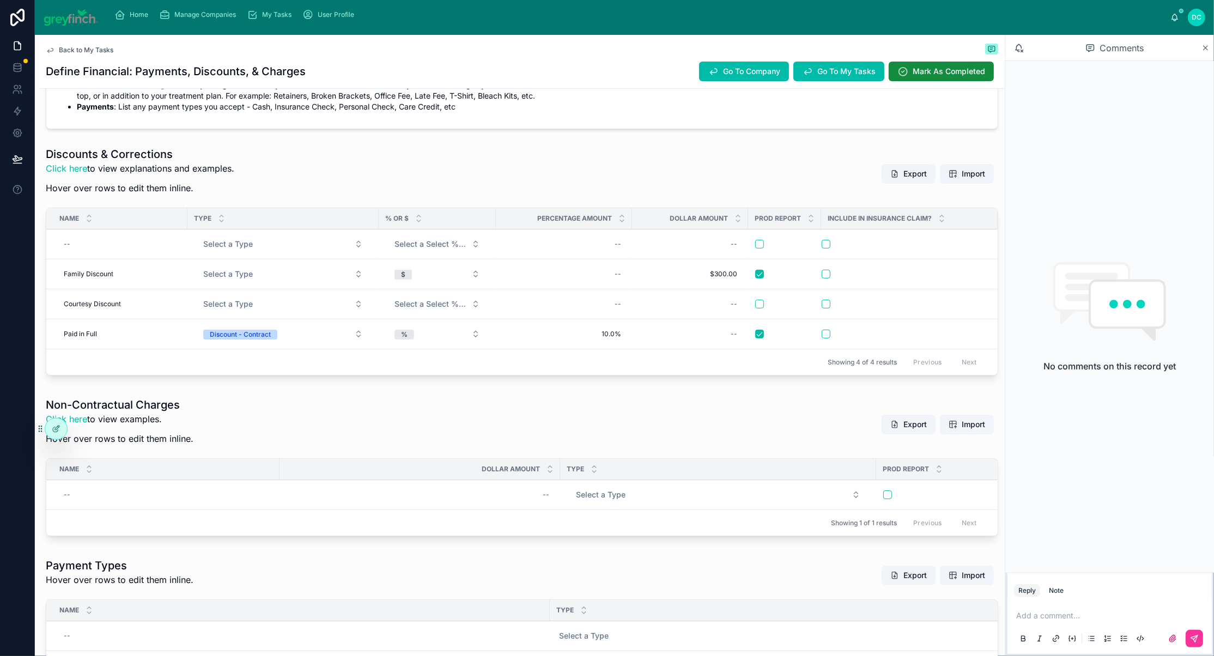
click at [361, 314] on button "Select a Type" at bounding box center [282, 304] width 177 height 20
click at [281, 523] on div "Discount - All" at bounding box center [274, 515] width 151 height 16
click at [764, 308] on button "button" at bounding box center [759, 304] width 9 height 9
click at [350, 284] on button "Select a Type" at bounding box center [282, 274] width 177 height 20
click at [302, 453] on div "Discount - Contract" at bounding box center [274, 445] width 151 height 16
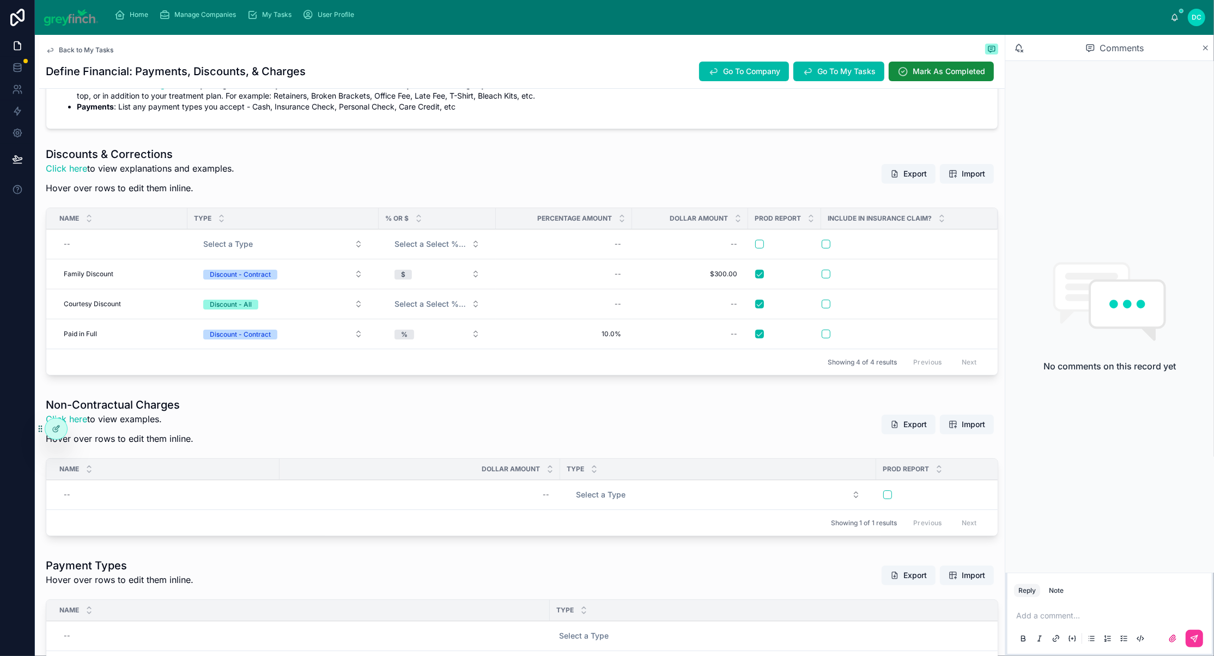
click at [115, 78] on link "Discounts" at bounding box center [96, 73] width 38 height 9
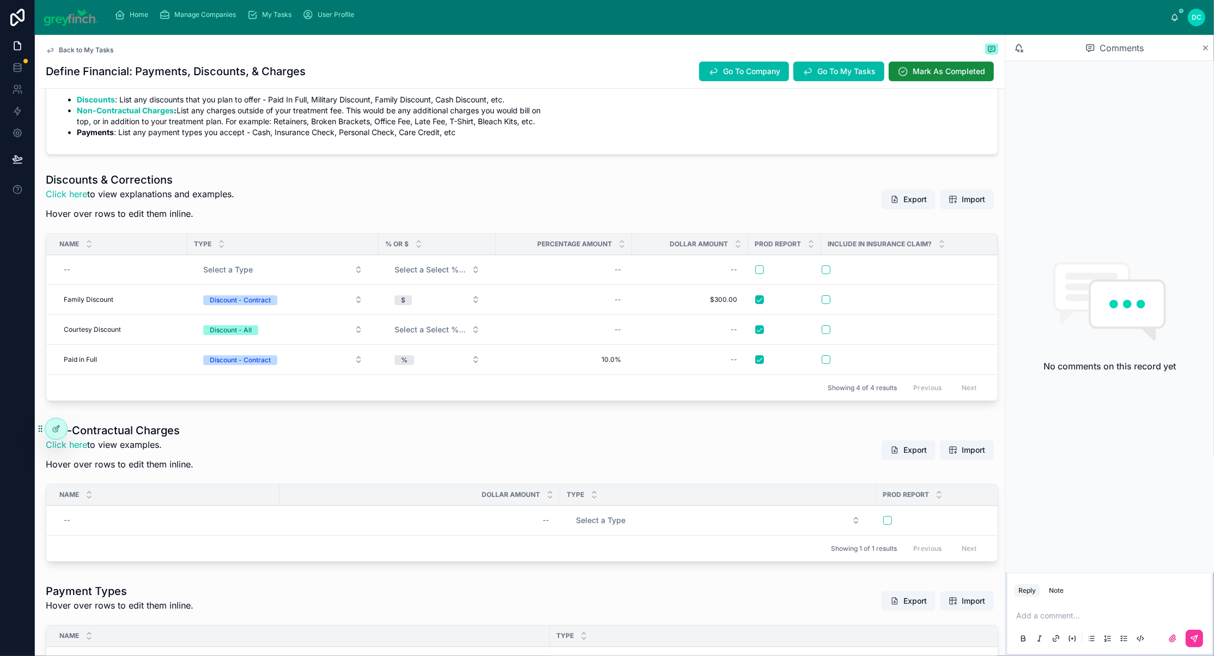
scroll to position [258, 0]
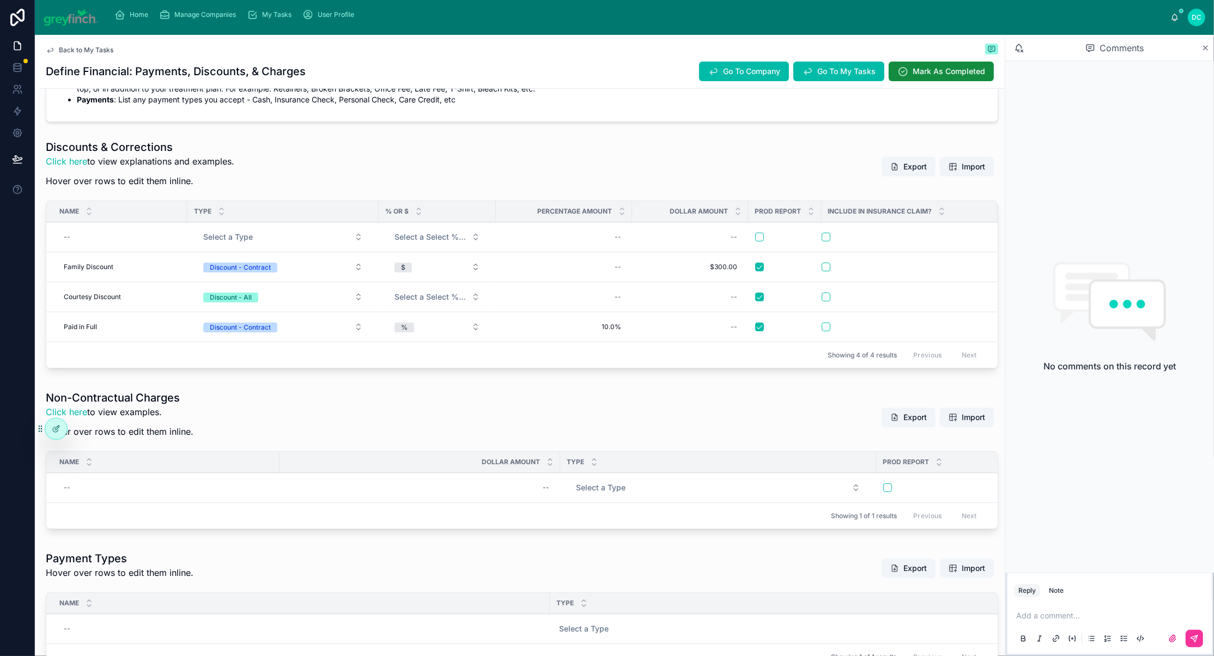
click at [136, 246] on div "--" at bounding box center [119, 236] width 121 height 17
type input "**********"
click at [217, 374] on icon "submit" at bounding box center [213, 369] width 9 height 9
click at [301, 247] on button "Select a Type" at bounding box center [282, 237] width 177 height 20
click at [318, 247] on button "Select a Type" at bounding box center [282, 237] width 177 height 20
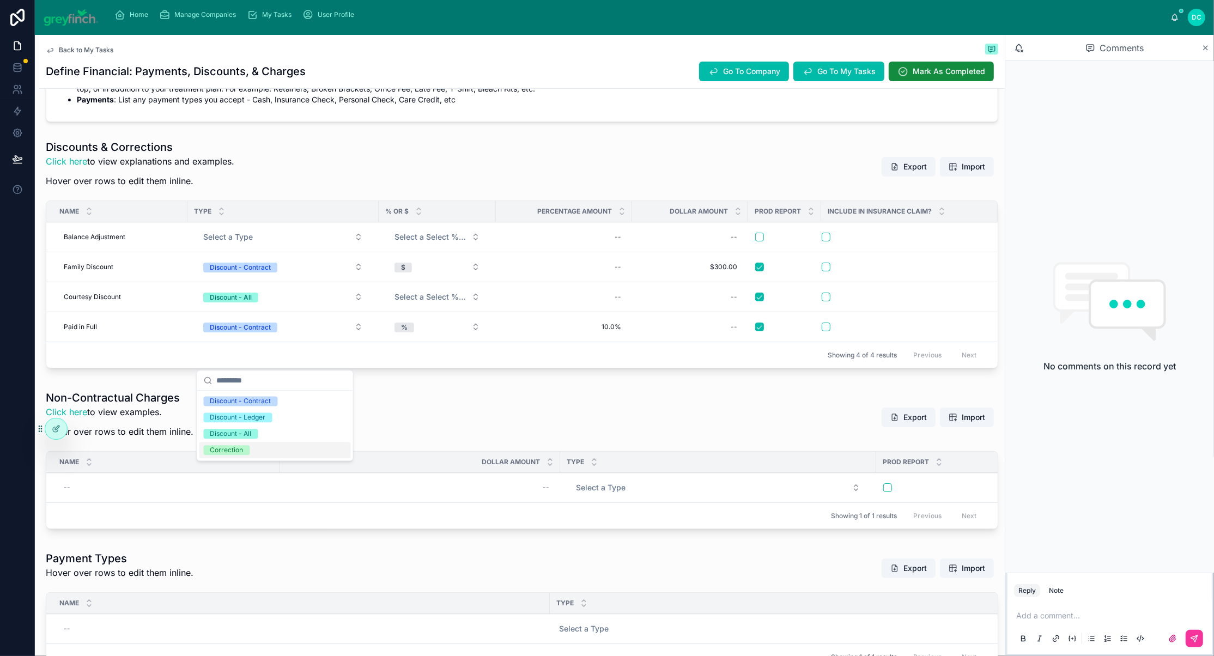
click at [230, 455] on div "Correction" at bounding box center [226, 450] width 33 height 10
click at [779, 241] on div at bounding box center [784, 237] width 59 height 9
click at [764, 241] on button "button" at bounding box center [759, 237] width 9 height 9
click at [791, 222] on div "Prod Report" at bounding box center [784, 211] width 73 height 21
click at [0, 0] on span "Add New Row" at bounding box center [0, 0] width 0 height 0
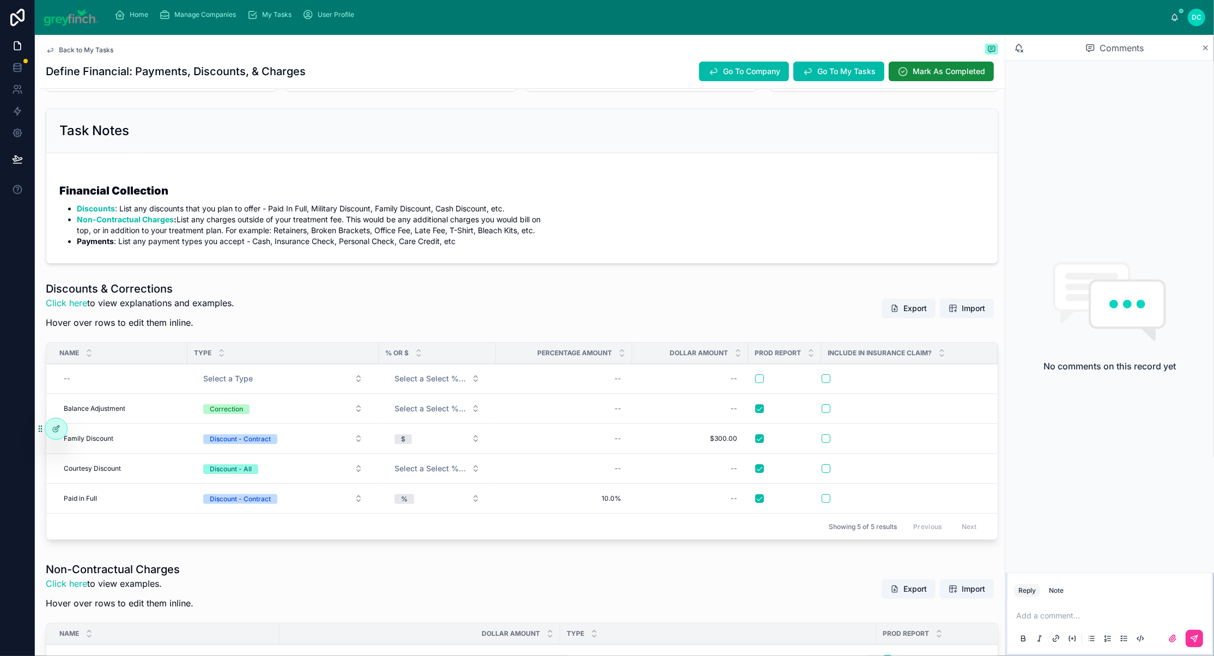
scroll to position [138, 0]
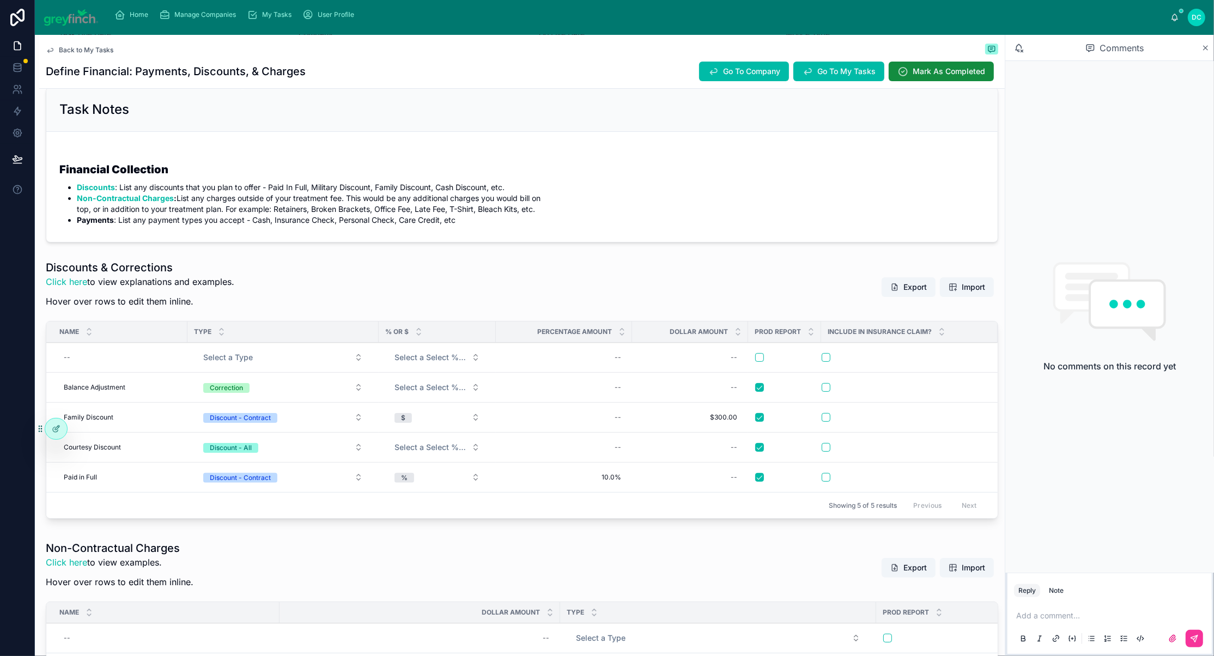
click at [115, 192] on link "Discounts" at bounding box center [96, 186] width 38 height 9
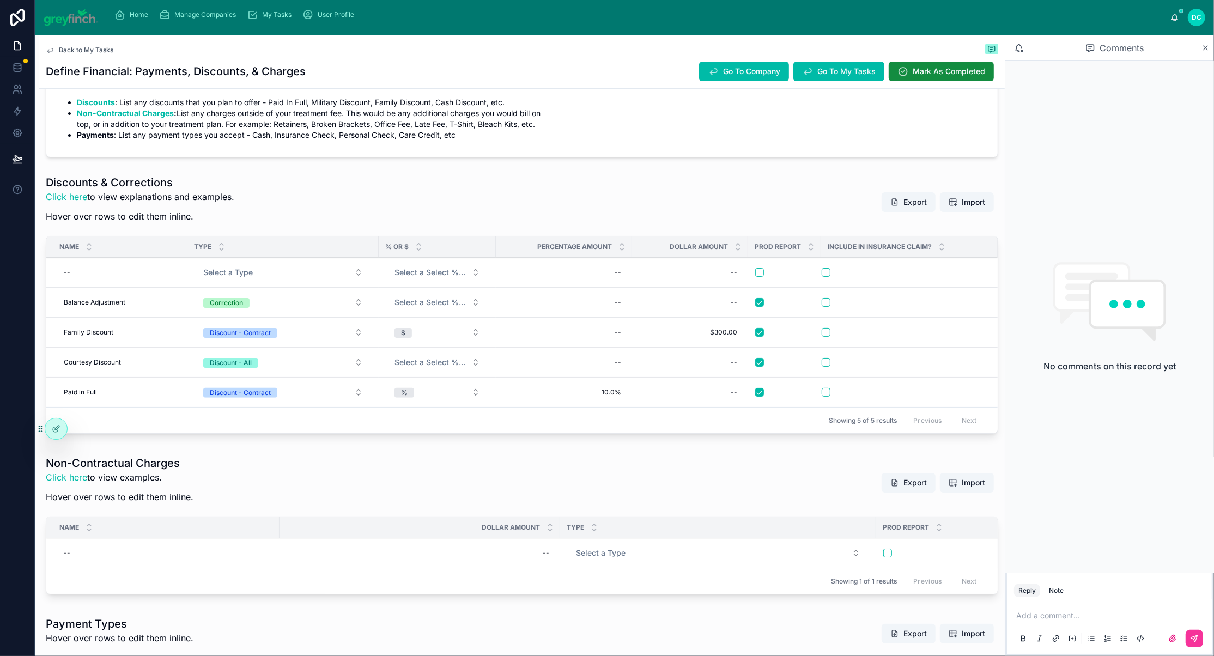
scroll to position [258, 0]
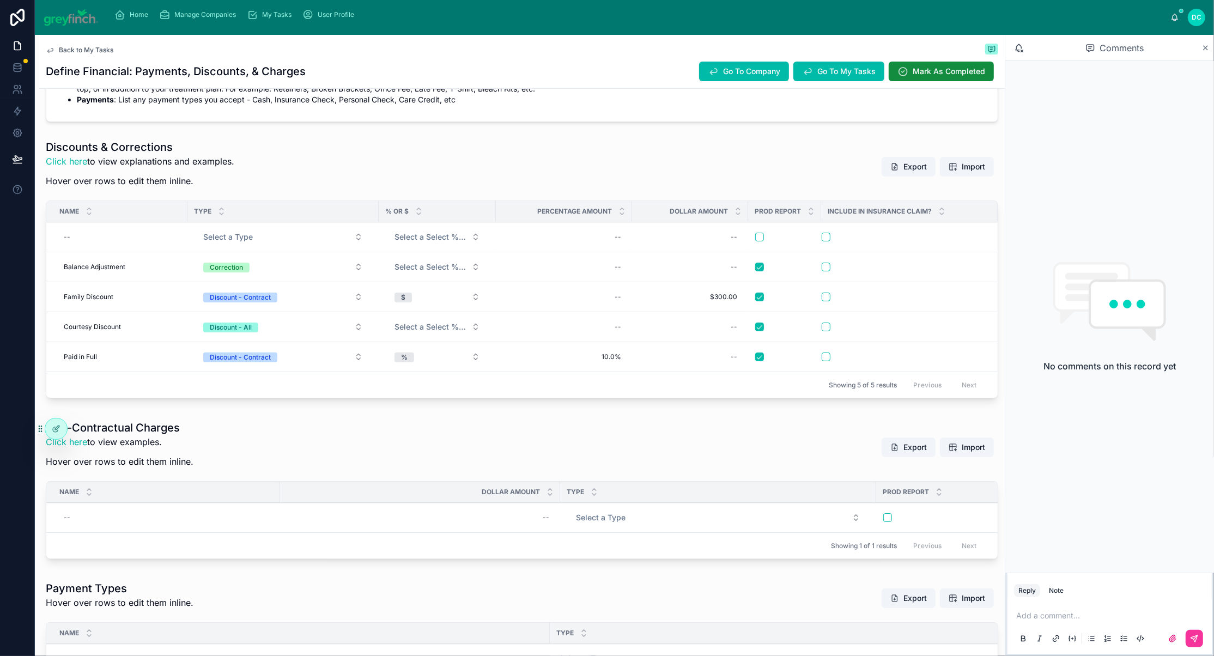
click at [137, 246] on div "--" at bounding box center [119, 236] width 121 height 17
type input "**********"
click at [217, 372] on icon "submit" at bounding box center [213, 369] width 9 height 9
click at [288, 247] on button "Select a Type" at bounding box center [282, 237] width 177 height 20
click at [244, 332] on div "Discount - All" at bounding box center [231, 327] width 42 height 10
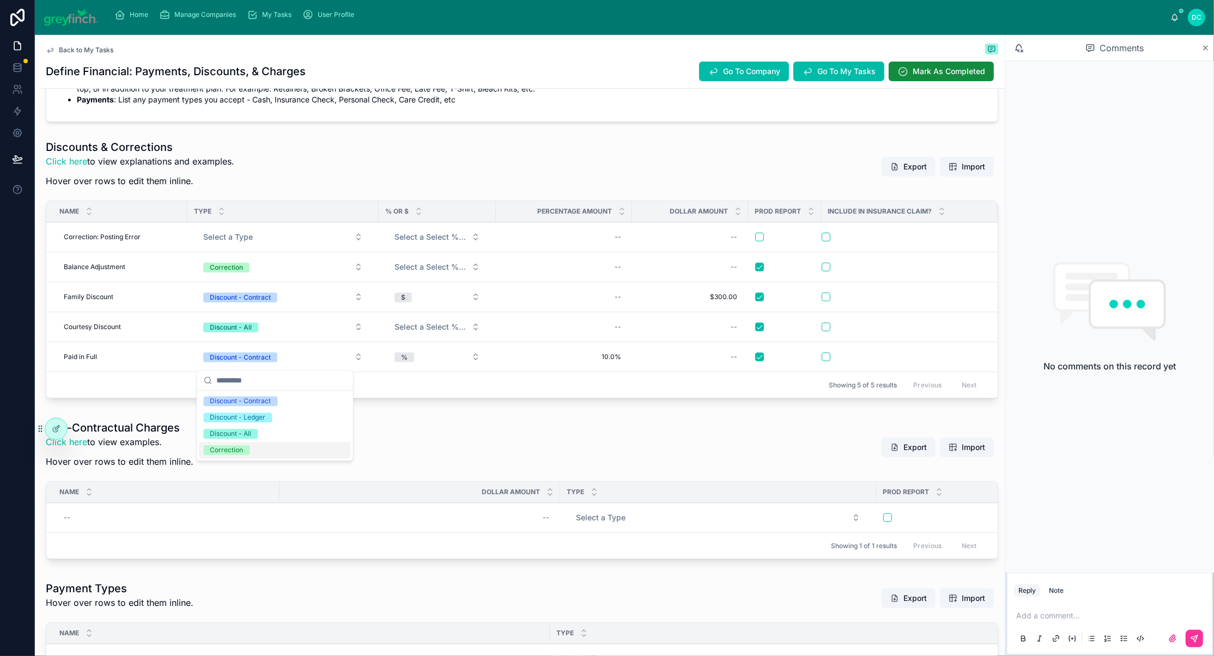
click at [241, 455] on div "Correction" at bounding box center [226, 450] width 33 height 10
click at [0, 0] on div "Add New Row Delete This Row" at bounding box center [0, 0] width 0 height 0
click at [764, 241] on button "button" at bounding box center [759, 237] width 9 height 9
click at [0, 0] on span "Add New Row" at bounding box center [0, 0] width 0 height 0
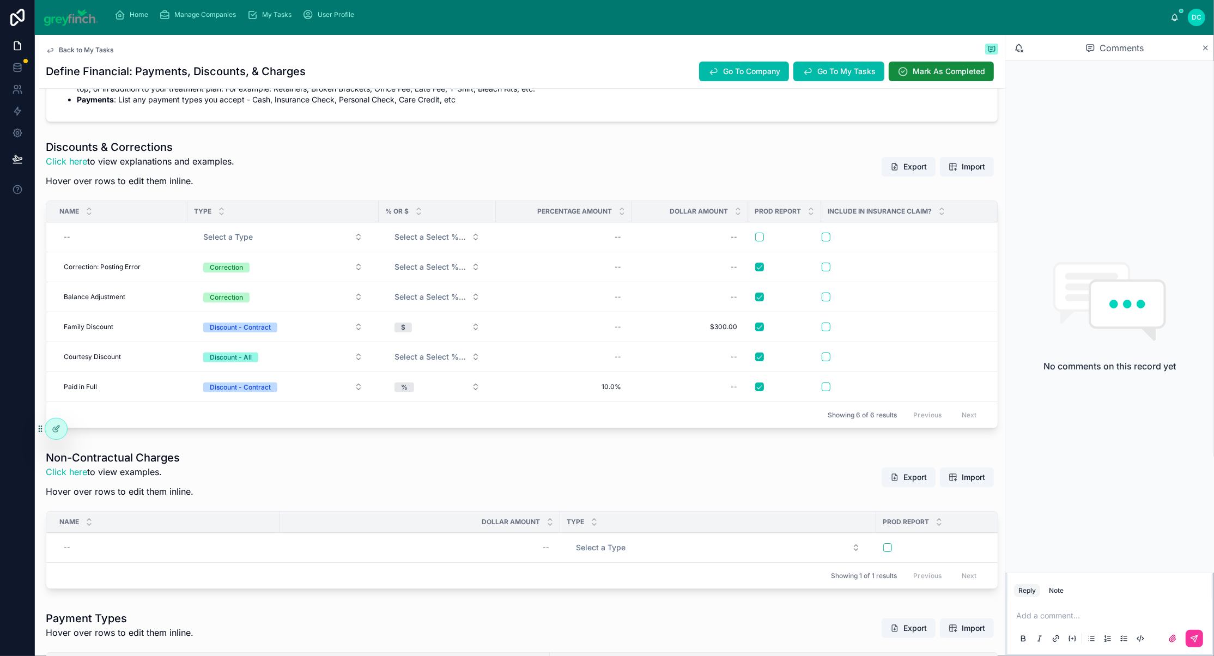
click at [115, 71] on link "Discounts" at bounding box center [96, 66] width 38 height 9
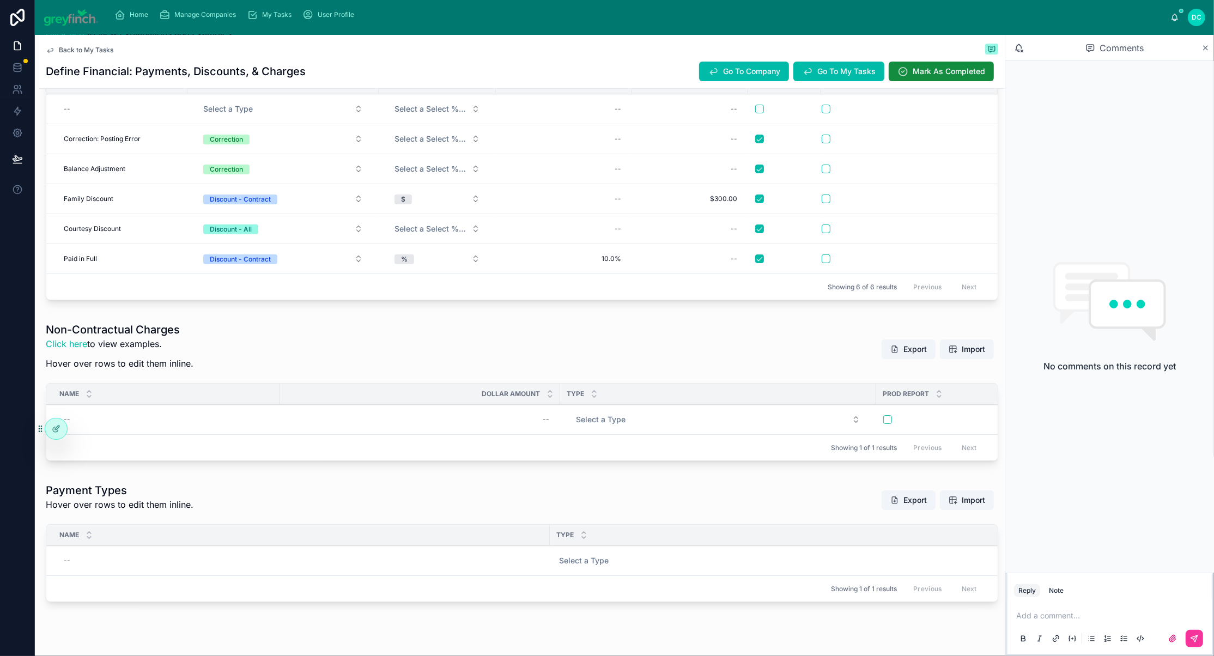
scroll to position [388, 0]
click at [107, 115] on div "--" at bounding box center [119, 106] width 121 height 17
type input "**********"
click at [217, 240] on icon "submit" at bounding box center [213, 239] width 9 height 9
click at [290, 117] on button "Select a Type" at bounding box center [282, 107] width 177 height 20
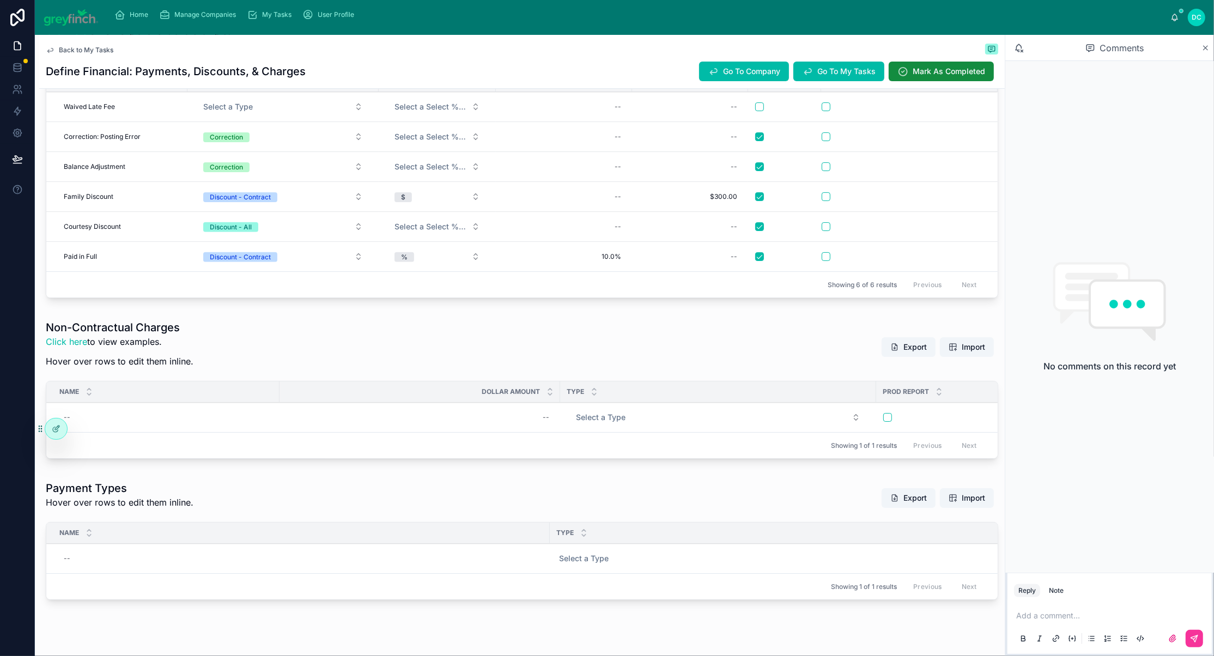
click at [253, 112] on span "Select a Type" at bounding box center [228, 106] width 50 height 11
click at [280, 176] on button "Correction" at bounding box center [282, 167] width 177 height 20
click at [253, 112] on span "Select a Type" at bounding box center [228, 106] width 50 height 11
click at [259, 293] on div "Discount - Ledger" at bounding box center [238, 288] width 56 height 10
click at [480, 117] on button "Select a Select % Or $" at bounding box center [437, 107] width 103 height 20
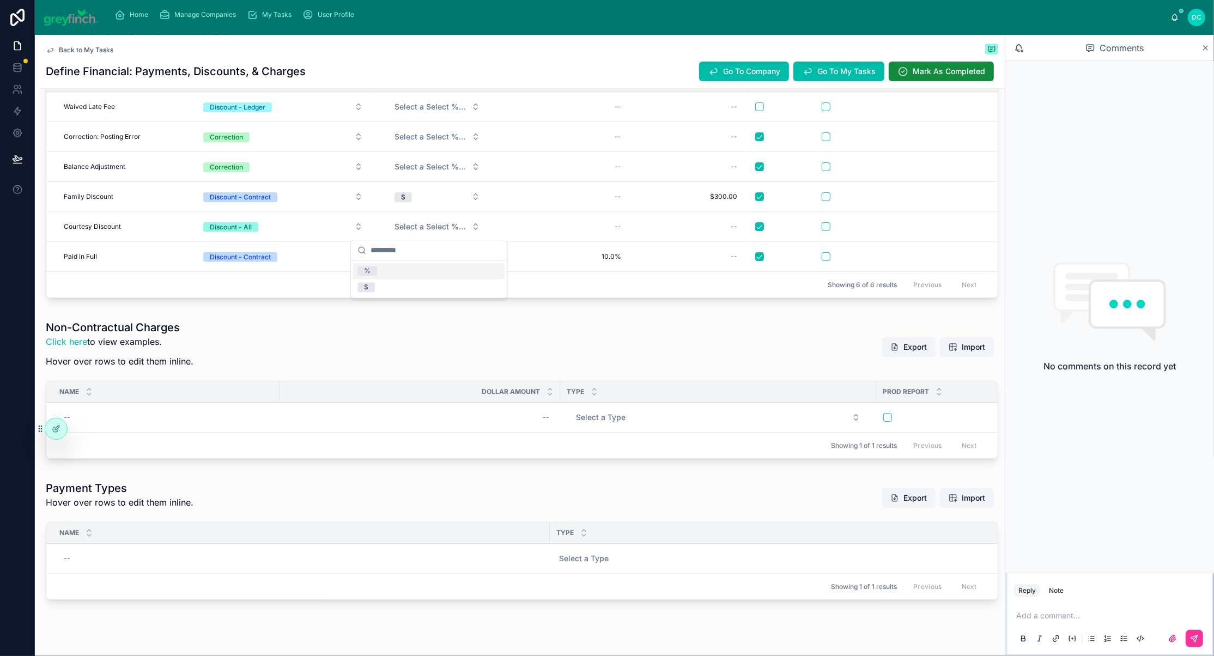
click at [479, 64] on div "Discounts & Corrections Click here to view explanations and examples. Hover ove…" at bounding box center [522, 36] width 952 height 54
click at [774, 112] on form at bounding box center [784, 107] width 60 height 10
click at [764, 111] on button "button" at bounding box center [759, 106] width 9 height 9
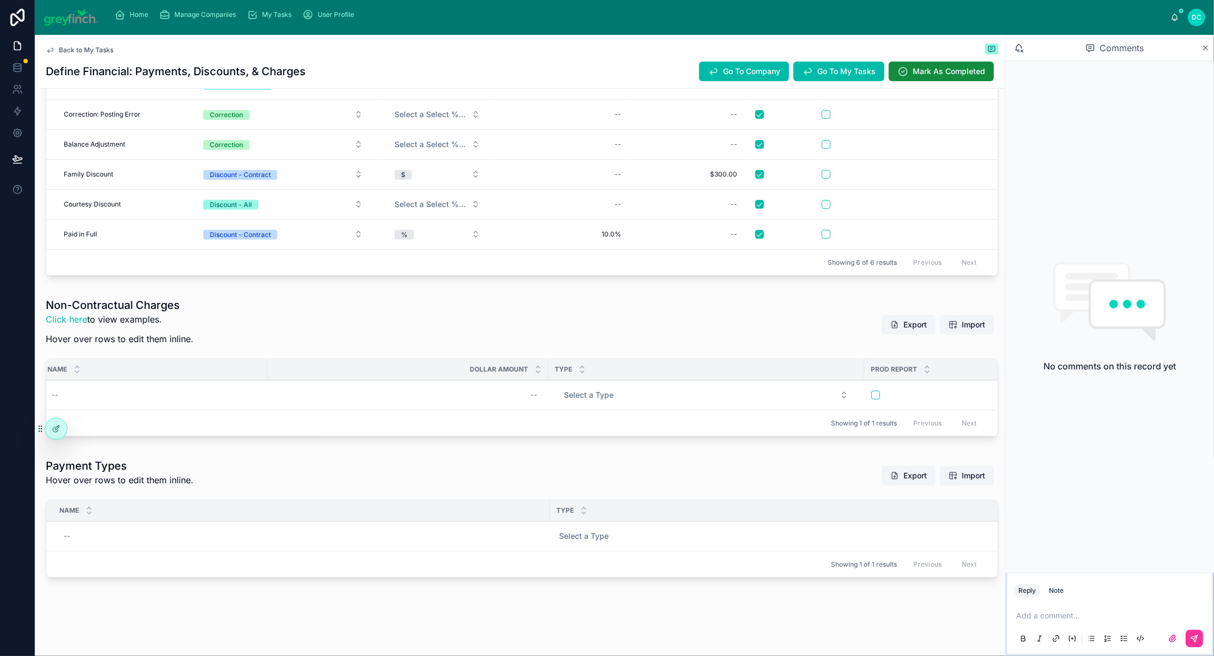
scroll to position [657, 0]
click at [131, 386] on div "--" at bounding box center [154, 394] width 214 height 17
type input "**********"
click at [205, 354] on icon "submit" at bounding box center [201, 351] width 9 height 9
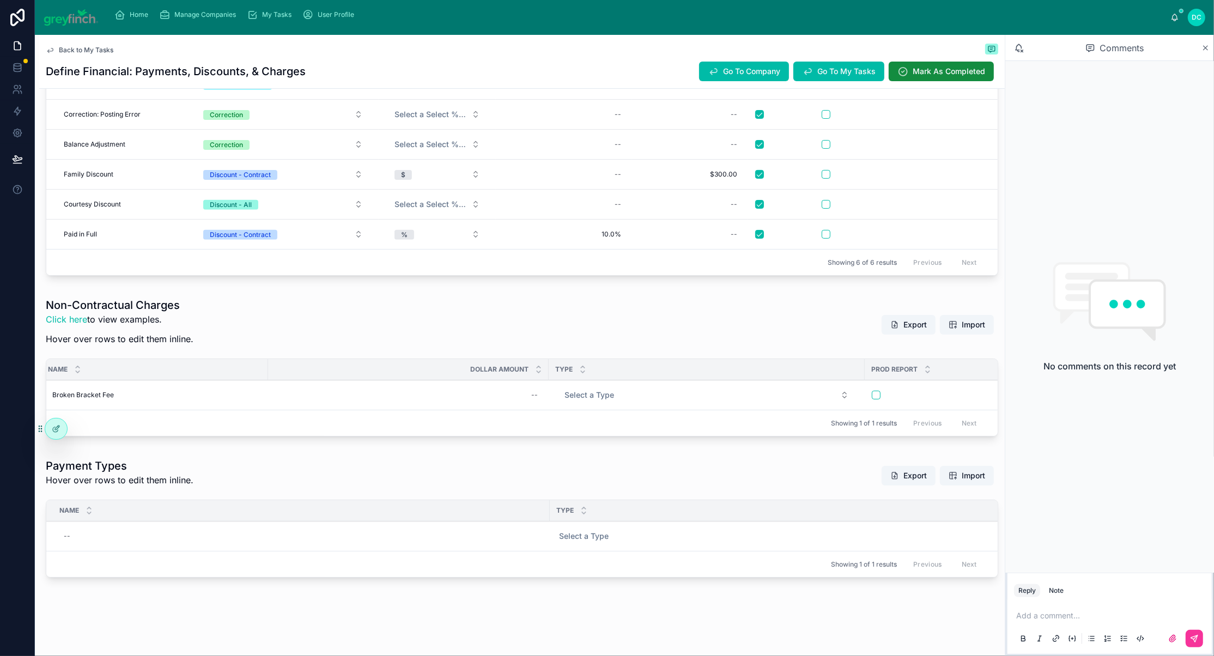
click at [501, 386] on div "--" at bounding box center [408, 394] width 267 height 17
click at [509, 386] on div "--" at bounding box center [408, 394] width 267 height 17
click at [574, 357] on input "text" at bounding box center [592, 352] width 102 height 15
type input "******"
click at [677, 356] on icon "submit" at bounding box center [672, 351] width 9 height 9
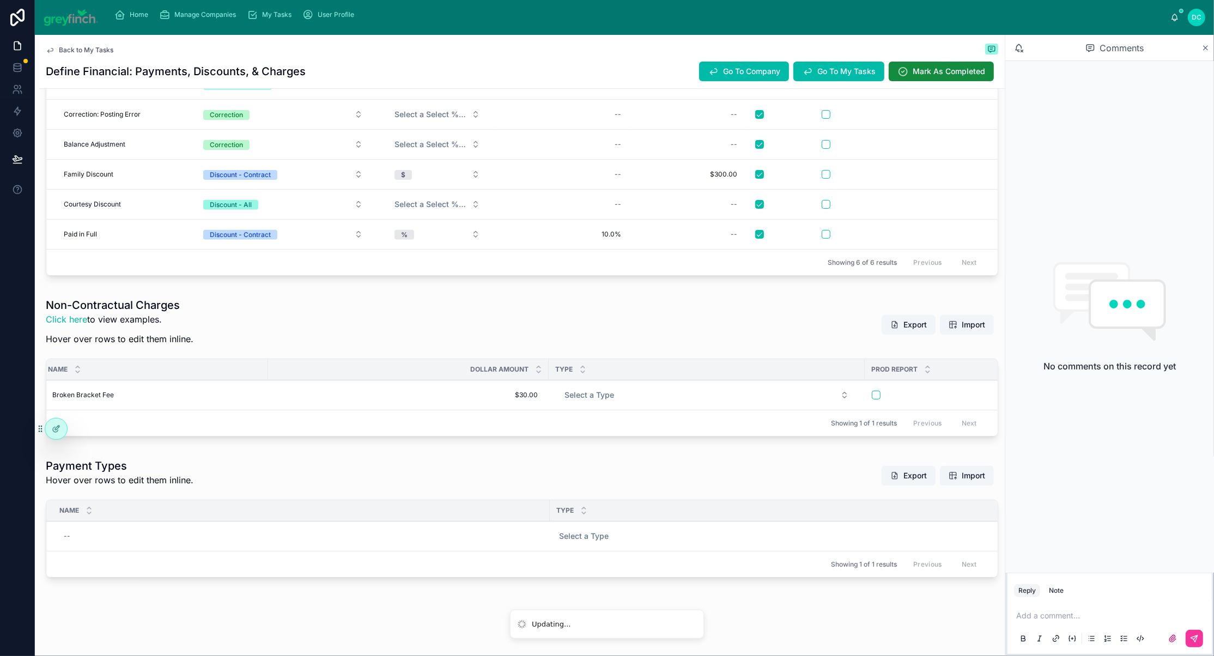
click at [614, 389] on span "Select a Type" at bounding box center [589, 394] width 50 height 11
click at [670, 385] on button "Select a Type" at bounding box center [707, 395] width 302 height 20
click at [679, 404] on span "Misc Charge" at bounding box center [653, 399] width 52 height 10
click at [0, 0] on div "Add New Row Delete This Row" at bounding box center [0, 0] width 0 height 0
click at [880, 391] on button "button" at bounding box center [876, 395] width 9 height 9
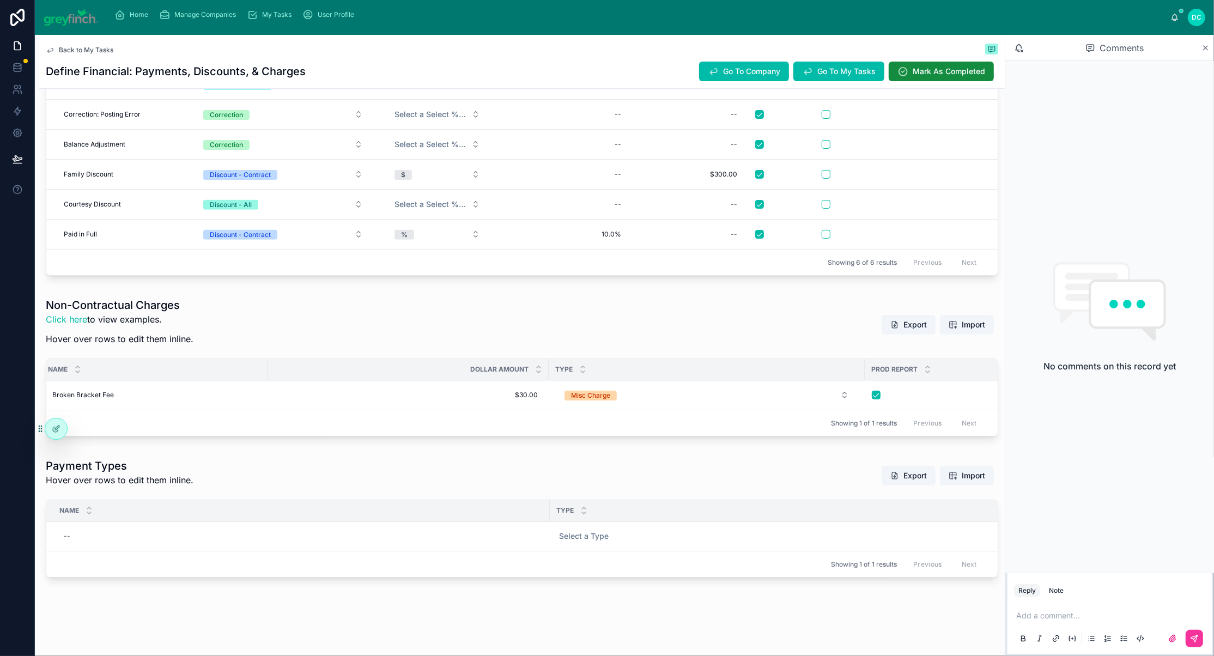
click at [0, 0] on span "Add New Row" at bounding box center [0, 0] width 0 height 0
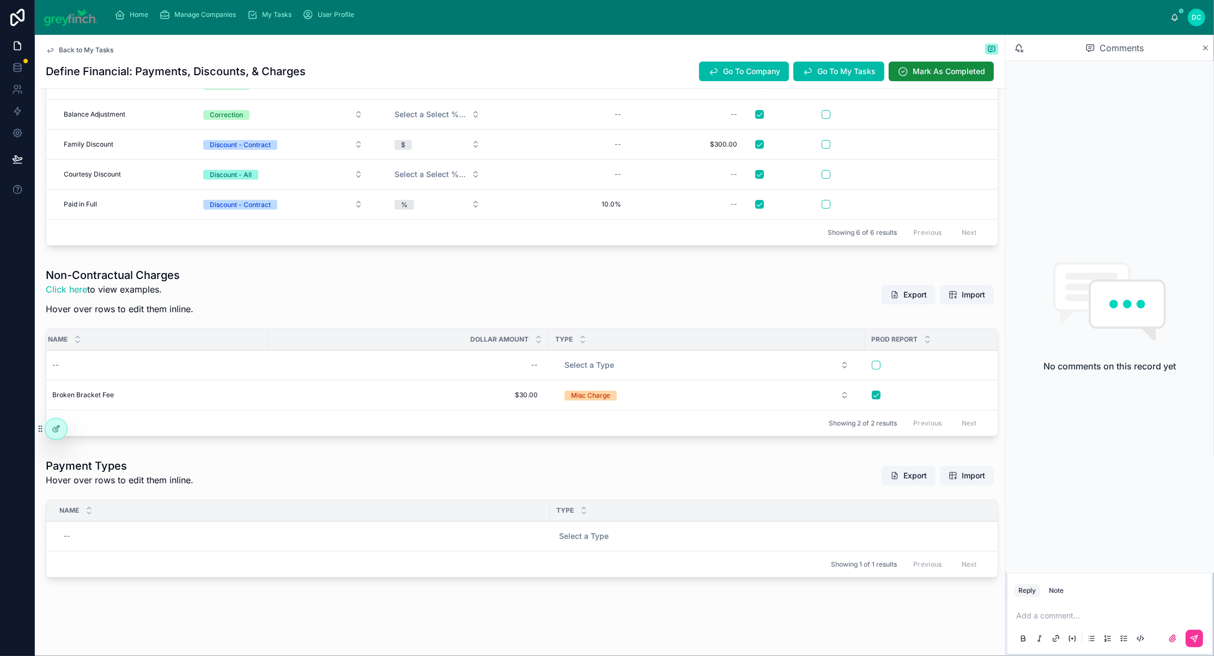
click at [0, 0] on span "Add New Row" at bounding box center [0, 0] width 0 height 0
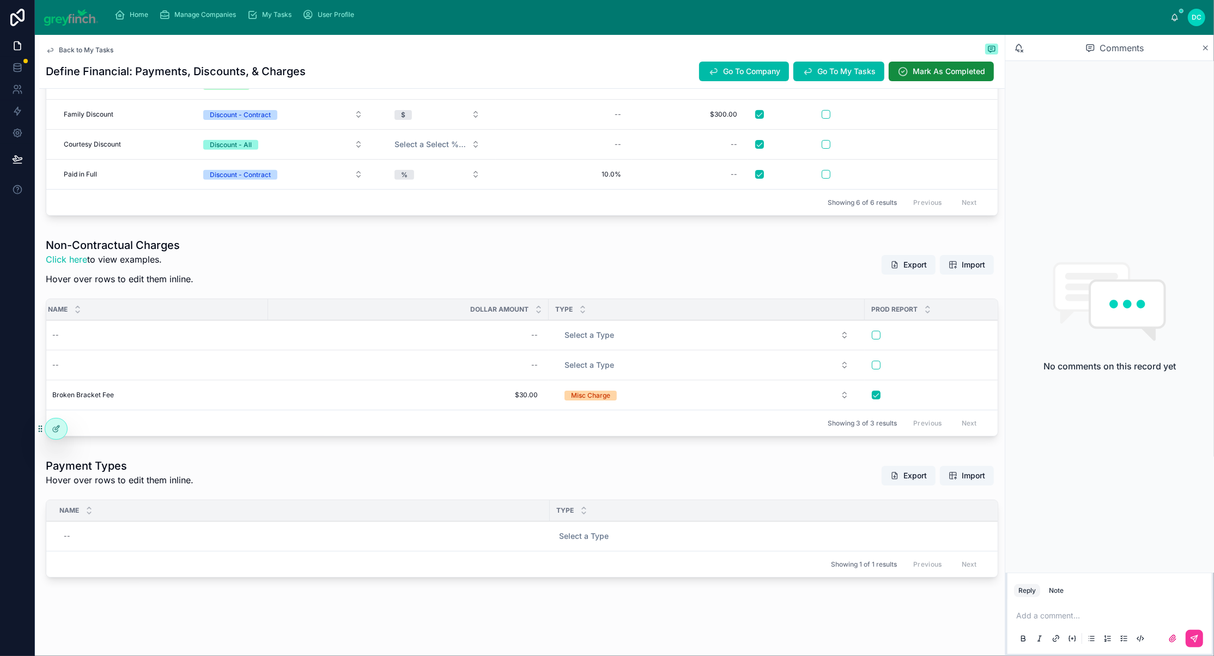
click at [0, 0] on span "Add New Row" at bounding box center [0, 0] width 0 height 0
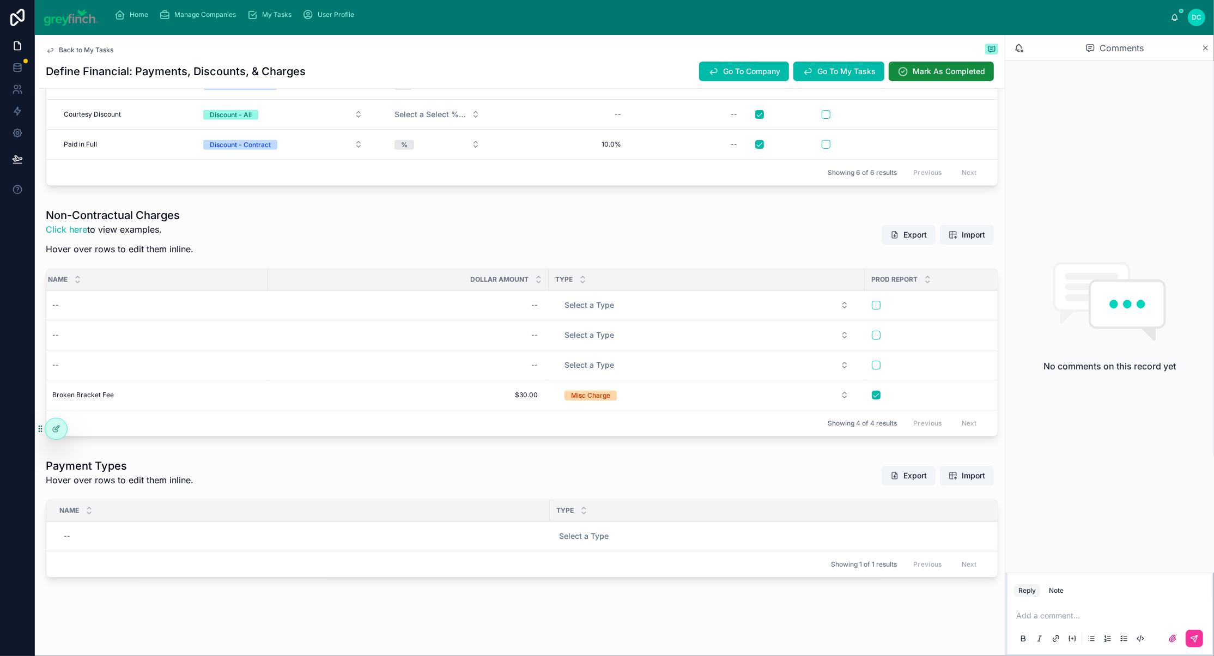
click at [151, 314] on div "--" at bounding box center [155, 304] width 214 height 17
type input "********"
click at [204, 354] on icon "submit" at bounding box center [201, 352] width 5 height 4
click at [138, 344] on div "--" at bounding box center [155, 334] width 214 height 17
type input "****"
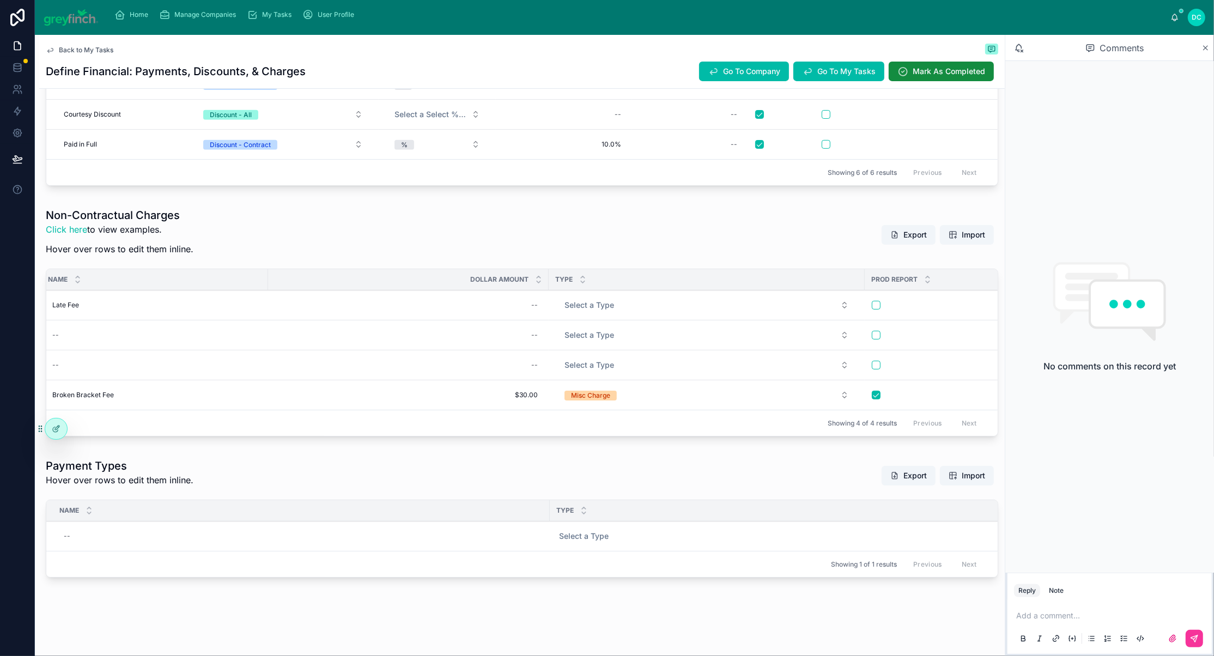
click at [163, 344] on div "--" at bounding box center [155, 334] width 214 height 17
type input "**********"
click at [206, 388] on icon "submit" at bounding box center [201, 387] width 9 height 9
click at [502, 344] on div "--" at bounding box center [408, 334] width 267 height 17
click at [481, 344] on div "--" at bounding box center [408, 334] width 267 height 17
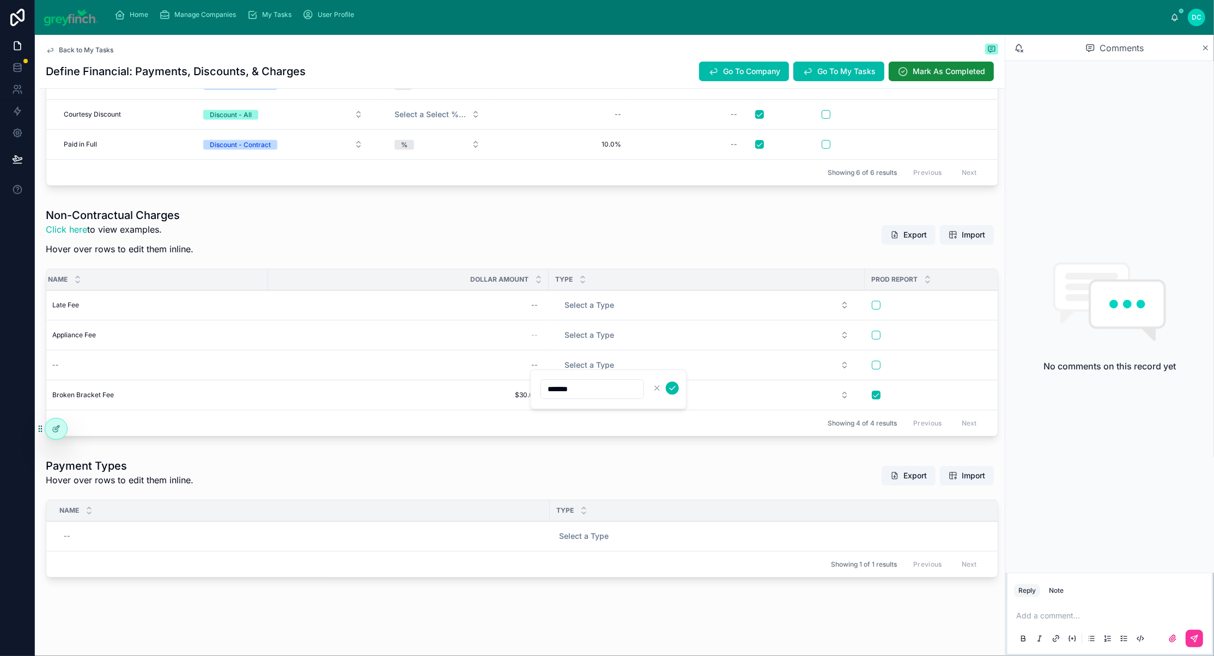
type input "*******"
click at [677, 391] on icon "submit" at bounding box center [672, 387] width 9 height 9
click at [81, 339] on span "Appliance Fee" at bounding box center [74, 335] width 44 height 9
click at [96, 339] on span "Appliance Fee" at bounding box center [74, 335] width 44 height 9
click at [95, 392] on input "**********" at bounding box center [122, 388] width 104 height 15
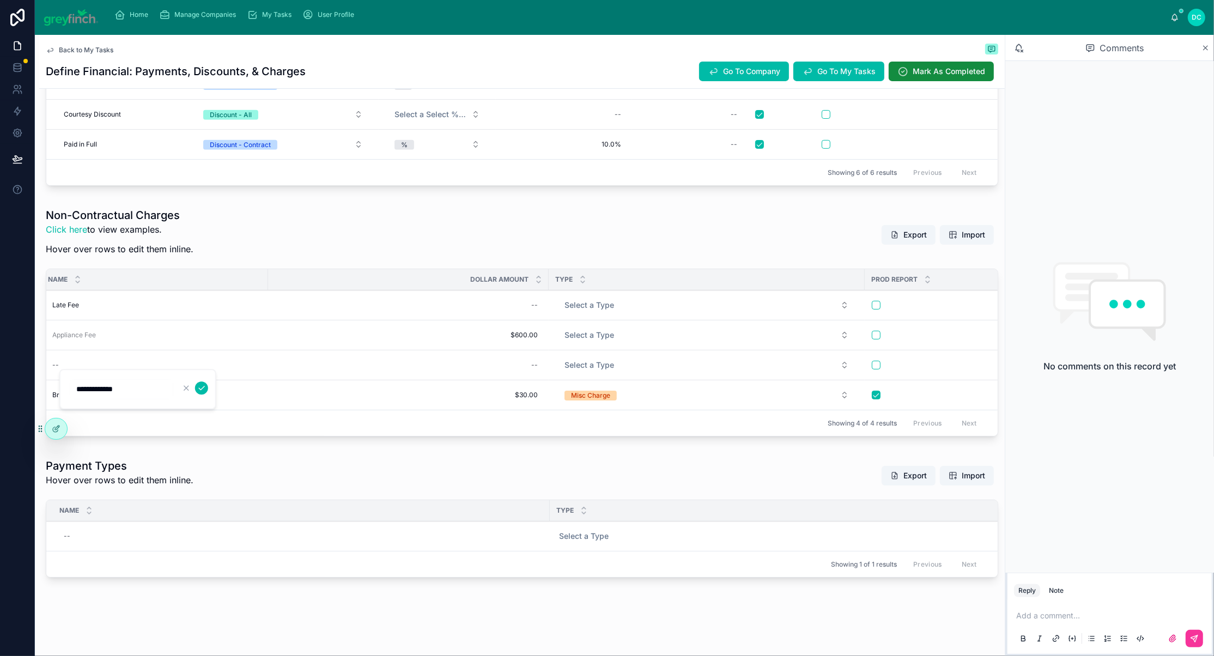
click at [95, 392] on input "**********" at bounding box center [122, 388] width 104 height 15
type input "**********"
click at [204, 389] on icon "submit" at bounding box center [201, 388] width 5 height 4
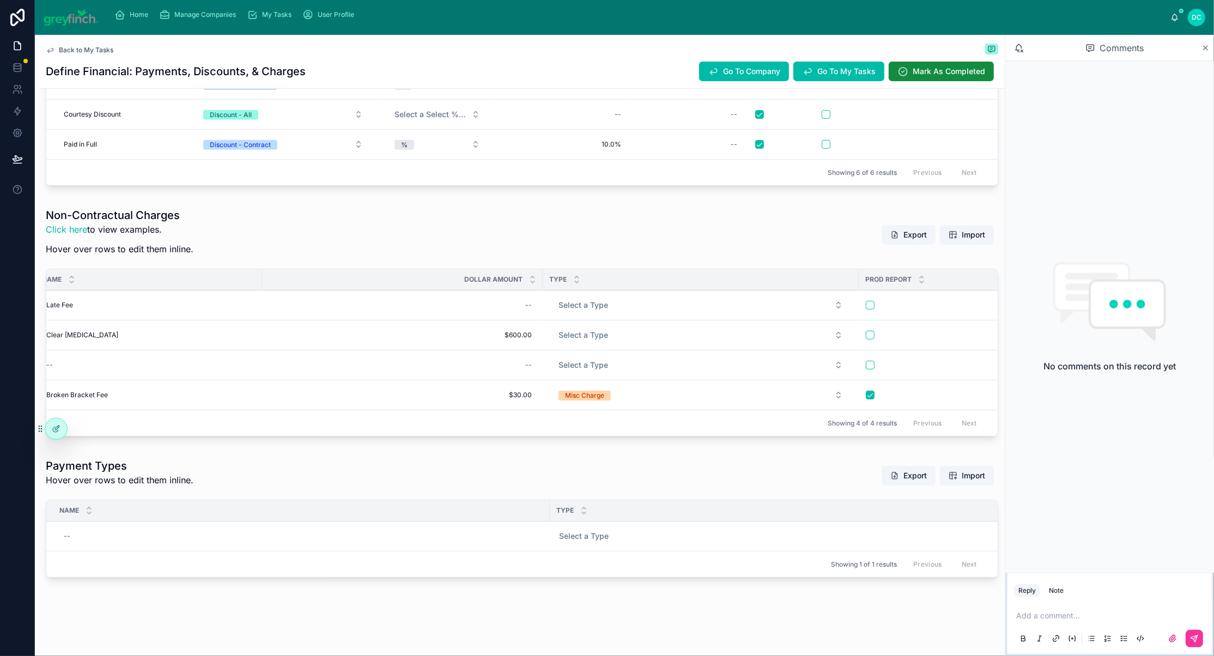
click at [518, 314] on div "--" at bounding box center [402, 304] width 267 height 17
type input "******"
click at [671, 354] on icon "submit" at bounding box center [666, 351] width 9 height 9
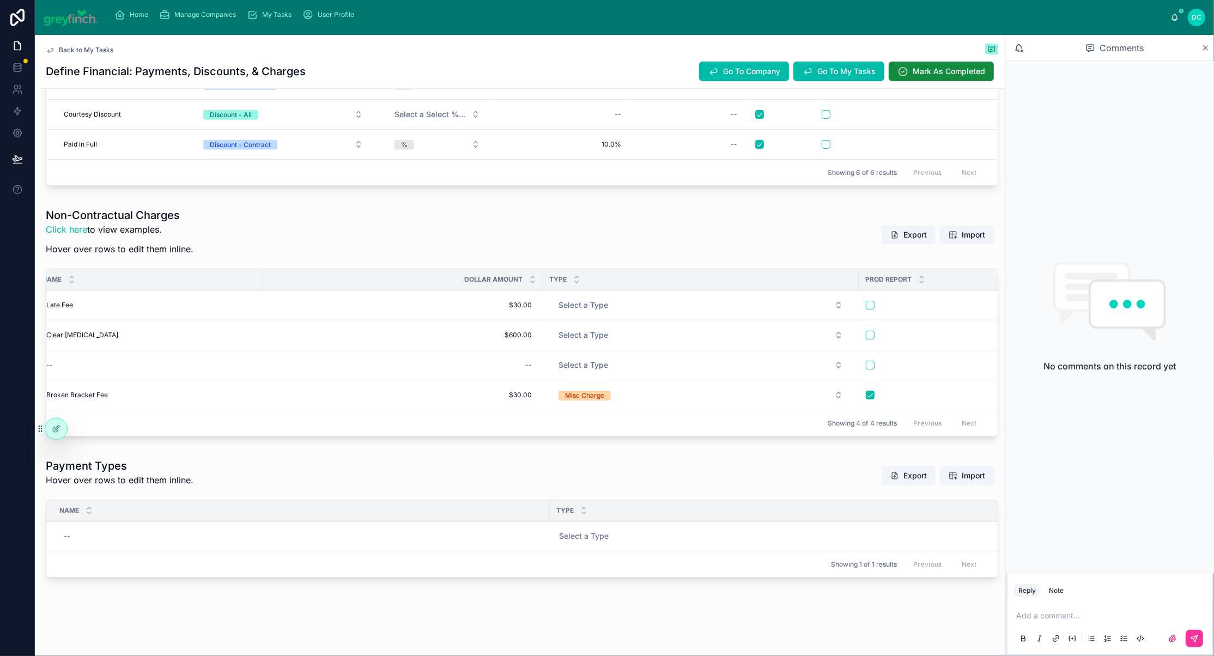
click at [642, 315] on button "Select a Type" at bounding box center [701, 305] width 302 height 20
click at [657, 404] on div "Misc Charge" at bounding box center [647, 399] width 39 height 10
click at [650, 345] on button "Select a Type" at bounding box center [701, 335] width 302 height 20
click at [134, 344] on div "Clear Retainer Clear Retainer" at bounding box center [149, 334] width 214 height 17
click at [318, 374] on div "--" at bounding box center [402, 364] width 267 height 17
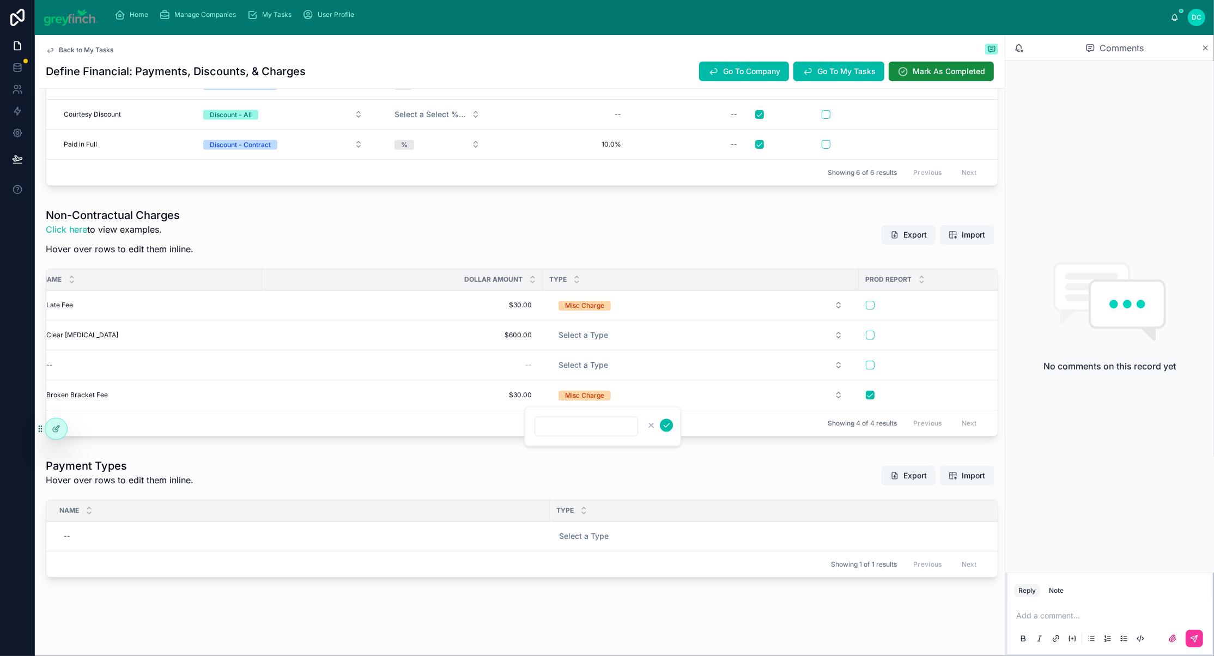
click at [126, 374] on div "--" at bounding box center [149, 364] width 214 height 17
type input "**********"
click at [229, 426] on icon "submit" at bounding box center [226, 425] width 9 height 9
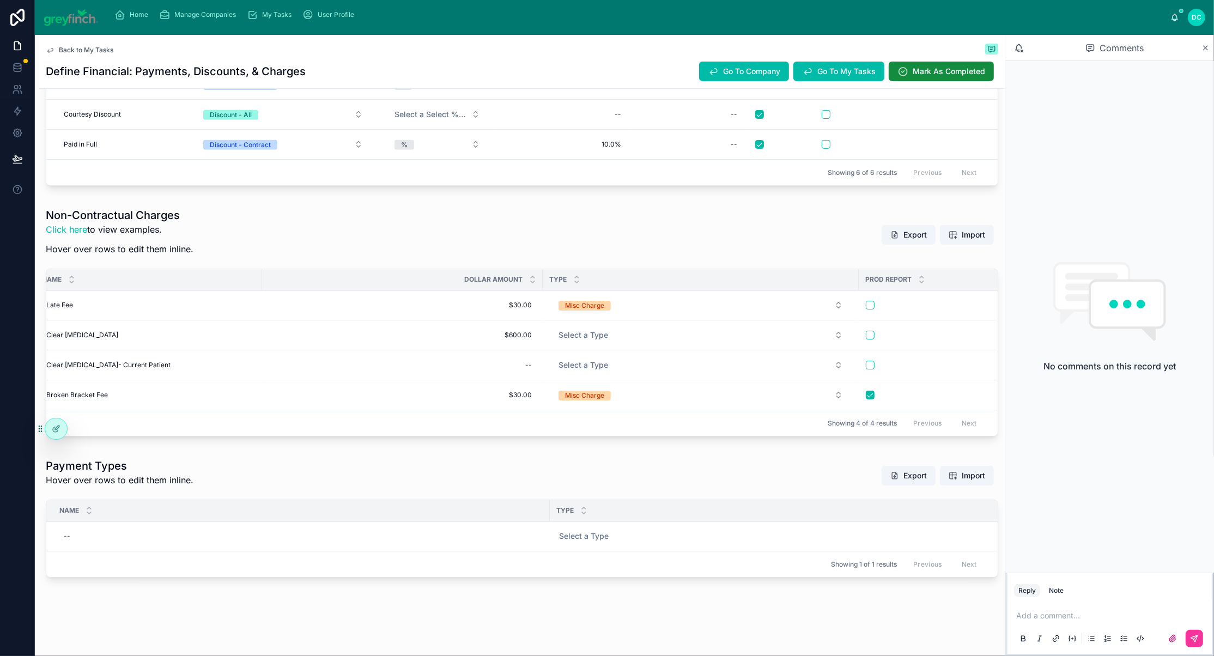
click at [525, 374] on div "--" at bounding box center [402, 364] width 267 height 17
type input "*******"
click at [669, 427] on icon "submit" at bounding box center [665, 425] width 5 height 4
click at [0, 0] on span "Add New Row" at bounding box center [0, 0] width 0 height 0
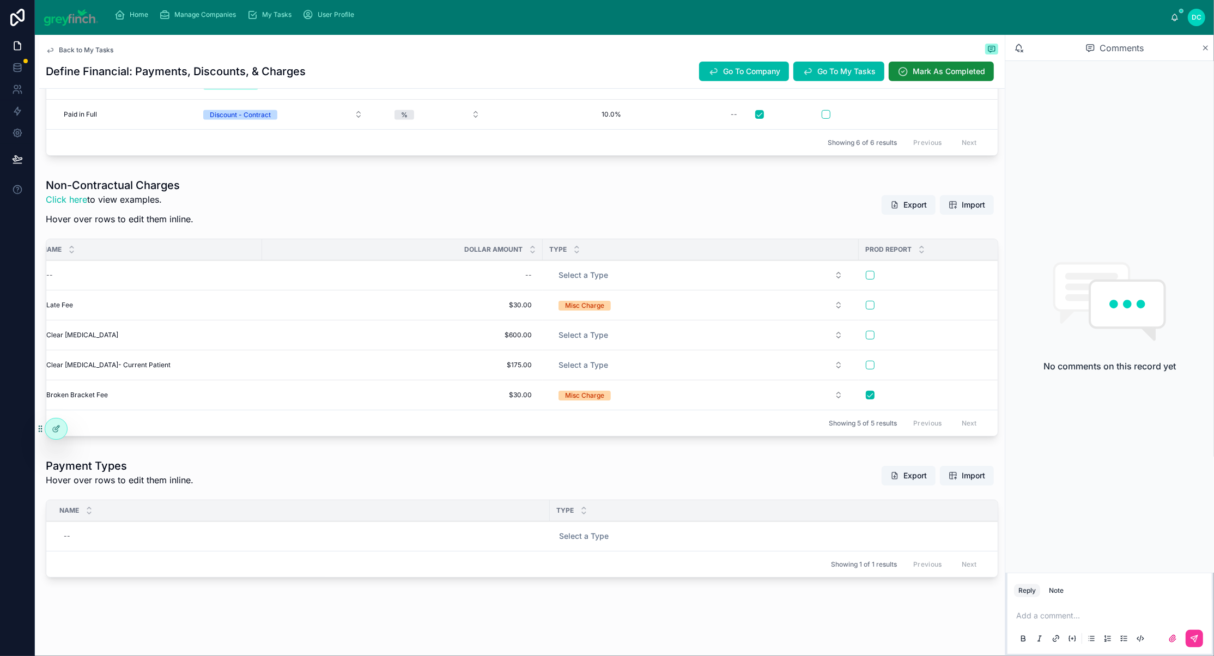
click at [147, 344] on div "Clear Retainer Clear Retainer" at bounding box center [149, 334] width 214 height 17
type input "*********"
click at [200, 429] on icon "submit" at bounding box center [195, 425] width 9 height 9
click at [109, 284] on div "--" at bounding box center [149, 274] width 214 height 17
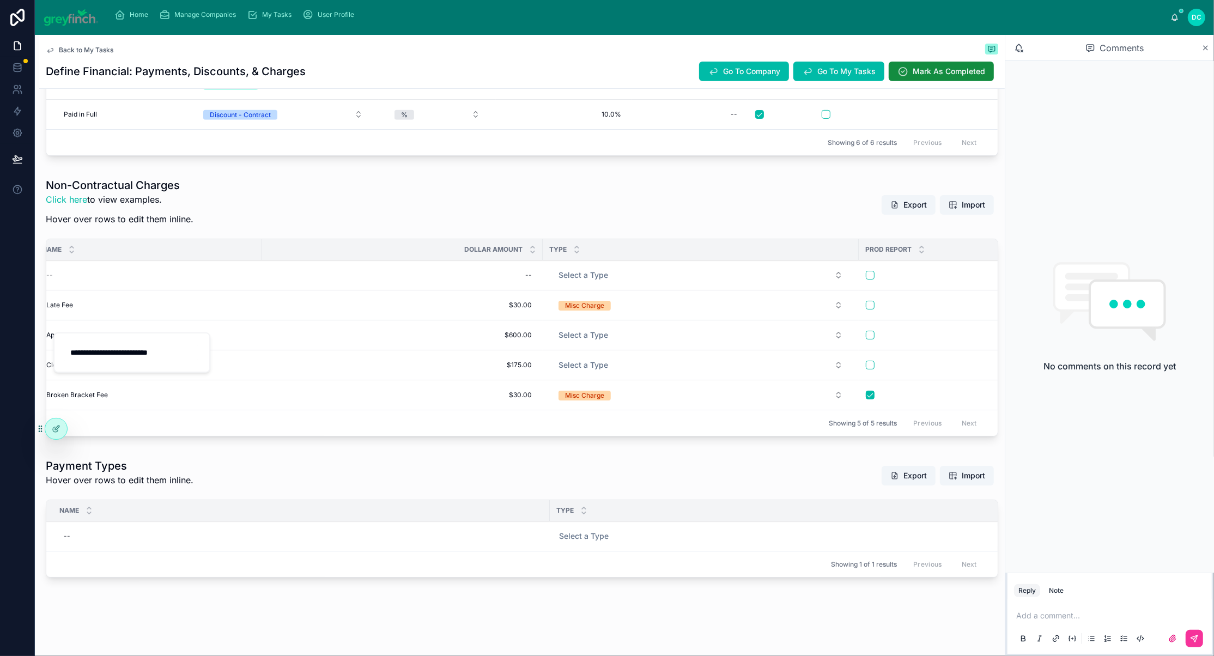
type input "**********"
click at [230, 356] on icon "submit" at bounding box center [226, 351] width 9 height 9
click at [74, 279] on span "Clear Retainer - New Patient" at bounding box center [104, 275] width 116 height 9
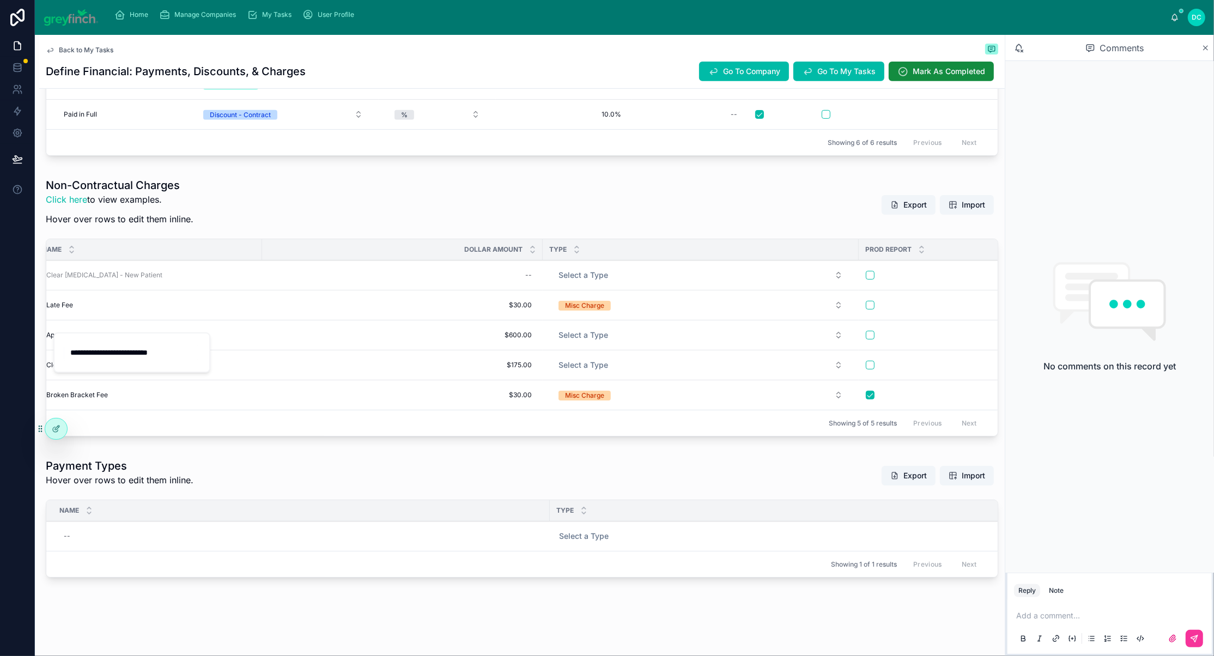
click at [101, 358] on input "**********" at bounding box center [131, 352] width 134 height 19
type input "**********"
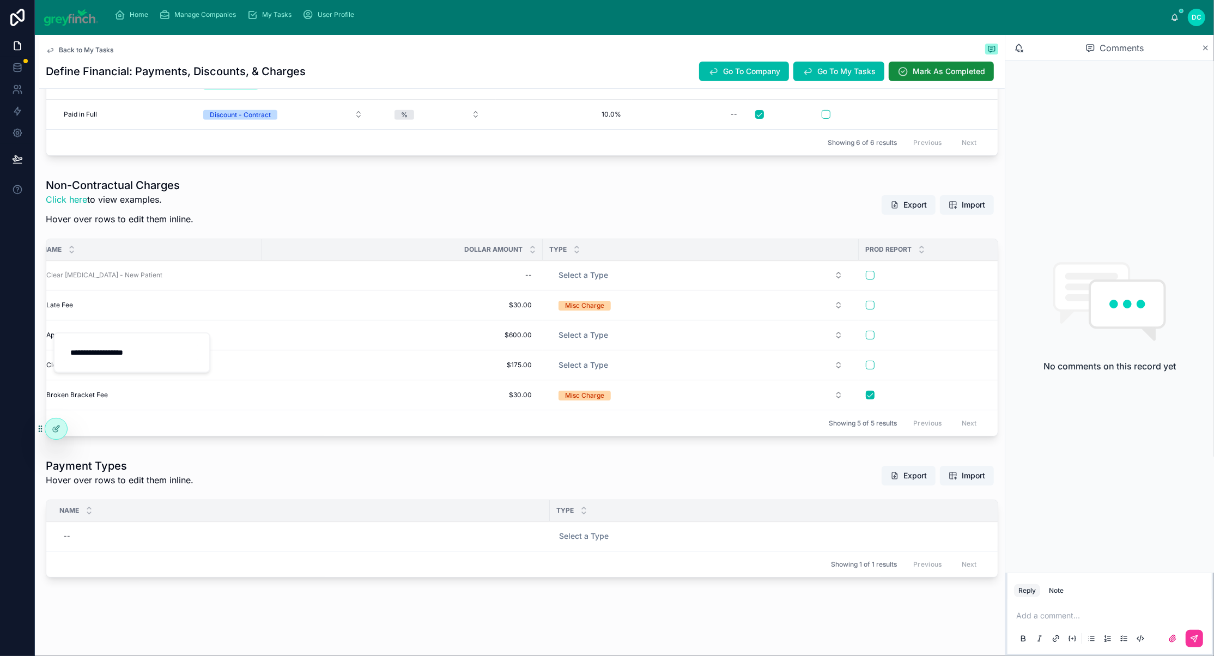
click at [230, 356] on icon "submit" at bounding box center [226, 351] width 9 height 9
click at [532, 279] on div "--" at bounding box center [528, 275] width 7 height 9
type input "*******"
click at [673, 357] on button "submit" at bounding box center [666, 351] width 13 height 13
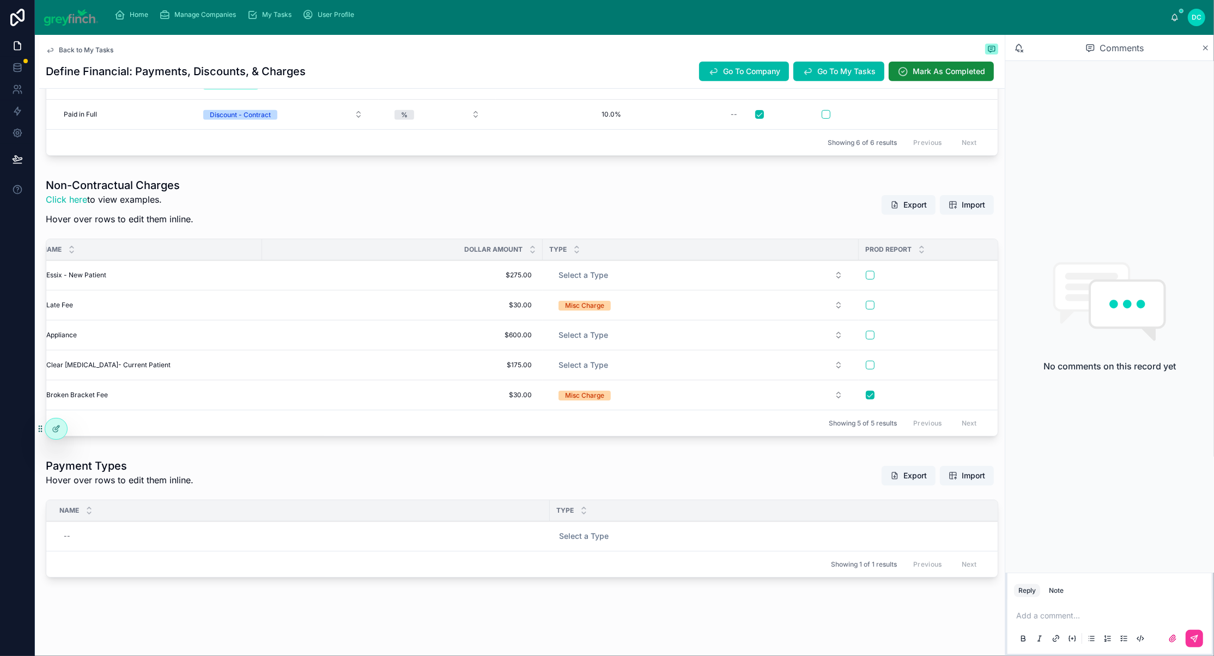
click at [120, 369] on span "Clear Retainer- Current Patient" at bounding box center [108, 365] width 124 height 9
click at [97, 464] on input "**********" at bounding box center [131, 463] width 134 height 19
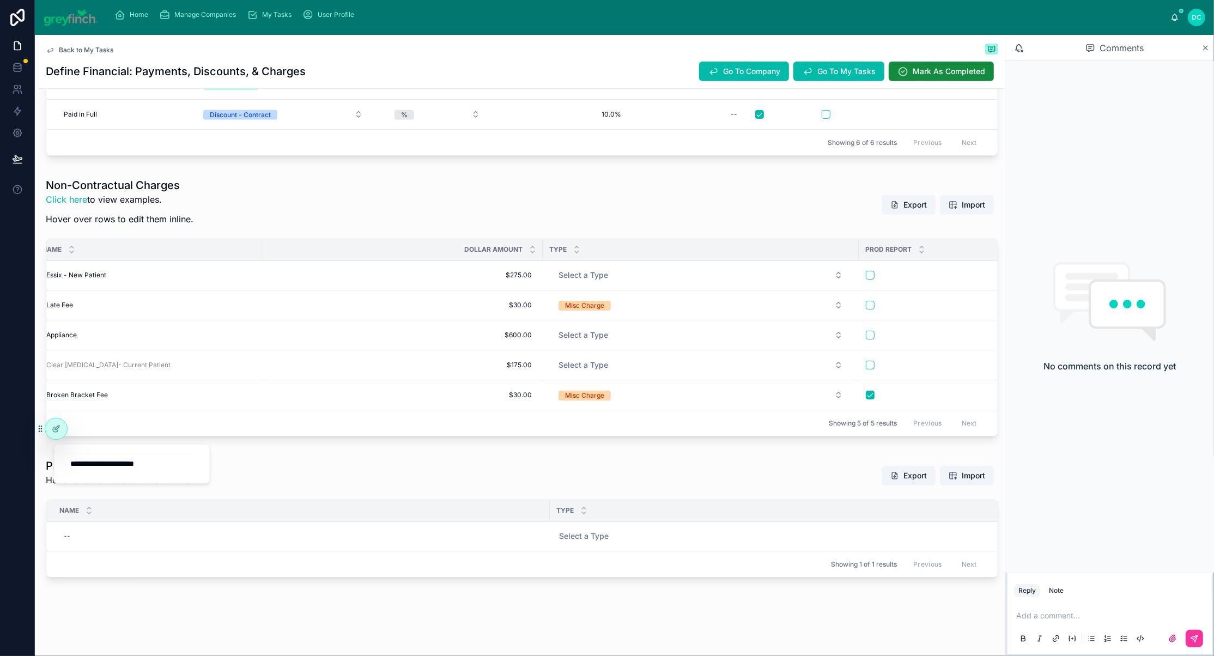
type input "**********"
click at [230, 467] on icon "submit" at bounding box center [226, 462] width 9 height 9
click at [657, 285] on button "Select a Type" at bounding box center [701, 275] width 302 height 20
click at [653, 285] on button "Select a Type" at bounding box center [701, 275] width 302 height 20
click at [659, 404] on div "Misc Charge" at bounding box center [647, 399] width 39 height 10
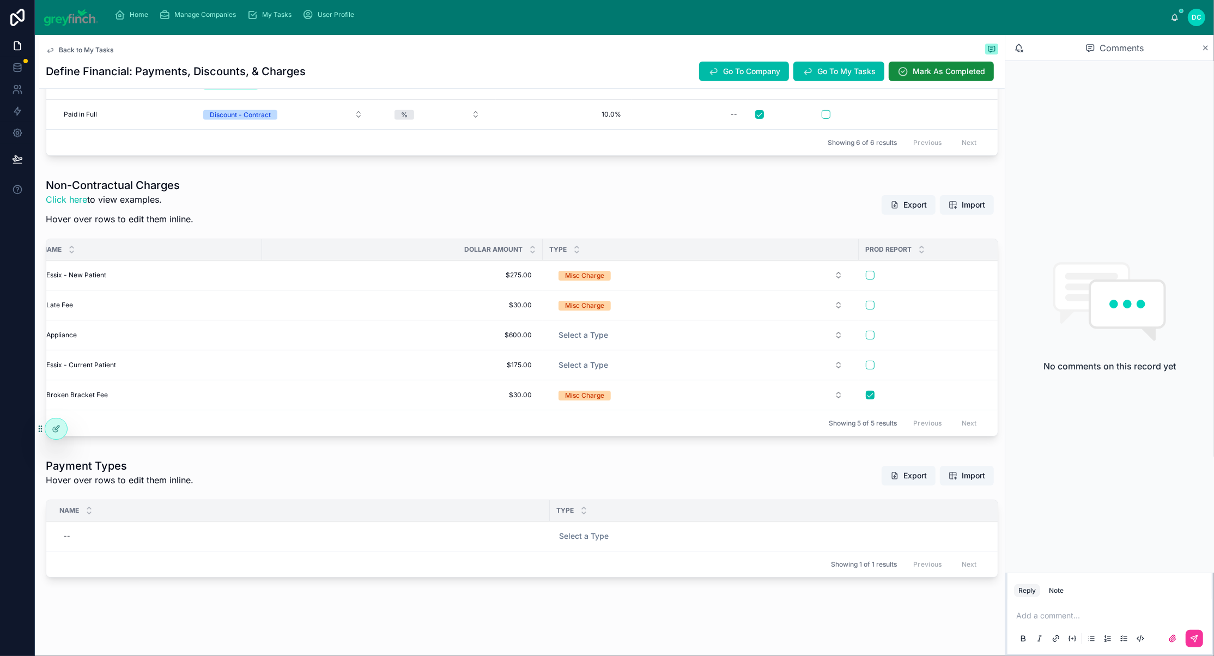
click at [642, 345] on button "Select a Type" at bounding box center [701, 335] width 302 height 20
click at [651, 478] on div "Misc Charge" at bounding box center [647, 473] width 39 height 10
click at [0, 0] on span "Add New Row" at bounding box center [0, 0] width 0 height 0
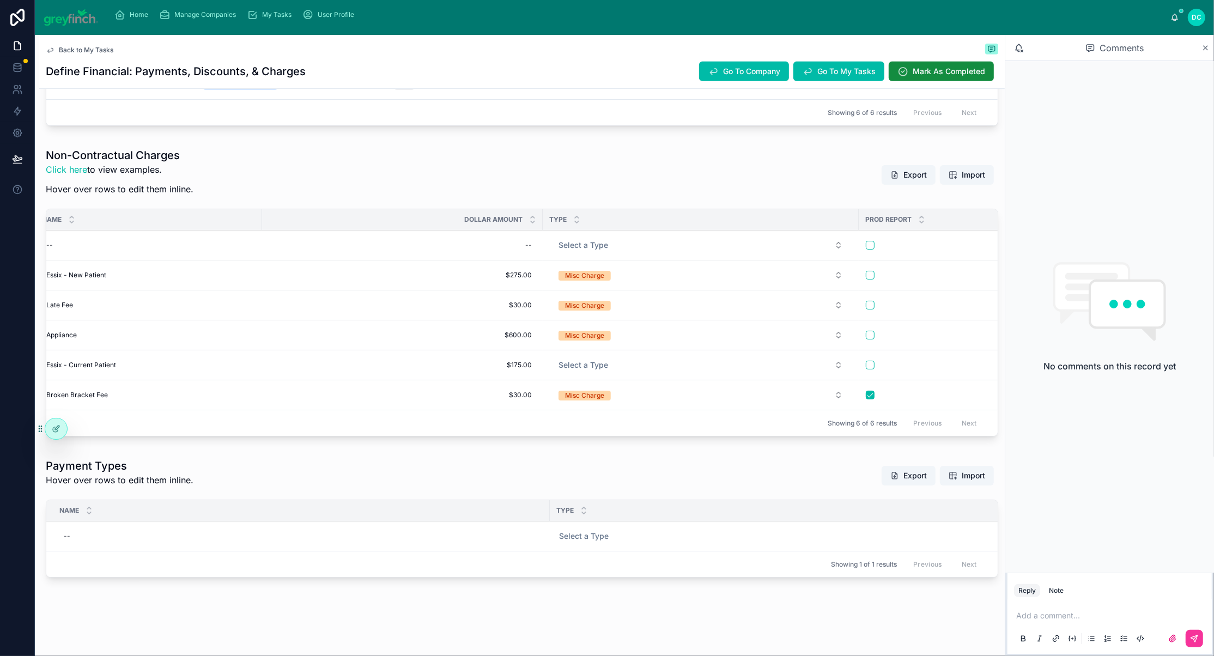
click at [212, 254] on div "--" at bounding box center [149, 244] width 214 height 17
type input "******"
click at [200, 354] on icon "submit" at bounding box center [195, 351] width 9 height 9
click at [104, 254] on div "Hawley Hawley" at bounding box center [149, 244] width 214 height 17
type input "********"
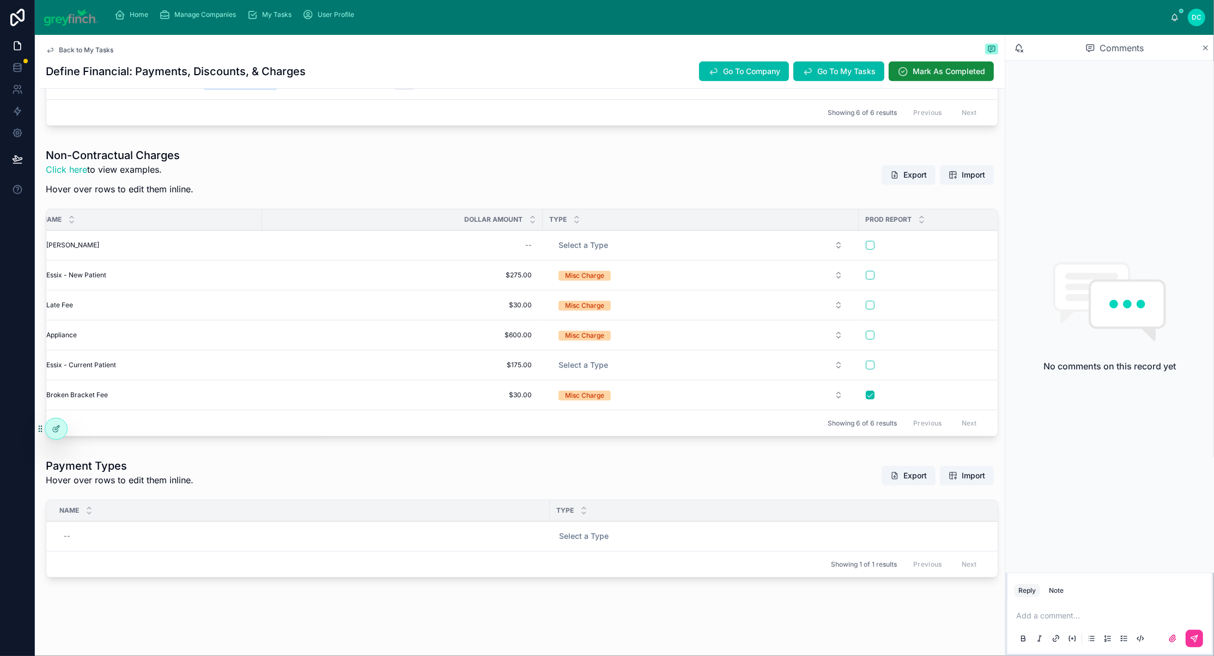
scroll to position [842, 0]
click at [131, 236] on div "Hawley Hawley" at bounding box center [149, 244] width 214 height 17
type input "**********"
click at [200, 168] on icon "submit" at bounding box center [195, 166] width 9 height 9
click at [522, 236] on div "--" at bounding box center [402, 244] width 267 height 17
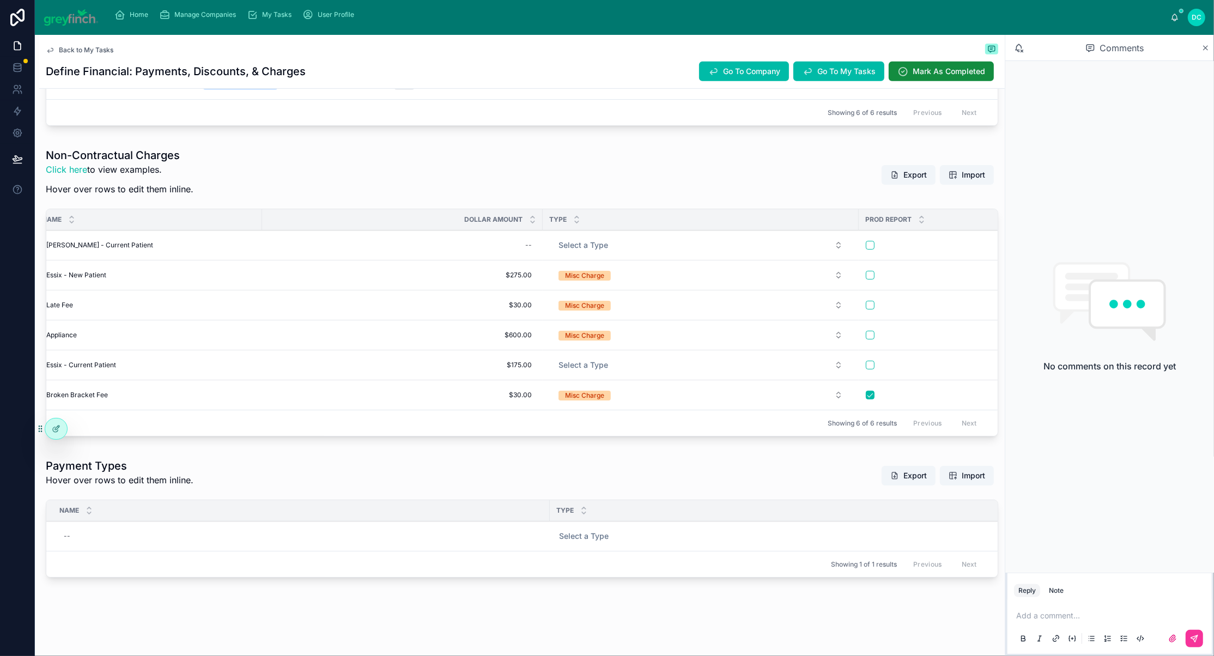
click at [522, 236] on div "--" at bounding box center [402, 244] width 267 height 17
type input "*******"
click at [671, 167] on icon "submit" at bounding box center [666, 166] width 9 height 9
click at [598, 240] on span "Select a Type" at bounding box center [583, 245] width 50 height 11
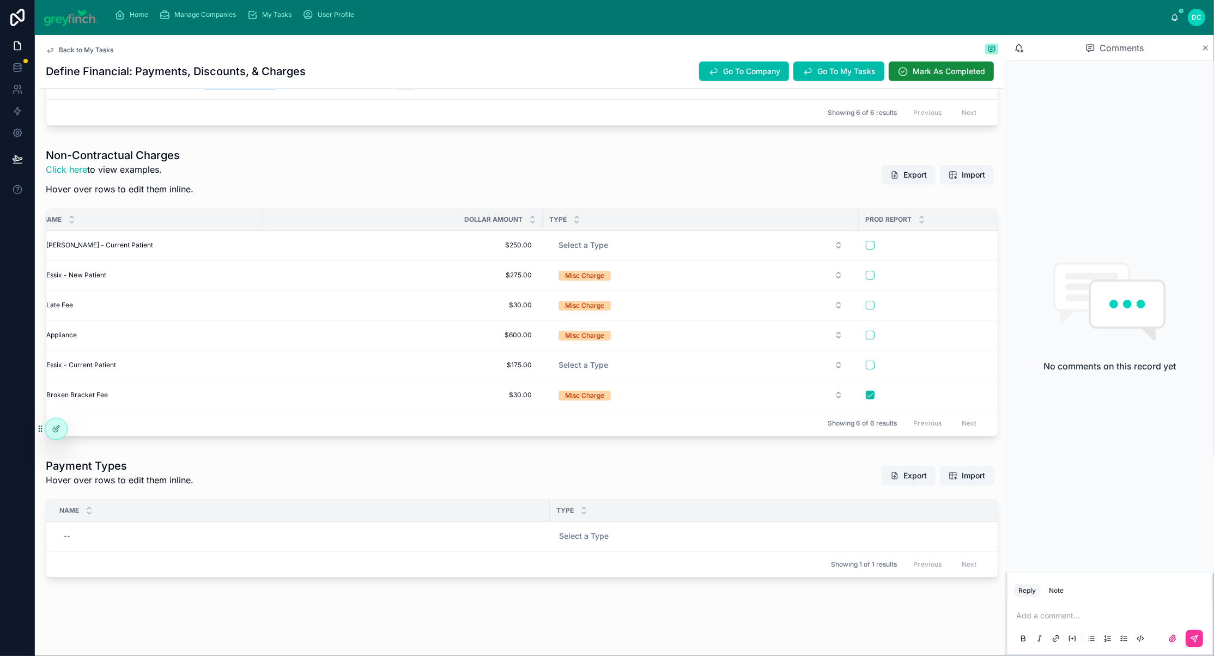
click at [608, 240] on span "Select a Type" at bounding box center [583, 245] width 50 height 11
click at [644, 219] on div "Misc Charge" at bounding box center [647, 214] width 39 height 10
click at [608, 360] on span "Select a Type" at bounding box center [583, 365] width 50 height 11
drag, startPoint x: 620, startPoint y: 299, endPoint x: 632, endPoint y: 311, distance: 16.6
click at [608, 360] on span "Select a Type" at bounding box center [583, 365] width 50 height 11
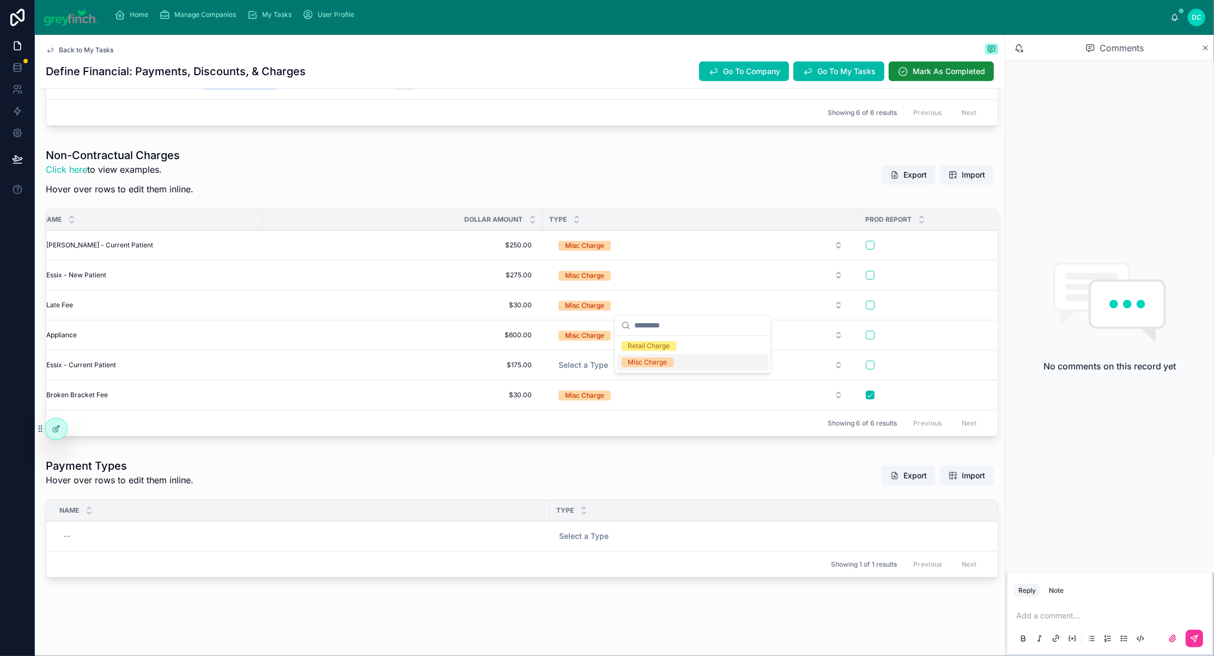
click at [660, 367] on div "Misc Charge" at bounding box center [647, 362] width 39 height 10
click at [0, 0] on span "Add New Row" at bounding box center [0, 0] width 0 height 0
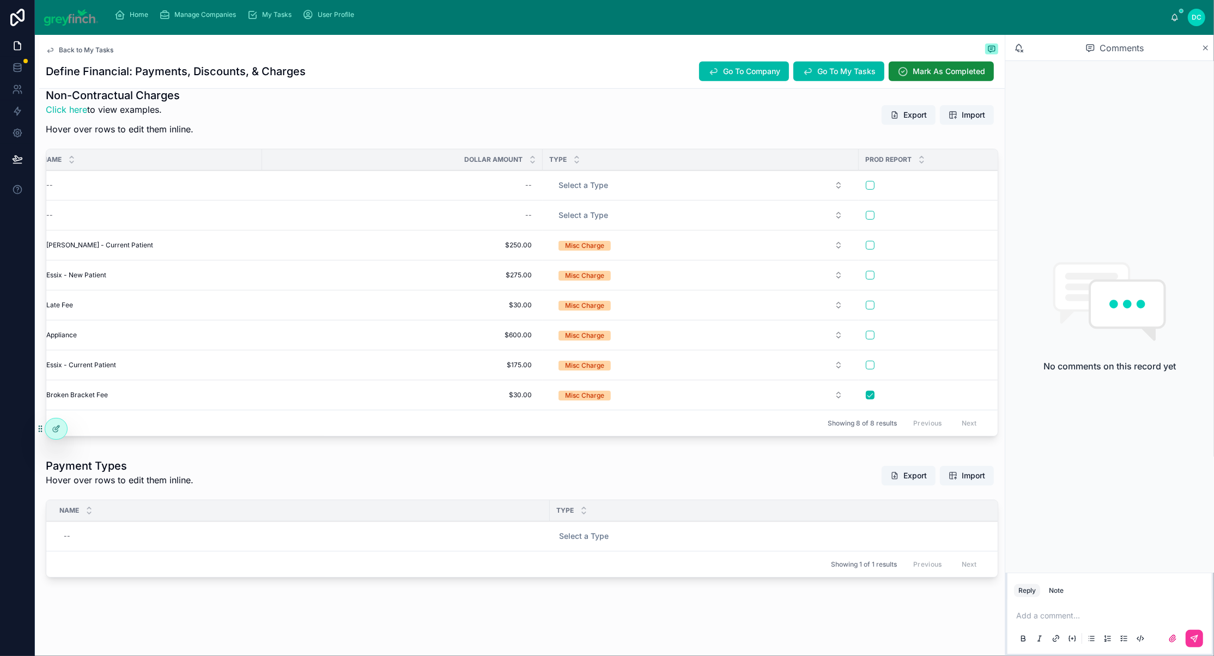
scroll to position [848, 0]
click at [0, 0] on div "Add New Row Delete This Row" at bounding box center [0, 0] width 0 height 0
click at [874, 241] on button "button" at bounding box center [870, 245] width 9 height 9
click at [874, 271] on button "button" at bounding box center [870, 275] width 9 height 9
click at [874, 301] on button "button" at bounding box center [870, 305] width 9 height 9
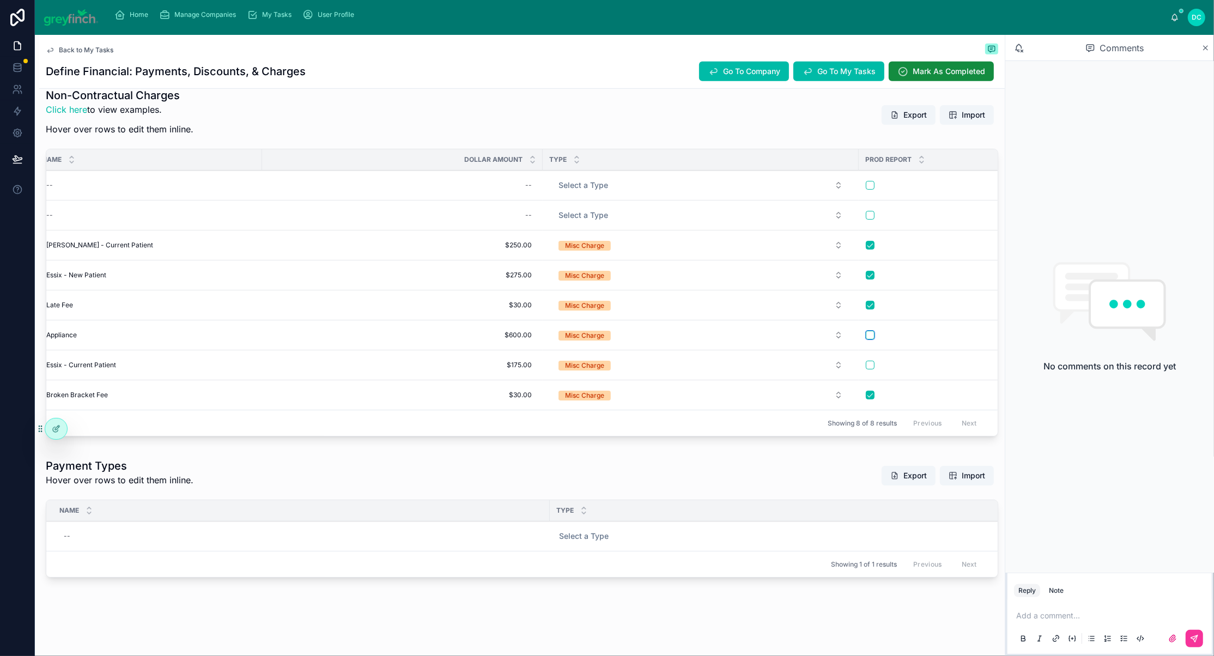
click at [874, 332] on button "button" at bounding box center [870, 335] width 9 height 9
click at [874, 369] on button "button" at bounding box center [870, 365] width 9 height 9
click at [193, 527] on div "--" at bounding box center [301, 535] width 484 height 17
type input "****"
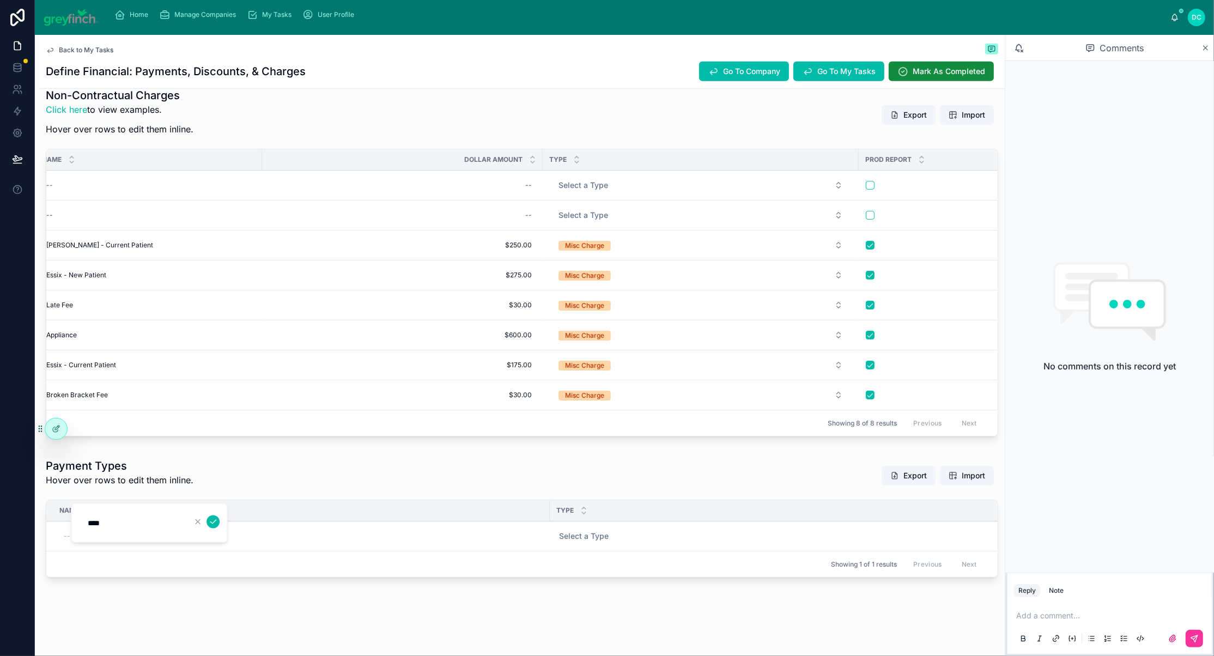
click at [220, 527] on button "submit" at bounding box center [212, 521] width 13 height 13
click at [590, 531] on span "Select a Type" at bounding box center [584, 536] width 50 height 11
click at [0, 0] on span "Add New Row" at bounding box center [0, 0] width 0 height 0
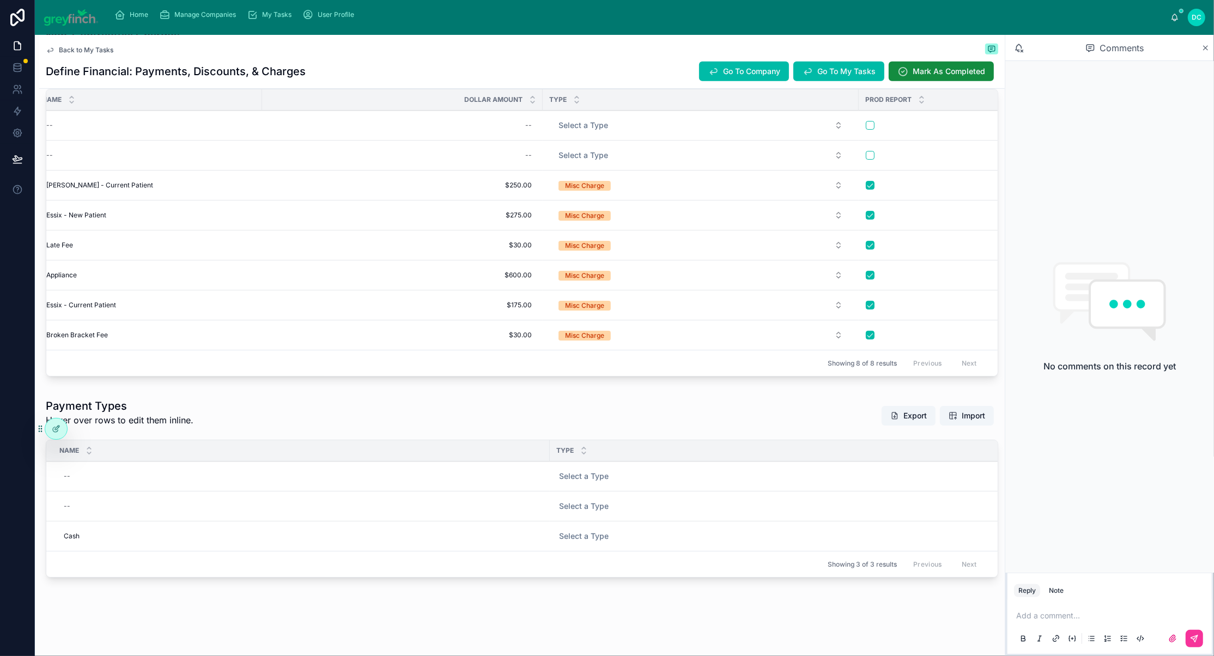
click at [608, 541] on span "Select a Type" at bounding box center [584, 536] width 50 height 11
click at [786, 470] on div "Cash" at bounding box center [781, 465] width 16 height 10
click at [595, 512] on span "Select a Type" at bounding box center [584, 506] width 50 height 11
click at [608, 512] on span "Select a Type" at bounding box center [584, 506] width 50 height 11
click at [784, 482] on div "Credit Card" at bounding box center [791, 477] width 36 height 10
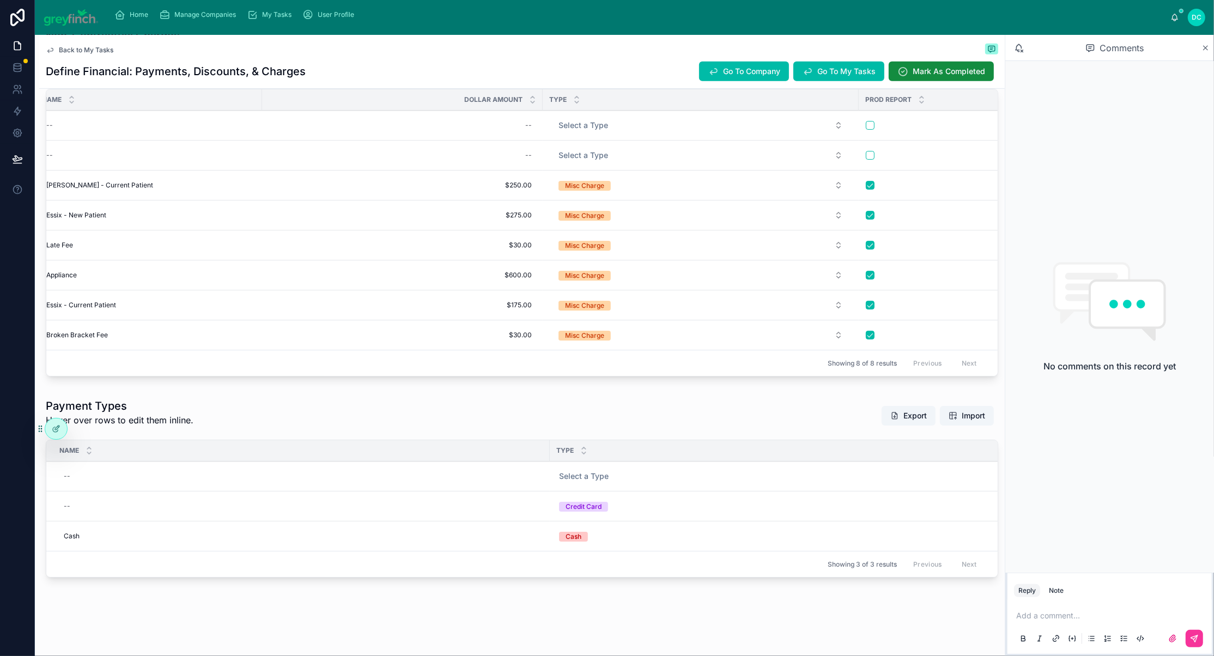
click at [161, 515] on div "--" at bounding box center [301, 505] width 484 height 17
type input "**********"
click at [217, 559] on icon "submit" at bounding box center [213, 559] width 9 height 9
click at [608, 482] on span "Select a Type" at bounding box center [584, 476] width 50 height 11
click at [786, 428] on div "Check" at bounding box center [783, 423] width 20 height 10
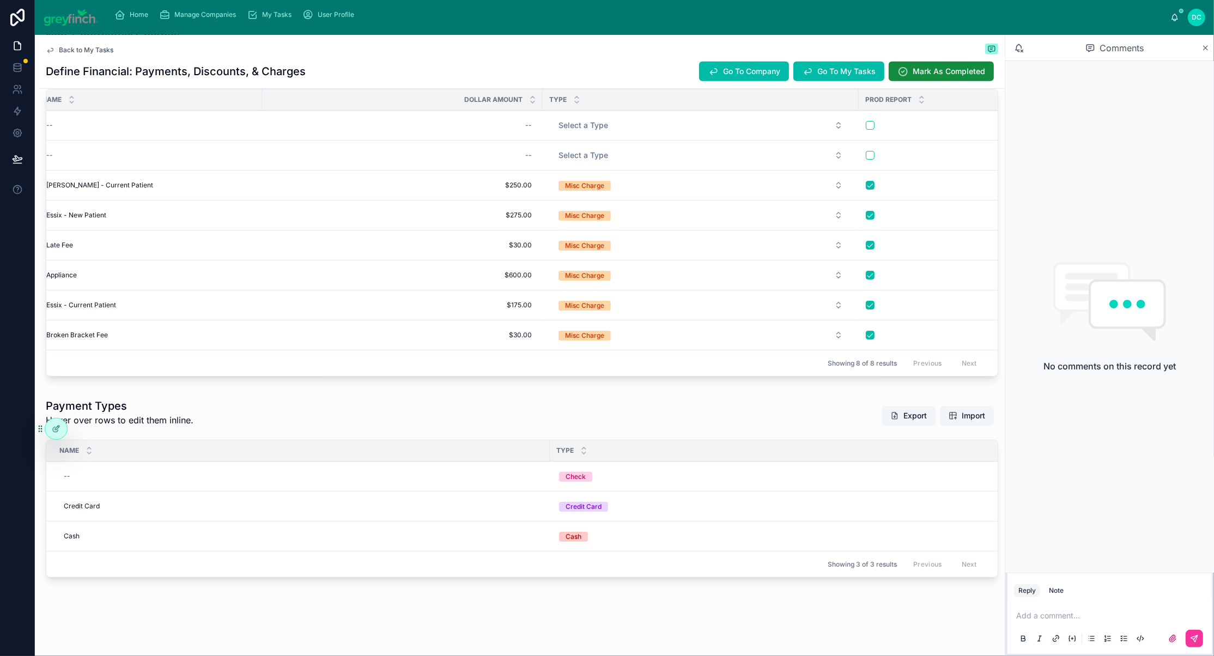
click at [105, 485] on div "--" at bounding box center [301, 475] width 484 height 17
type input "*"
type input "**********"
click at [217, 526] on icon "submit" at bounding box center [213, 522] width 9 height 9
click at [0, 0] on span "Add New Row" at bounding box center [0, 0] width 0 height 0
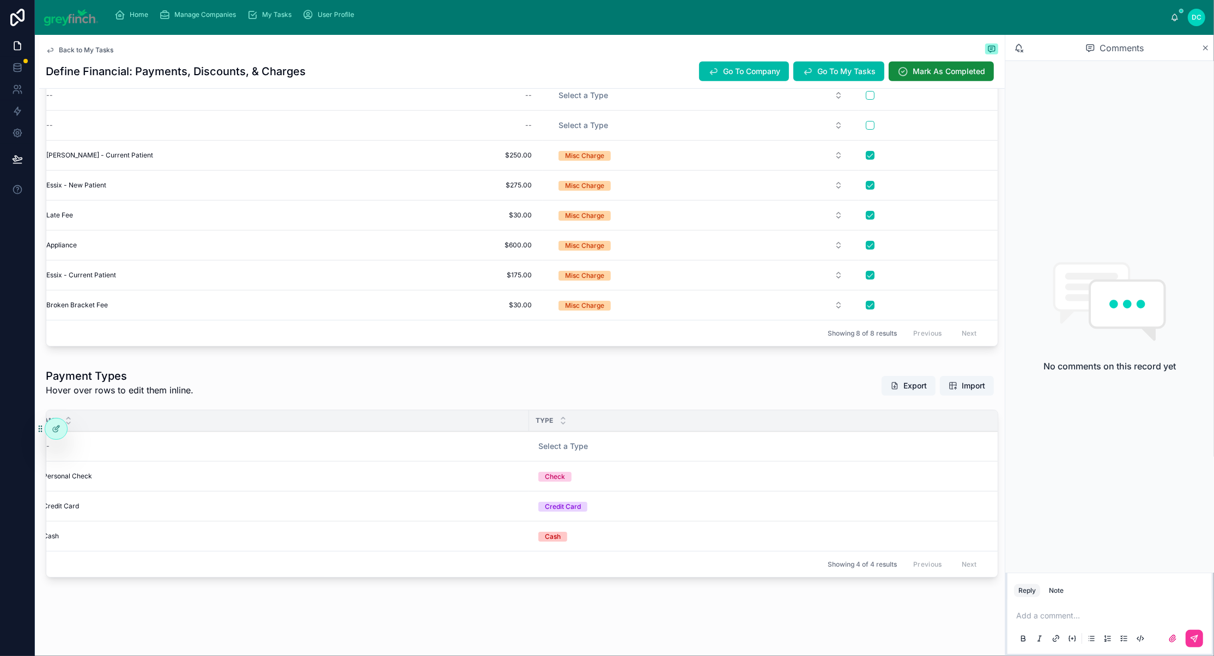
scroll to position [0, 0]
click at [91, 455] on div "--" at bounding box center [301, 445] width 484 height 17
type input "**********"
click at [217, 523] on icon "submit" at bounding box center [213, 522] width 9 height 9
click at [608, 452] on span "Select a Type" at bounding box center [584, 446] width 50 height 11
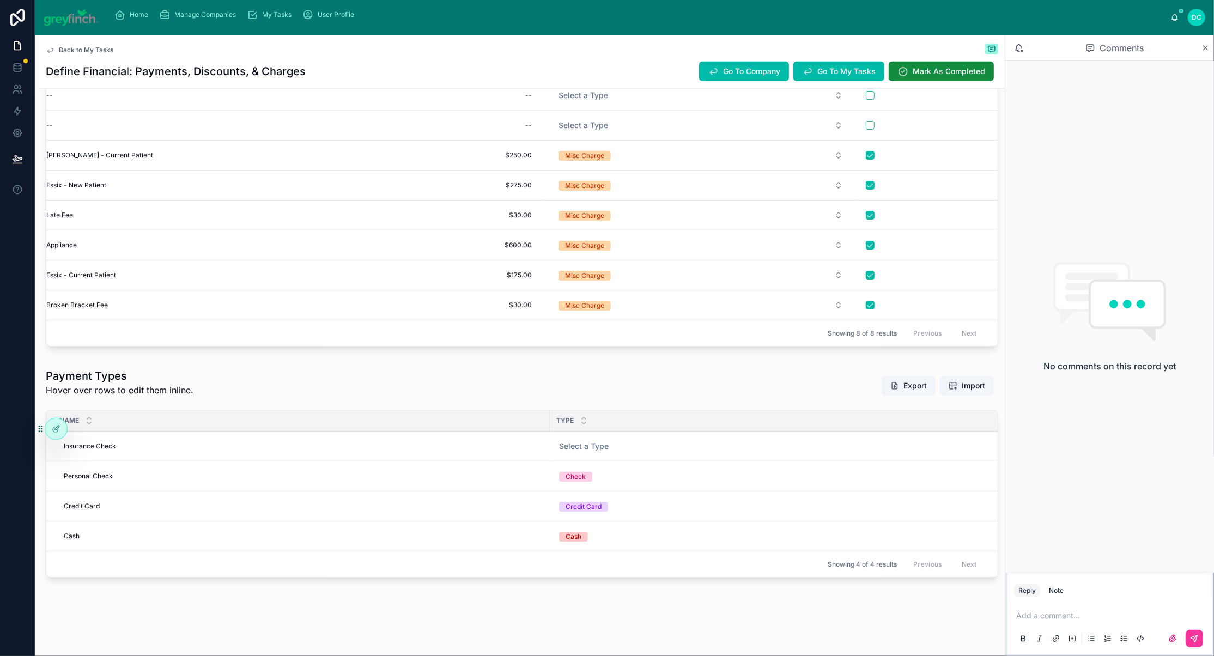
click at [786, 403] on div "Payment Types Hover over rows to edit them inline. Export Import" at bounding box center [522, 385] width 952 height 35
click at [608, 452] on span "Select a Type" at bounding box center [584, 446] width 50 height 11
click at [785, 428] on div "Check" at bounding box center [783, 423] width 20 height 10
click at [0, 0] on span "Add New Row" at bounding box center [0, 0] width 0 height 0
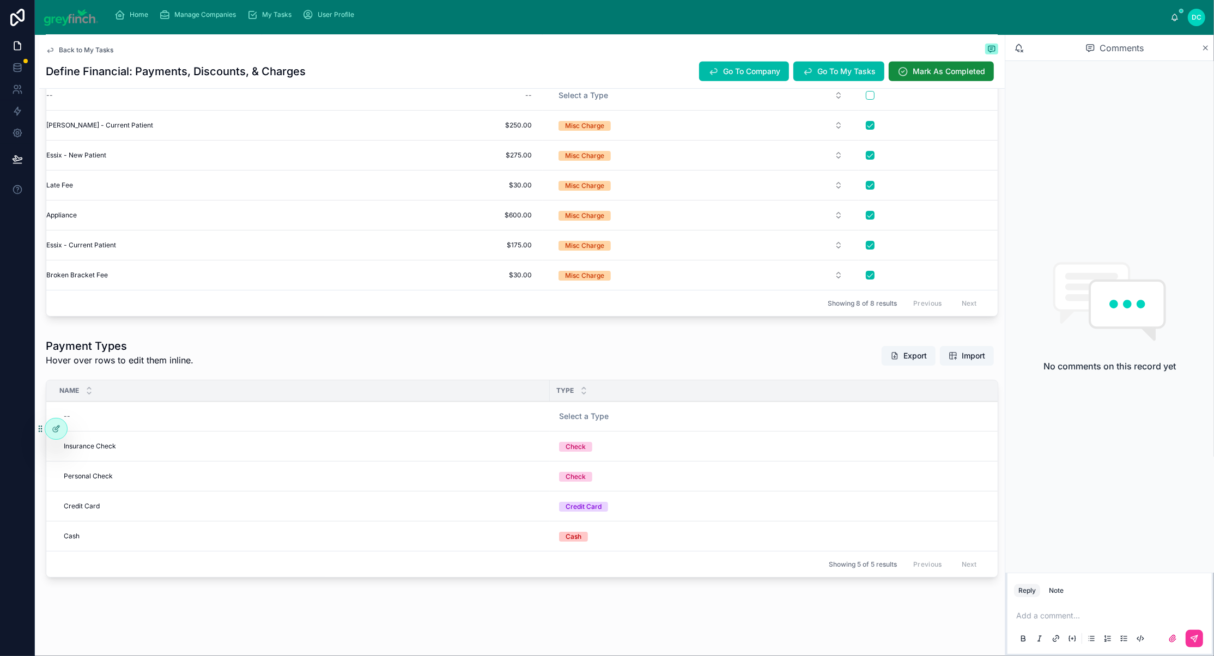
scroll to position [0, 8]
click at [103, 415] on div "--" at bounding box center [294, 415] width 484 height 17
click at [81, 417] on div "--" at bounding box center [294, 415] width 484 height 17
type input "**********"
click at [209, 429] on icon "submit" at bounding box center [204, 427] width 9 height 9
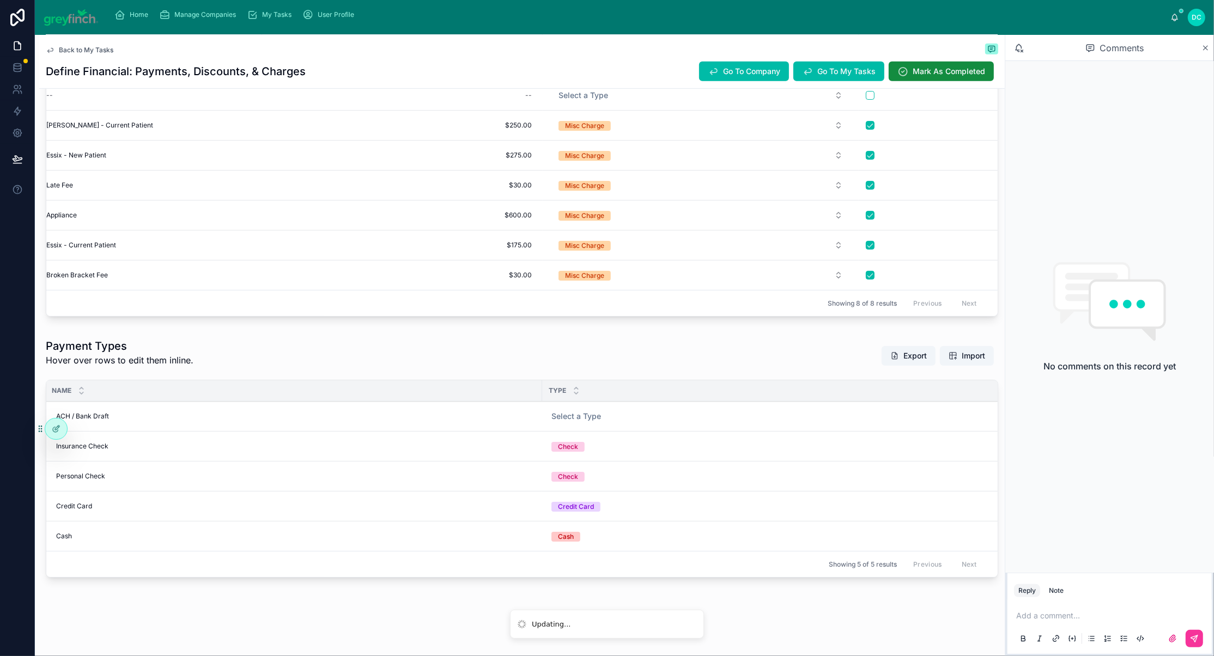
click at [592, 411] on span "Select a Type" at bounding box center [576, 416] width 50 height 11
click at [0, 0] on div "Add New Row Delete This Row" at bounding box center [0, 0] width 0 height 0
click at [601, 413] on span "Select a Type" at bounding box center [576, 416] width 50 height 11
click at [786, 480] on div "Bank Account" at bounding box center [786, 475] width 43 height 10
click at [0, 0] on span "Add New Row" at bounding box center [0, 0] width 0 height 0
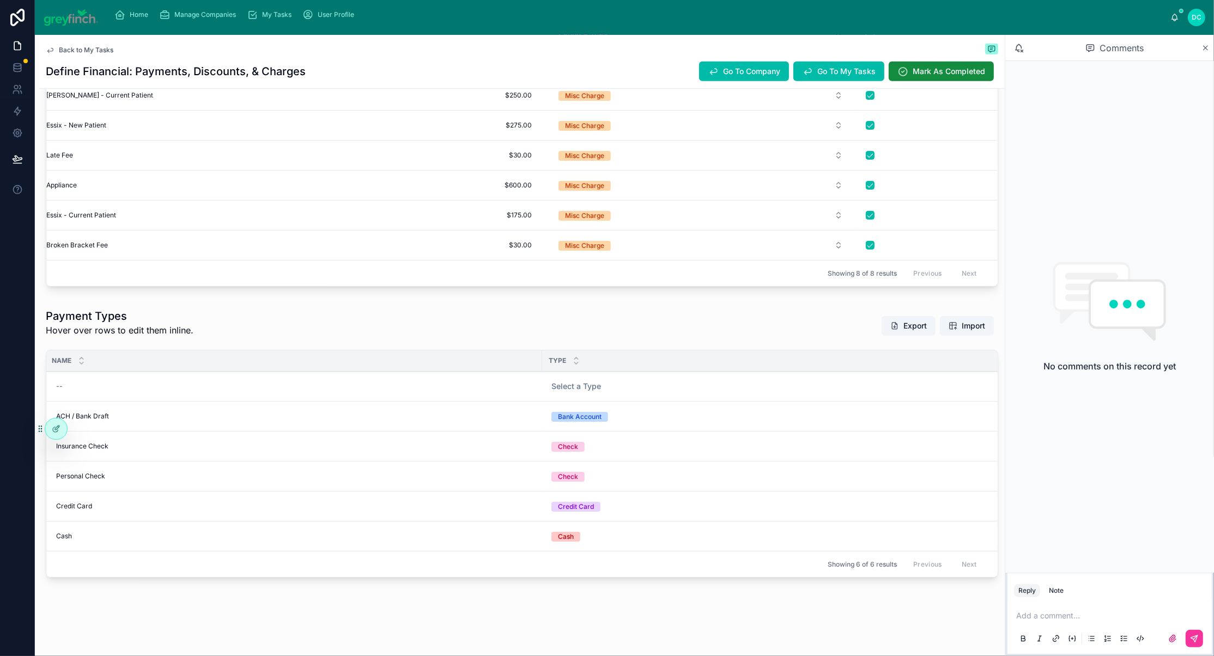
scroll to position [0, 9]
click at [161, 395] on div "--" at bounding box center [293, 386] width 484 height 17
type input "*********"
click at [179, 401] on td "--" at bounding box center [289, 387] width 503 height 30
click at [196, 395] on div "--" at bounding box center [293, 386] width 484 height 17
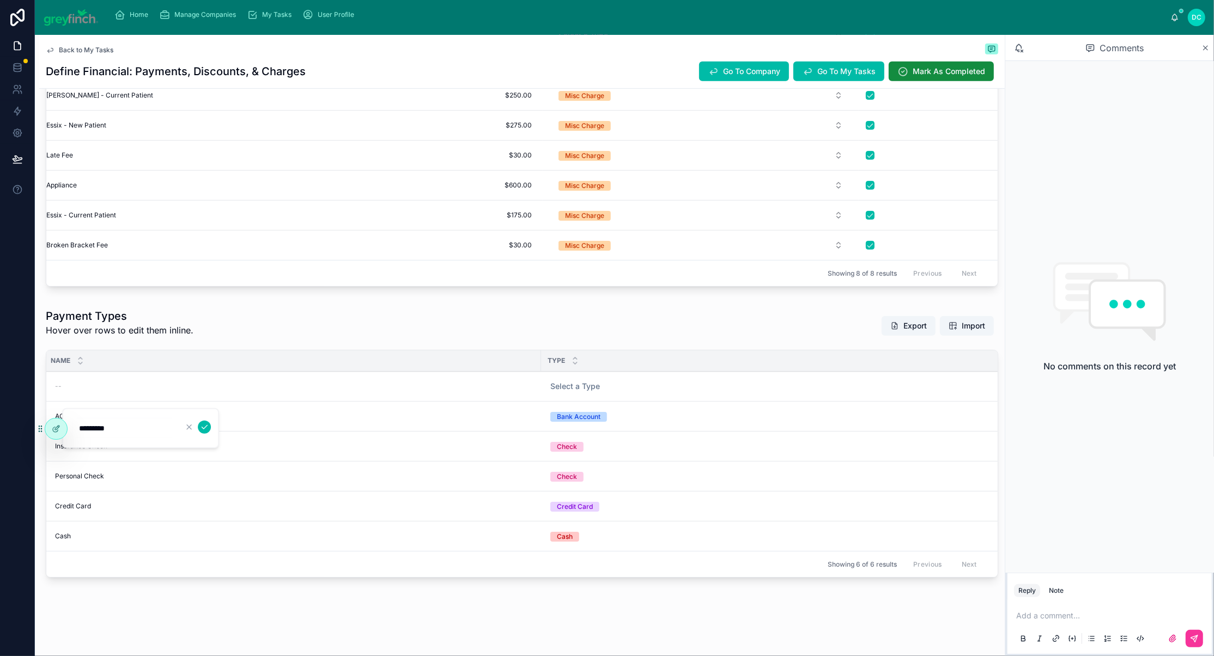
click at [209, 431] on icon "submit" at bounding box center [204, 427] width 9 height 9
click at [594, 392] on span "Select a Type" at bounding box center [575, 386] width 50 height 11
click at [796, 486] on button "Check" at bounding box center [838, 476] width 595 height 20
click at [784, 457] on div "Credit Card" at bounding box center [782, 452] width 36 height 10
click at [600, 392] on span "Select a Type" at bounding box center [575, 386] width 50 height 11
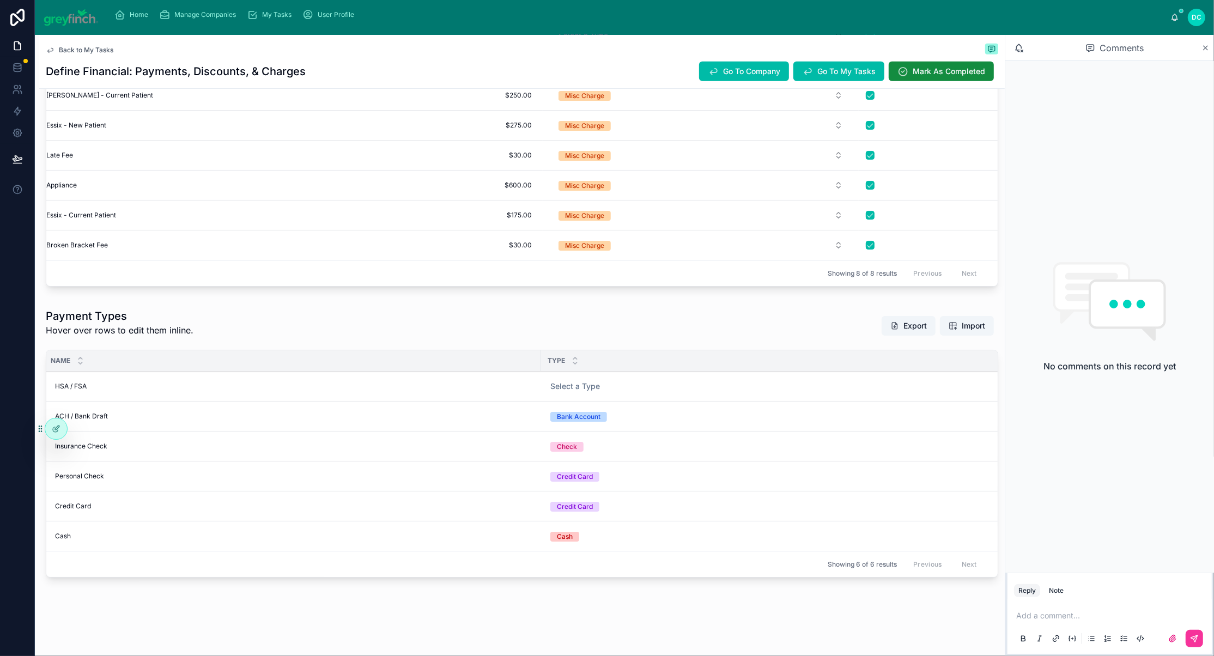
click at [647, 396] on button "Select a Type" at bounding box center [838, 386] width 595 height 20
click at [782, 513] on div "Credit Card" at bounding box center [782, 508] width 36 height 10
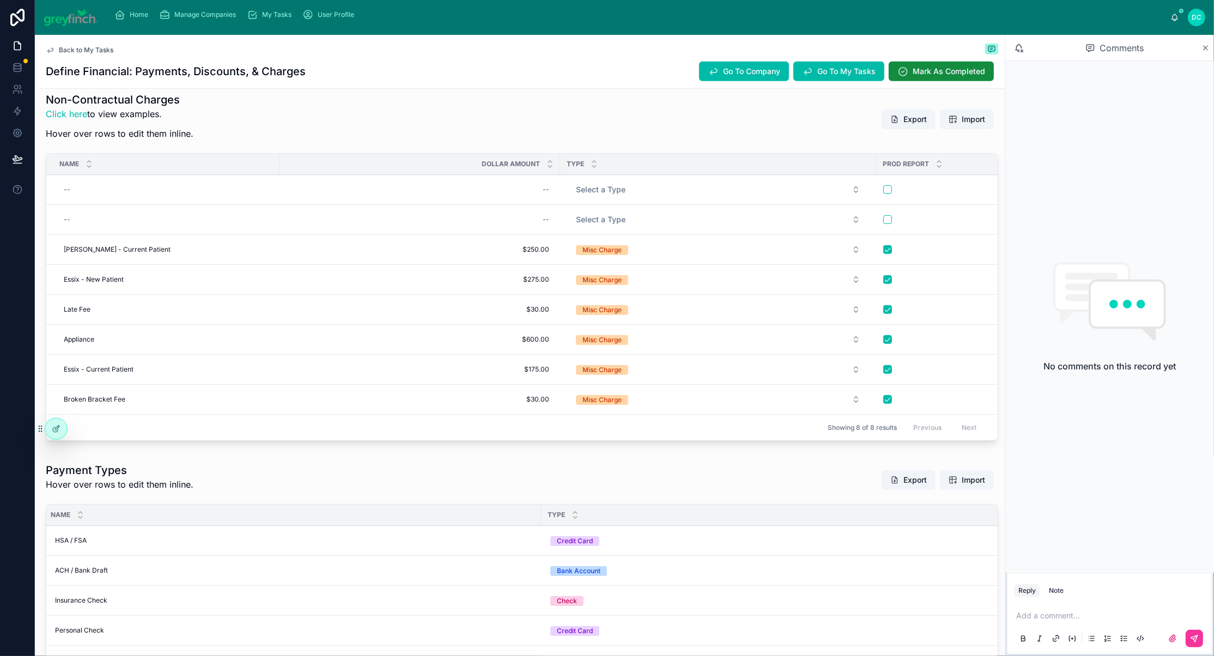
scroll to position [622, 0]
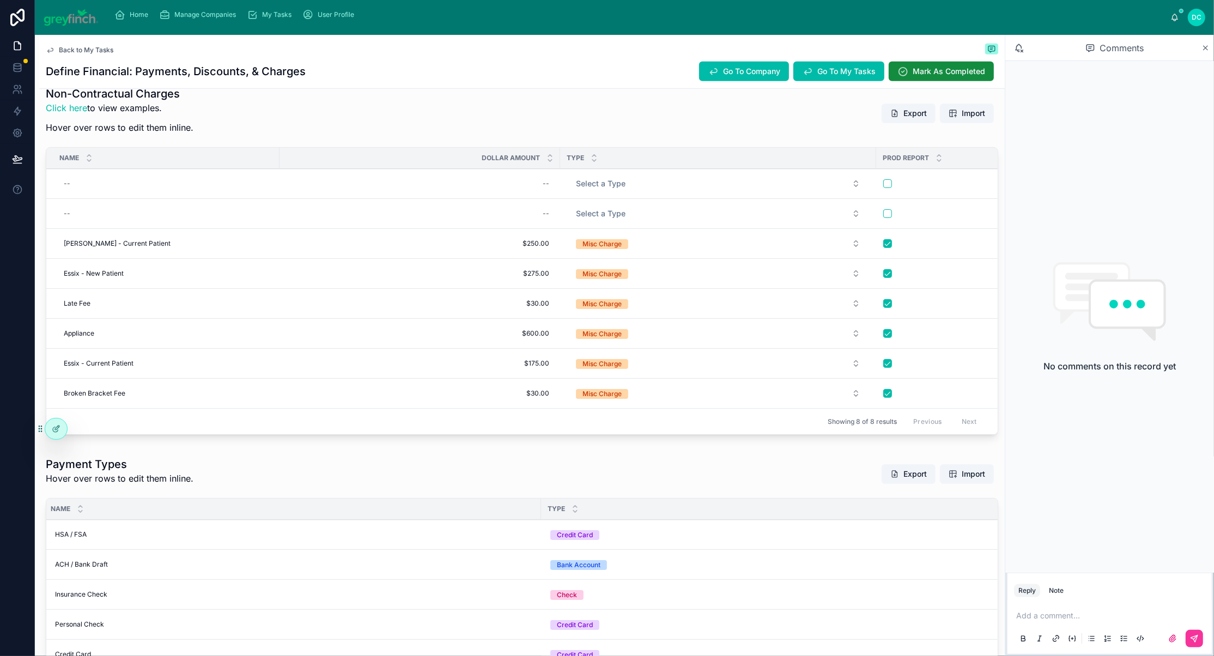
click at [0, 0] on span "Delete This Row" at bounding box center [0, 0] width 0 height 0
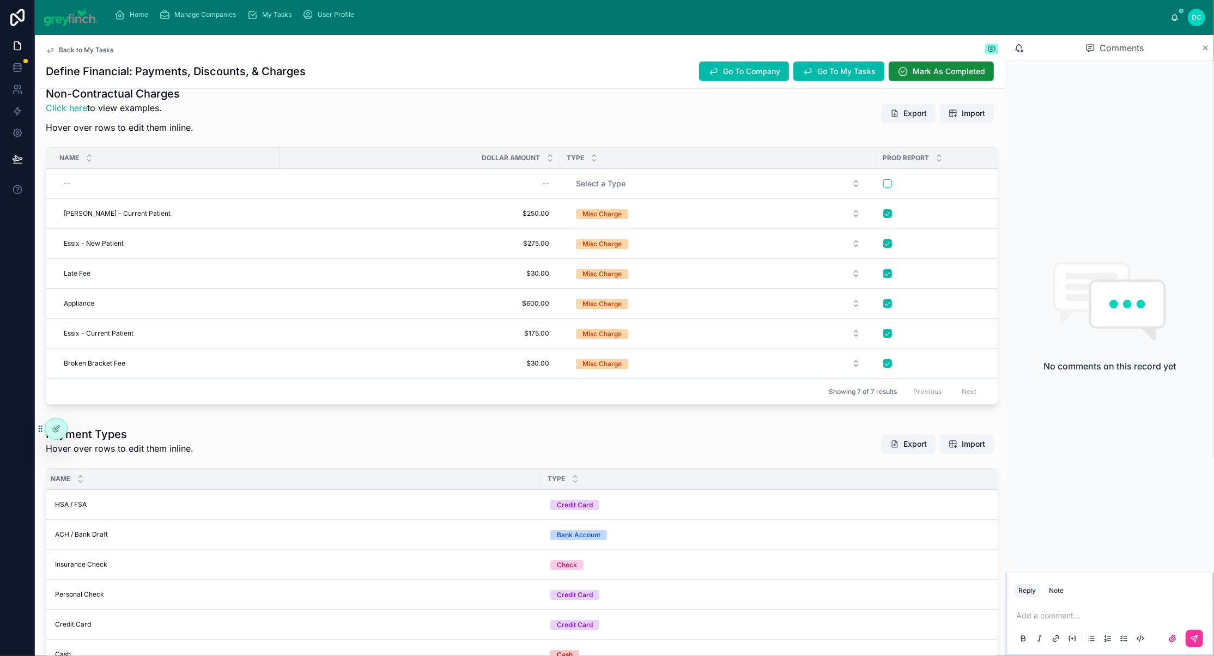
click at [85, 113] on link "Click here" at bounding box center [66, 107] width 41 height 11
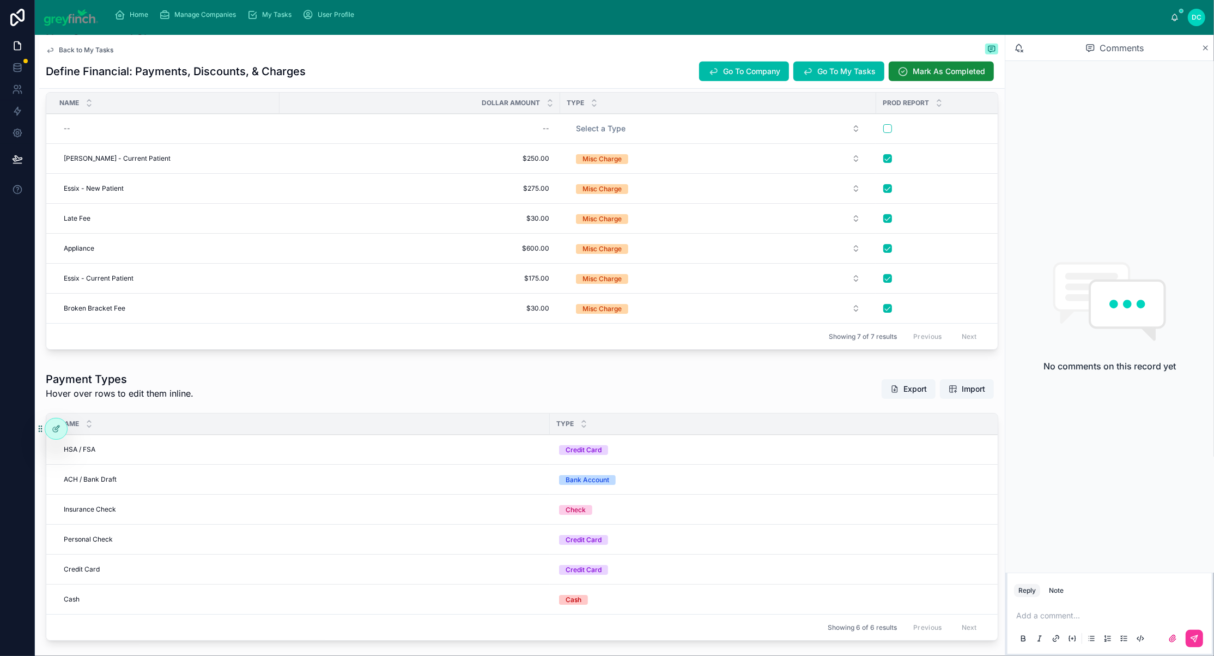
scroll to position [689, 0]
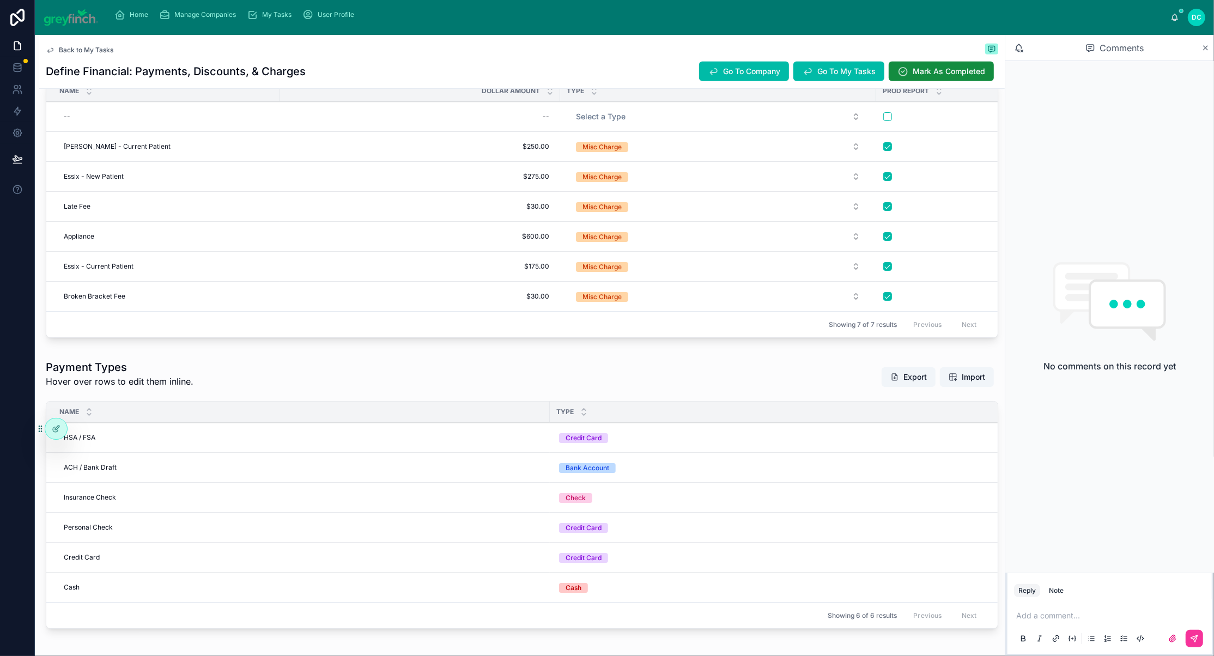
click at [106, 125] on div "--" at bounding box center [166, 116] width 214 height 17
type input "**********"
click at [217, 324] on icon "submit" at bounding box center [213, 319] width 9 height 9
click at [856, 126] on button "Select a Type" at bounding box center [718, 117] width 302 height 20
click at [684, 373] on div "Misc Charge" at bounding box center [664, 368] width 39 height 10
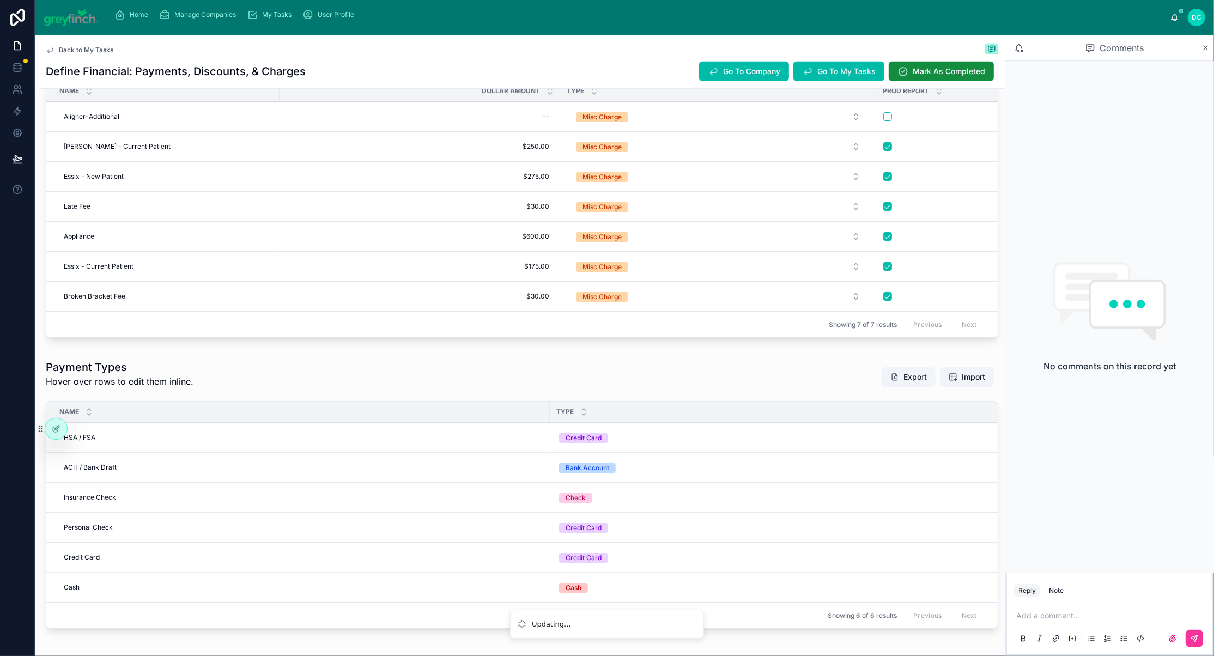
click at [0, 0] on div "Add New Row Delete This Row" at bounding box center [0, 0] width 0 height 0
click at [908, 121] on div at bounding box center [1017, 116] width 268 height 9
click at [892, 121] on button "button" at bounding box center [887, 116] width 9 height 9
click at [0, 0] on span "Add New Row" at bounding box center [0, 0] width 0 height 0
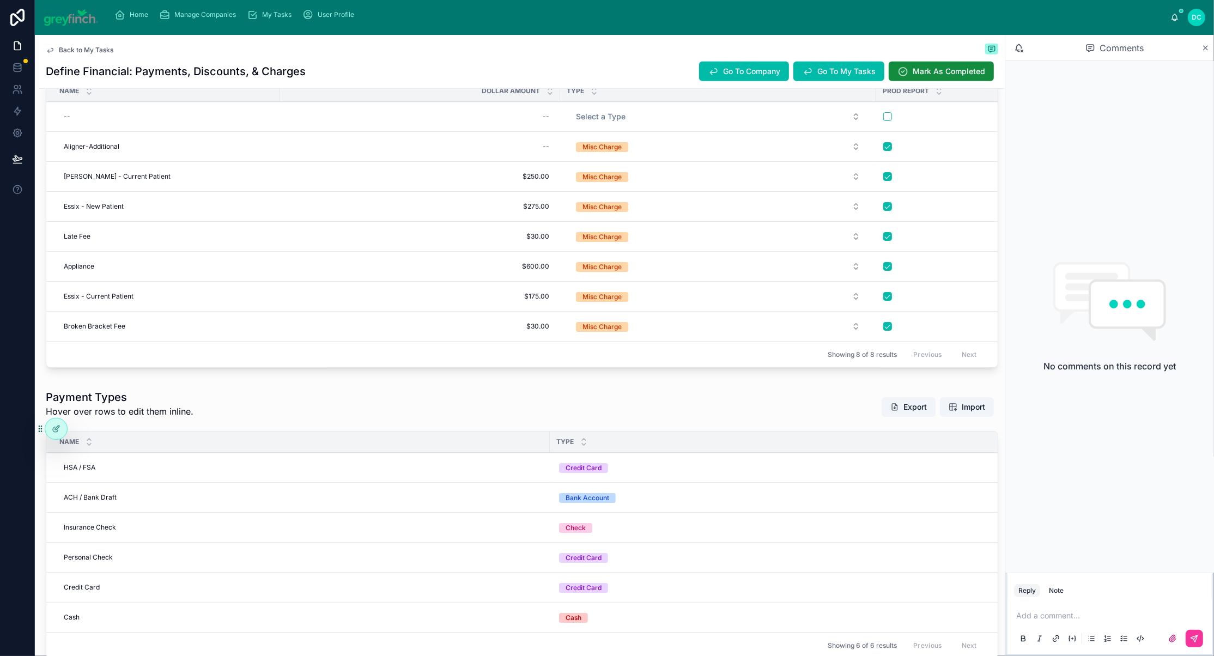
click at [87, 46] on link "Click here" at bounding box center [66, 40] width 41 height 11
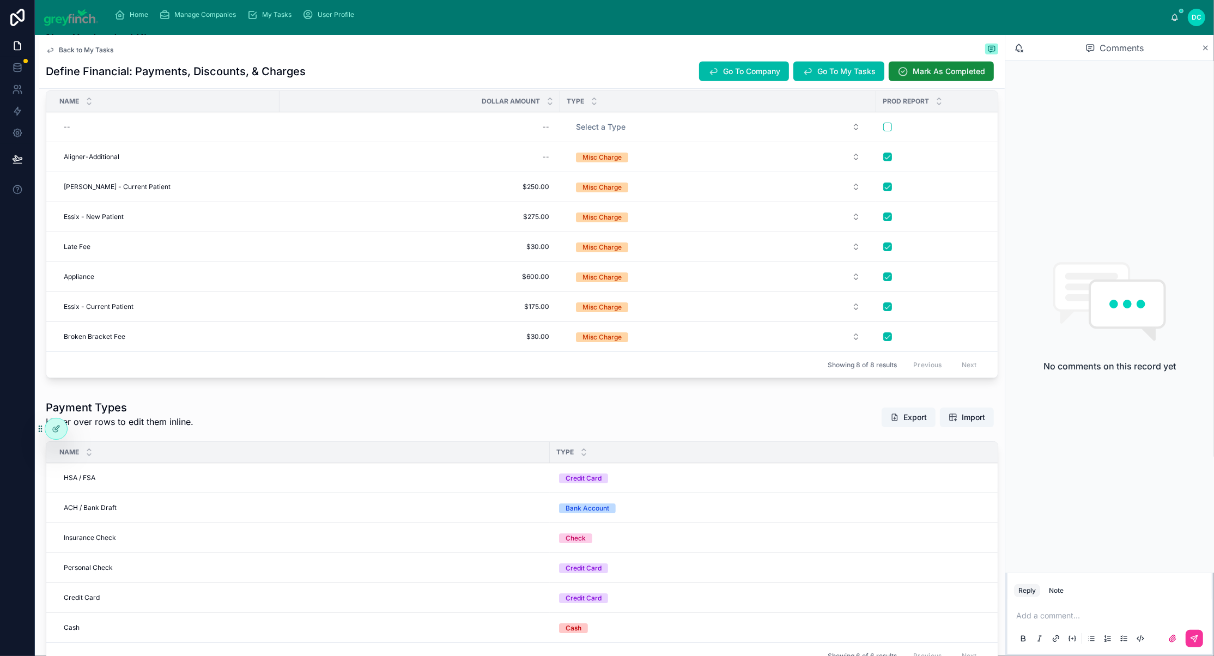
scroll to position [686, 0]
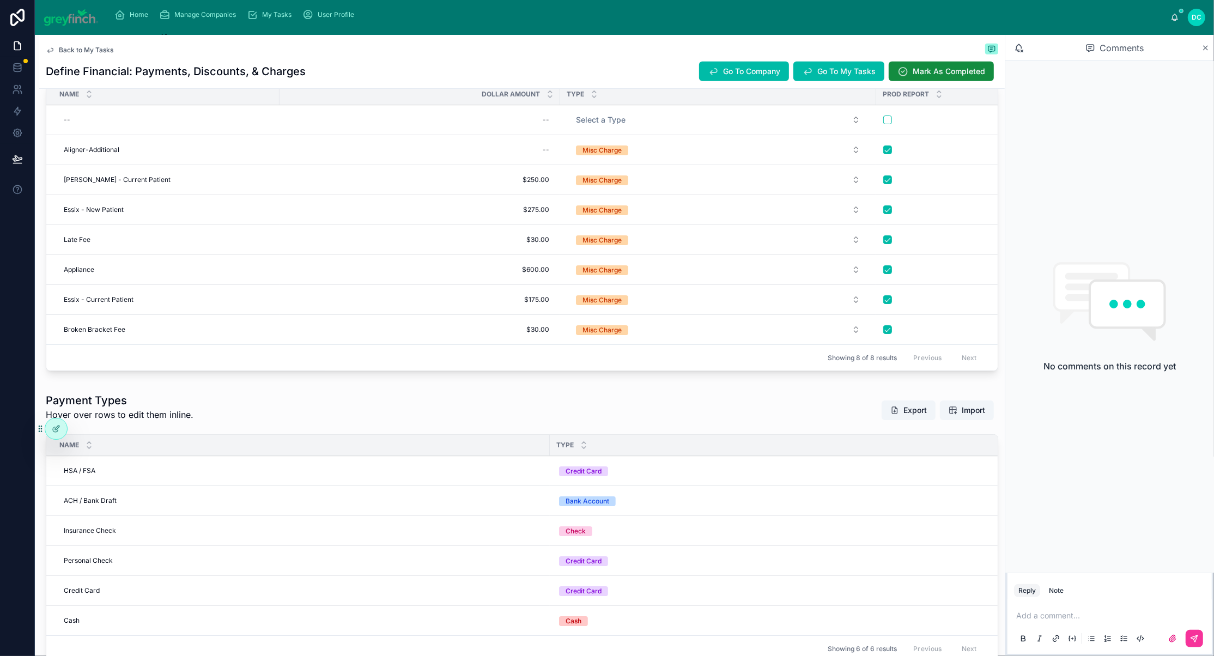
click at [0, 0] on icon at bounding box center [0, 0] width 0 height 0
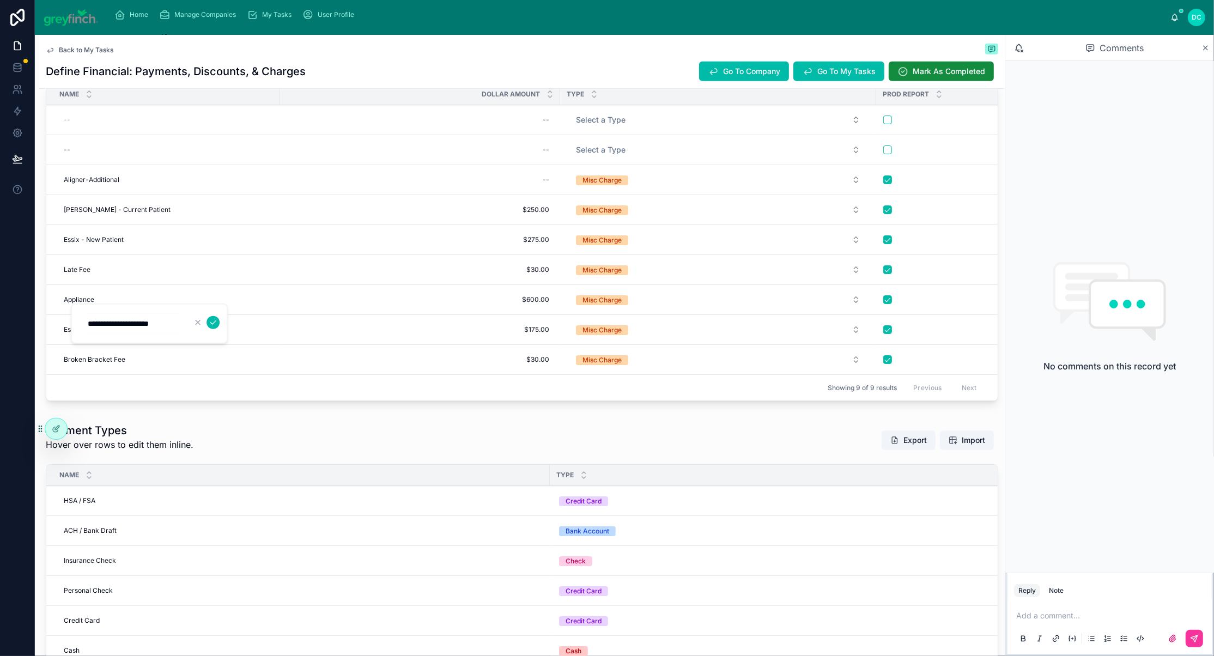
type input "**********"
click at [217, 325] on icon "submit" at bounding box center [213, 322] width 9 height 9
click at [104, 159] on div "--" at bounding box center [166, 149] width 214 height 17
type input "**********"
click at [220, 366] on button "submit" at bounding box center [212, 358] width 13 height 13
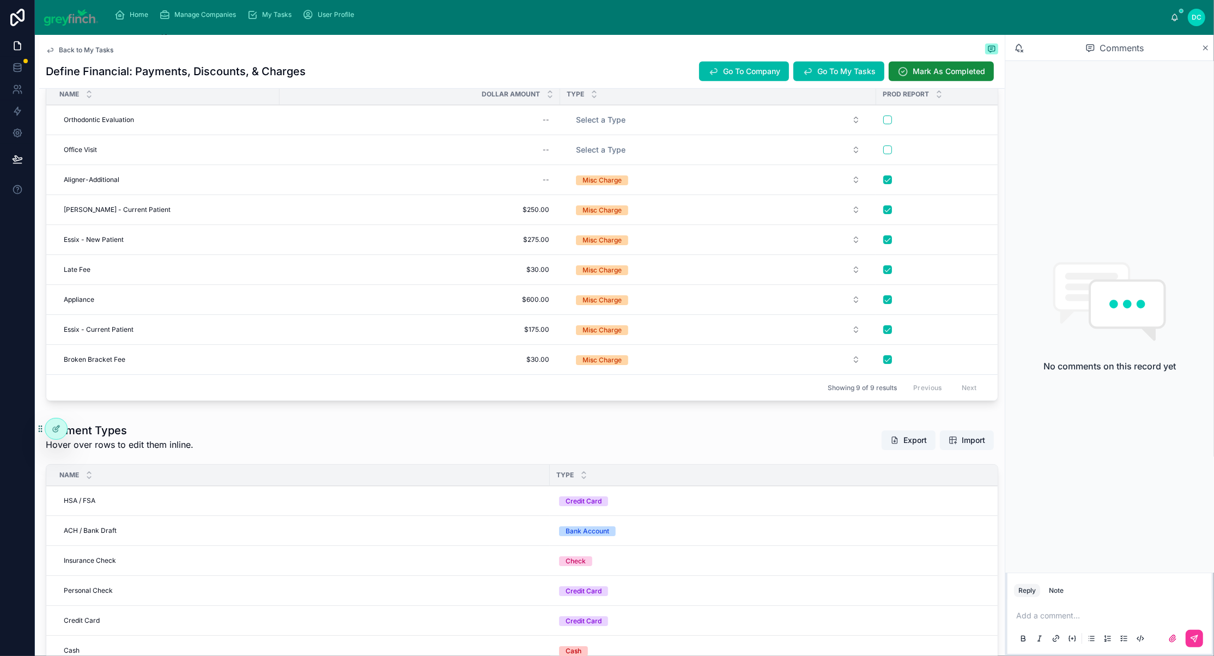
click at [538, 129] on div "--" at bounding box center [419, 119] width 267 height 17
type input "*****"
click at [546, 159] on div "--" at bounding box center [419, 149] width 267 height 17
click at [547, 159] on div "--" at bounding box center [419, 149] width 267 height 17
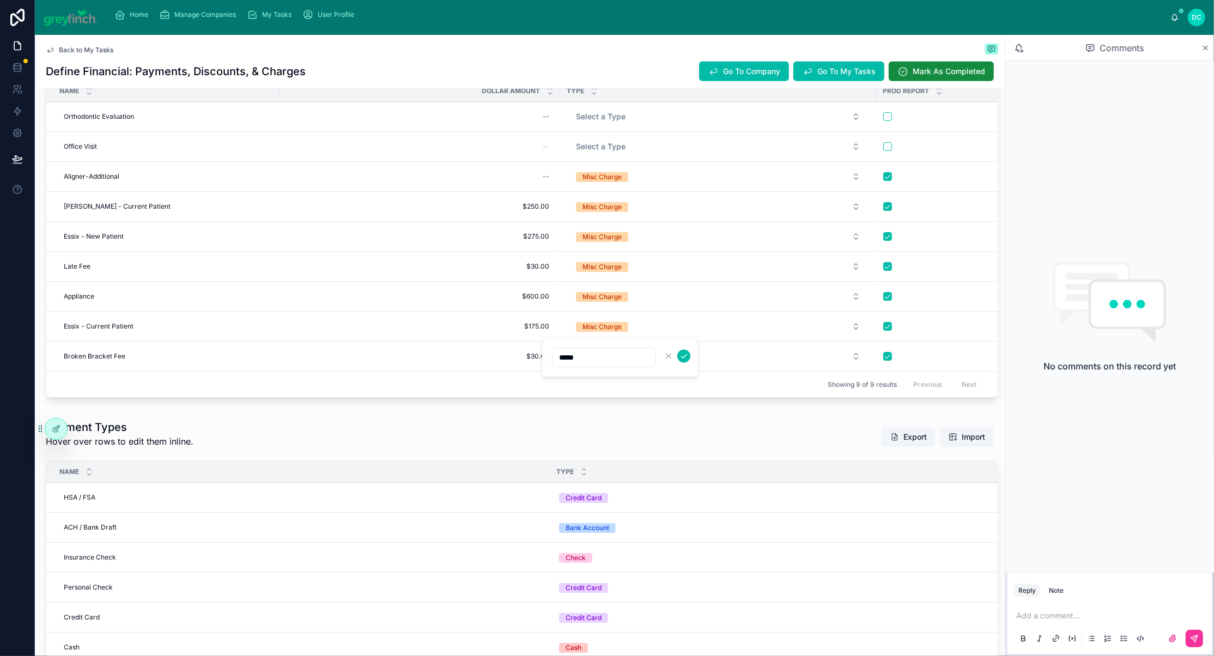
type input "*****"
click at [688, 360] on icon "submit" at bounding box center [683, 356] width 9 height 9
click at [625, 152] on span "Select a Type" at bounding box center [601, 146] width 50 height 11
click at [671, 216] on button "Misc Charge" at bounding box center [718, 207] width 302 height 20
click at [625, 152] on span "Select a Type" at bounding box center [601, 146] width 50 height 11
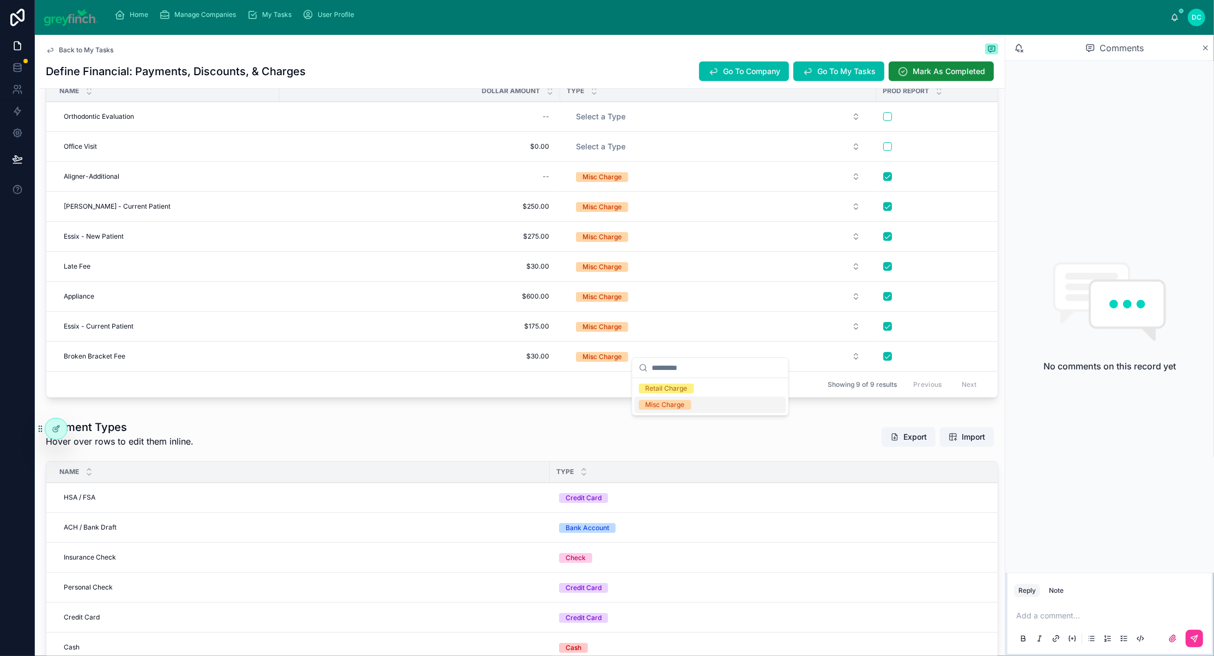
click at [667, 410] on div "Misc Charge" at bounding box center [664, 405] width 39 height 10
click at [625, 122] on span "Select a Type" at bounding box center [601, 116] width 50 height 11
click at [668, 373] on div "Misc Charge" at bounding box center [664, 368] width 39 height 10
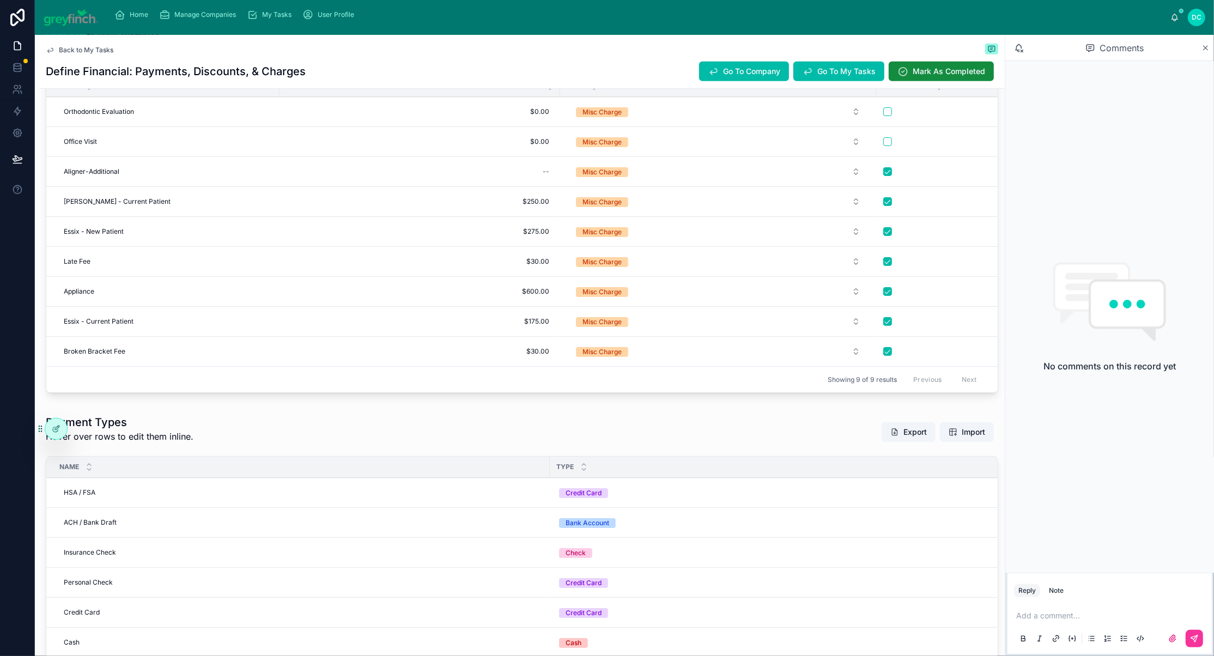
scroll to position [696, 0]
click at [0, 0] on span "Add New Row" at bounding box center [0, 0] width 0 height 0
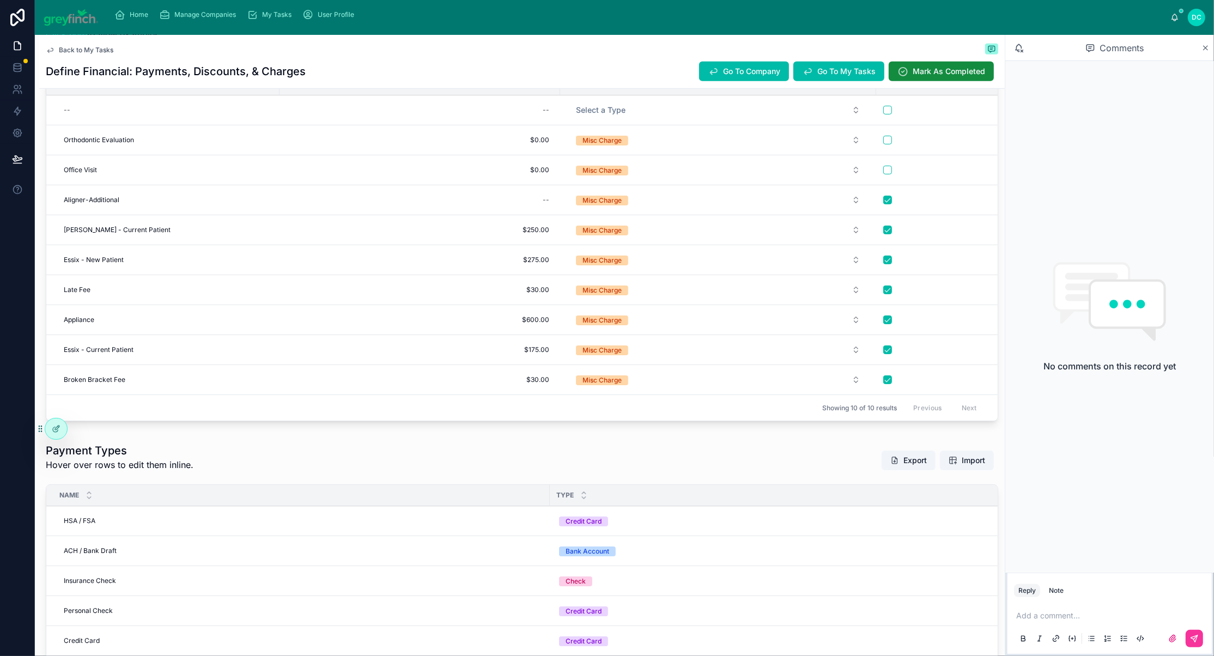
click at [141, 119] on div "--" at bounding box center [166, 109] width 214 height 17
type input "**********"
click at [217, 314] on icon "submit" at bounding box center [213, 312] width 9 height 9
click at [682, 120] on button "Select a Type" at bounding box center [718, 110] width 302 height 20
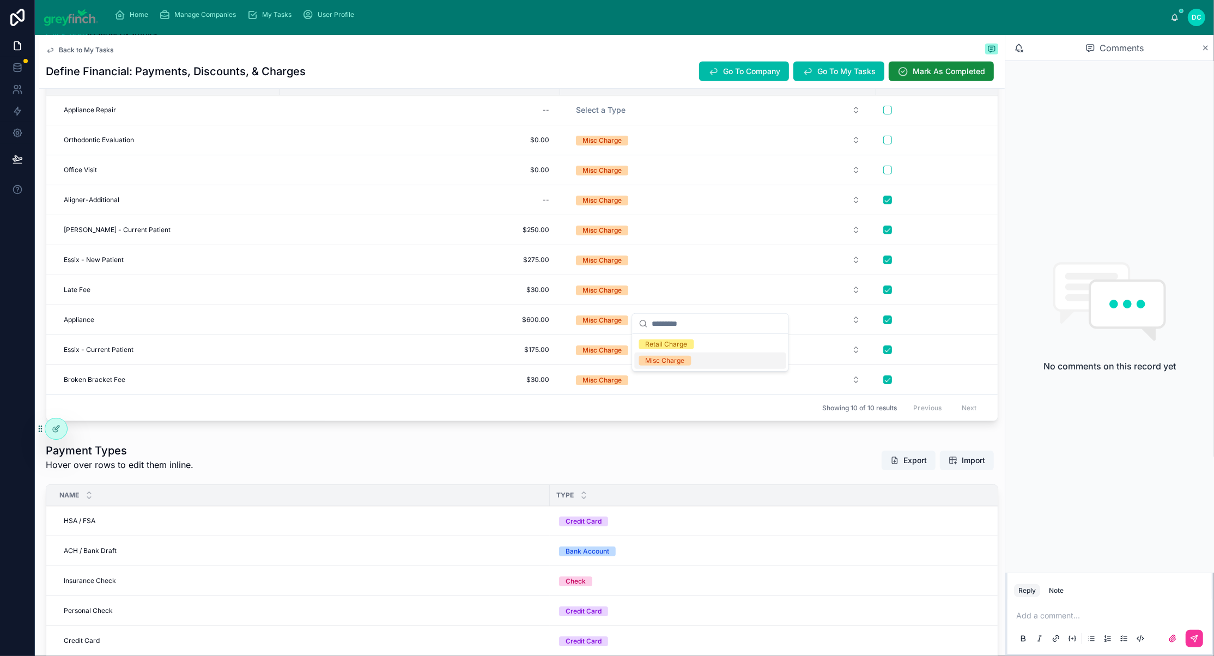
click at [684, 366] on div "Misc Charge" at bounding box center [664, 361] width 39 height 10
click at [892, 114] on button "button" at bounding box center [887, 110] width 9 height 9
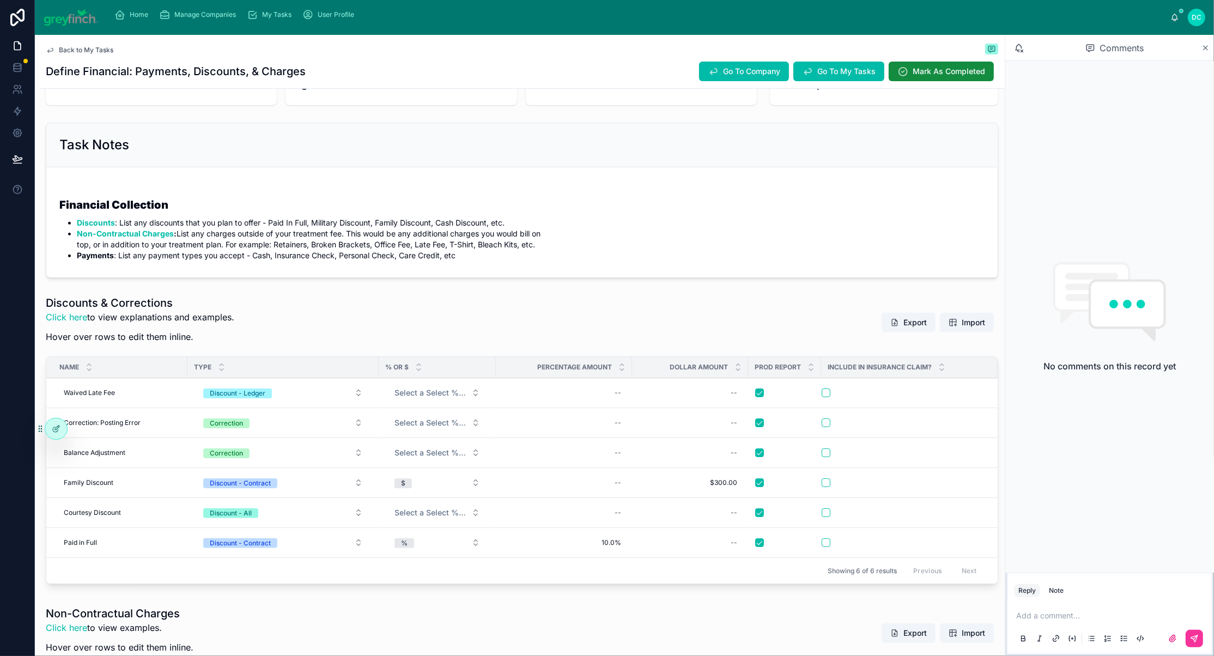
scroll to position [0, 0]
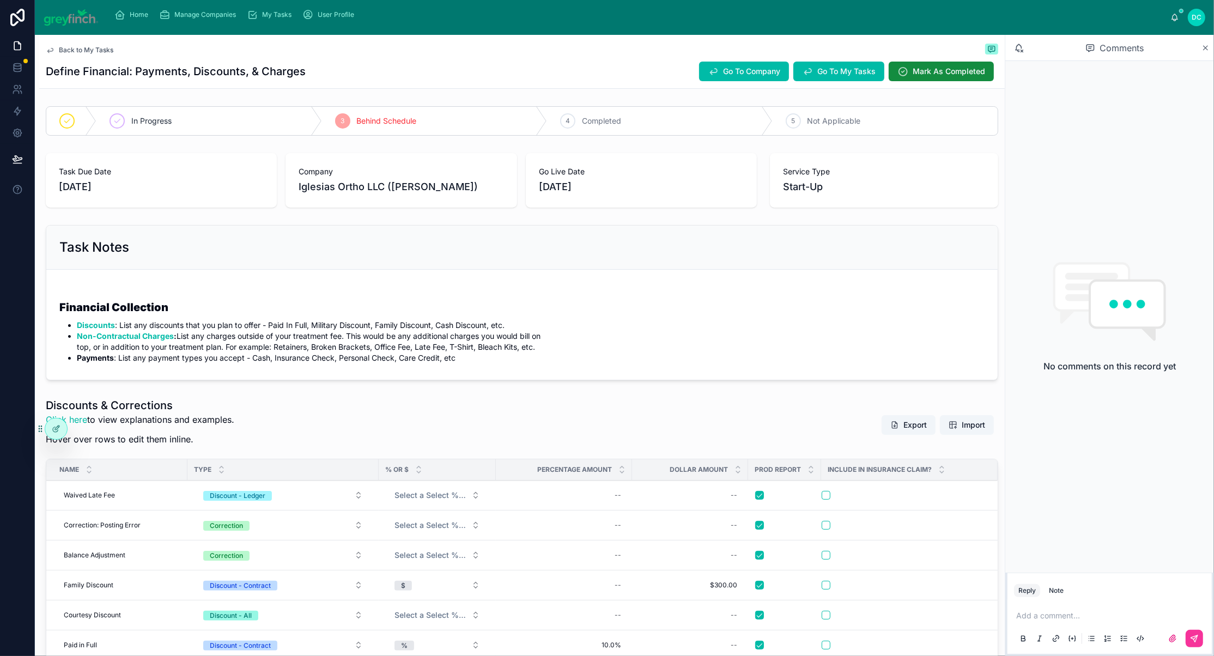
click at [912, 77] on span "Mark As Completed" at bounding box center [948, 71] width 72 height 11
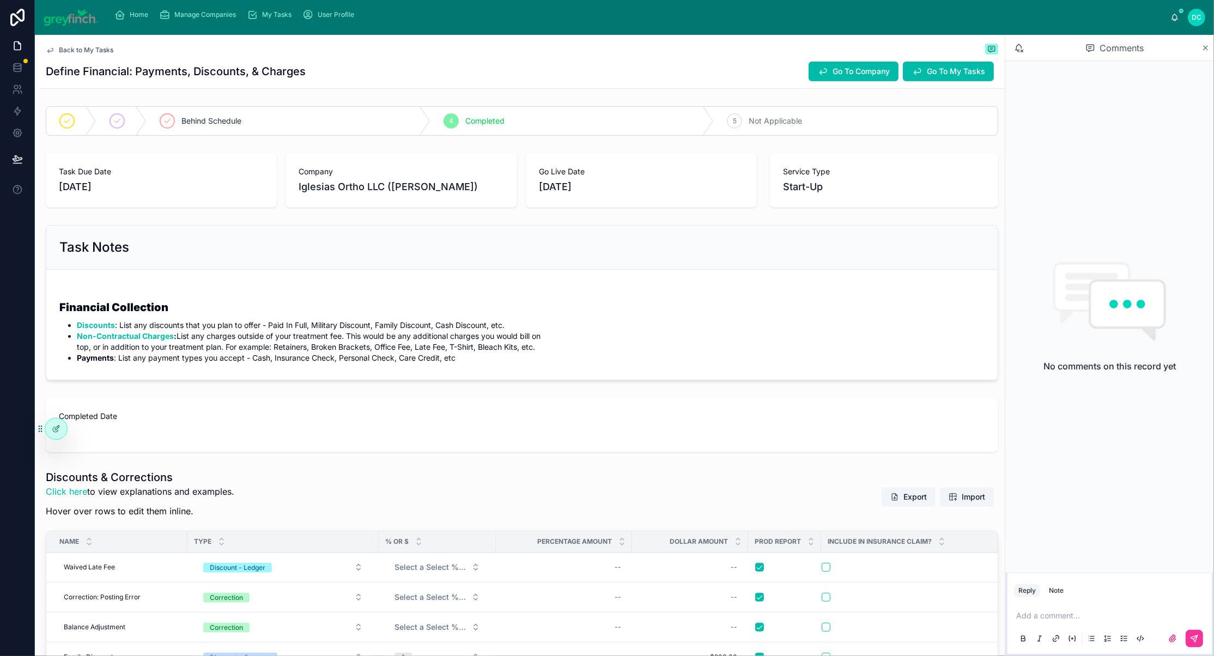
click at [68, 54] on link "Back to My Tasks" at bounding box center [80, 50] width 68 height 9
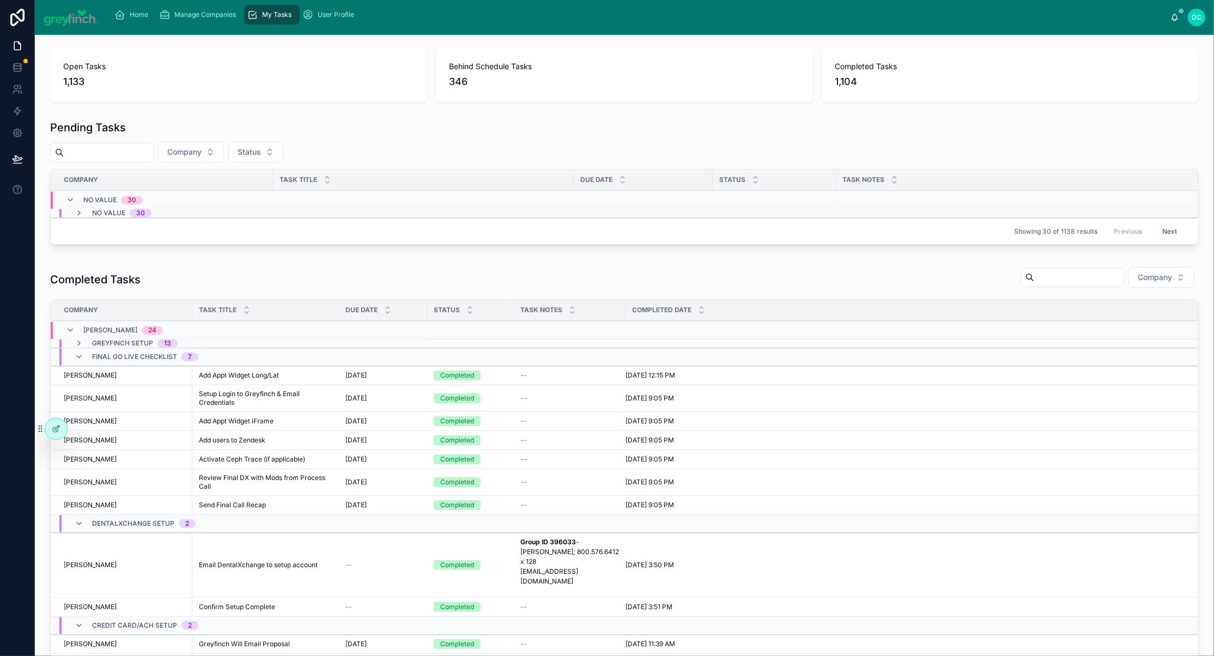
click at [0, 0] on icon at bounding box center [0, 0] width 0 height 0
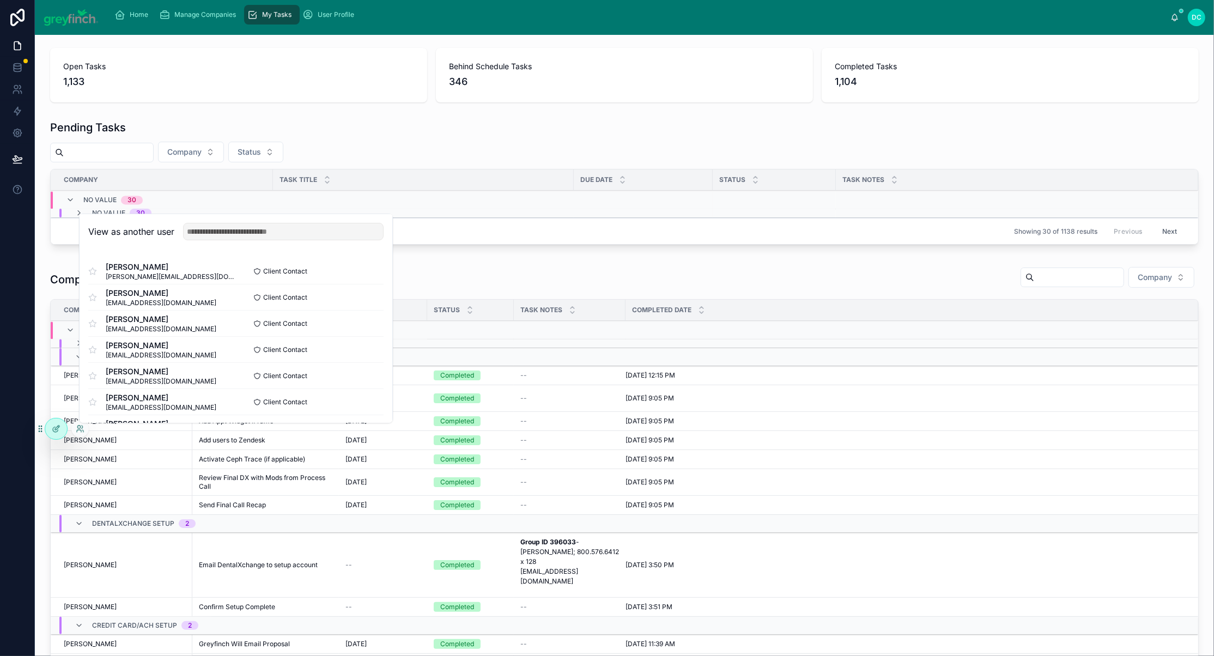
click at [0, 0] on button "Select" at bounding box center [0, 0] width 0 height 0
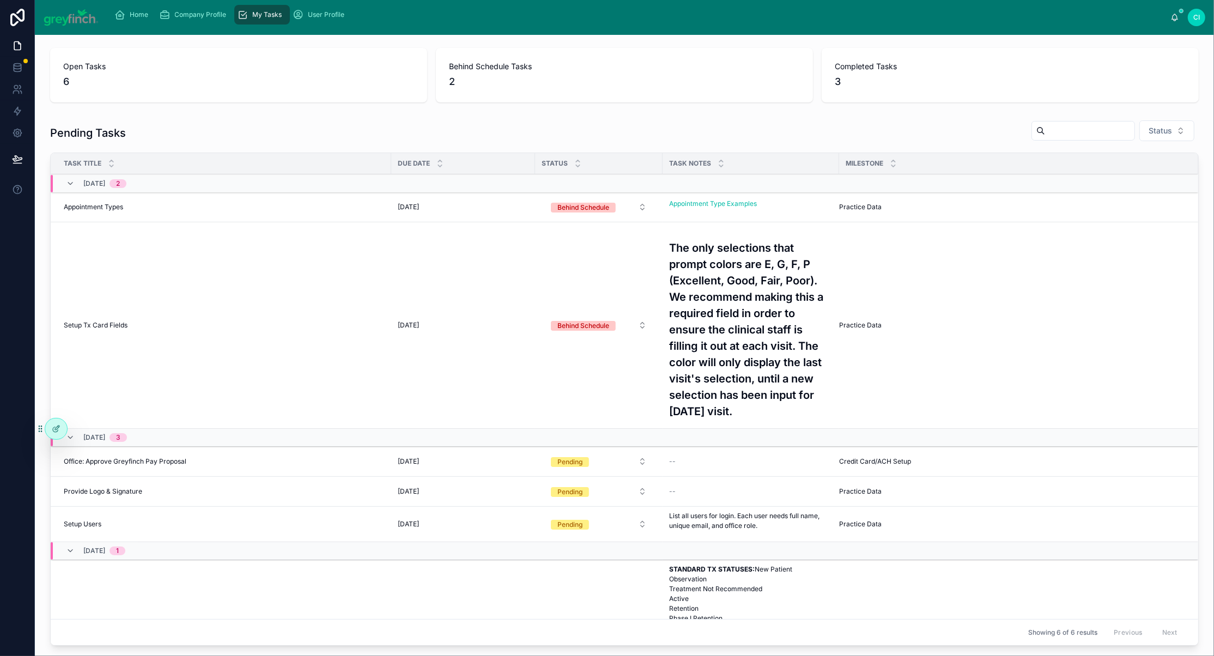
click at [609, 212] on div "Behind Schedule" at bounding box center [583, 208] width 52 height 10
click at [419, 211] on span "[DATE]" at bounding box center [408, 207] width 21 height 9
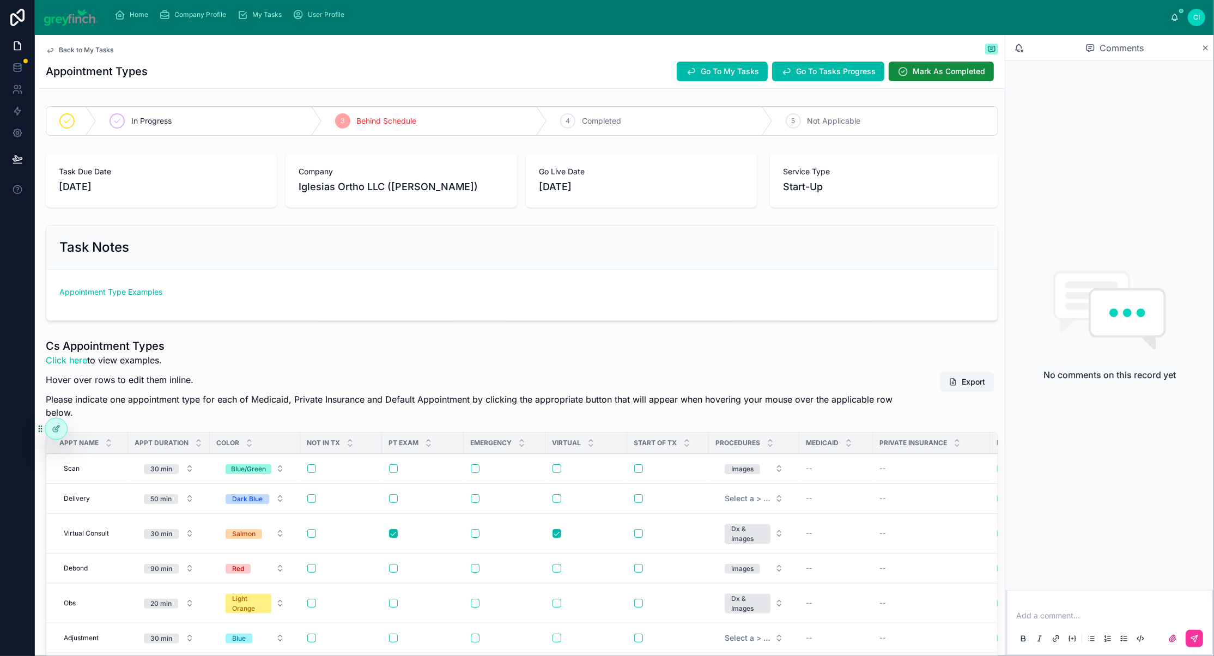
click at [102, 194] on span "[DATE]" at bounding box center [161, 186] width 205 height 15
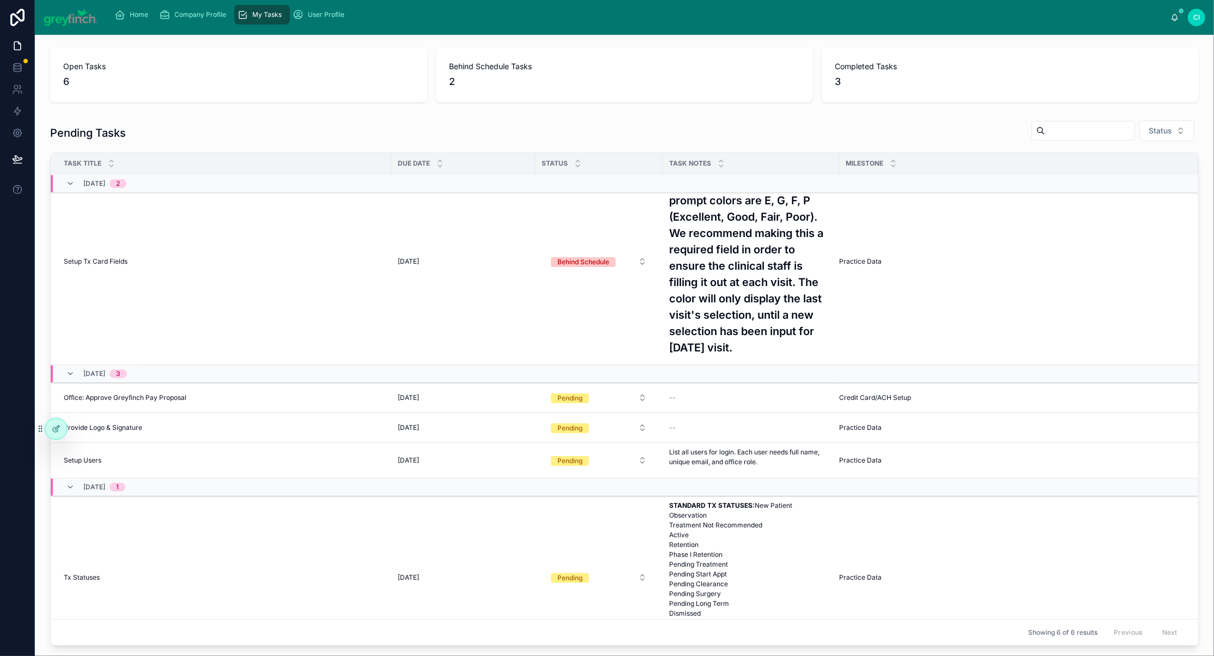
scroll to position [89, 0]
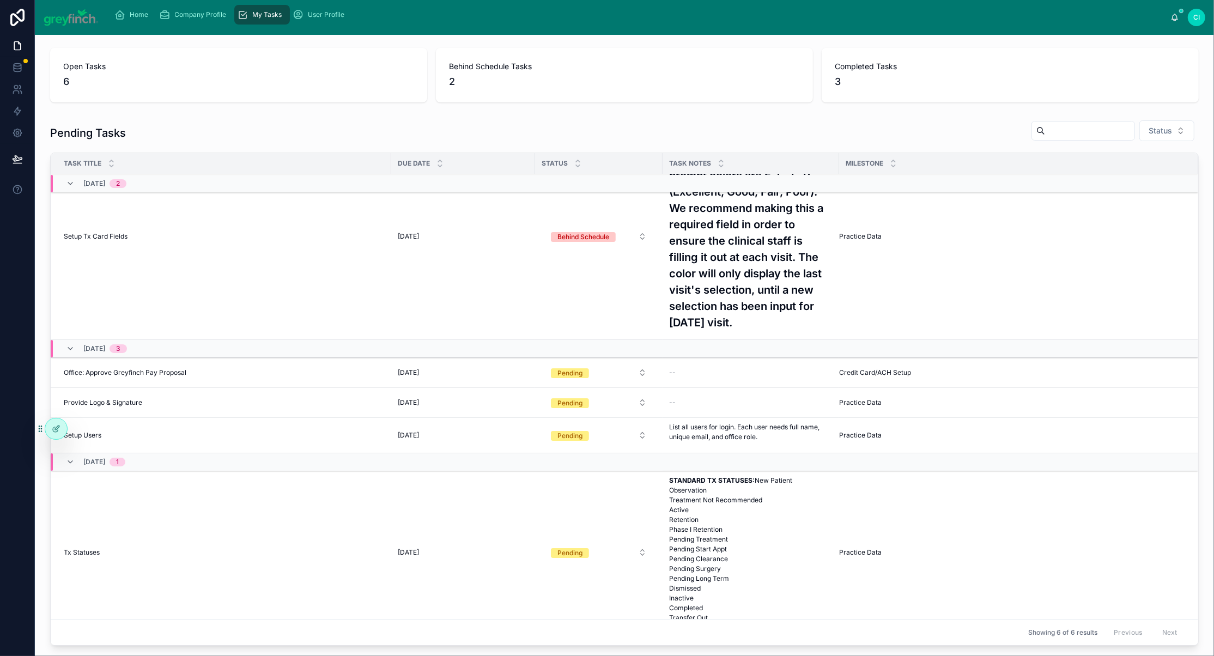
click at [98, 241] on span "Setup Tx Card Fields" at bounding box center [96, 236] width 64 height 9
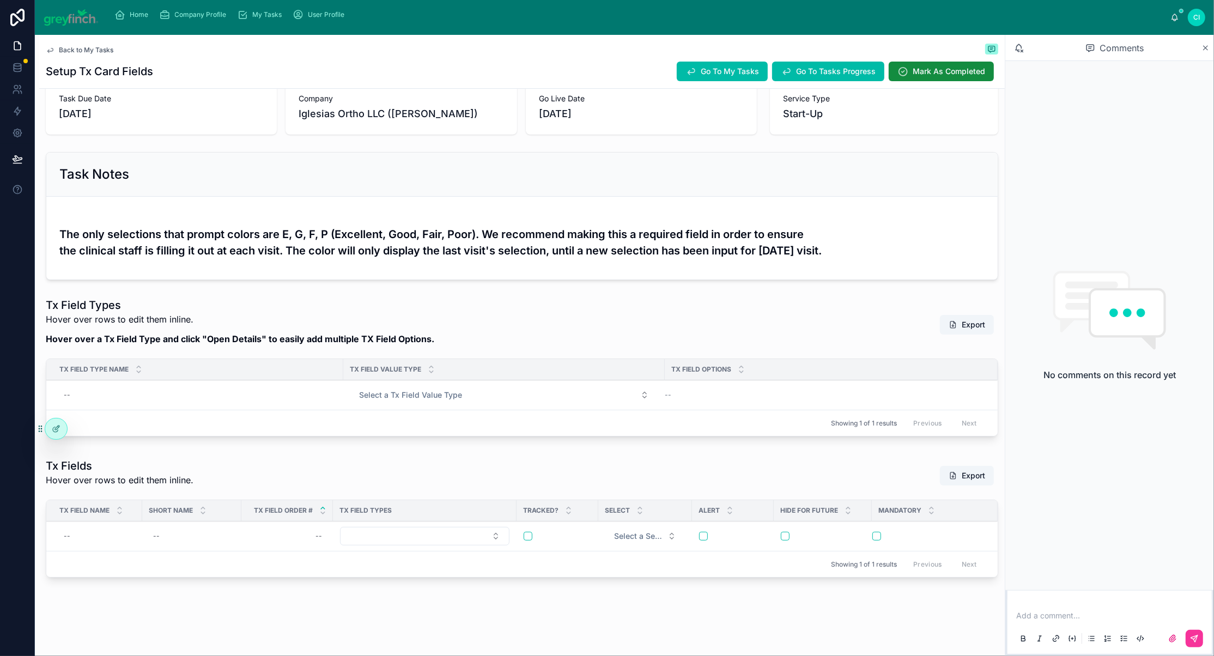
scroll to position [229, 0]
click at [113, 386] on div "--" at bounding box center [197, 394] width 277 height 17
type input "**********"
click at [217, 387] on icon "submit" at bounding box center [213, 385] width 9 height 9
click at [800, 359] on div "Tx Field Options" at bounding box center [831, 369] width 333 height 21
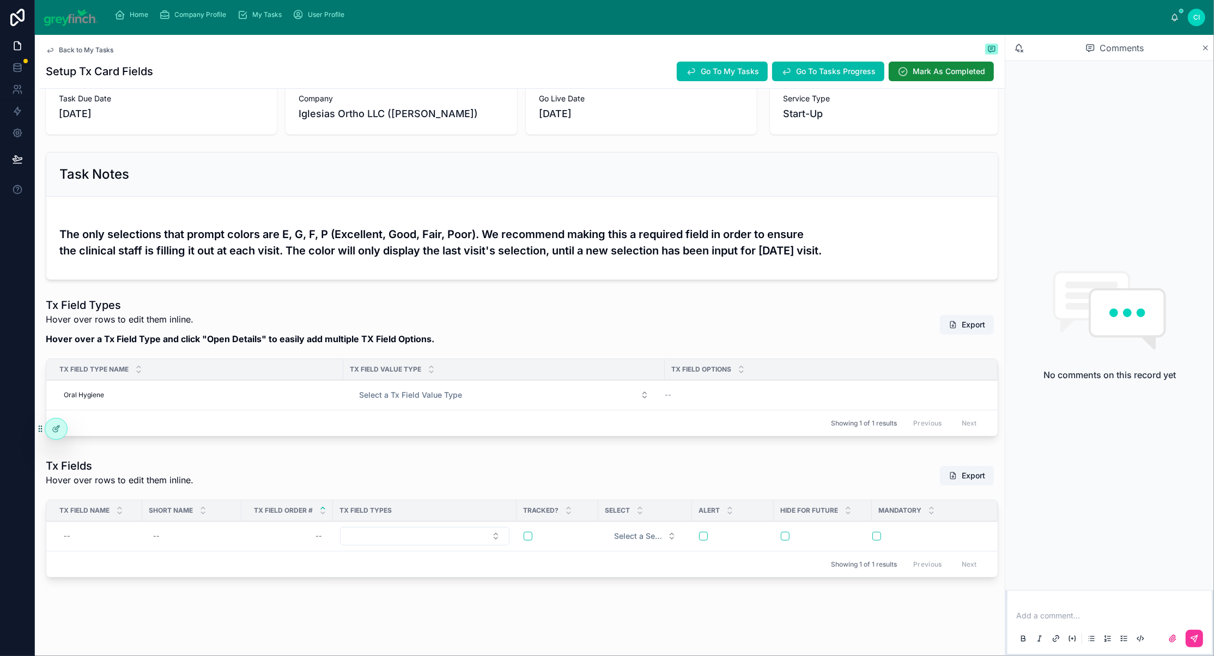
click at [0, 0] on button "Add New Row" at bounding box center [0, 0] width 0 height 0
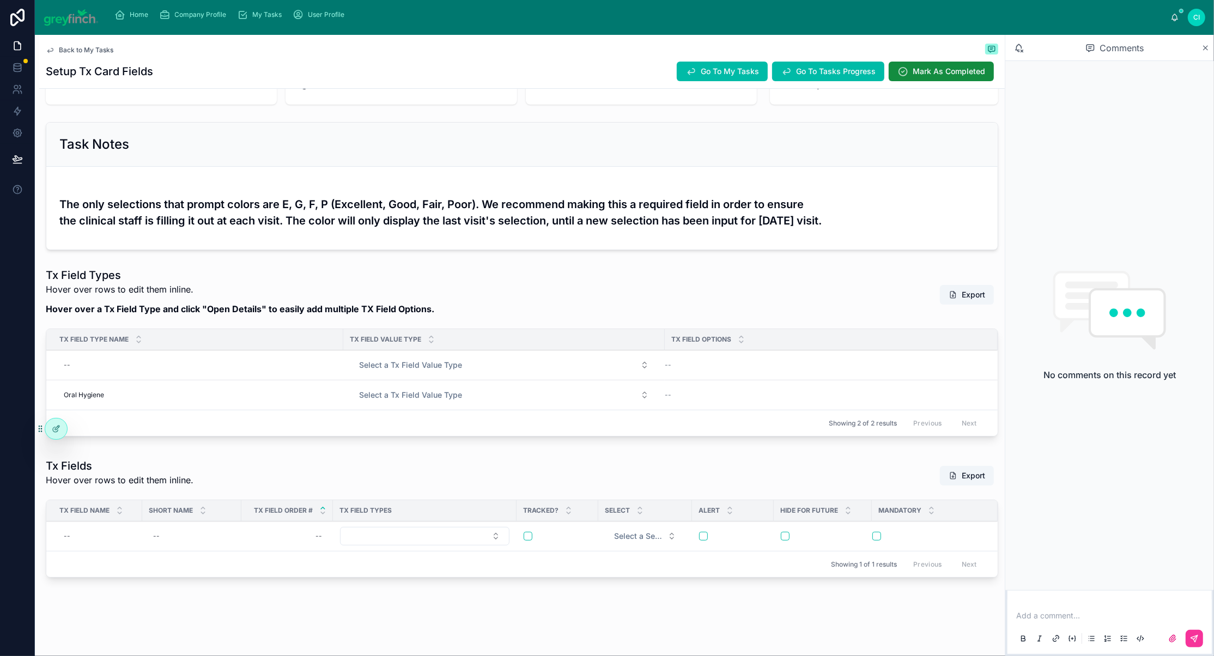
click at [107, 374] on div "--" at bounding box center [197, 364] width 277 height 17
type input "********"
click at [217, 389] on icon "submit" at bounding box center [213, 385] width 9 height 9
click at [0, 0] on span "Add New Row" at bounding box center [0, 0] width 0 height 0
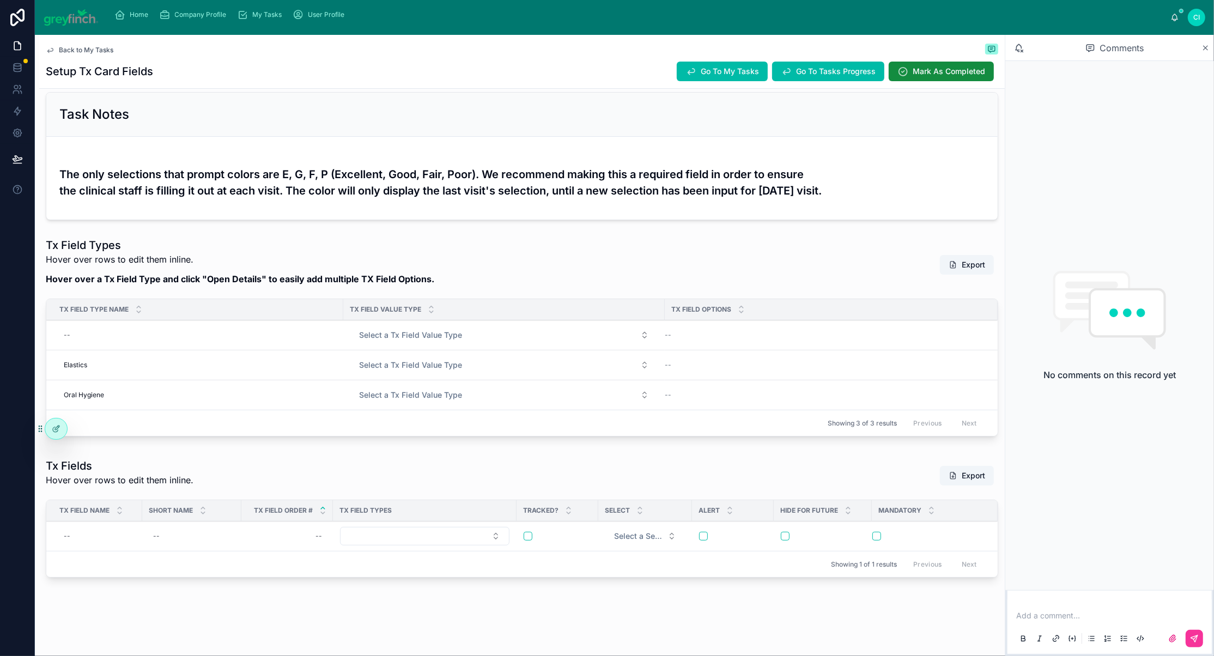
click at [0, 0] on span "Add New Row" at bounding box center [0, 0] width 0 height 0
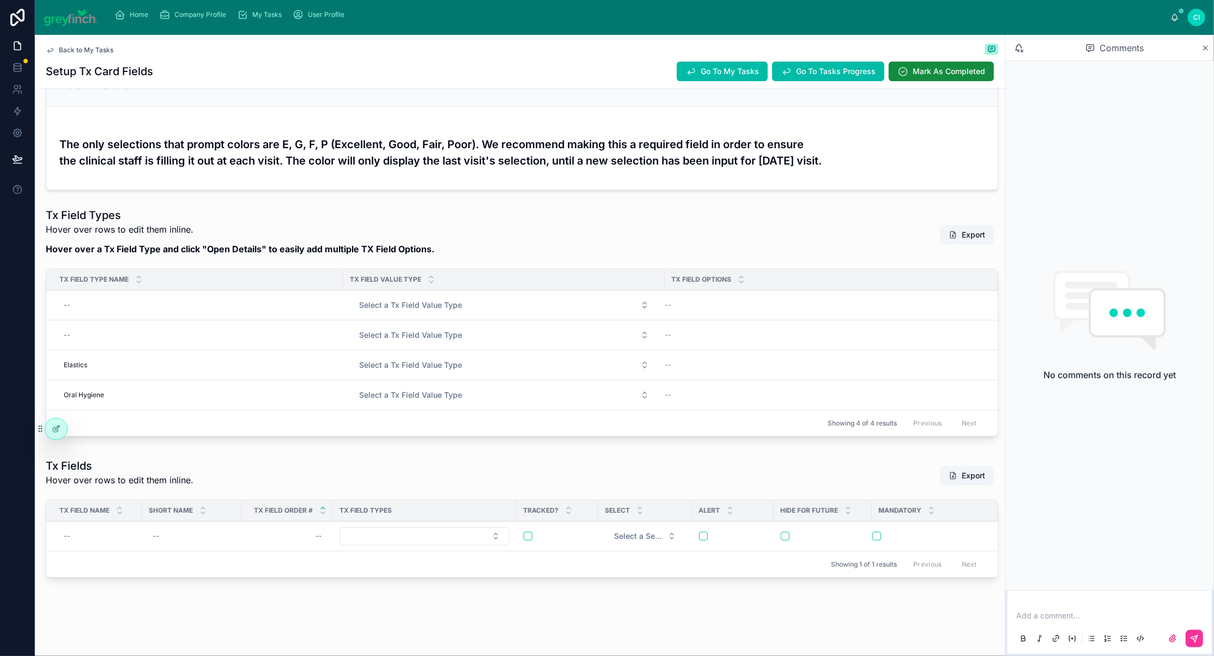
click at [108, 344] on div "--" at bounding box center [197, 334] width 277 height 17
type input "*********"
click at [190, 344] on div "--" at bounding box center [197, 334] width 277 height 17
click at [270, 344] on div "--" at bounding box center [197, 334] width 277 height 17
click at [217, 424] on icon "submit" at bounding box center [213, 422] width 9 height 9
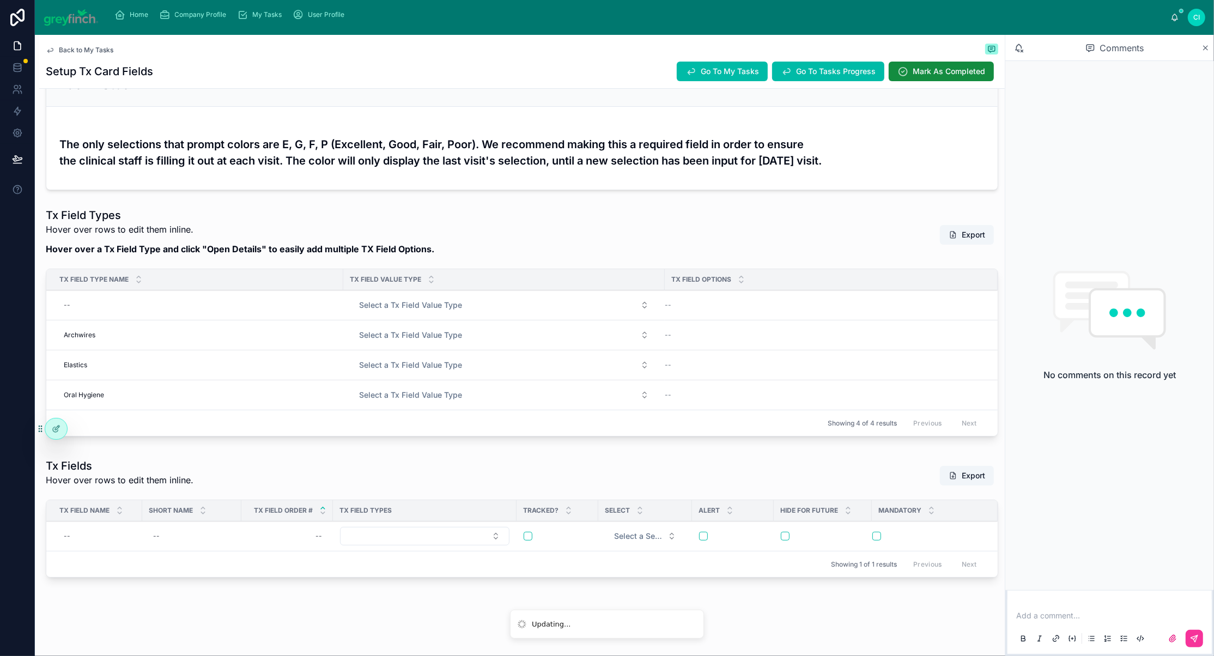
click at [99, 314] on div "--" at bounding box center [197, 304] width 277 height 17
click at [128, 314] on div "--" at bounding box center [197, 304] width 277 height 17
type input "*******"
click at [217, 389] on icon "submit" at bounding box center [213, 385] width 9 height 9
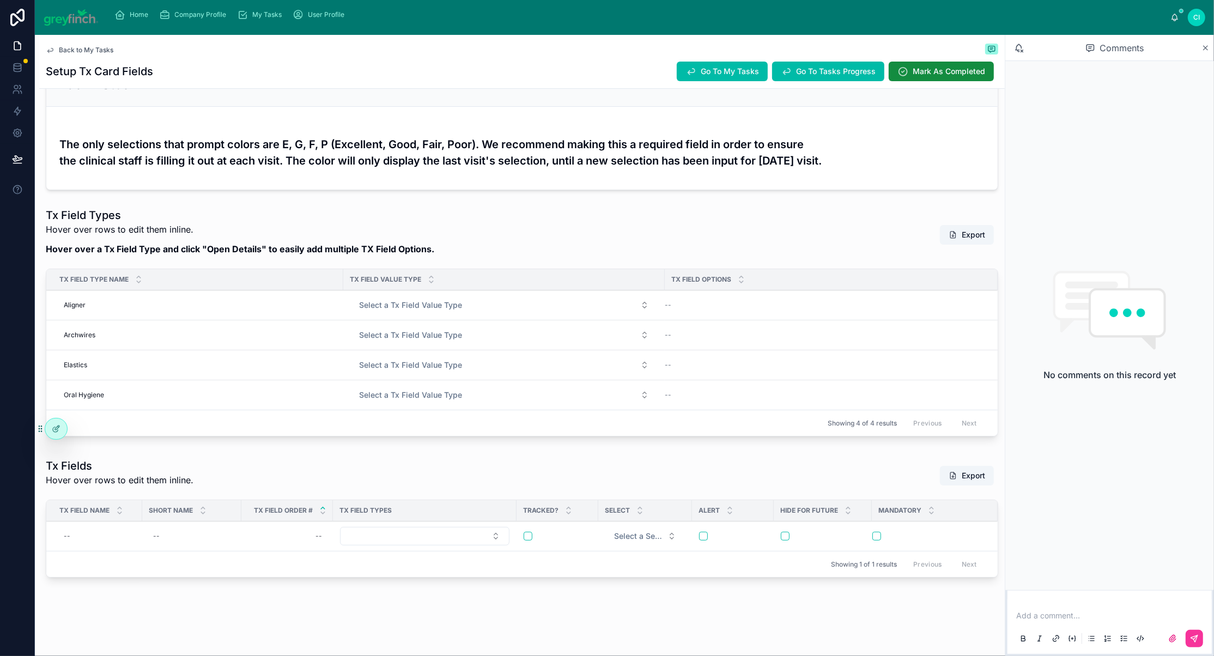
click at [628, 315] on button "Select a Tx Field Value Type" at bounding box center [503, 305] width 307 height 20
click at [462, 311] on span "Select a Tx Field Value Type" at bounding box center [410, 305] width 103 height 11
click at [428, 311] on span "Select a Tx Field Value Type" at bounding box center [410, 305] width 103 height 11
click at [448, 454] on div "Free Form Text" at bounding box center [454, 450] width 47 height 10
click at [649, 405] on button "Select a Tx Field Value Type" at bounding box center [503, 395] width 307 height 20
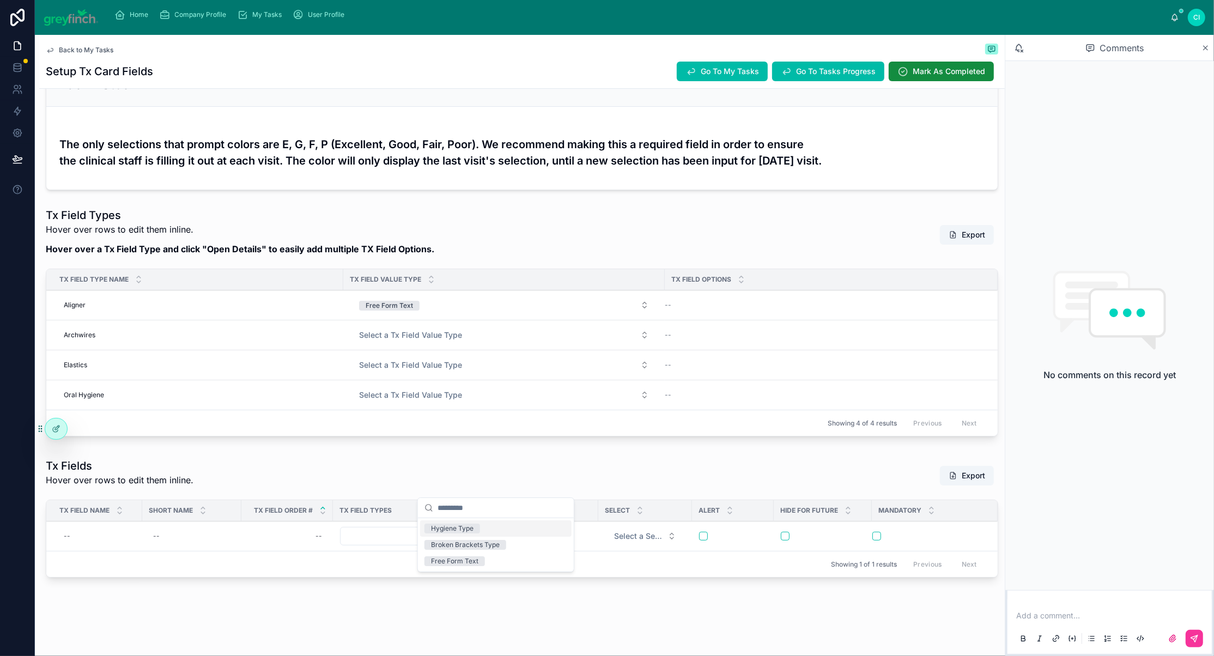
click at [473, 533] on div "Hygiene Type" at bounding box center [452, 528] width 42 height 10
click at [0, 0] on span "Add New Row" at bounding box center [0, 0] width 0 height 0
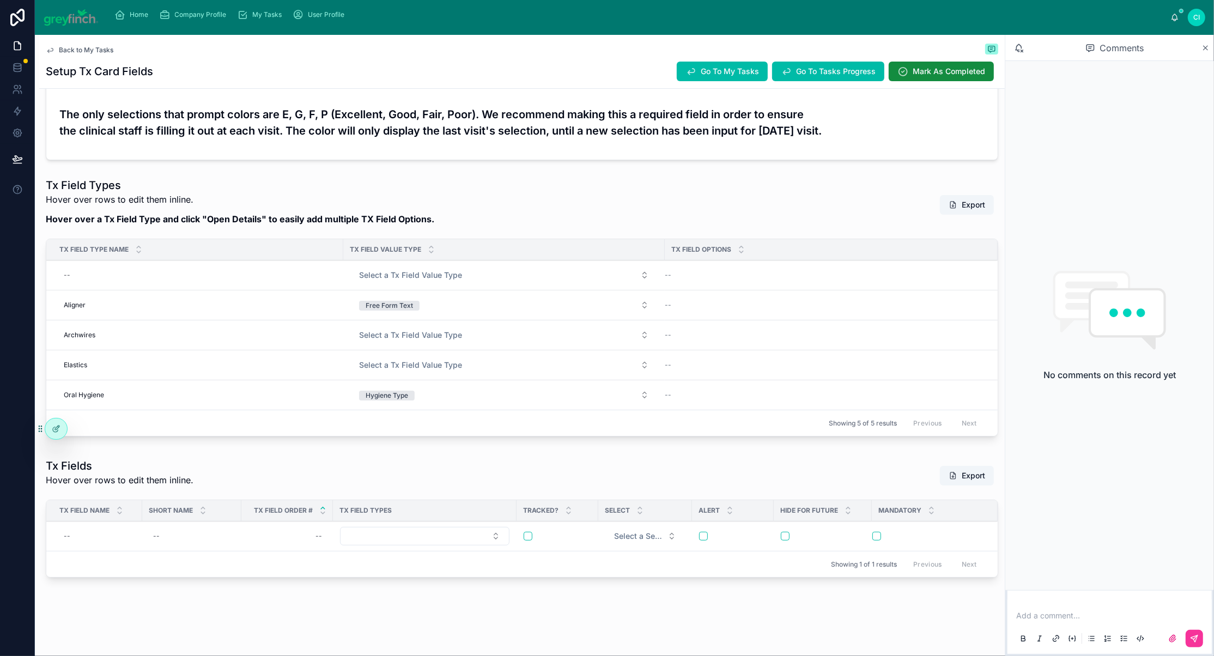
click at [240, 284] on div "--" at bounding box center [197, 274] width 277 height 17
type input "**********"
click at [217, 386] on icon "submit" at bounding box center [213, 385] width 9 height 9
click at [0, 0] on span "Add New Row" at bounding box center [0, 0] width 0 height 0
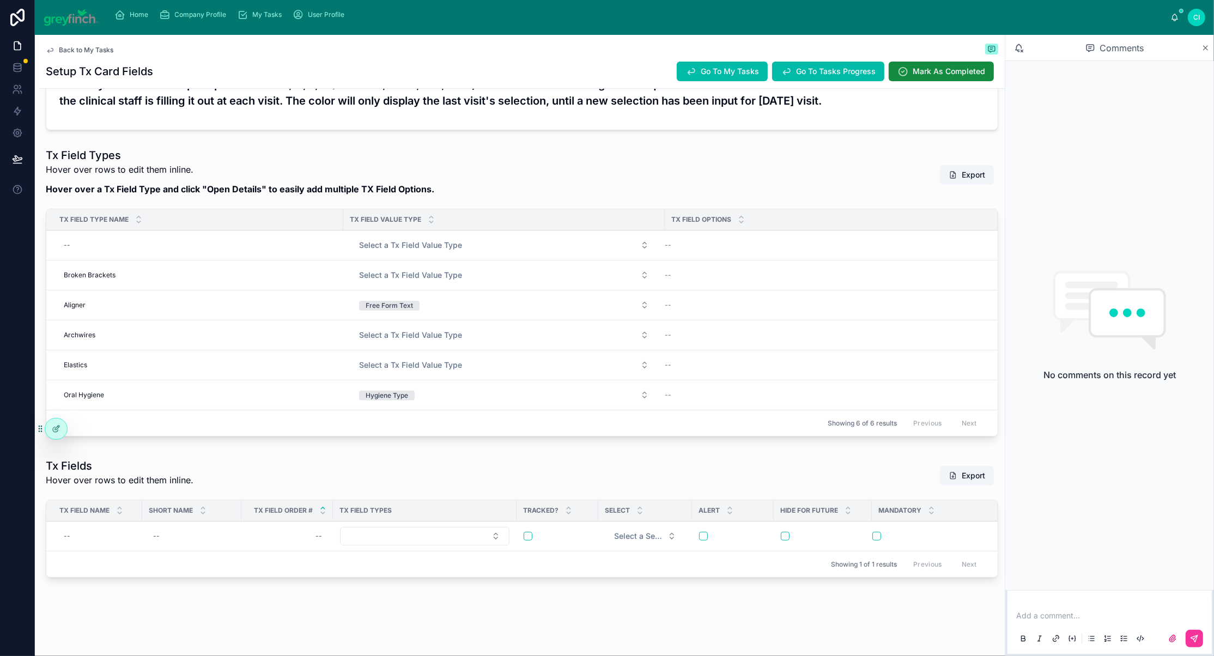
click at [155, 254] on div "--" at bounding box center [197, 244] width 277 height 17
type input "*"
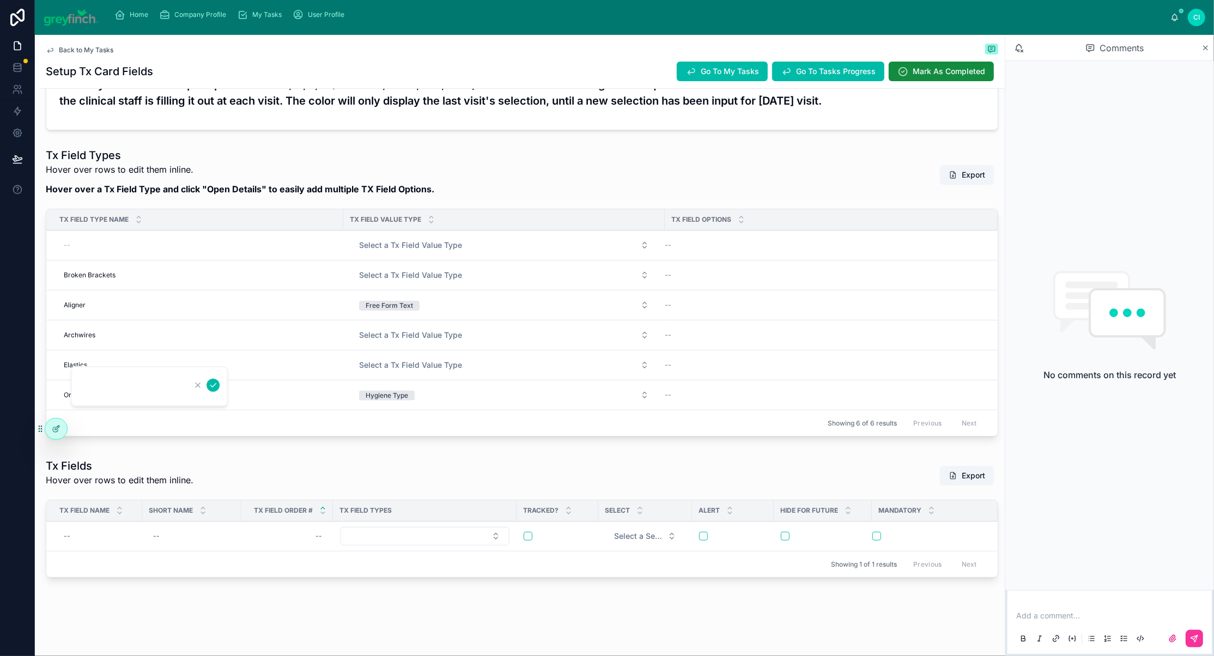
type input "*"
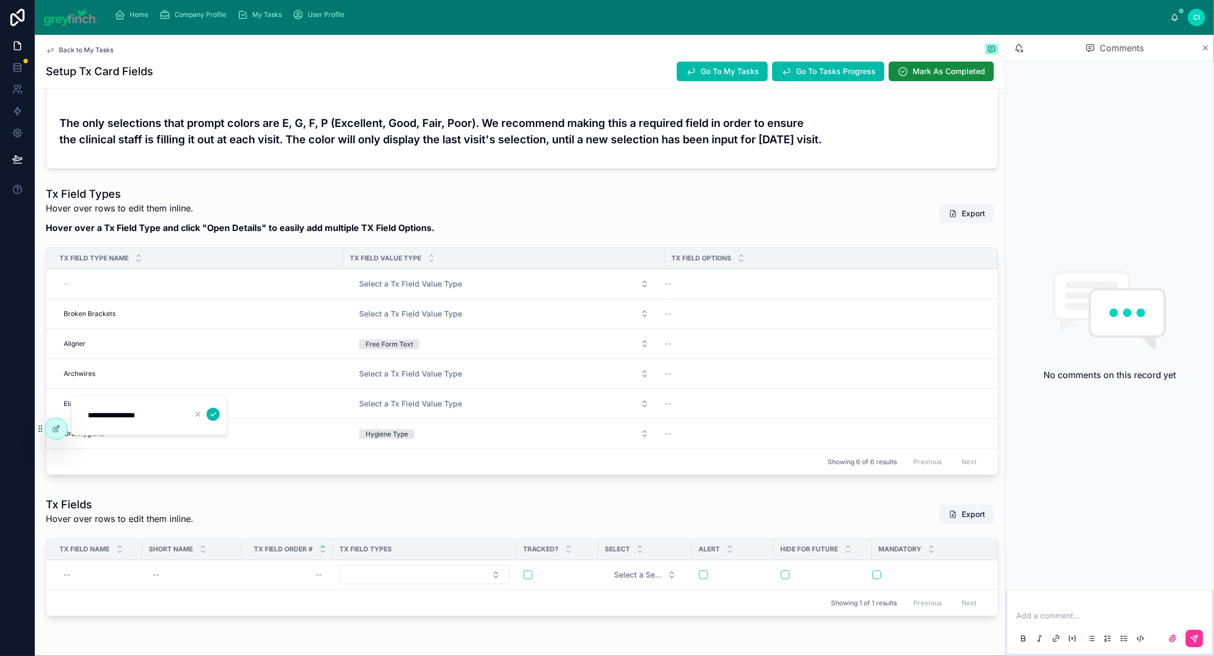
scroll to position [156, 0]
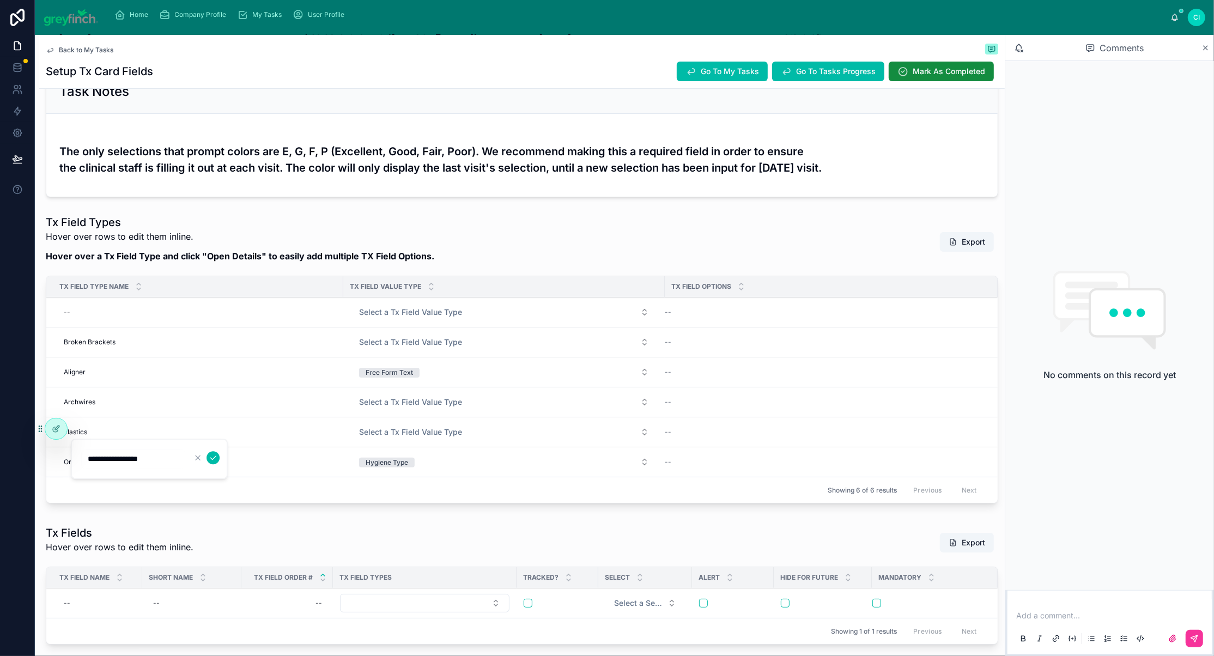
type input "**********"
click at [217, 460] on icon "submit" at bounding box center [213, 457] width 9 height 9
click at [449, 318] on span "Select a Tx Field Value Type" at bounding box center [410, 312] width 103 height 11
click at [455, 318] on span "Select a Tx Field Value Type" at bounding box center [410, 312] width 103 height 11
click at [650, 322] on button "Select a Tx Field Value Type" at bounding box center [503, 312] width 307 height 20
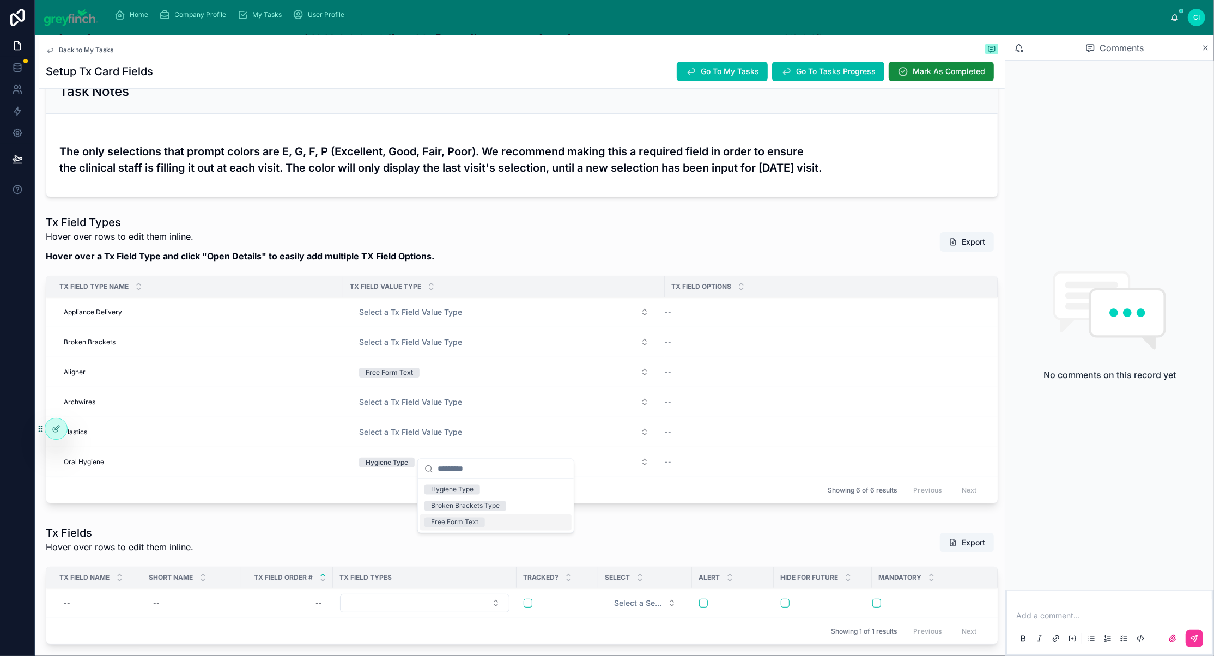
click at [478, 527] on div "Free Form Text" at bounding box center [454, 523] width 47 height 10
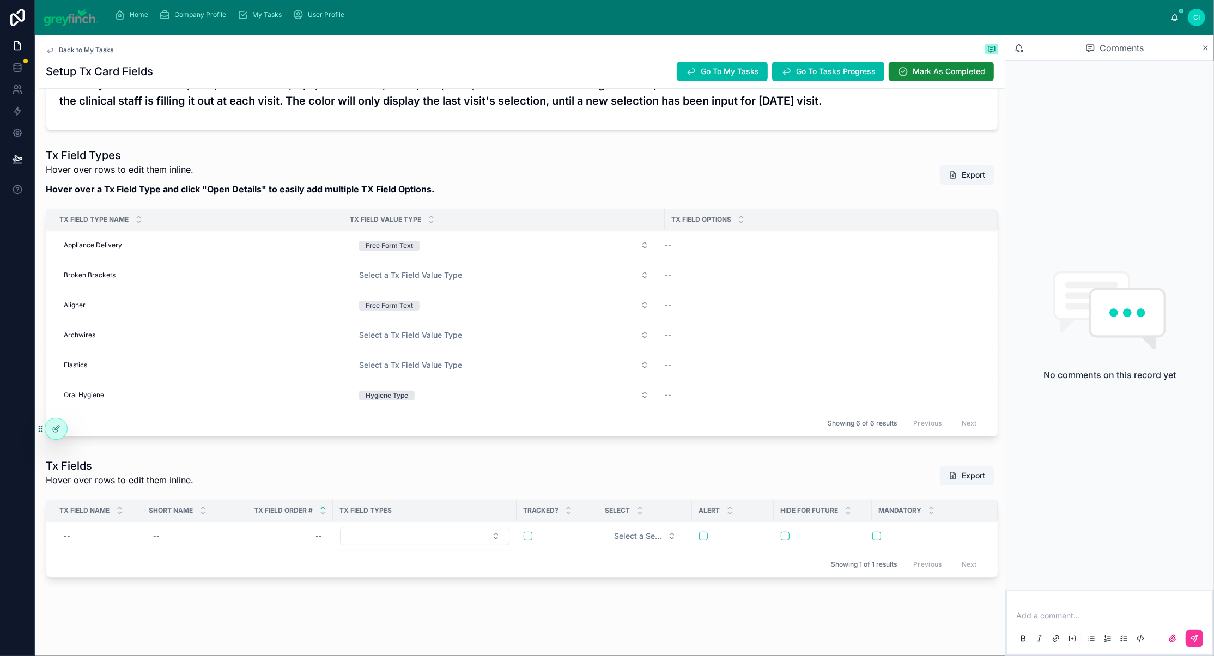
scroll to position [405, 0]
click at [516, 265] on button "Select a Tx Field Value Type" at bounding box center [503, 275] width 307 height 20
click at [476, 299] on div "Broken Brackets Type" at bounding box center [465, 294] width 69 height 10
click at [0, 0] on span "Open Details" at bounding box center [0, 0] width 0 height 0
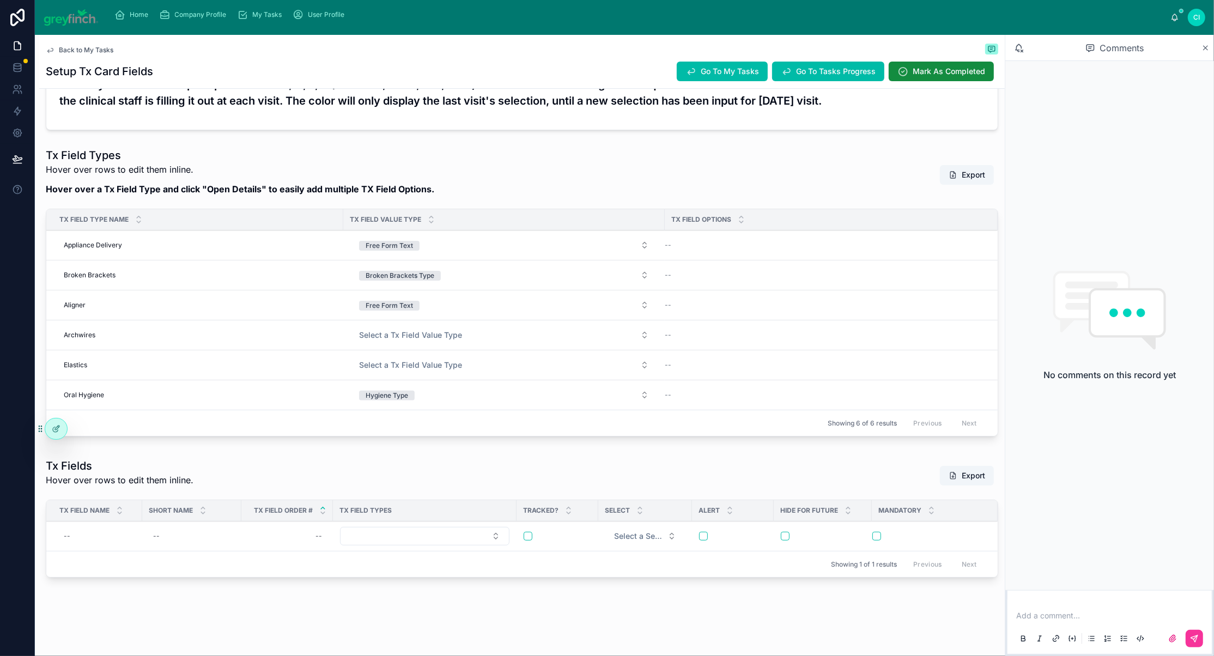
click at [0, 0] on span "Open Details" at bounding box center [0, 0] width 0 height 0
click at [0, 0] on span "Add New Row" at bounding box center [0, 0] width 0 height 0
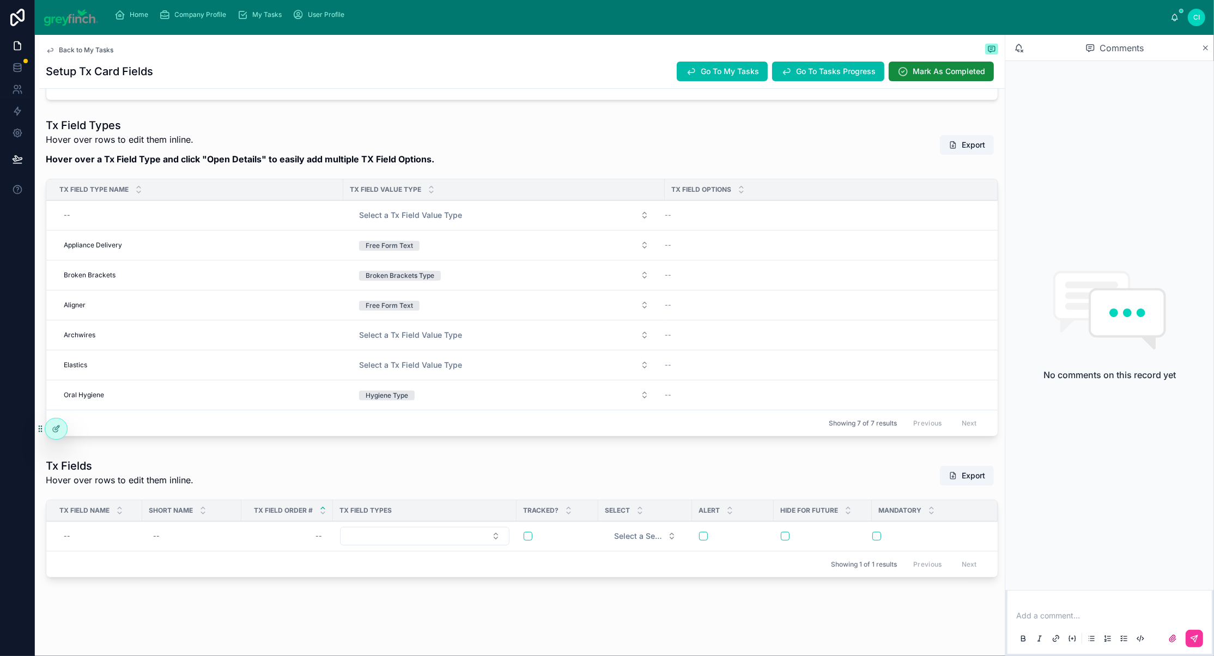
click at [105, 206] on div "--" at bounding box center [197, 214] width 277 height 17
click at [190, 206] on div "--" at bounding box center [197, 214] width 277 height 17
type input "*"
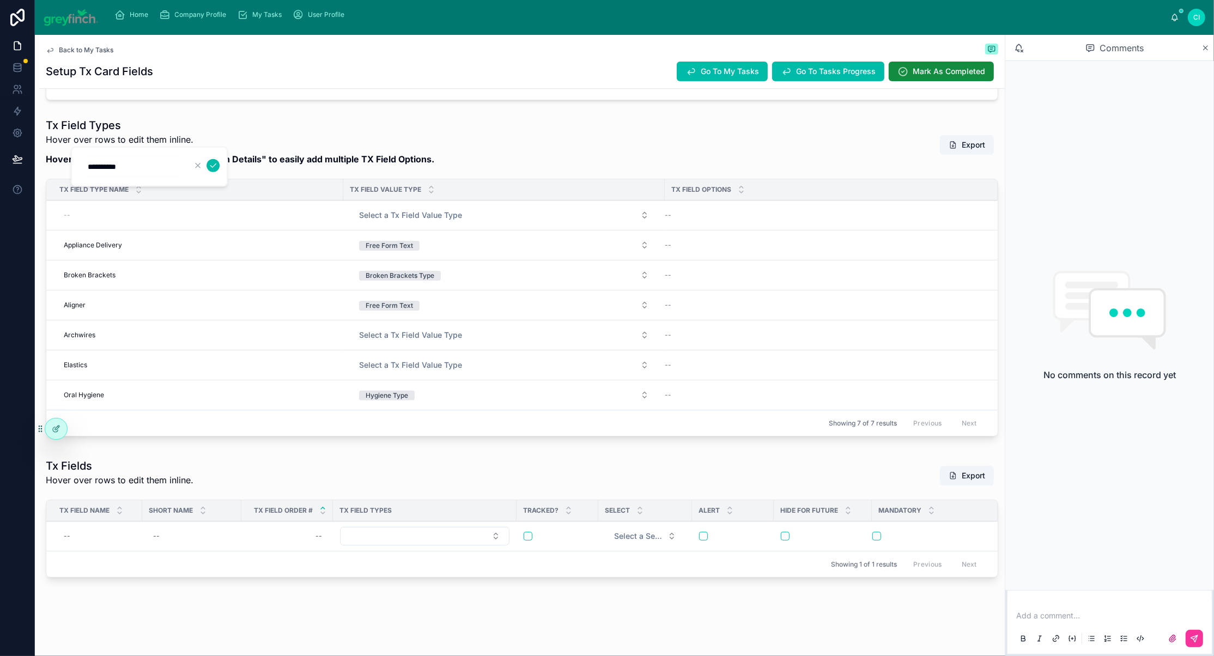
type input "**********"
click at [217, 170] on icon "submit" at bounding box center [213, 165] width 9 height 9
click at [649, 205] on button "Select a Tx Field Value Type" at bounding box center [503, 215] width 307 height 20
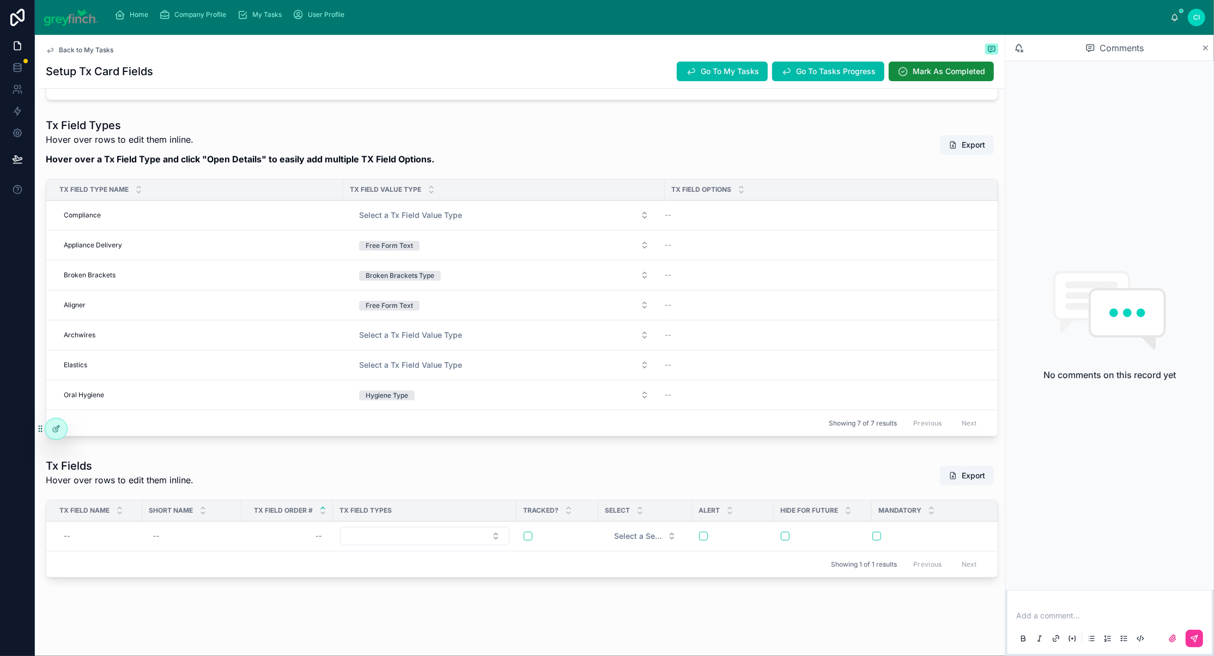
click at [634, 205] on button "Select a Tx Field Value Type" at bounding box center [503, 215] width 307 height 20
click at [478, 227] on div "Free Form Text" at bounding box center [454, 222] width 47 height 10
click at [0, 0] on span "Open Details" at bounding box center [0, 0] width 0 height 0
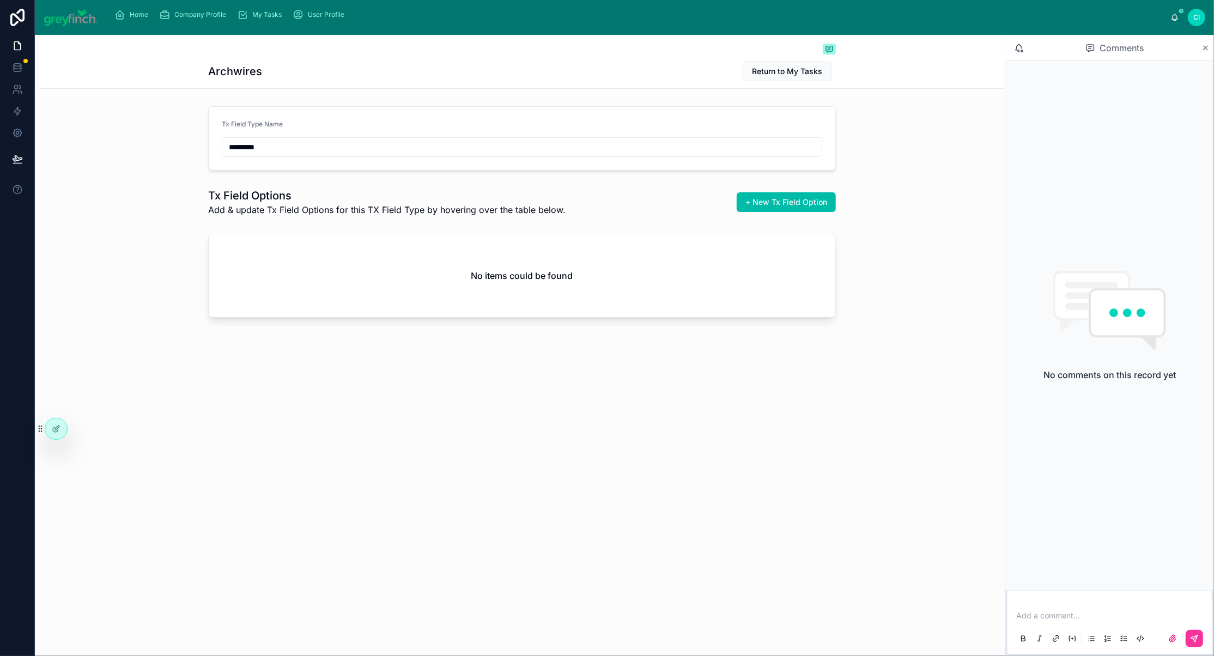
click at [827, 208] on span "+ New Tx Field Option" at bounding box center [786, 202] width 82 height 11
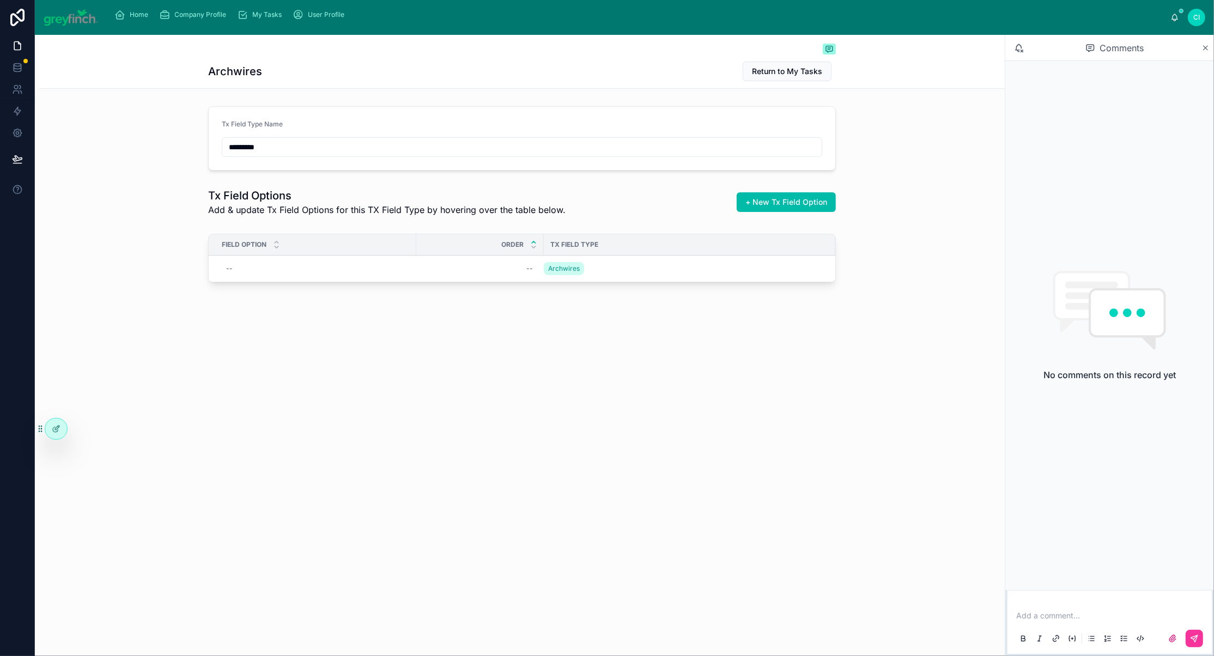
click at [222, 277] on div "--" at bounding box center [316, 268] width 188 height 17
drag, startPoint x: 172, startPoint y: 347, endPoint x: 223, endPoint y: 348, distance: 50.7
click at [223, 348] on input "**********" at bounding box center [184, 345] width 104 height 15
click at [179, 352] on input "**********" at bounding box center [184, 345] width 104 height 15
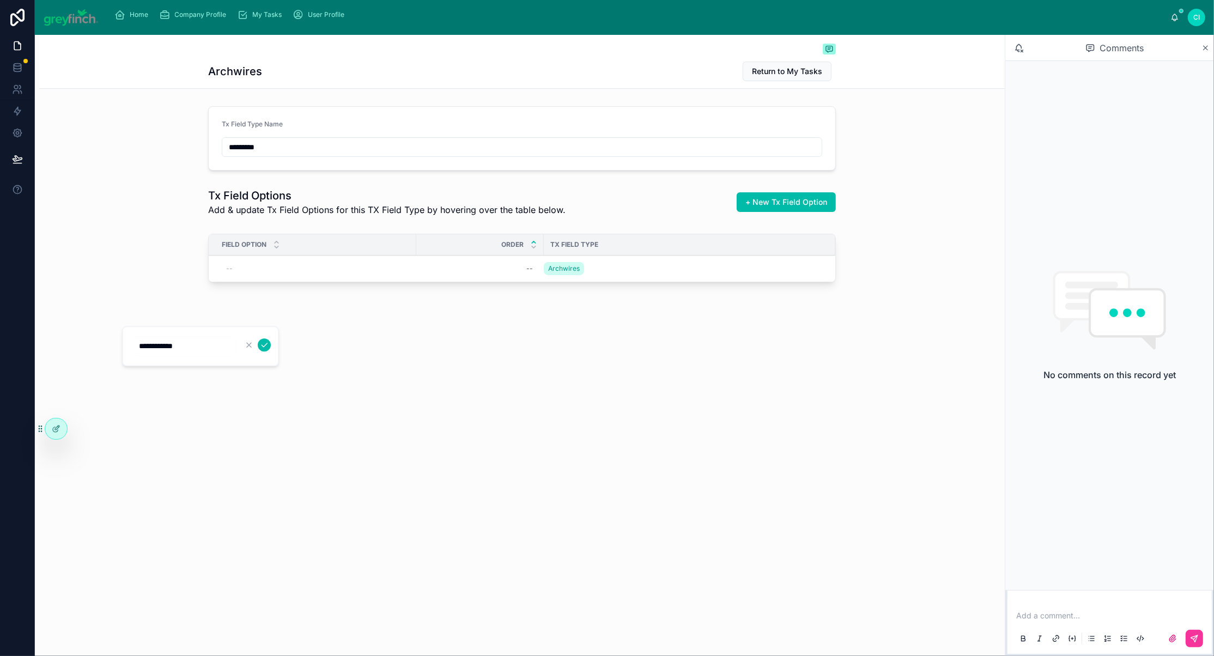
type input "**********"
click at [269, 349] on icon "submit" at bounding box center [264, 344] width 9 height 9
click at [0, 0] on span "Add New Row" at bounding box center [0, 0] width 0 height 0
click at [222, 304] on div "--" at bounding box center [316, 295] width 188 height 17
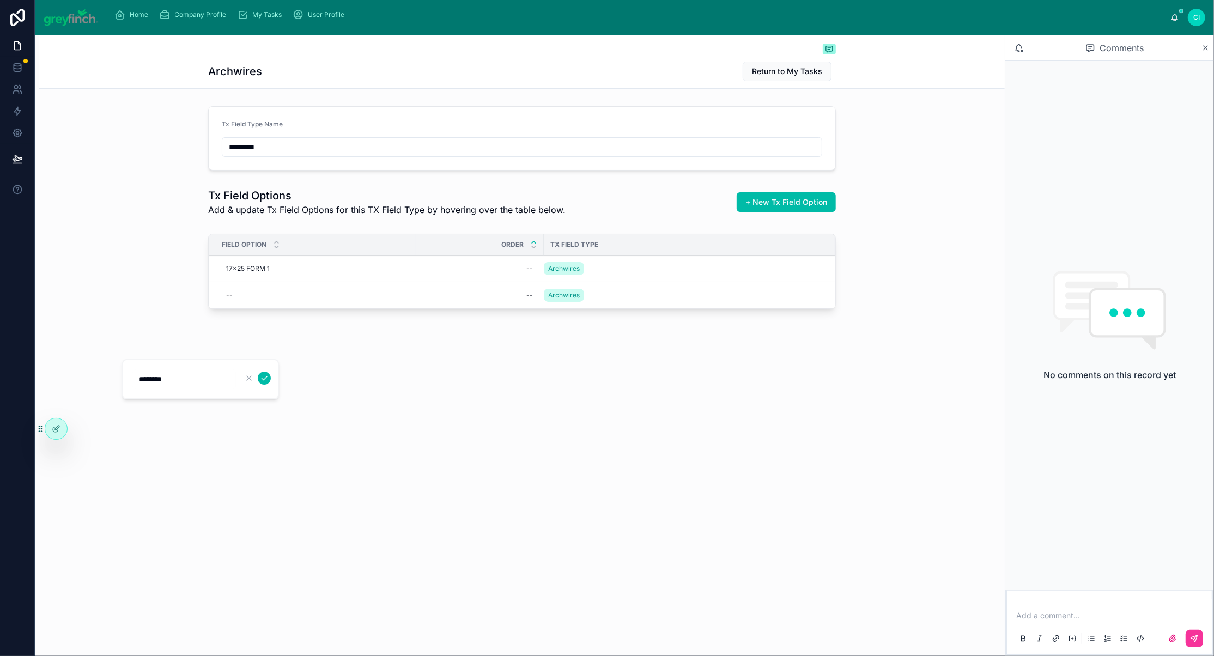
click at [178, 385] on input "********" at bounding box center [184, 379] width 104 height 15
type input "**********"
click at [269, 382] on icon "submit" at bounding box center [264, 378] width 9 height 9
click at [526, 273] on div "--" at bounding box center [529, 268] width 7 height 9
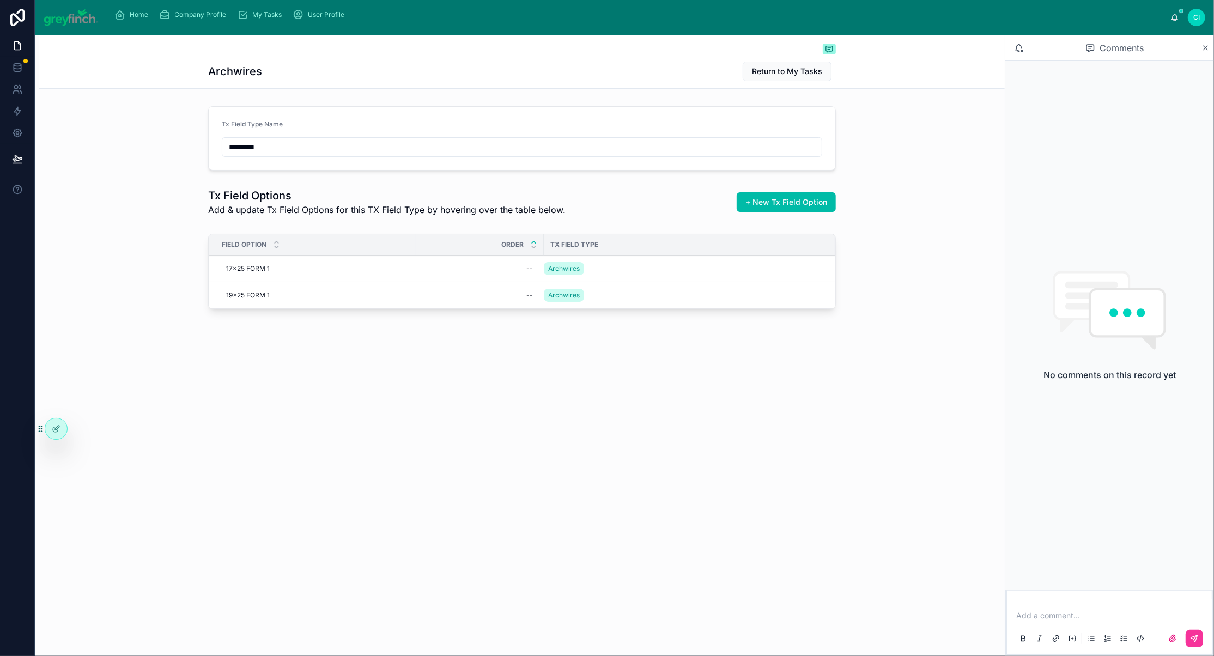
click at [526, 273] on div "--" at bounding box center [529, 268] width 7 height 9
type input "*"
click at [559, 347] on icon "submit" at bounding box center [556, 345] width 5 height 4
click at [423, 277] on div "--" at bounding box center [480, 268] width 114 height 17
type input "*"
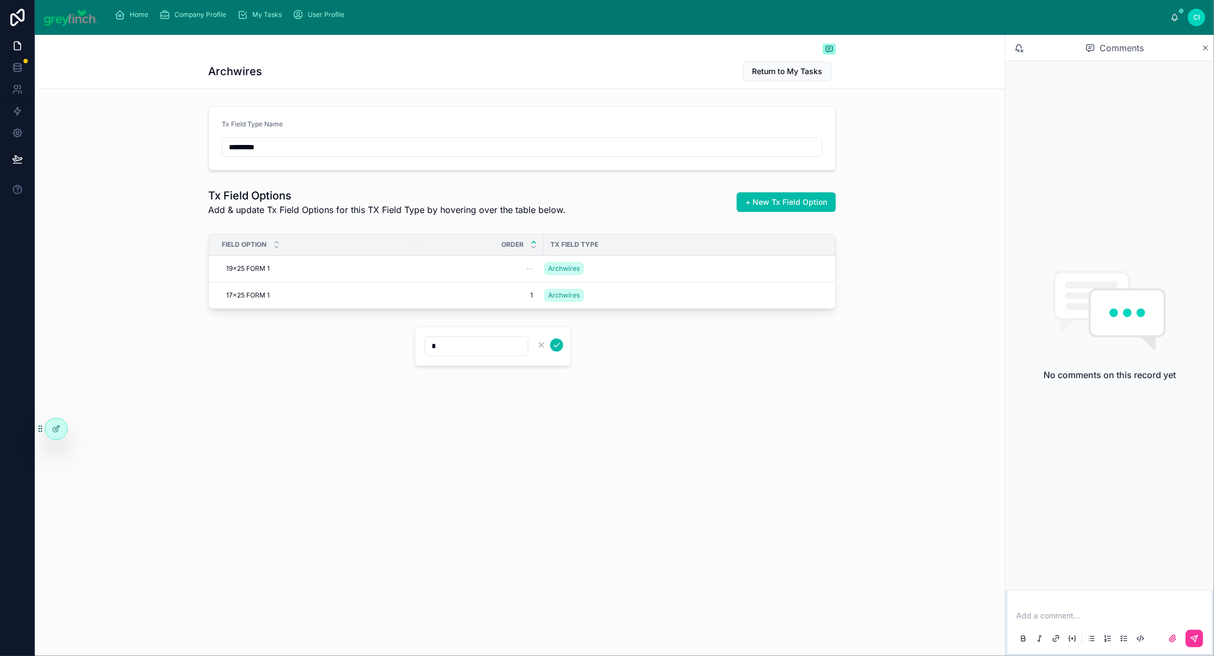
click at [561, 349] on icon "submit" at bounding box center [556, 344] width 9 height 9
click at [0, 0] on span "Add New Row" at bounding box center [0, 0] width 0 height 0
click at [0, 0] on button "Add New Row" at bounding box center [0, 0] width 0 height 0
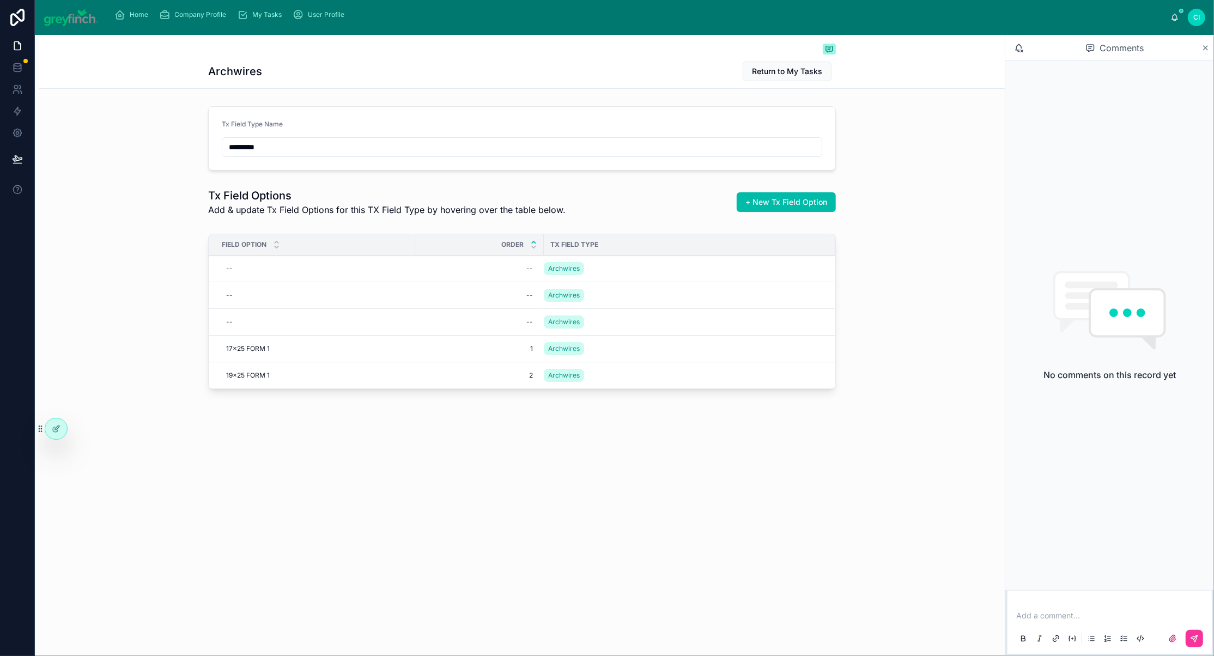
click at [427, 353] on span "1" at bounding box center [480, 348] width 106 height 9
click at [466, 447] on icon "submit" at bounding box center [463, 445] width 5 height 4
click at [427, 380] on span "2" at bounding box center [480, 375] width 106 height 9
click at [468, 480] on icon "submit" at bounding box center [463, 478] width 9 height 9
click at [222, 331] on div "--" at bounding box center [316, 321] width 188 height 17
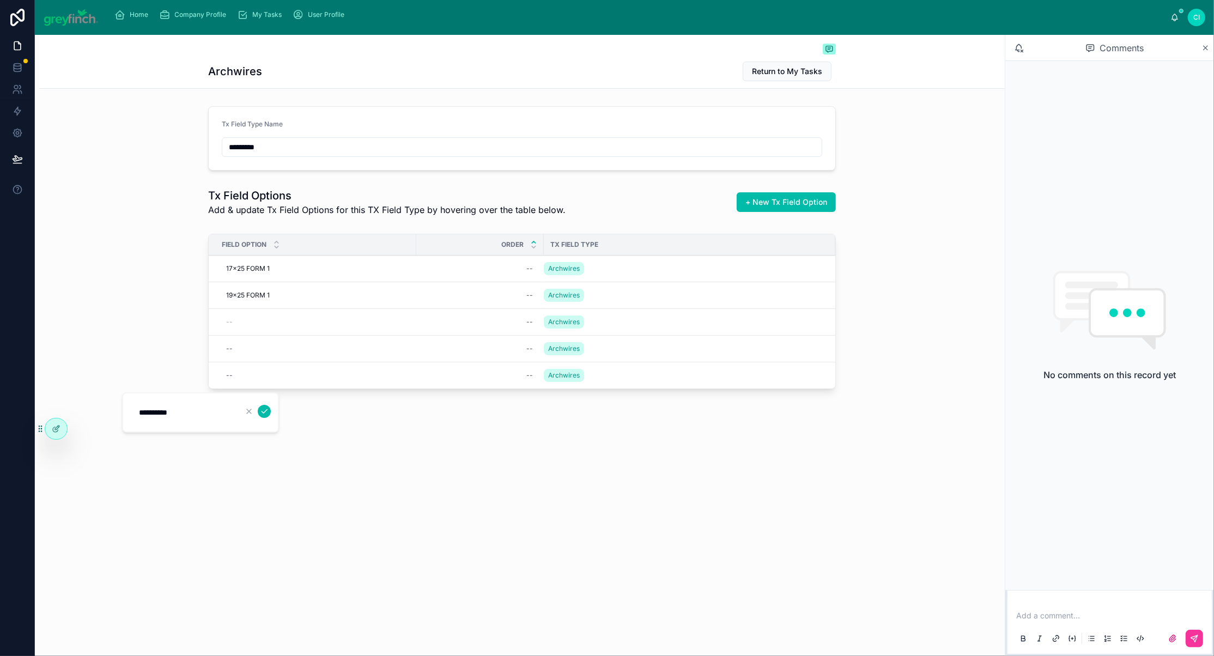
click at [182, 415] on input "**********" at bounding box center [184, 412] width 104 height 15
type input "**********"
click at [267, 413] on icon "submit" at bounding box center [263, 412] width 5 height 4
click at [526, 326] on div "--" at bounding box center [529, 322] width 7 height 9
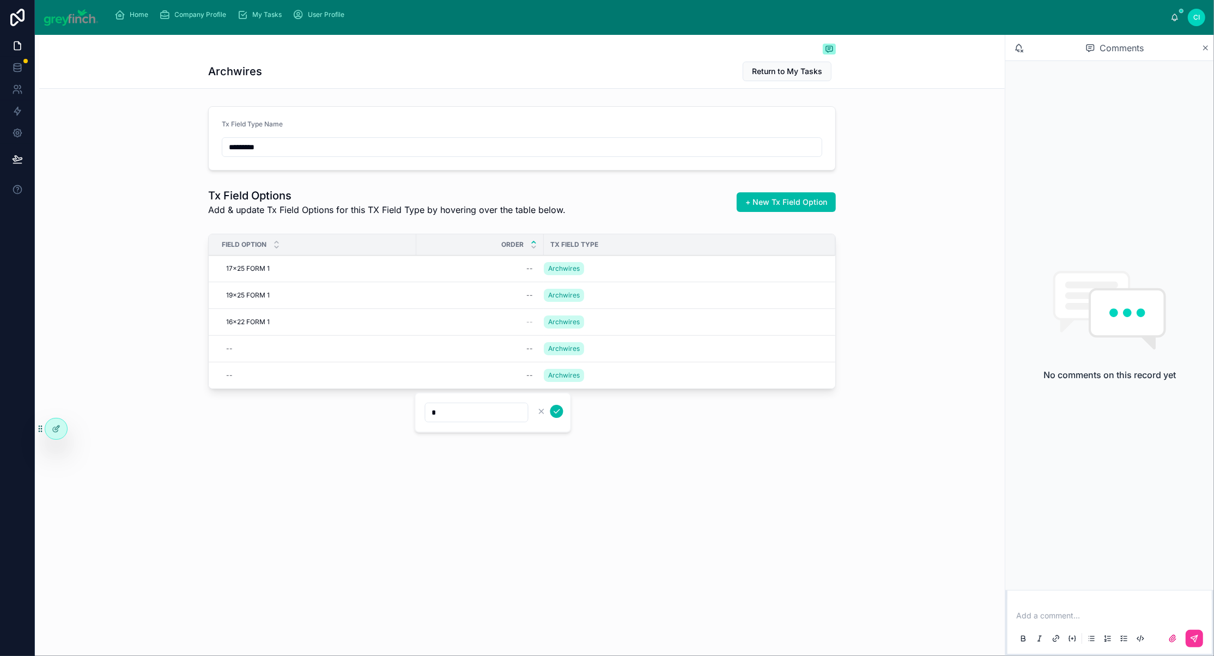
type input "*"
click at [561, 412] on icon "submit" at bounding box center [556, 411] width 9 height 9
click at [423, 277] on div "--" at bounding box center [480, 268] width 114 height 17
click at [526, 273] on div "--" at bounding box center [529, 268] width 7 height 9
type input "*"
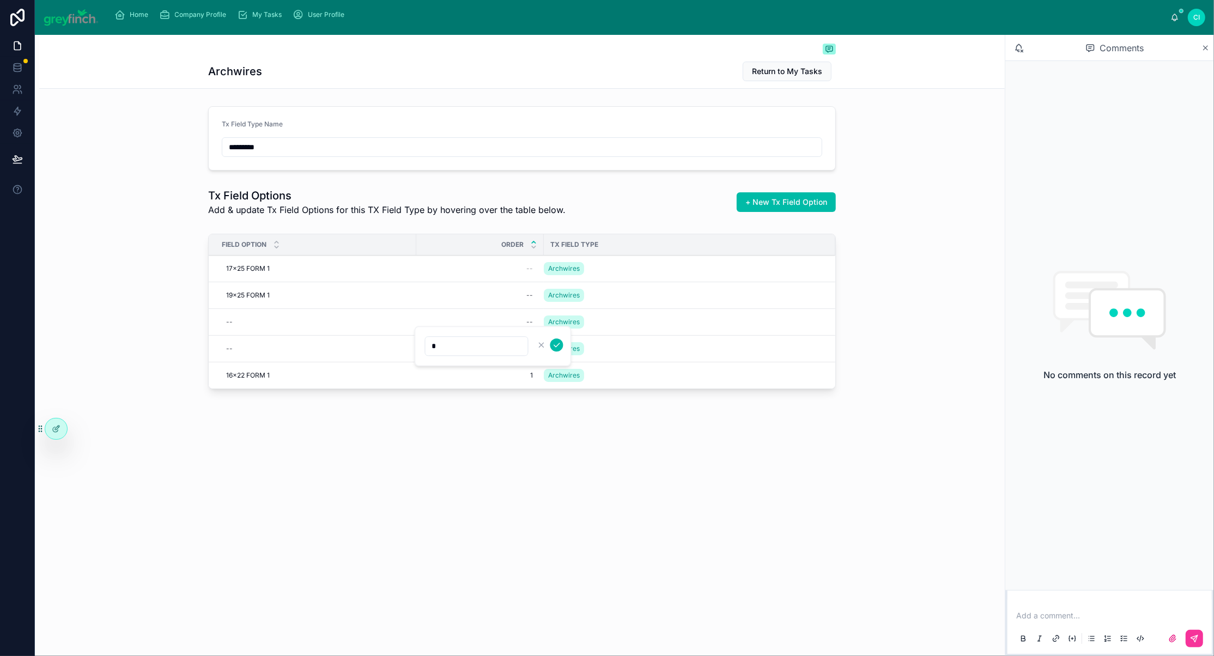
click at [561, 349] on icon "submit" at bounding box center [556, 344] width 9 height 9
click at [423, 277] on div "--" at bounding box center [480, 268] width 114 height 17
type input "*"
click at [561, 348] on icon "submit" at bounding box center [556, 344] width 9 height 9
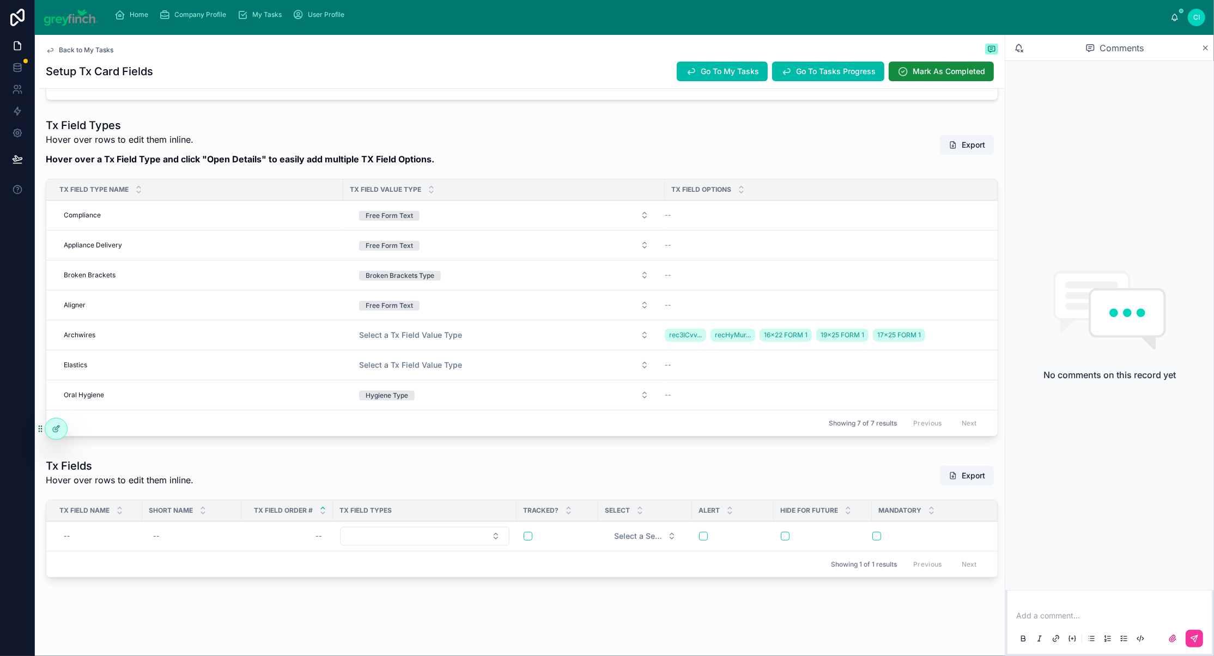
scroll to position [282, 0]
click at [0, 0] on span "Open Details" at bounding box center [0, 0] width 0 height 0
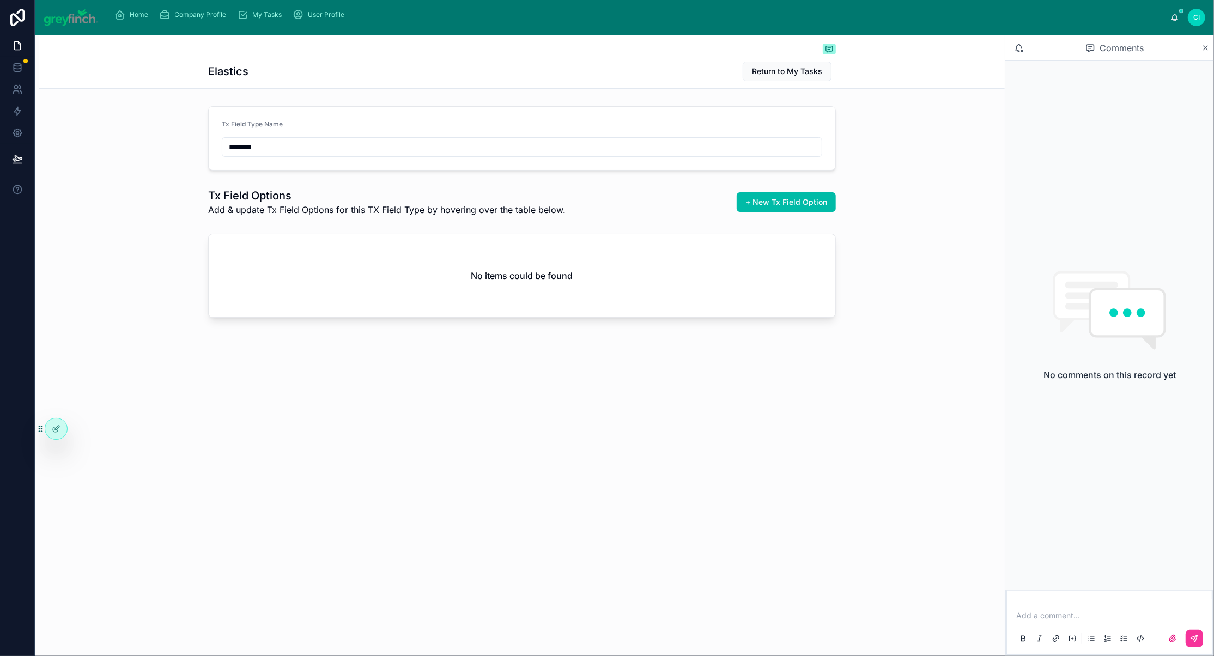
click at [810, 208] on span "+ New Tx Field Option" at bounding box center [786, 202] width 82 height 11
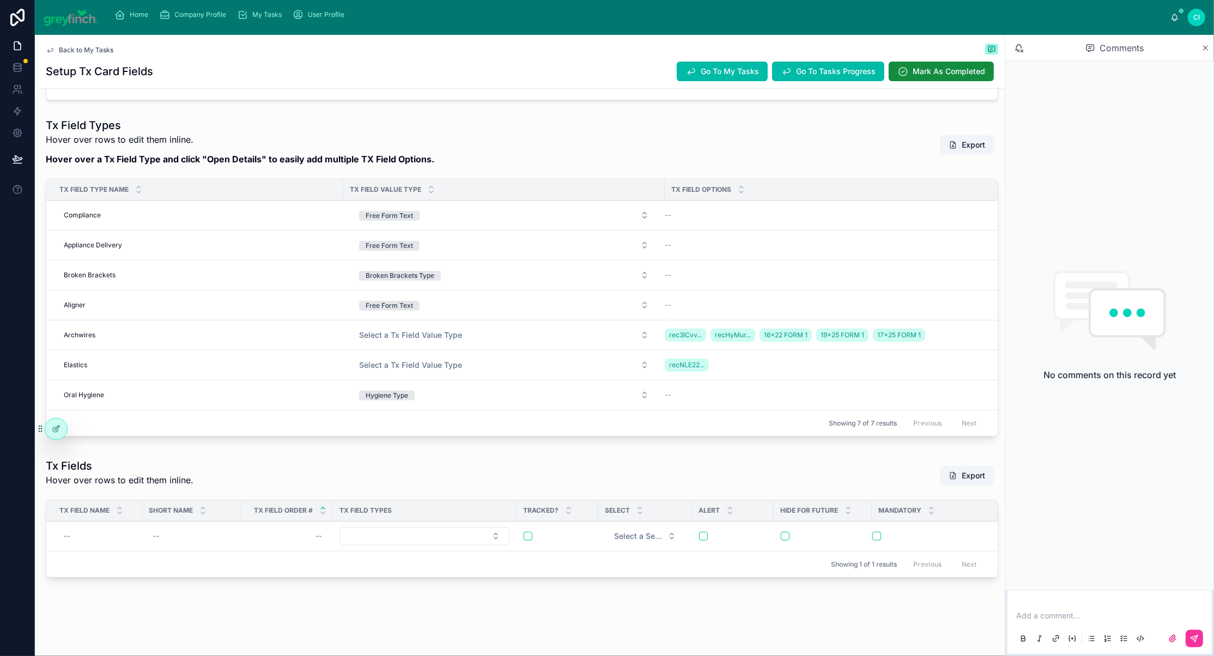
scroll to position [347, 0]
click at [0, 0] on span "Add New Row" at bounding box center [0, 0] width 0 height 0
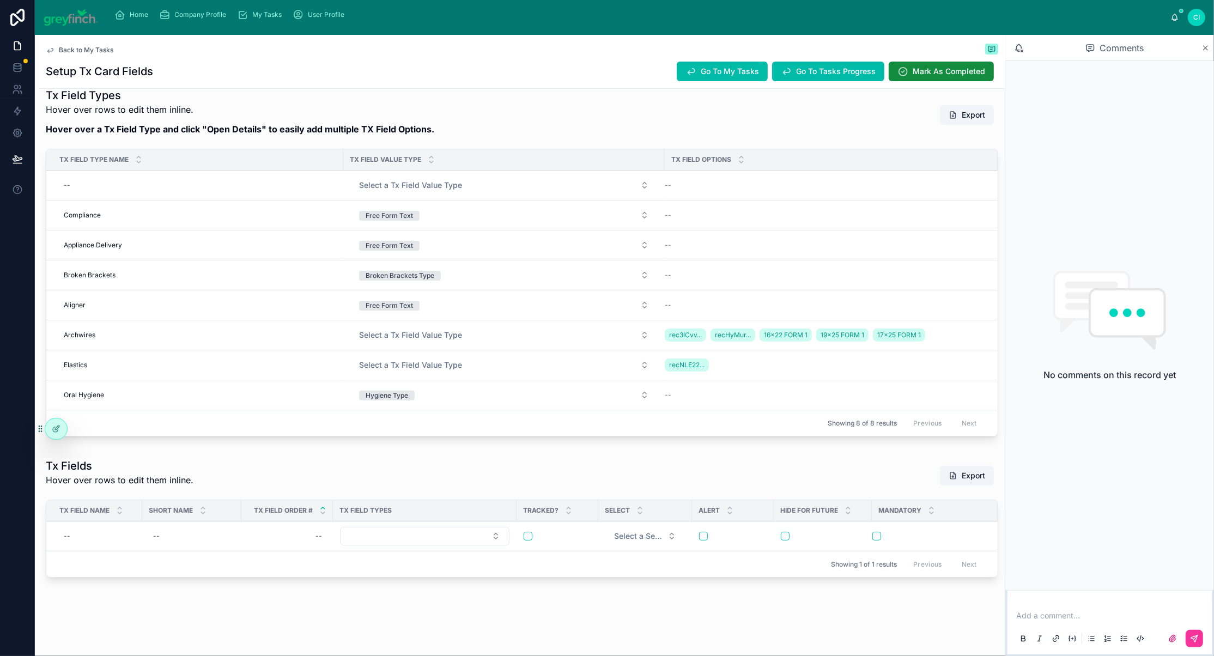
click at [125, 194] on div "--" at bounding box center [197, 184] width 277 height 17
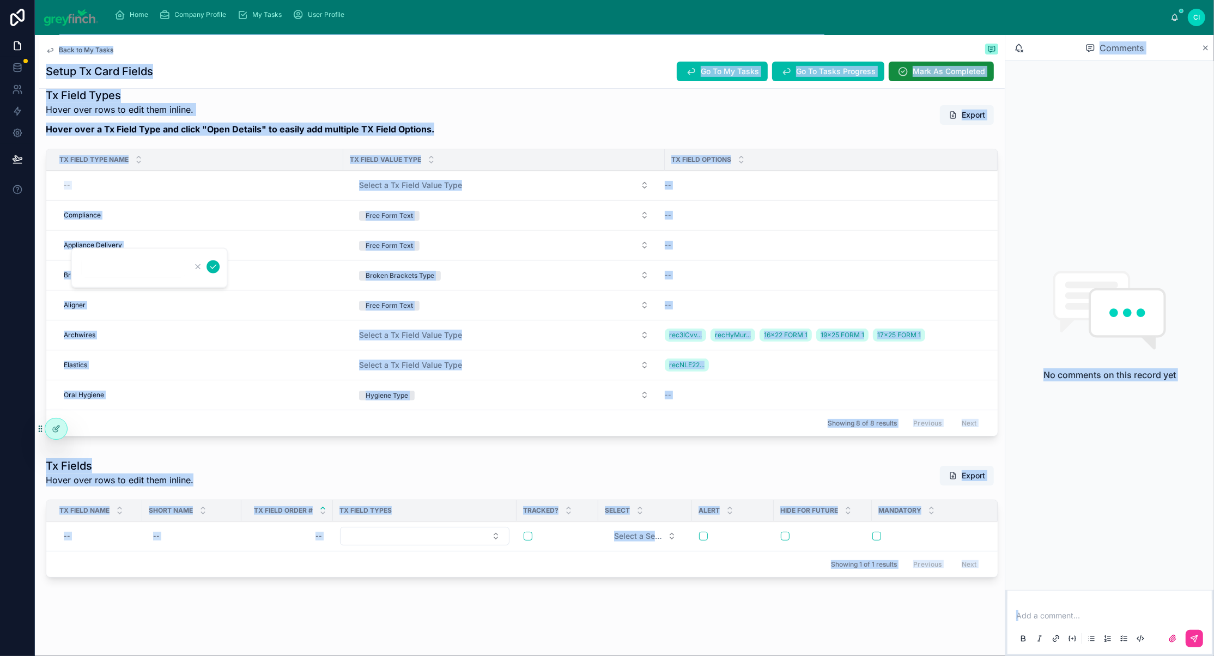
click at [125, 253] on div at bounding box center [149, 267] width 157 height 40
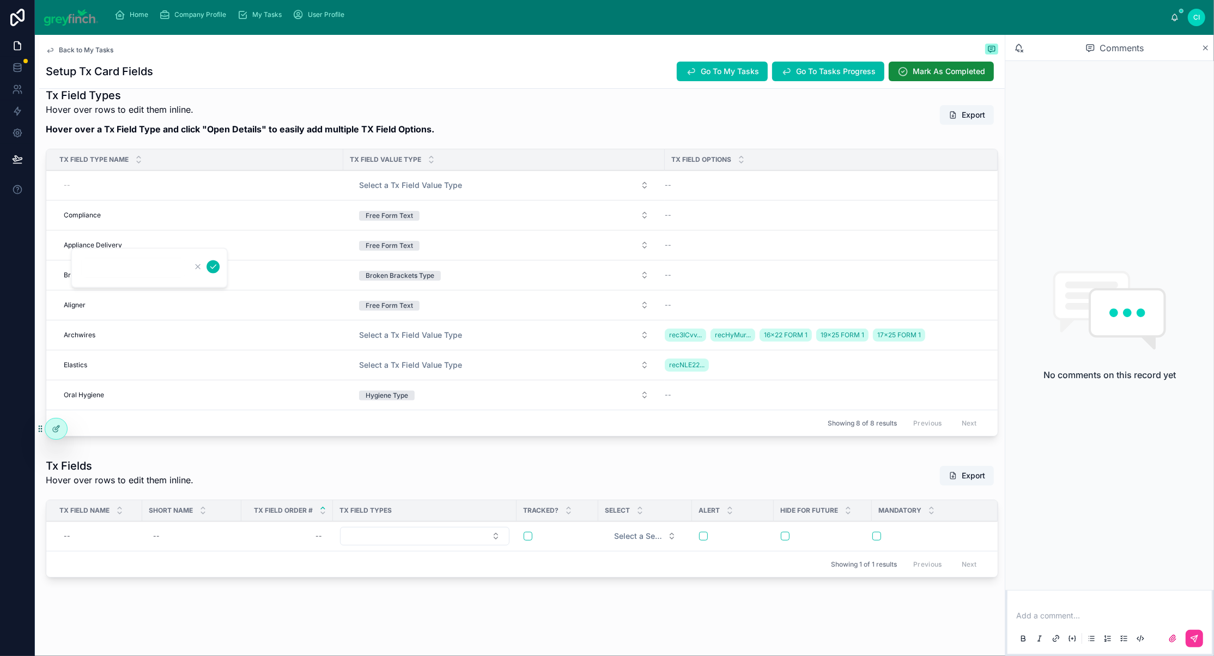
click at [119, 275] on input "text" at bounding box center [133, 267] width 104 height 15
type input "**********"
click at [217, 267] on icon "submit" at bounding box center [213, 266] width 9 height 9
click at [0, 0] on span "Open Details" at bounding box center [0, 0] width 0 height 0
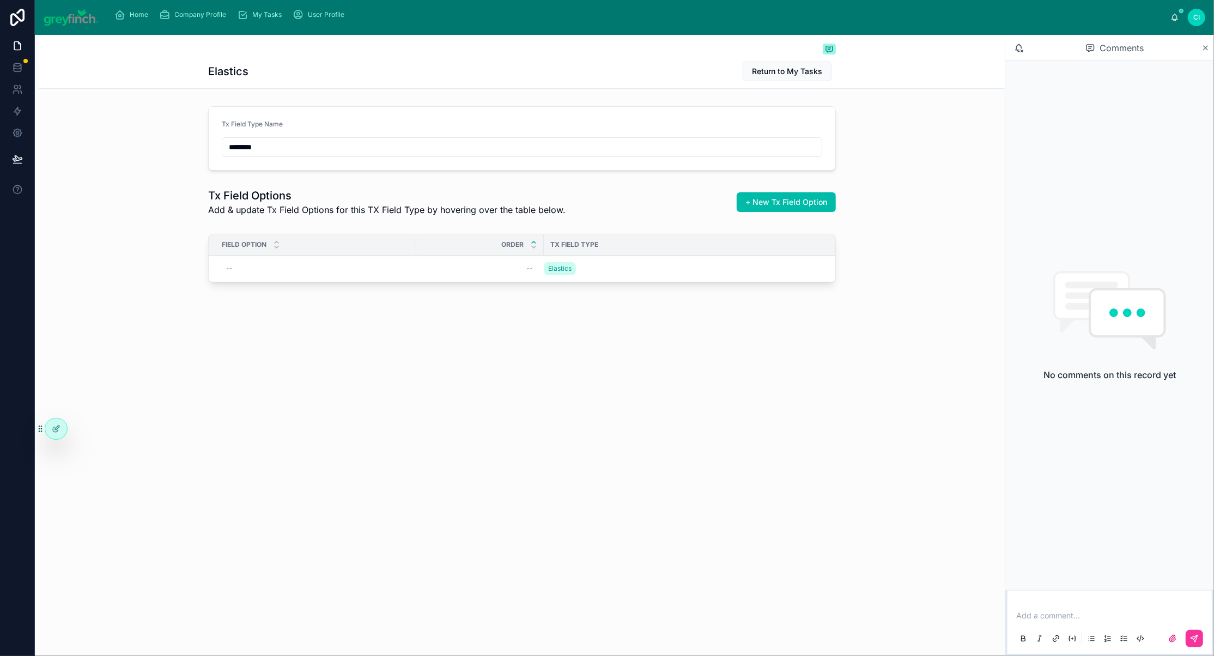
click at [222, 277] on div "--" at bounding box center [316, 268] width 188 height 17
type input "*********"
click at [269, 346] on icon "submit" at bounding box center [264, 344] width 9 height 9
click at [0, 0] on span "Add New Row" at bounding box center [0, 0] width 0 height 0
click at [222, 277] on div "4.5 ounce 4.5 ounce" at bounding box center [316, 268] width 188 height 17
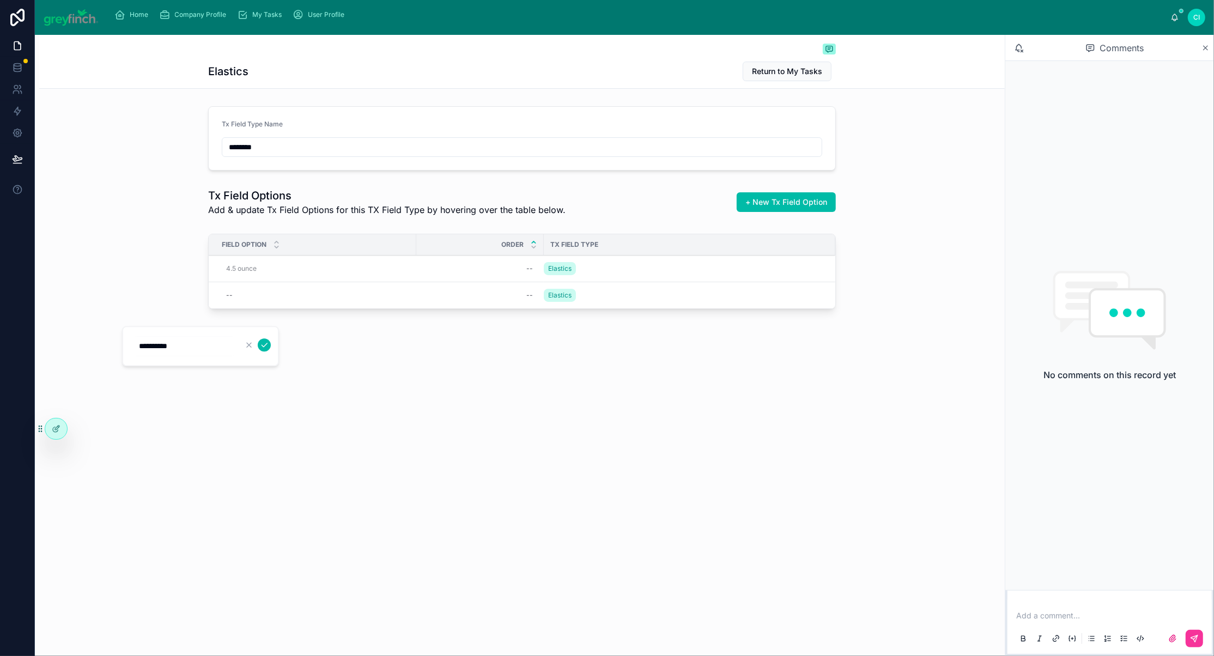
type input "**********"
click at [226, 273] on span "4.5 ounce" at bounding box center [241, 268] width 31 height 9
click at [169, 349] on input "**********" at bounding box center [184, 345] width 104 height 15
click at [226, 273] on span "4.5 ounce" at bounding box center [241, 268] width 31 height 9
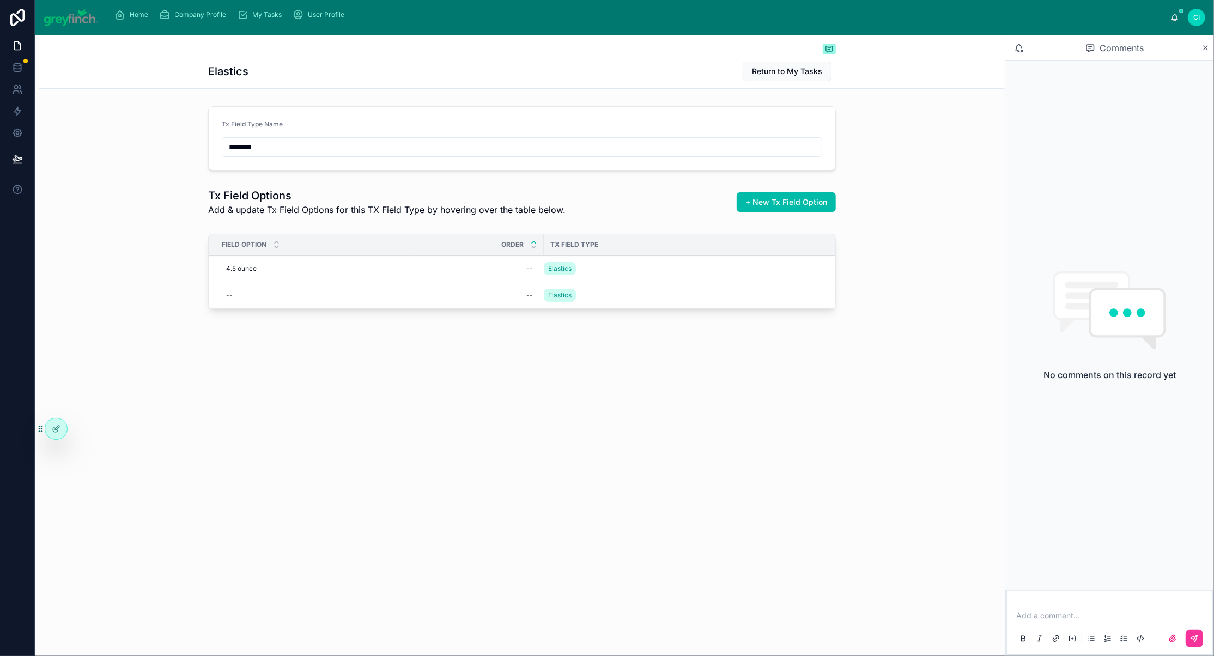
click at [226, 273] on span "4.5 ounce" at bounding box center [241, 268] width 31 height 9
click at [172, 351] on input "**********" at bounding box center [184, 345] width 104 height 15
type input "**********"
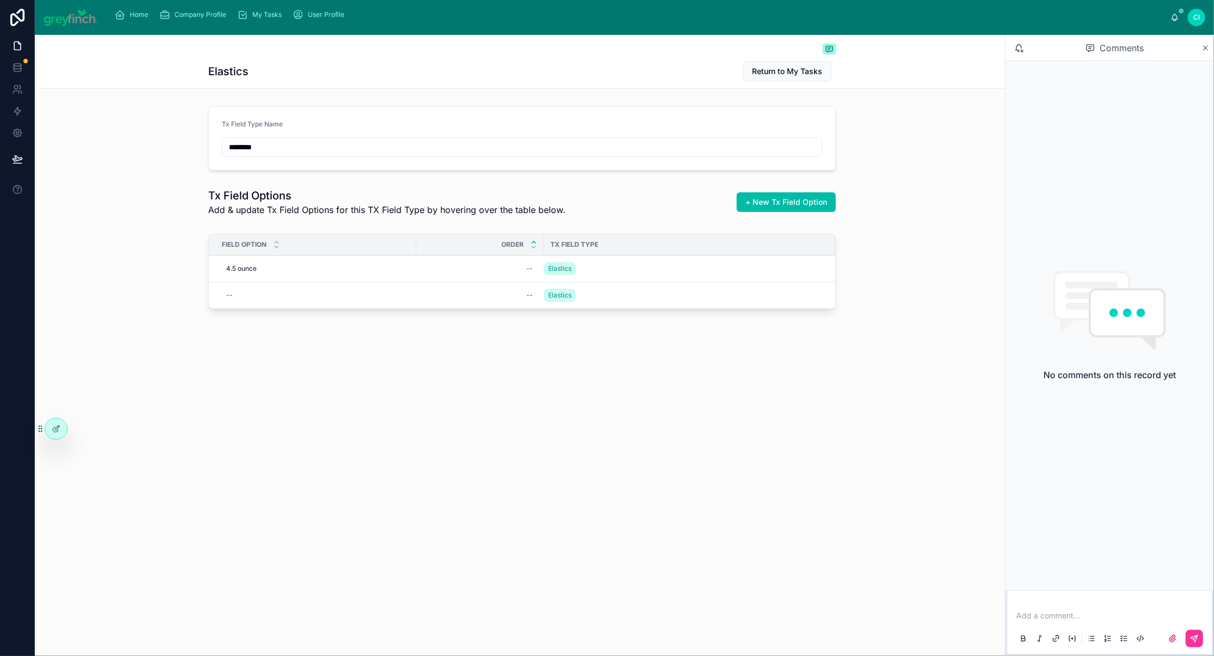
click at [222, 277] on div "4.5 ounce 4.5 ounce" at bounding box center [316, 268] width 188 height 17
click at [269, 349] on icon "submit" at bounding box center [264, 344] width 9 height 9
click at [222, 304] on div "--" at bounding box center [316, 295] width 188 height 17
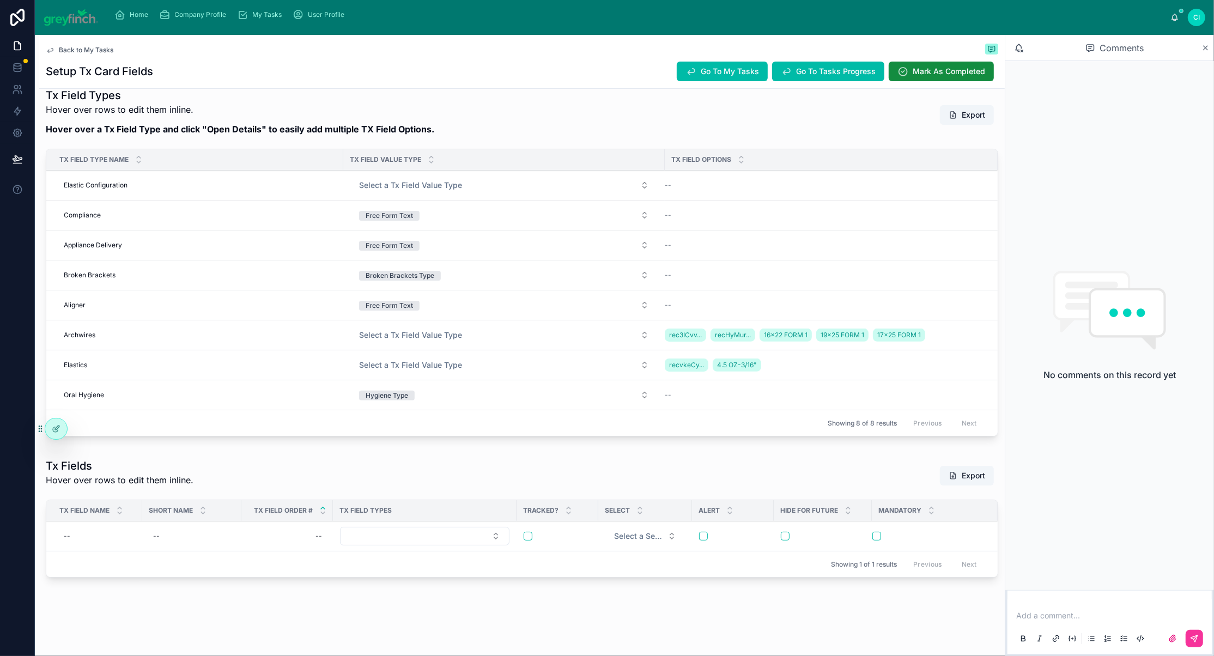
scroll to position [285, 0]
click at [0, 0] on span "Open Details" at bounding box center [0, 0] width 0 height 0
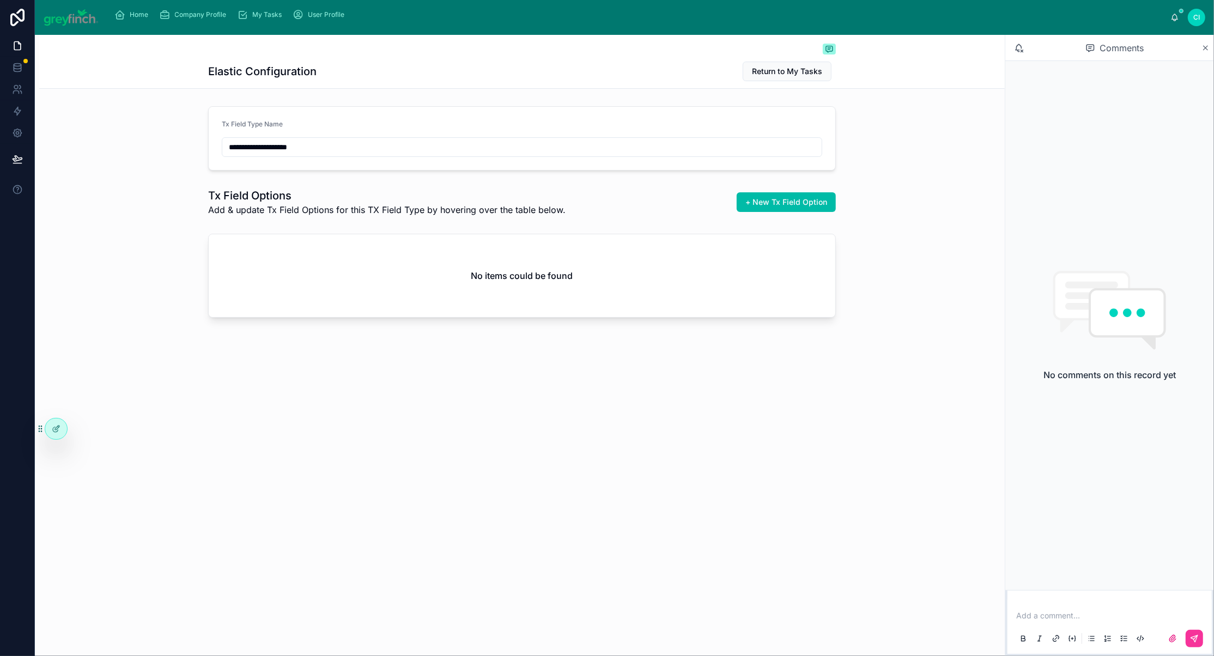
click at [827, 208] on span "+ New Tx Field Option" at bounding box center [786, 202] width 82 height 11
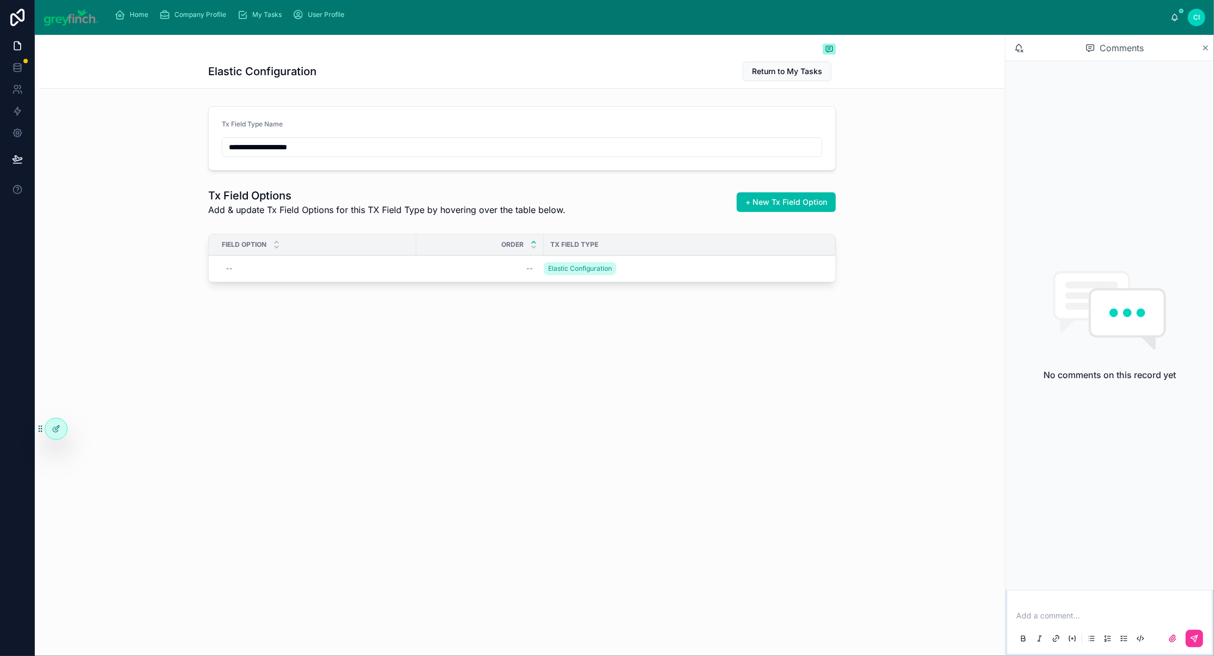
click at [222, 277] on div "--" at bounding box center [316, 268] width 188 height 17
type input "***"
click at [271, 351] on button "submit" at bounding box center [264, 344] width 13 height 13
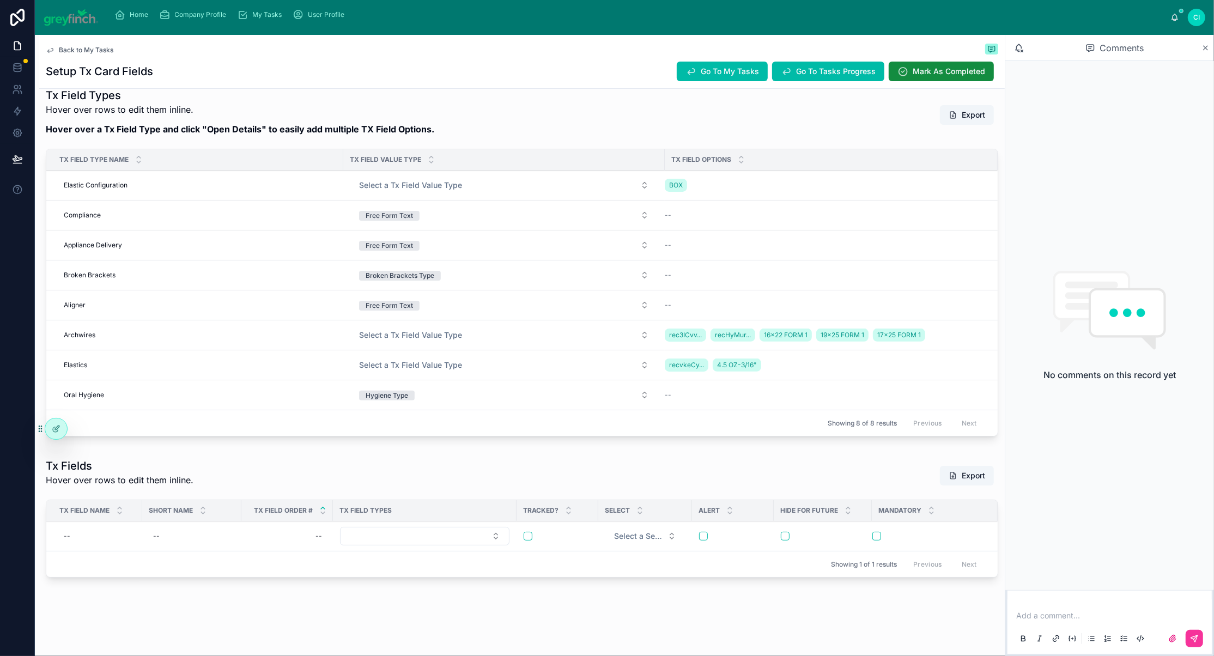
scroll to position [533, 0]
click at [105, 527] on div "--" at bounding box center [97, 535] width 76 height 17
type input "******"
click at [217, 533] on icon "submit" at bounding box center [213, 528] width 9 height 9
click at [86, 532] on span "E-Conf" at bounding box center [75, 536] width 22 height 9
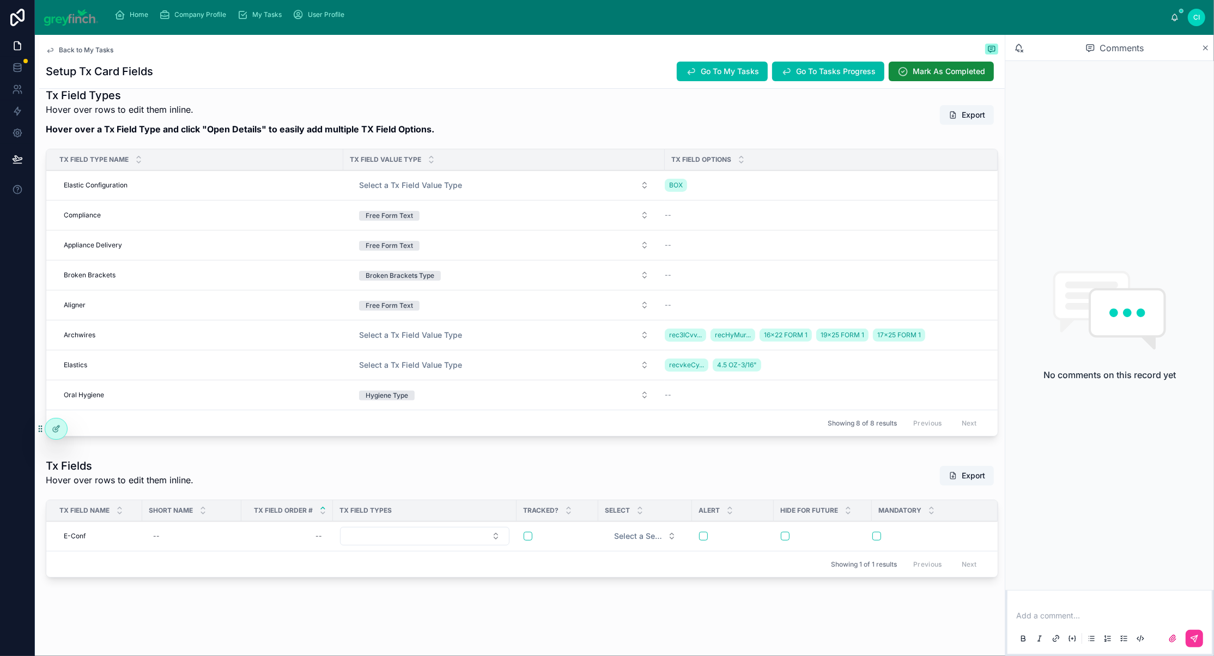
click at [117, 529] on td "E-Conf E-Conf" at bounding box center [94, 536] width 96 height 30
copy tr "E-Conf E-Conf"
click at [203, 527] on div "--" at bounding box center [192, 535] width 86 height 17
click at [204, 527] on div "--" at bounding box center [192, 535] width 86 height 17
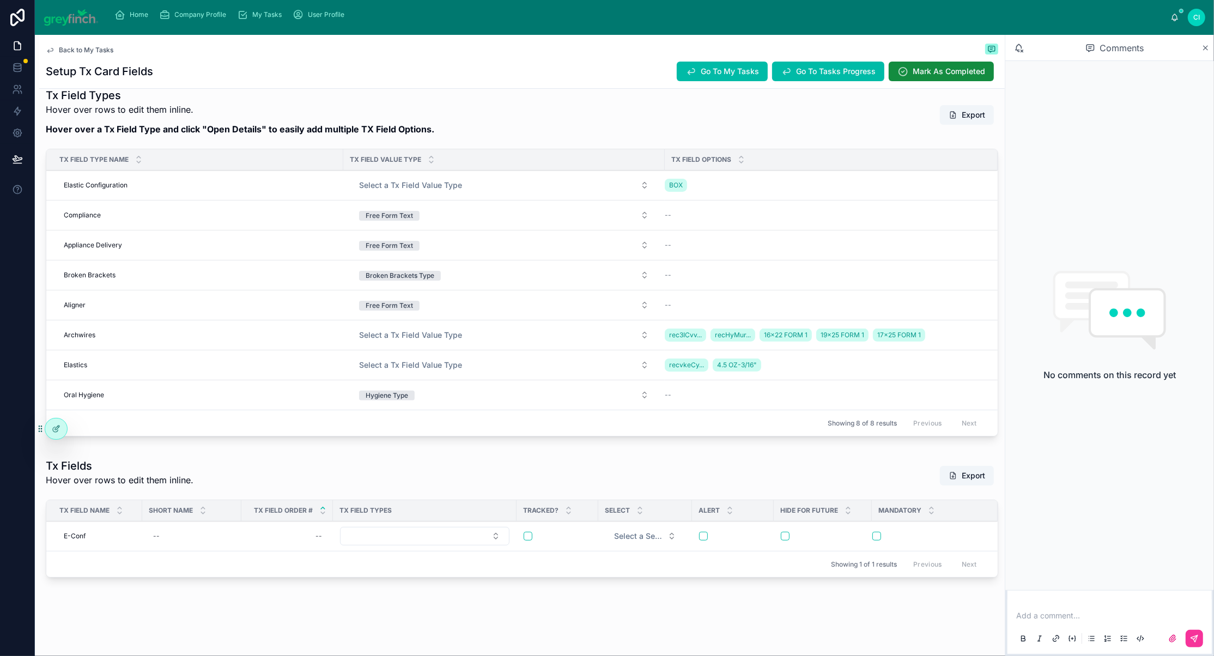
click at [197, 527] on div "--" at bounding box center [192, 535] width 86 height 17
click at [204, 527] on div "--" at bounding box center [192, 535] width 86 height 17
type input "******"
click at [312, 533] on icon "submit" at bounding box center [307, 528] width 9 height 9
click at [508, 527] on button "Select Button" at bounding box center [424, 536] width 169 height 19
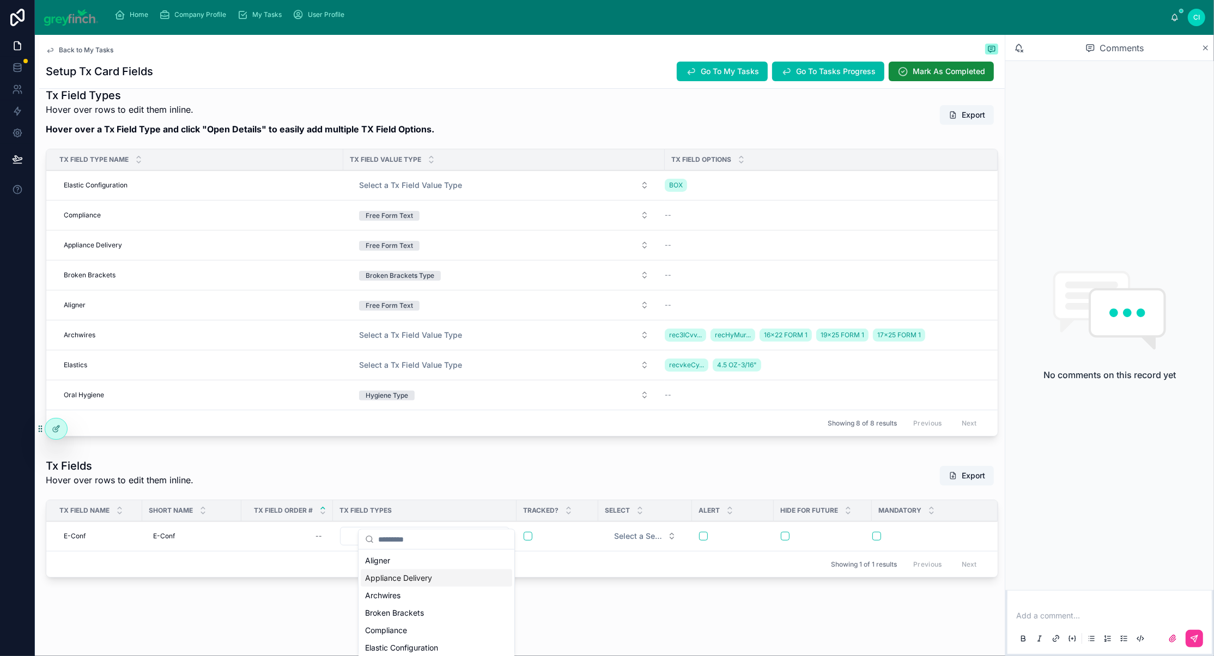
scroll to position [540, 0]
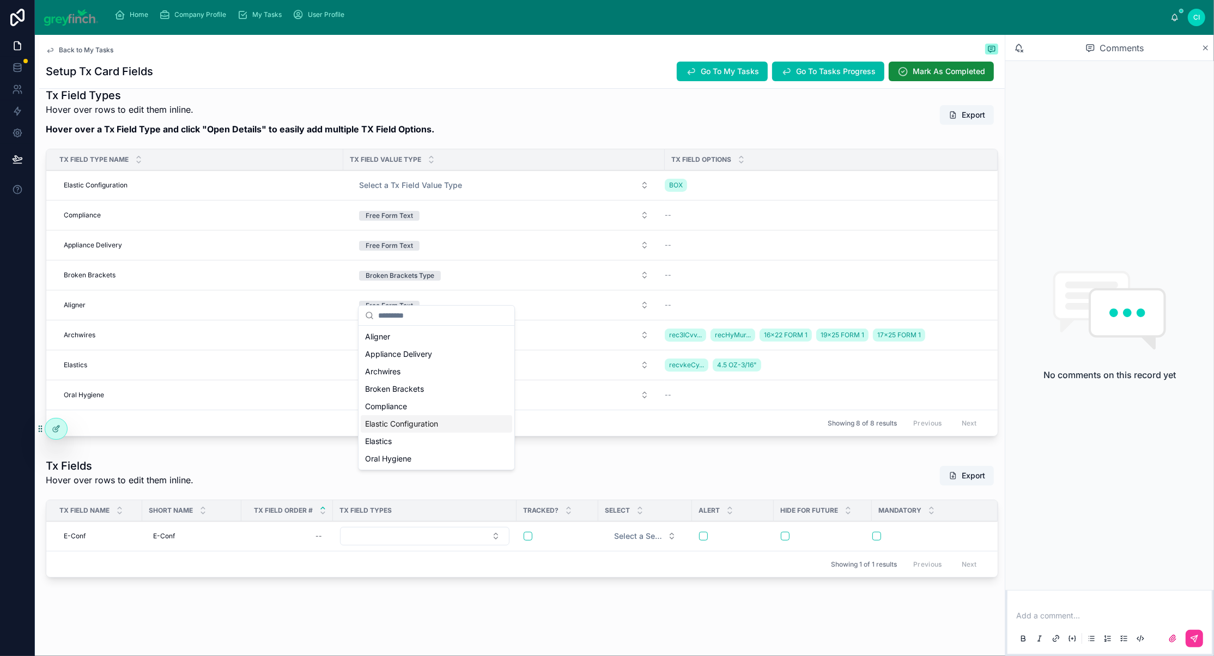
click at [422, 429] on span "Elastic Configuration" at bounding box center [401, 423] width 73 height 11
click at [685, 526] on button "Select a Select" at bounding box center [645, 536] width 80 height 20
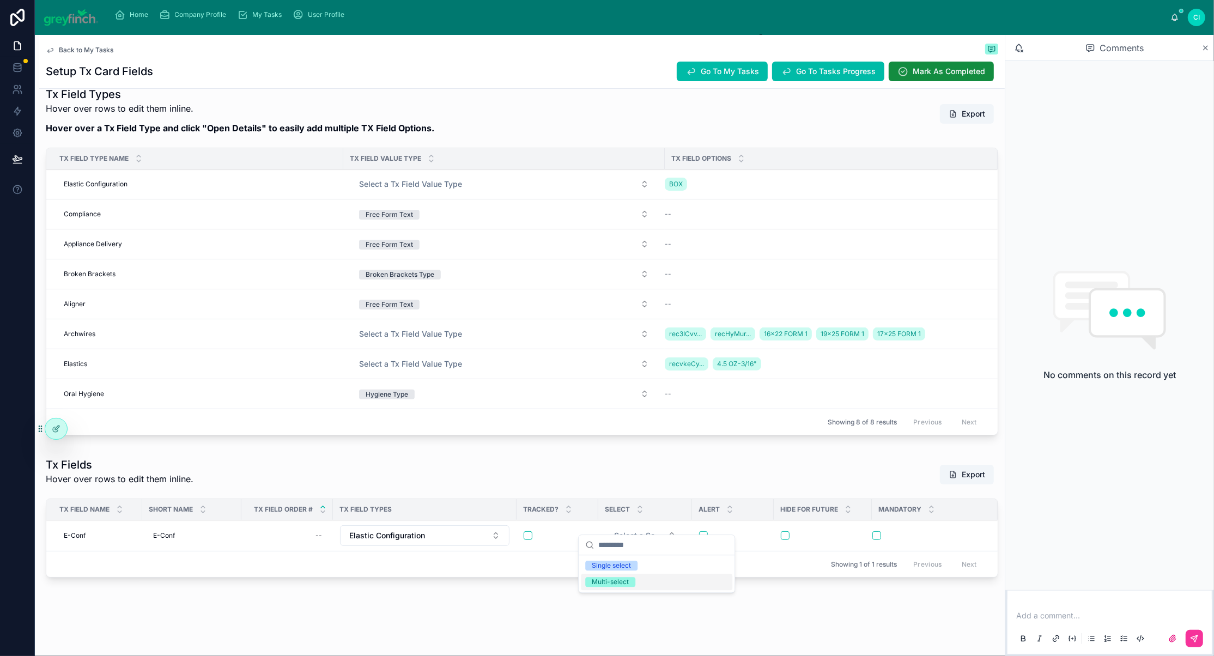
click at [604, 587] on div "Multi-select" at bounding box center [610, 582] width 37 height 10
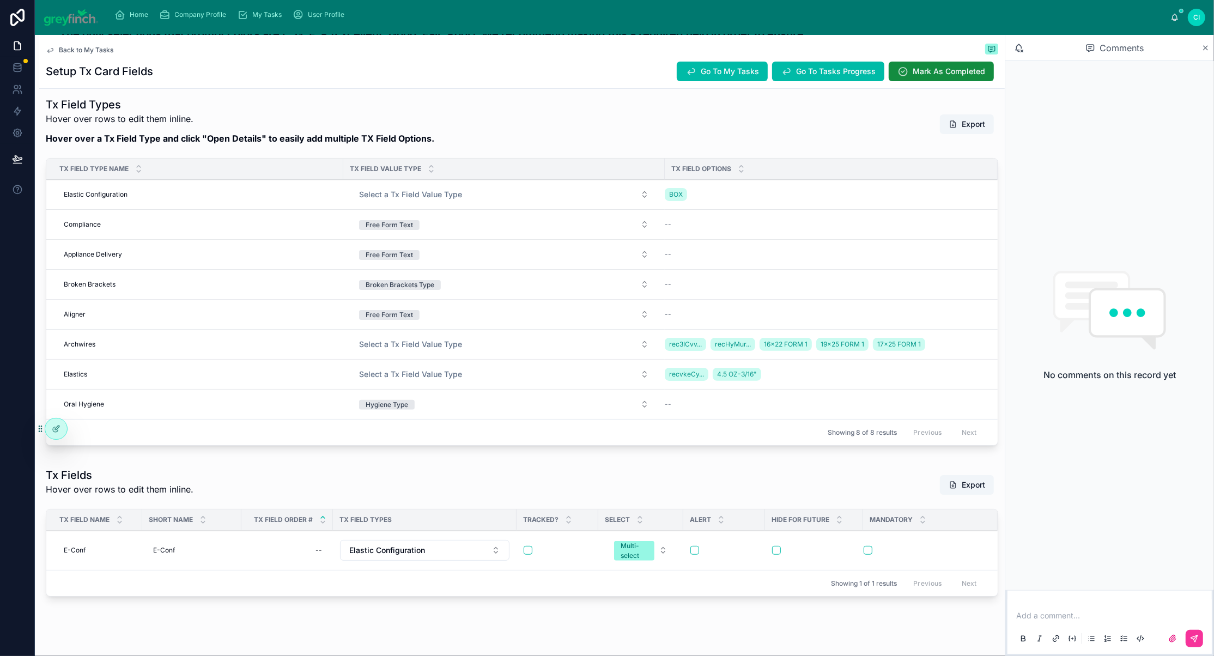
scroll to position [269, 0]
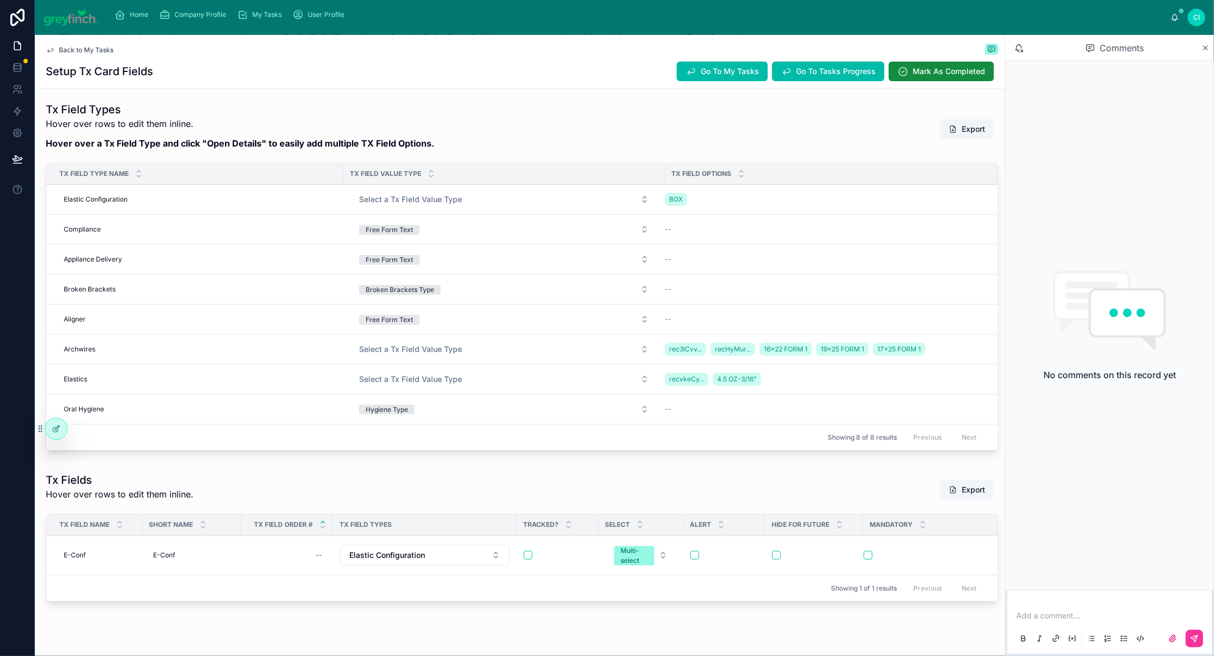
click at [1204, 50] on icon at bounding box center [1205, 48] width 4 height 4
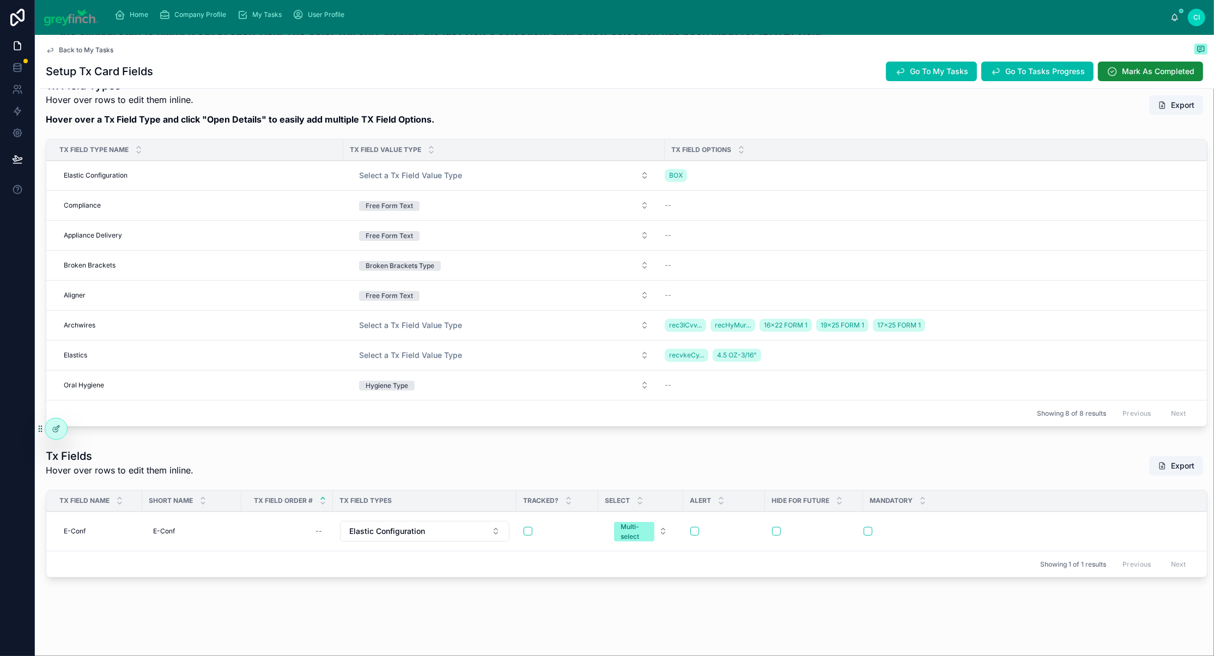
scroll to position [513, 0]
click at [0, 0] on button "Add New Row" at bounding box center [0, 0] width 0 height 0
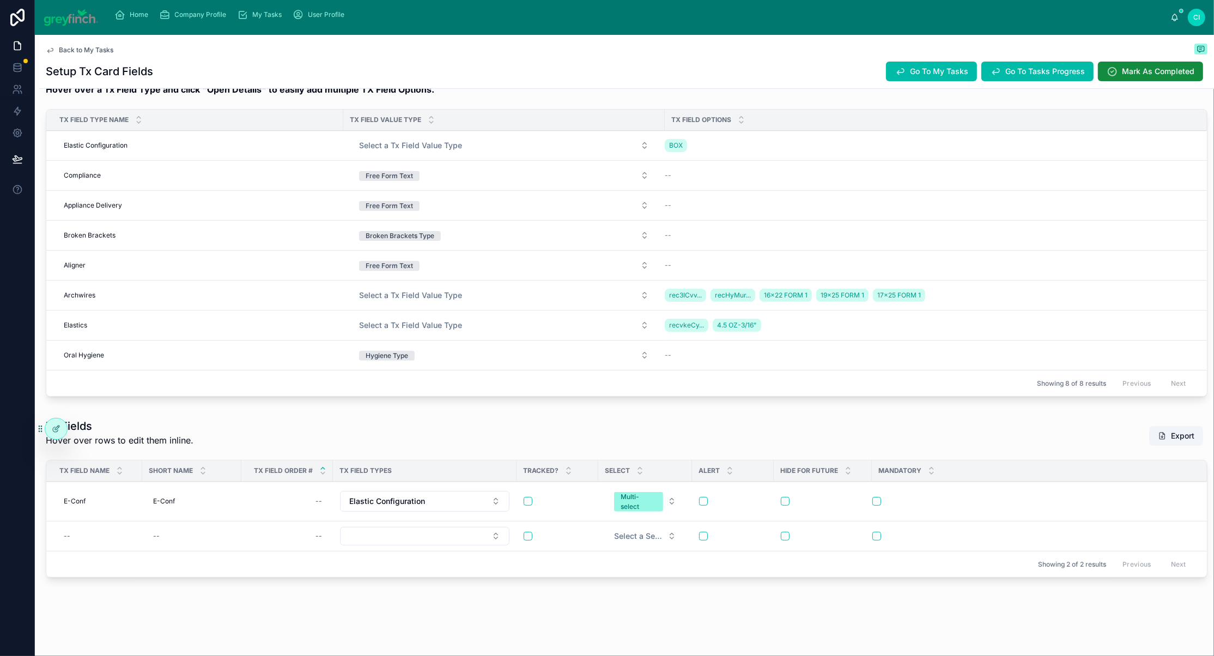
click at [112, 545] on div "--" at bounding box center [97, 535] width 76 height 17
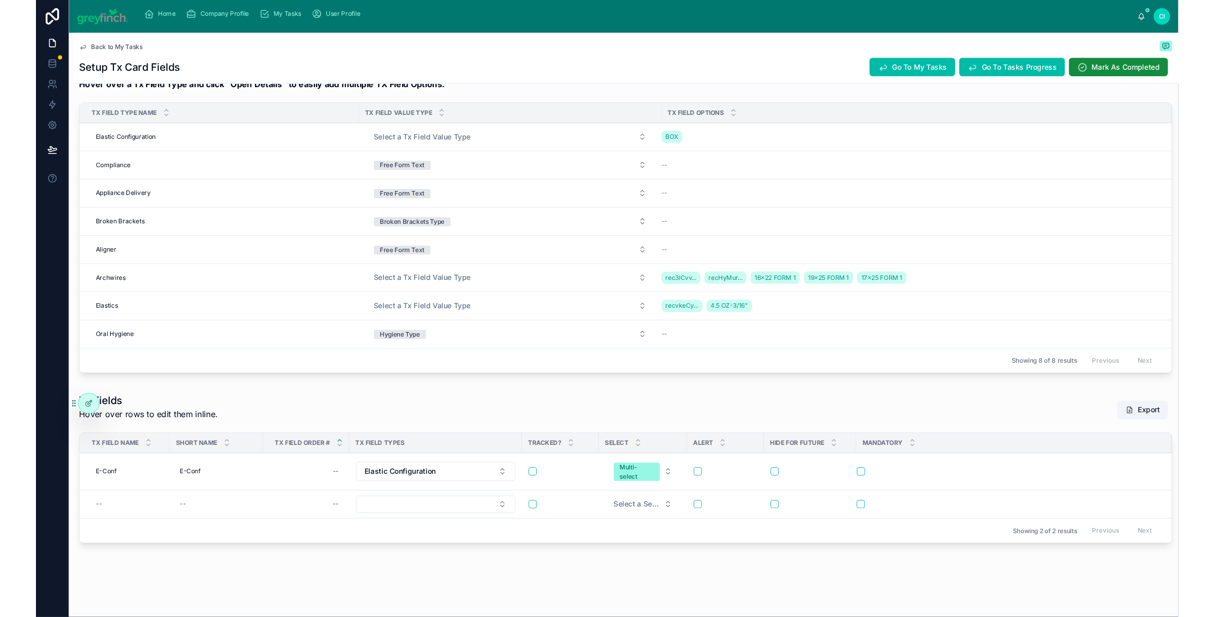
scroll to position [551, 0]
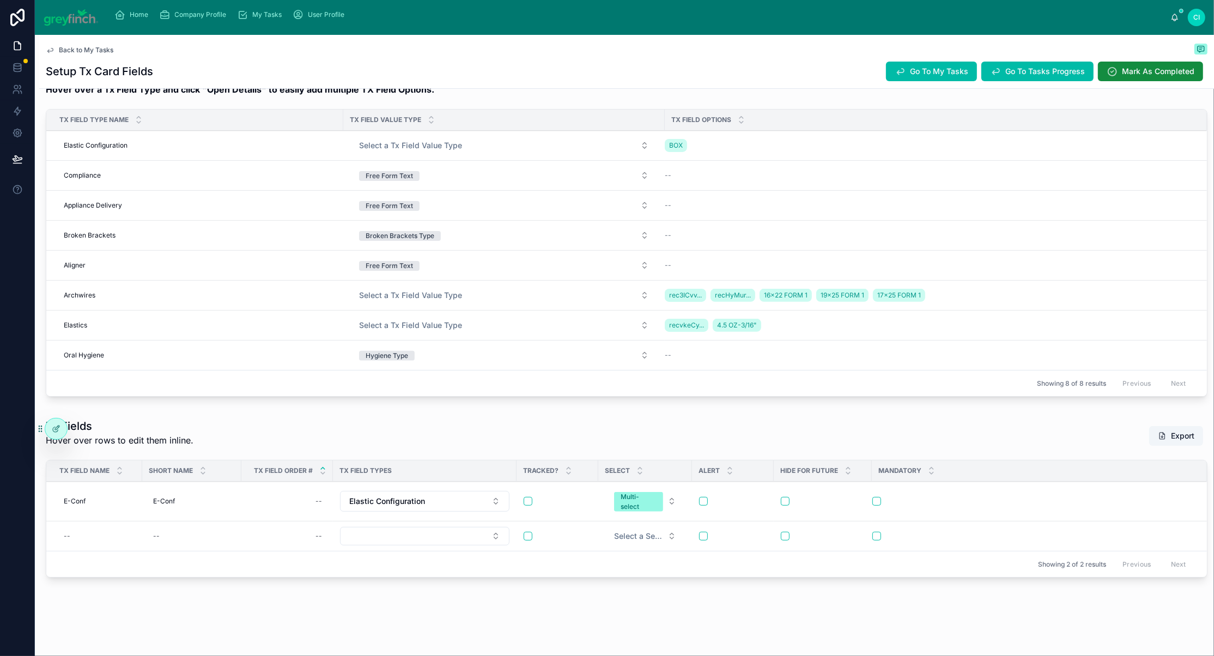
click at [103, 527] on div "--" at bounding box center [97, 535] width 76 height 17
type input "****"
click at [217, 525] on icon "submit" at bounding box center [213, 522] width 9 height 9
click at [182, 527] on div "--" at bounding box center [192, 535] width 86 height 17
type input "*"
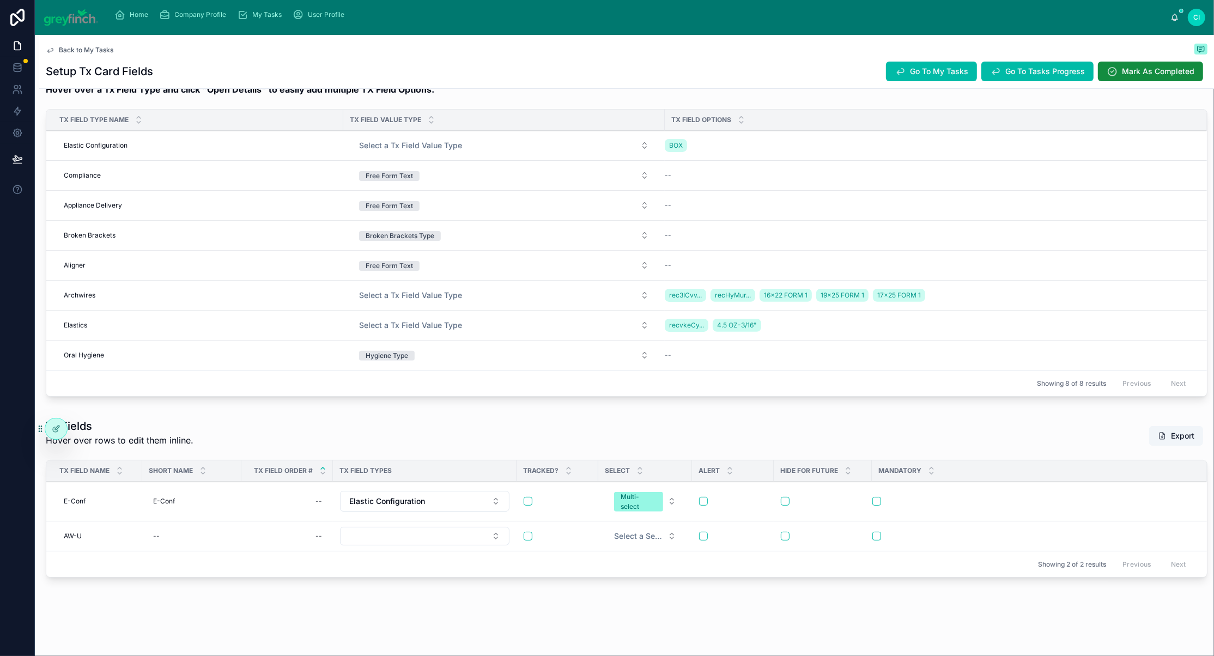
click at [191, 527] on div "--" at bounding box center [192, 535] width 86 height 17
click at [215, 527] on div "--" at bounding box center [192, 535] width 86 height 17
type input "*****"
click at [312, 526] on icon "submit" at bounding box center [307, 522] width 9 height 9
click at [509, 527] on button "Select Button" at bounding box center [424, 536] width 169 height 19
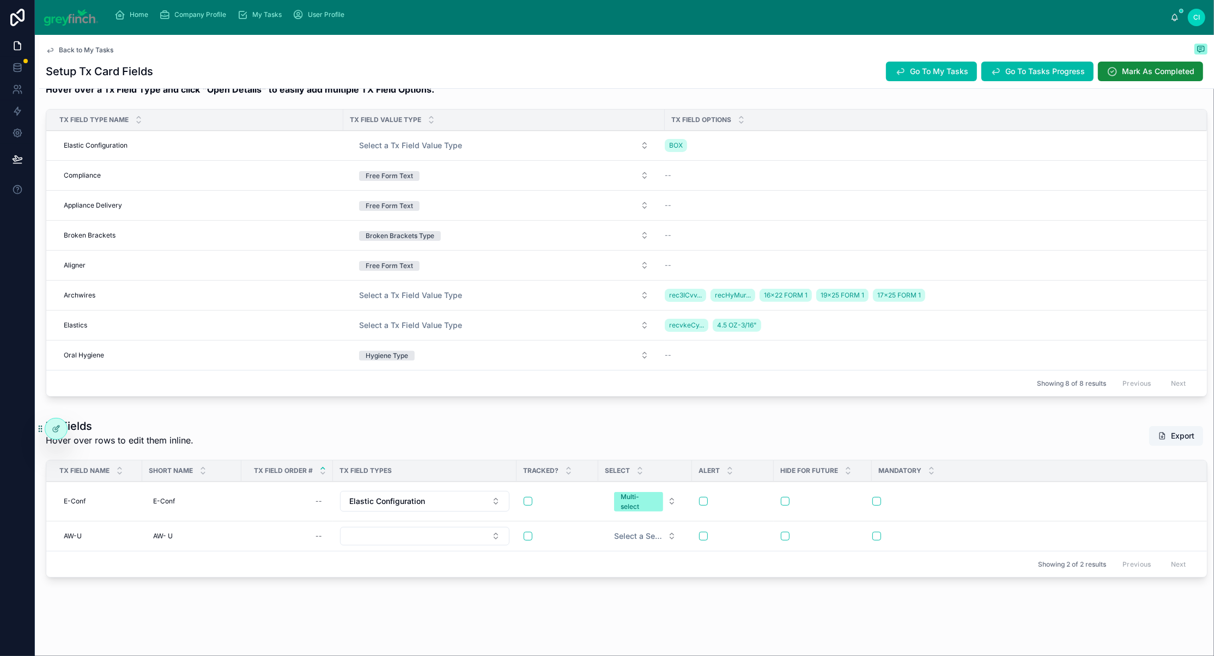
click at [509, 527] on button "Select Button" at bounding box center [424, 536] width 169 height 19
click at [430, 380] on div "Archwires" at bounding box center [436, 370] width 151 height 17
click at [663, 530] on span "Select a Select" at bounding box center [638, 535] width 49 height 11
click at [629, 575] on div "Multi-select" at bounding box center [610, 570] width 37 height 10
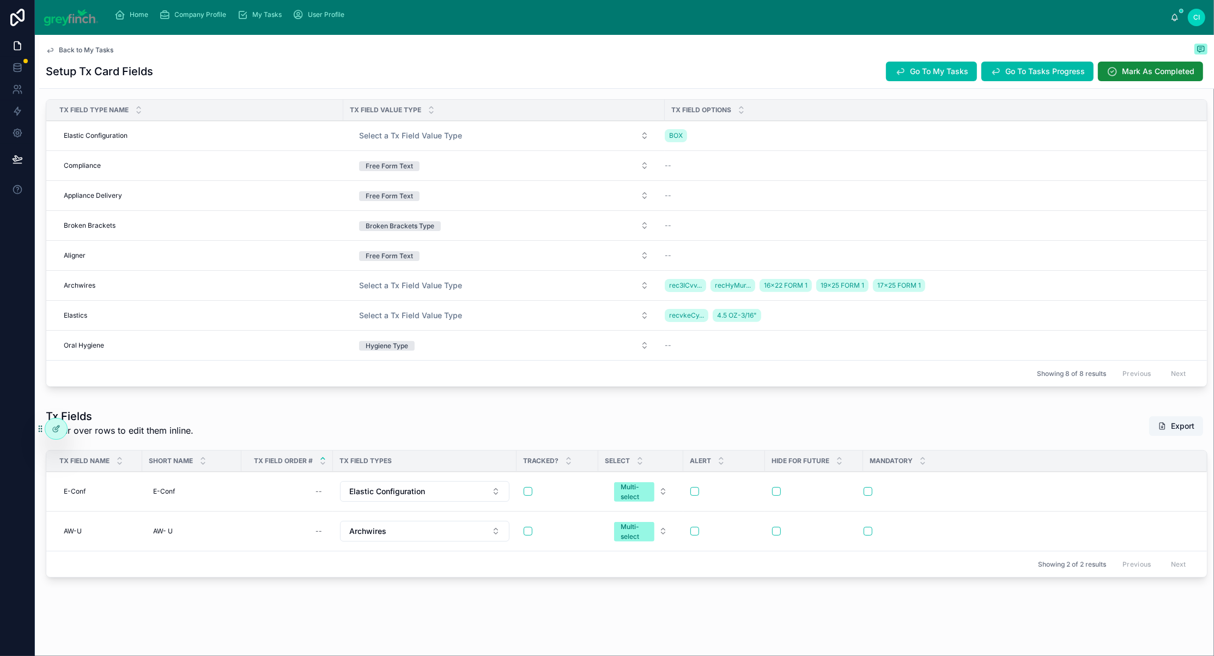
click at [0, 0] on span "Add New Row" at bounding box center [0, 0] width 0 height 0
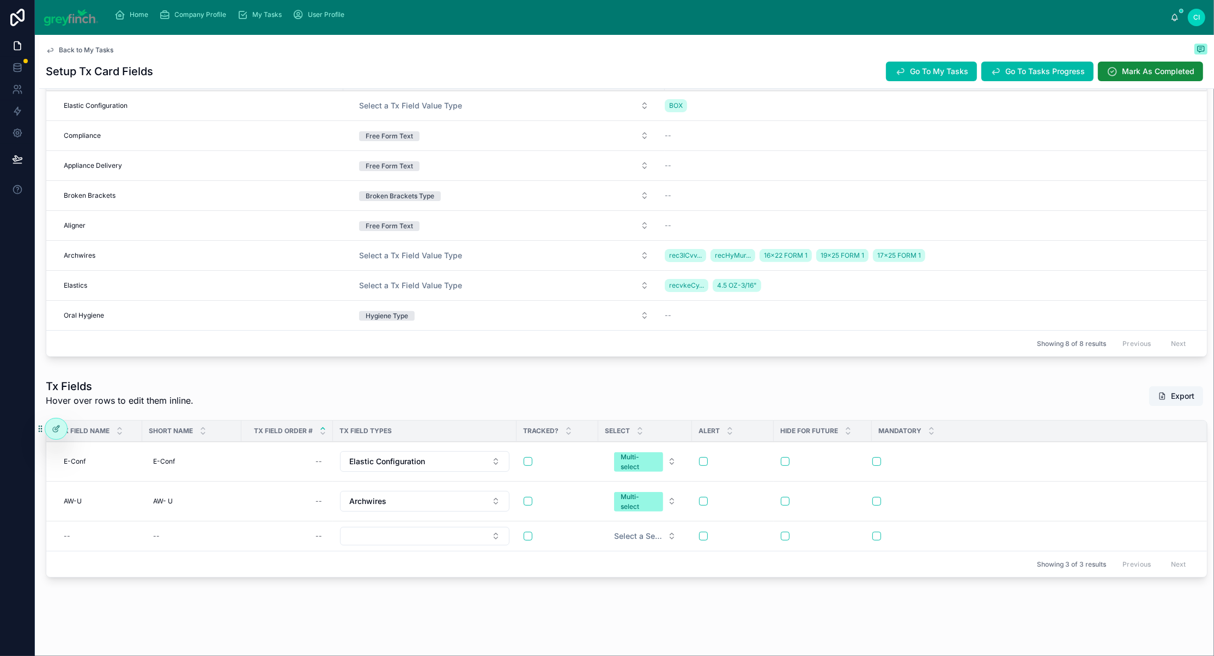
click at [70, 540] on div "--" at bounding box center [67, 536] width 7 height 9
type input "****"
click at [216, 571] on icon "submit" at bounding box center [212, 570] width 5 height 4
click at [188, 545] on div "--" at bounding box center [192, 535] width 86 height 17
type input "*"
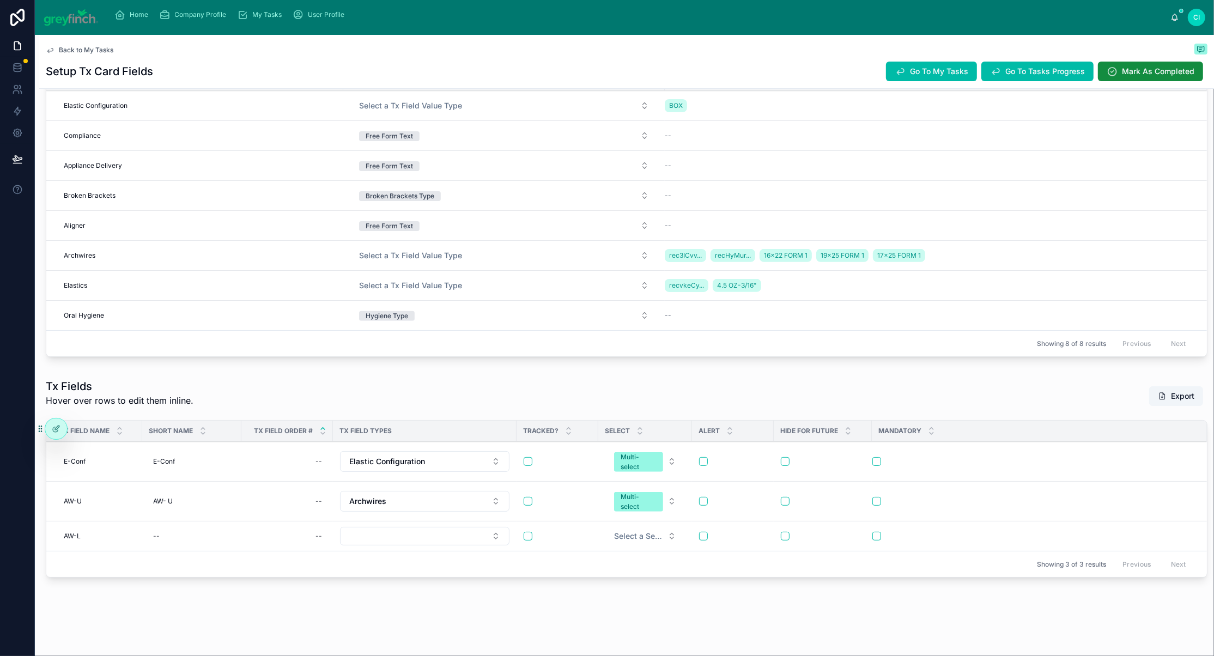
click at [215, 545] on div "--" at bounding box center [192, 535] width 86 height 17
click at [214, 545] on div "--" at bounding box center [192, 535] width 86 height 17
click at [185, 545] on div "--" at bounding box center [192, 535] width 86 height 17
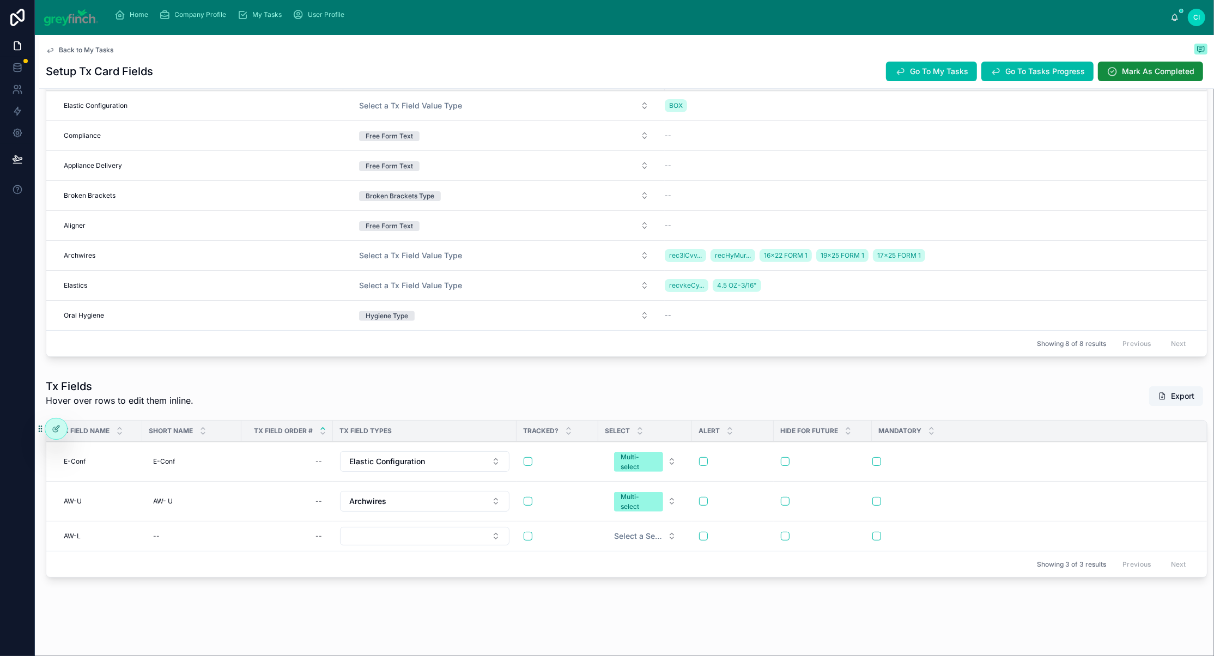
click at [185, 545] on div "--" at bounding box center [192, 535] width 86 height 17
type input "*****"
click at [312, 573] on icon "submit" at bounding box center [307, 569] width 9 height 9
click at [419, 545] on button "Select Button" at bounding box center [424, 536] width 169 height 19
click at [471, 545] on button "Select Button" at bounding box center [424, 536] width 169 height 19
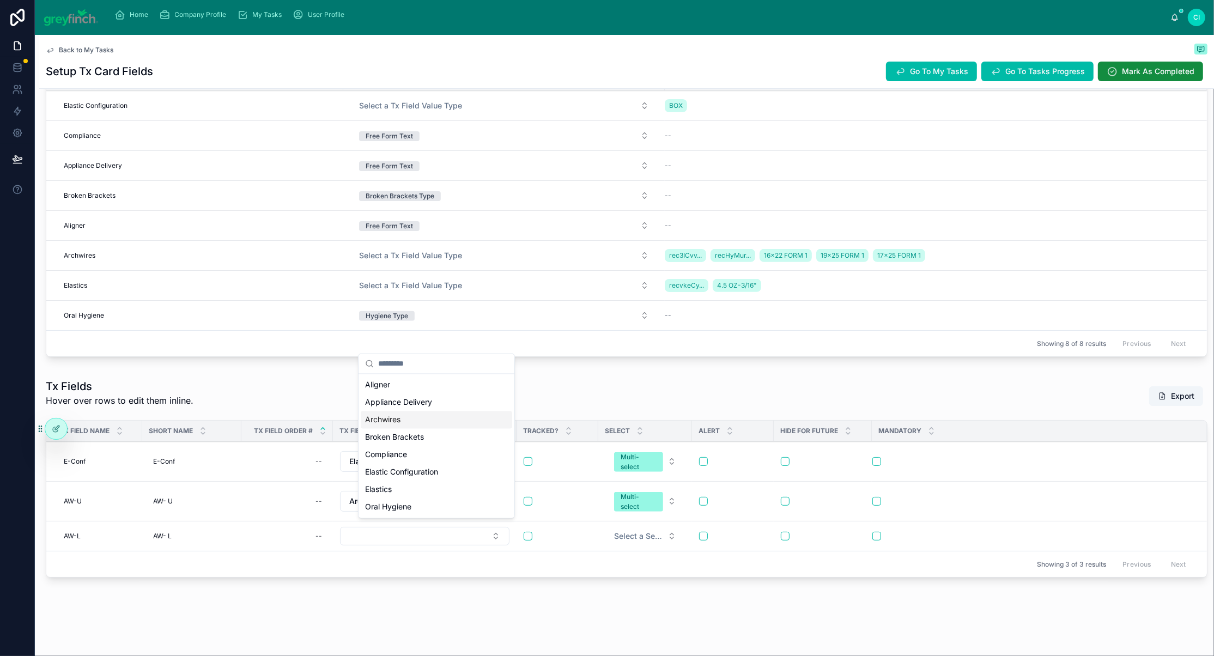
click at [422, 429] on div "Archwires" at bounding box center [436, 419] width 151 height 17
click at [322, 495] on div "--" at bounding box center [318, 499] width 7 height 9
type input "*"
click at [480, 479] on icon "submit" at bounding box center [476, 477] width 9 height 9
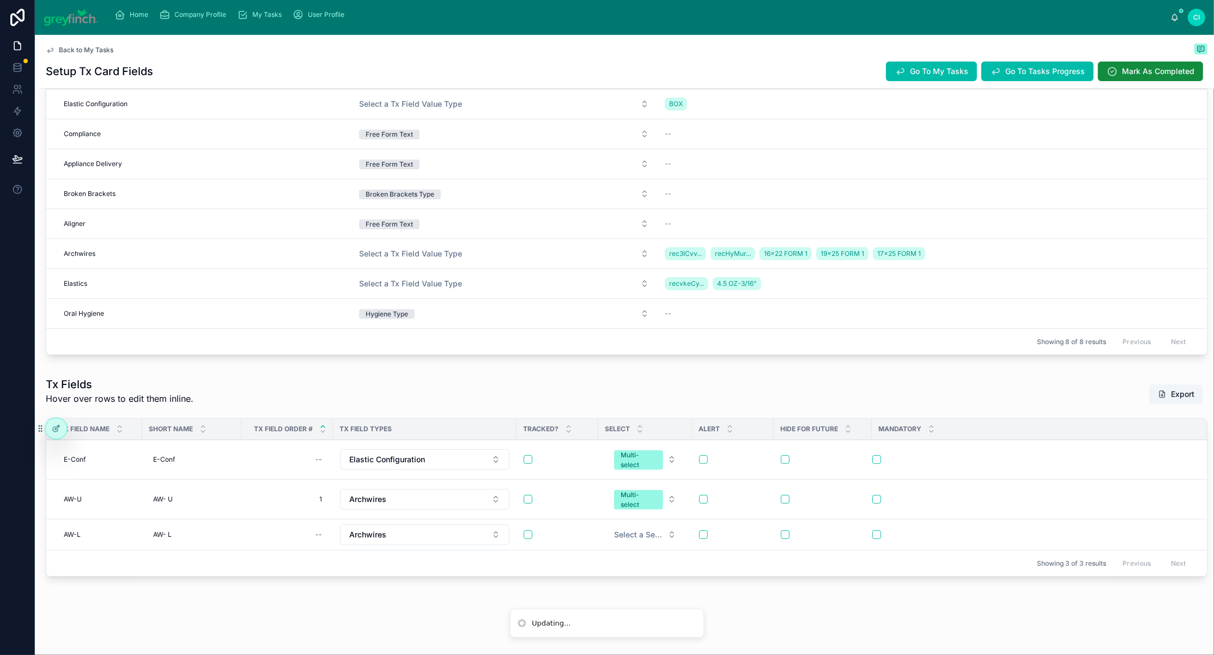
click at [322, 531] on div "--" at bounding box center [318, 535] width 7 height 9
type input "*"
click at [326, 486] on div "--" at bounding box center [287, 494] width 78 height 17
click at [479, 474] on icon "submit" at bounding box center [476, 473] width 5 height 4
click at [532, 495] on button "button" at bounding box center [527, 499] width 9 height 9
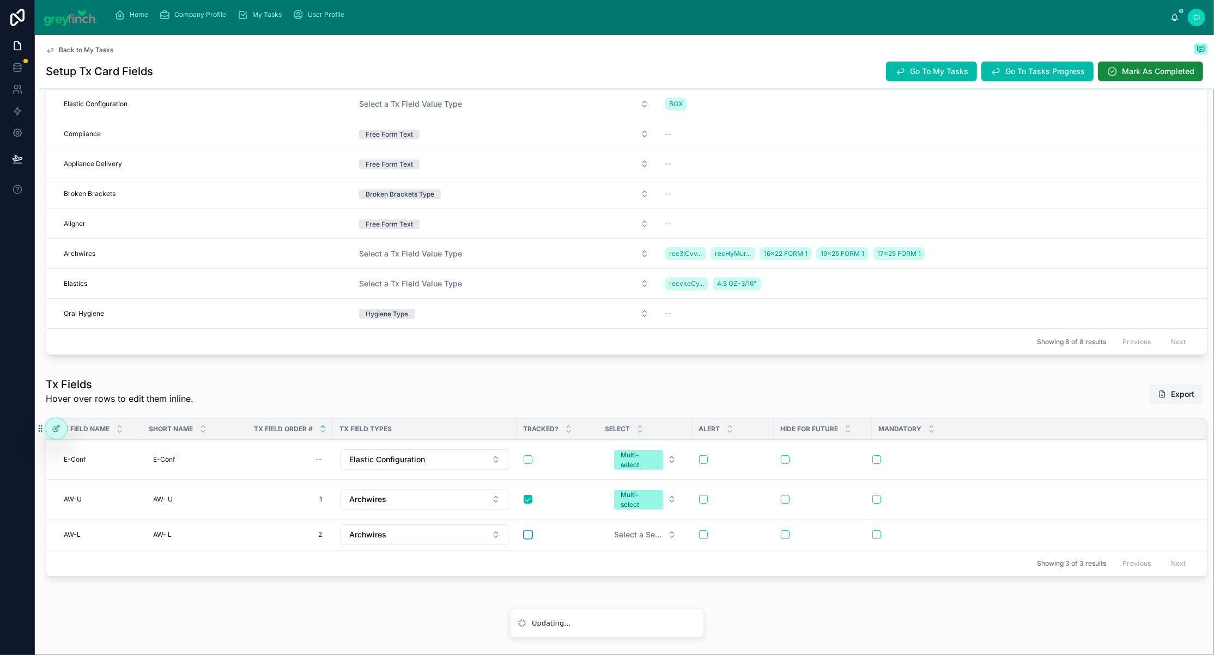
click at [532, 531] on button "button" at bounding box center [527, 535] width 9 height 9
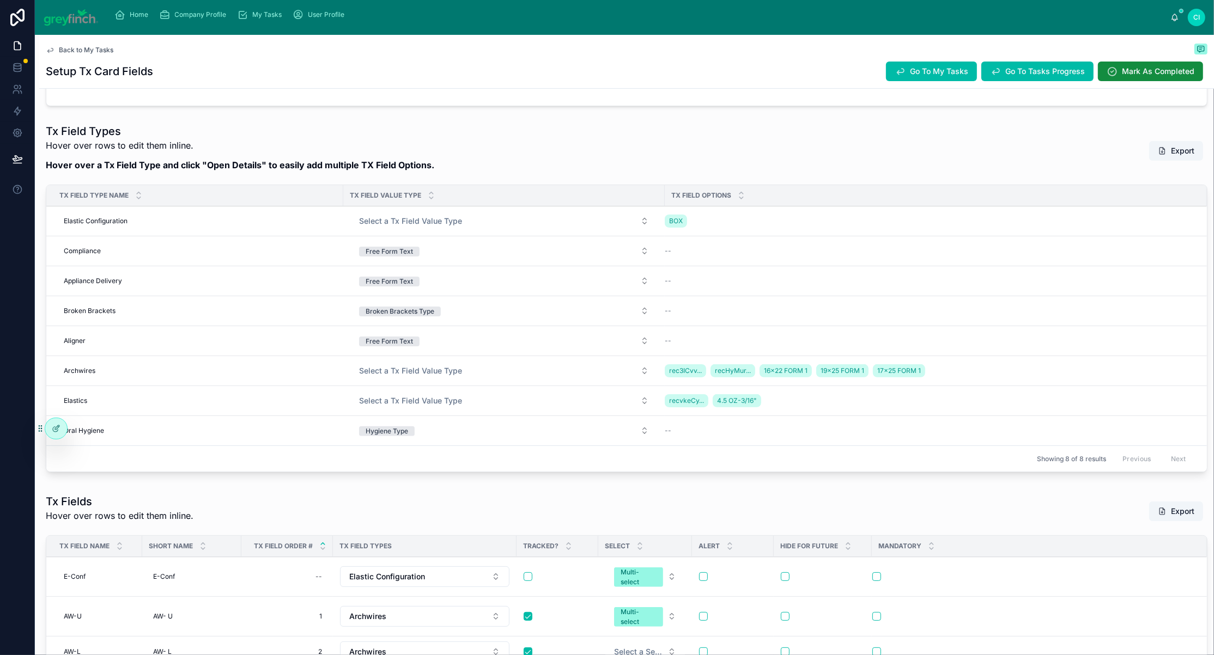
scroll to position [246, 0]
click at [434, 139] on h1 "Tx Field Types" at bounding box center [240, 131] width 388 height 15
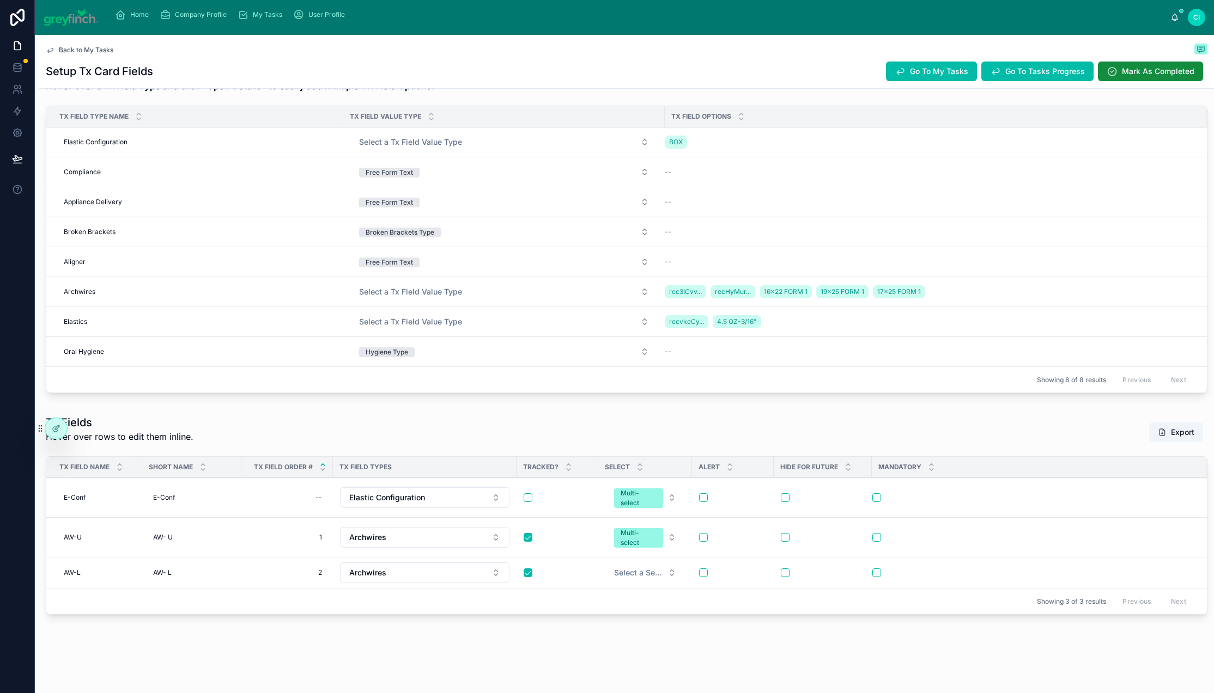
scroll to position [0, 0]
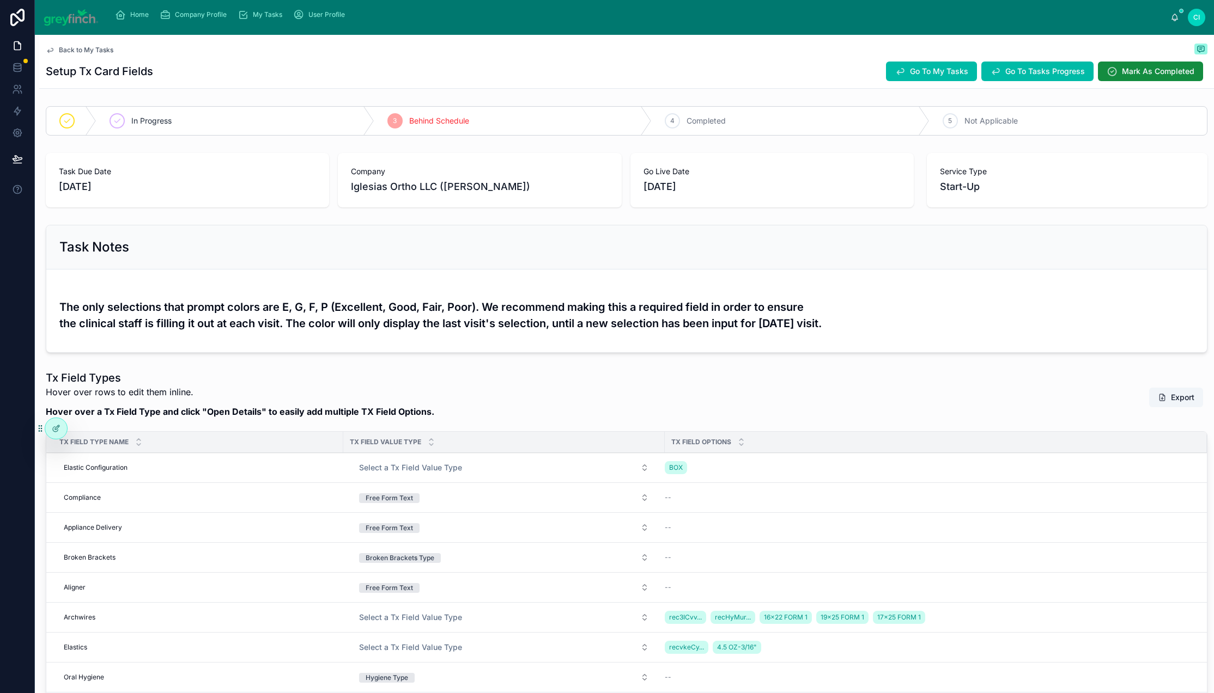
click at [87, 54] on span "Back to My Tasks" at bounding box center [86, 50] width 54 height 9
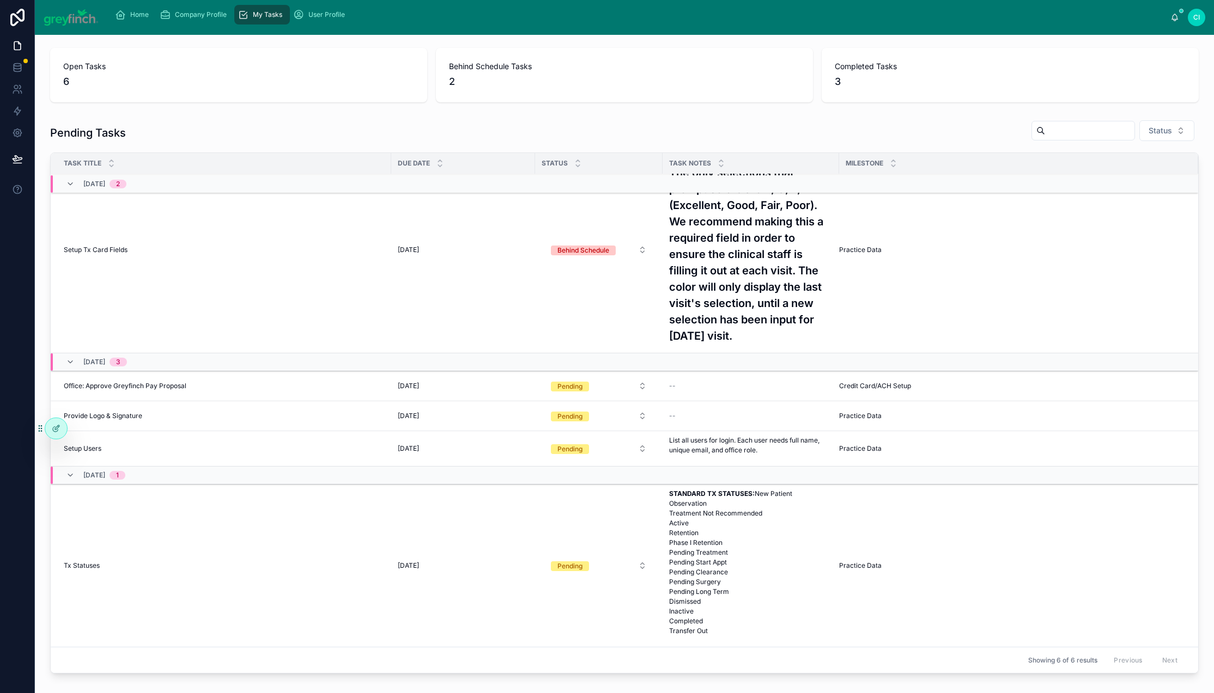
scroll to position [224, 0]
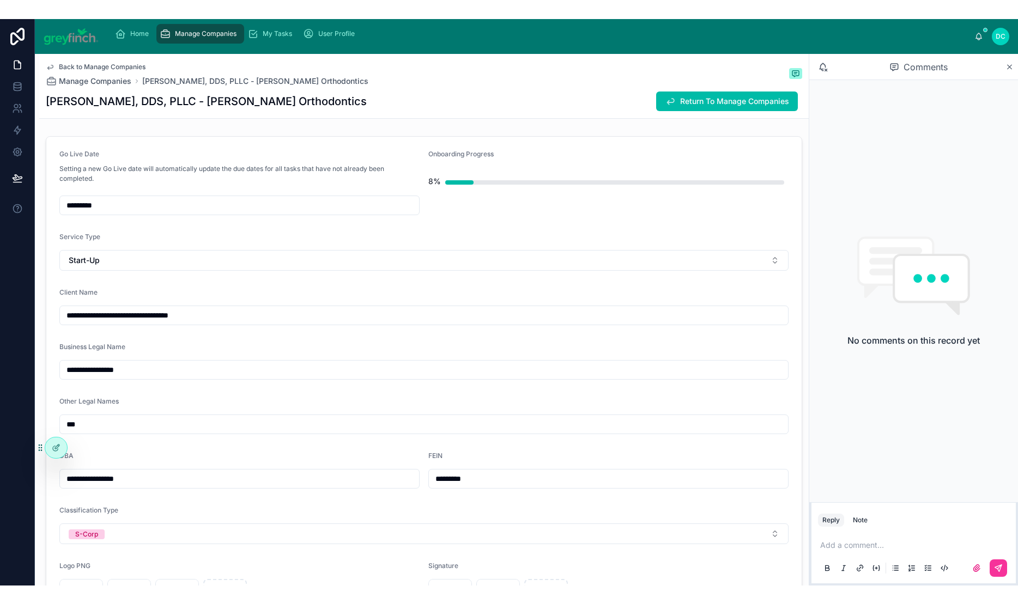
scroll to position [2995, 0]
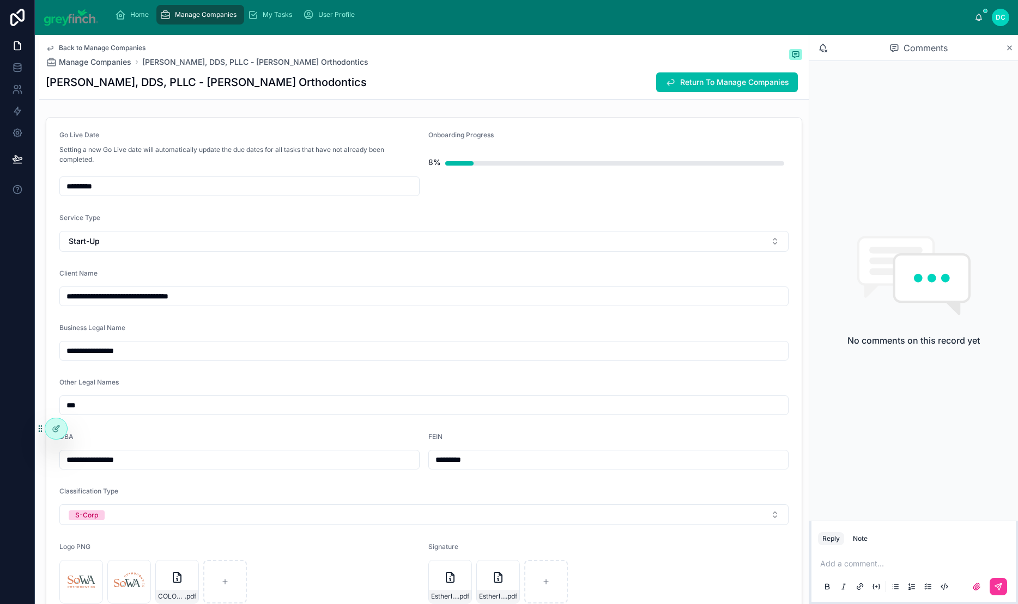
scroll to position [2995, 0]
